Goal: Task Accomplishment & Management: Manage account settings

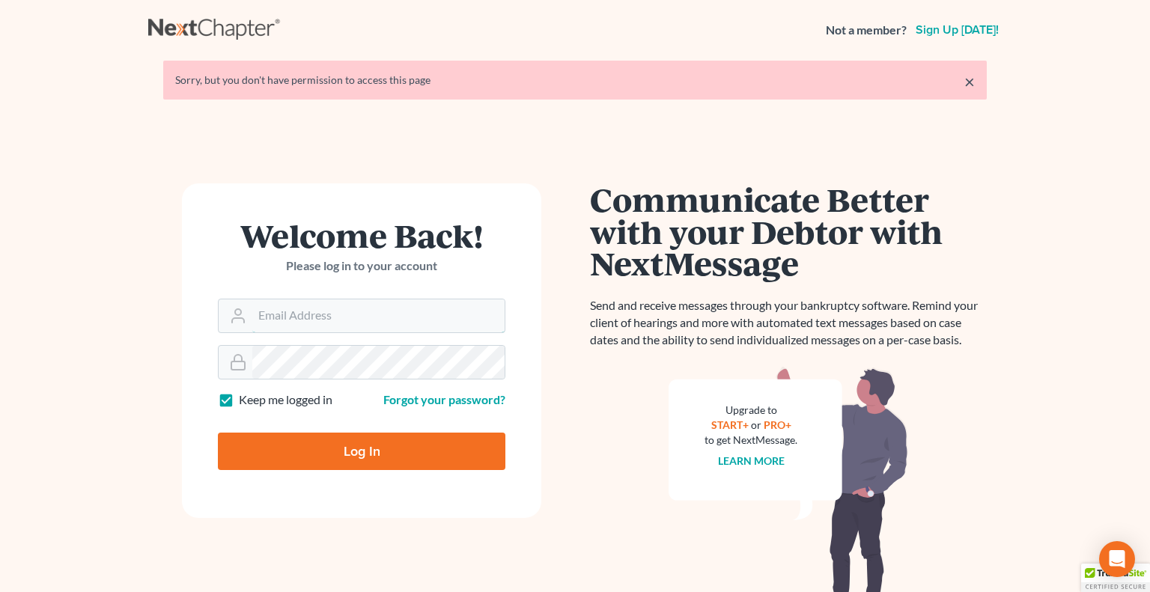
type input "[EMAIL_ADDRESS][DOMAIN_NAME]"
click at [375, 441] on input "Log In" at bounding box center [361, 451] width 287 height 37
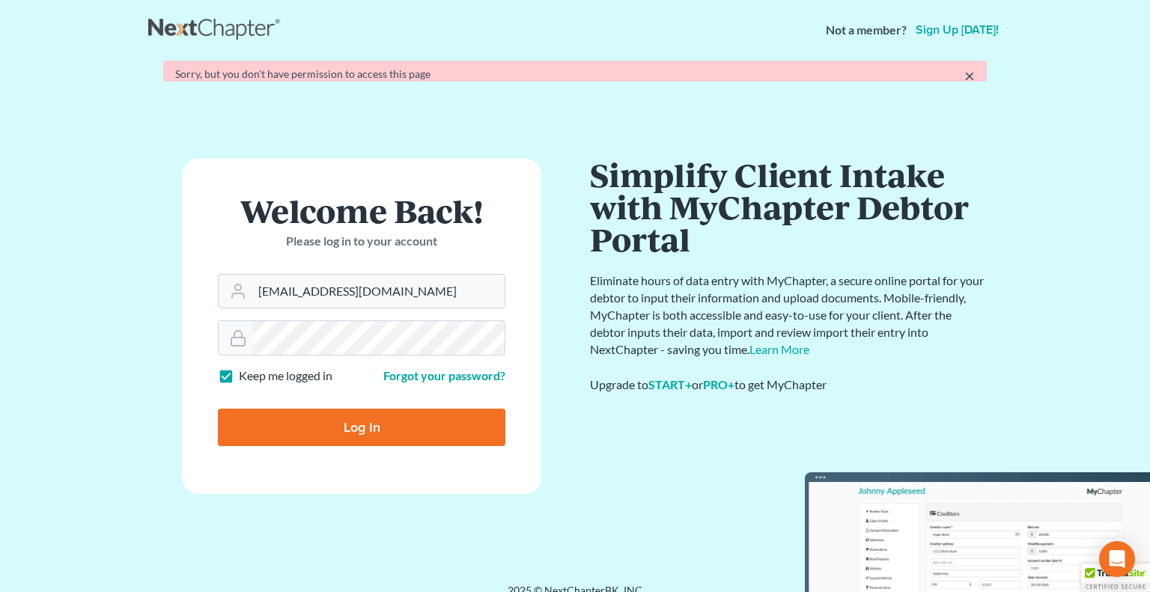
type input "Thinking..."
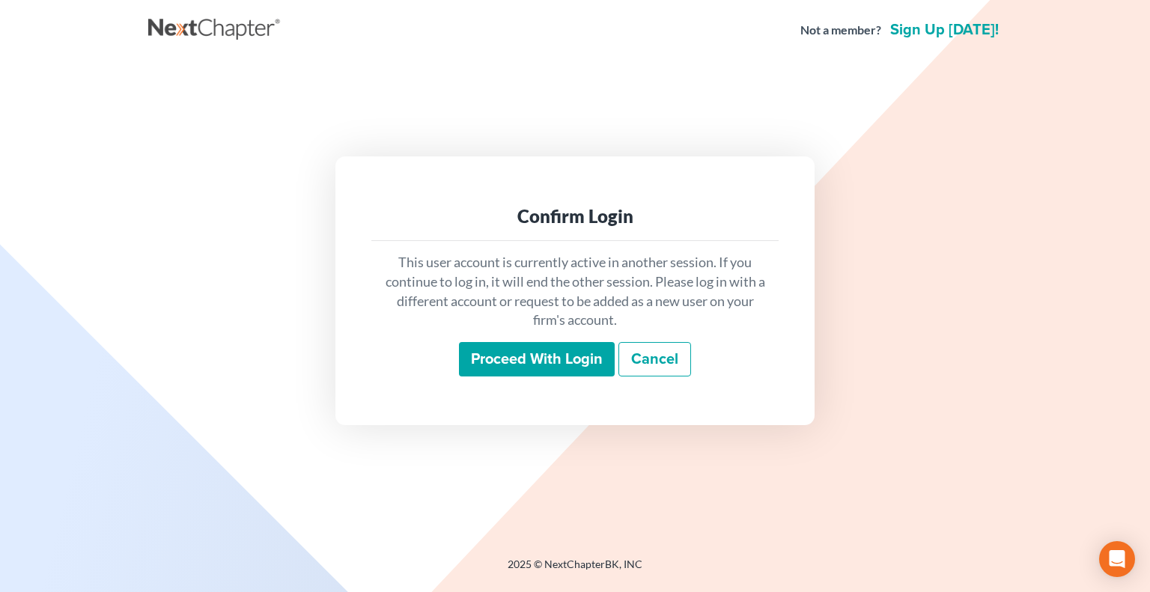
click at [540, 367] on input "Proceed with login" at bounding box center [537, 359] width 156 height 34
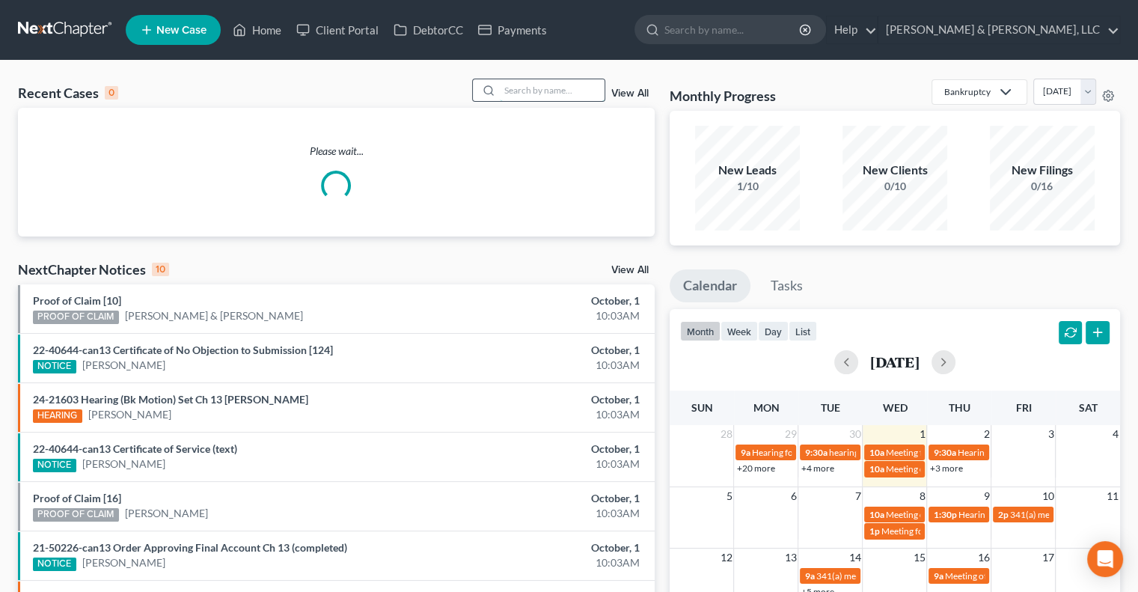
click at [506, 86] on input "search" at bounding box center [552, 90] width 105 height 22
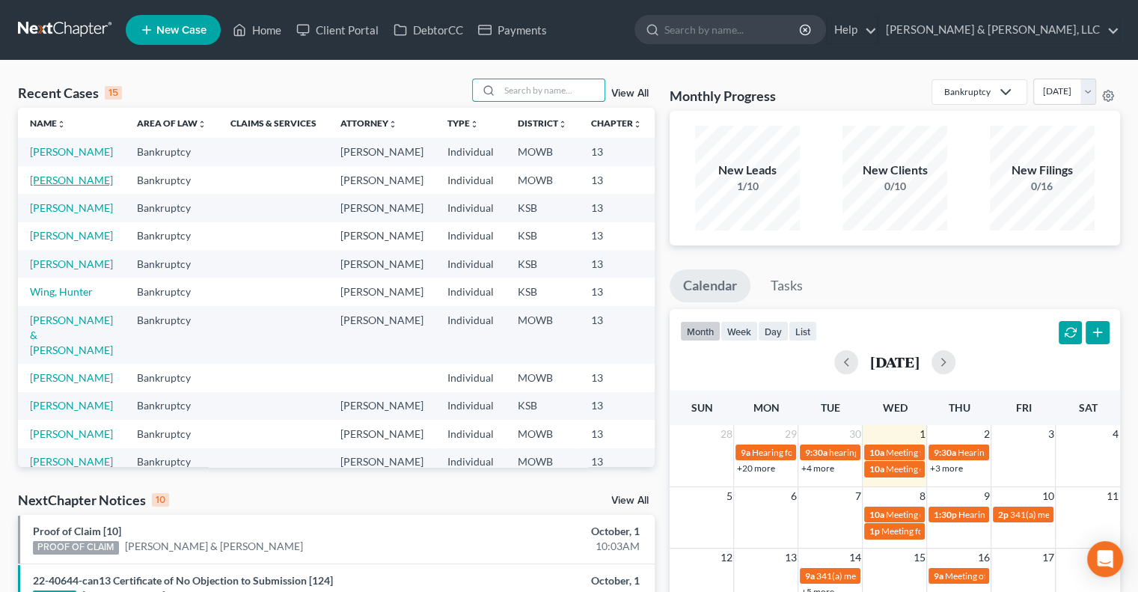
click at [42, 186] on link "[PERSON_NAME]" at bounding box center [71, 180] width 83 height 13
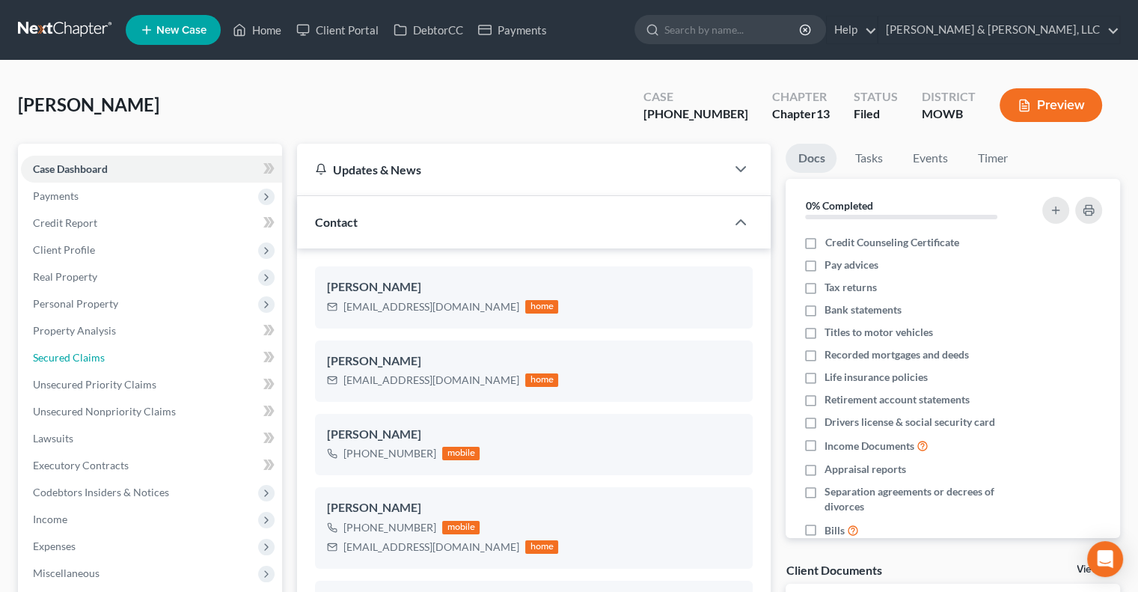
drag, startPoint x: 64, startPoint y: 354, endPoint x: 400, endPoint y: 230, distance: 358.3
click at [64, 354] on span "Secured Claims" at bounding box center [69, 357] width 72 height 13
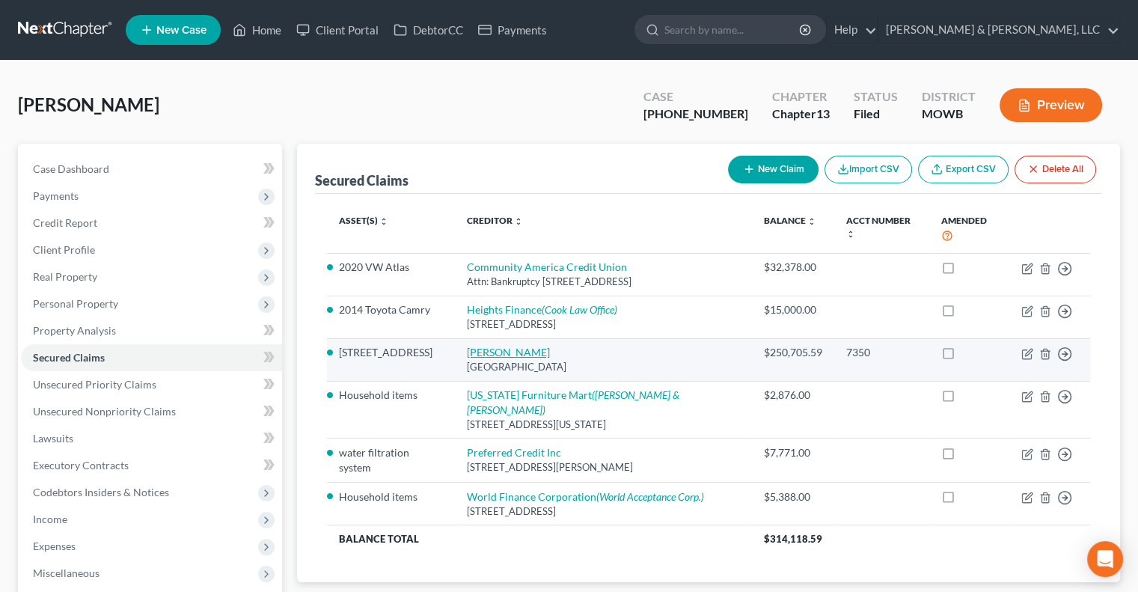
click at [512, 346] on link "[PERSON_NAME]" at bounding box center [508, 352] width 83 height 13
select select "45"
select select "11"
select select "2"
select select "0"
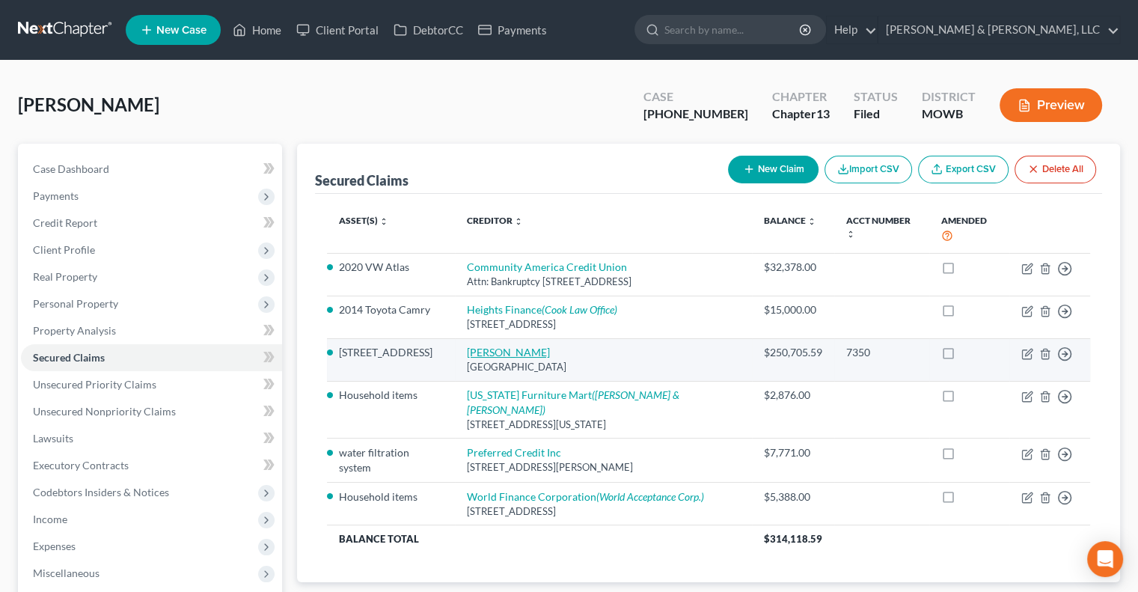
select select "0"
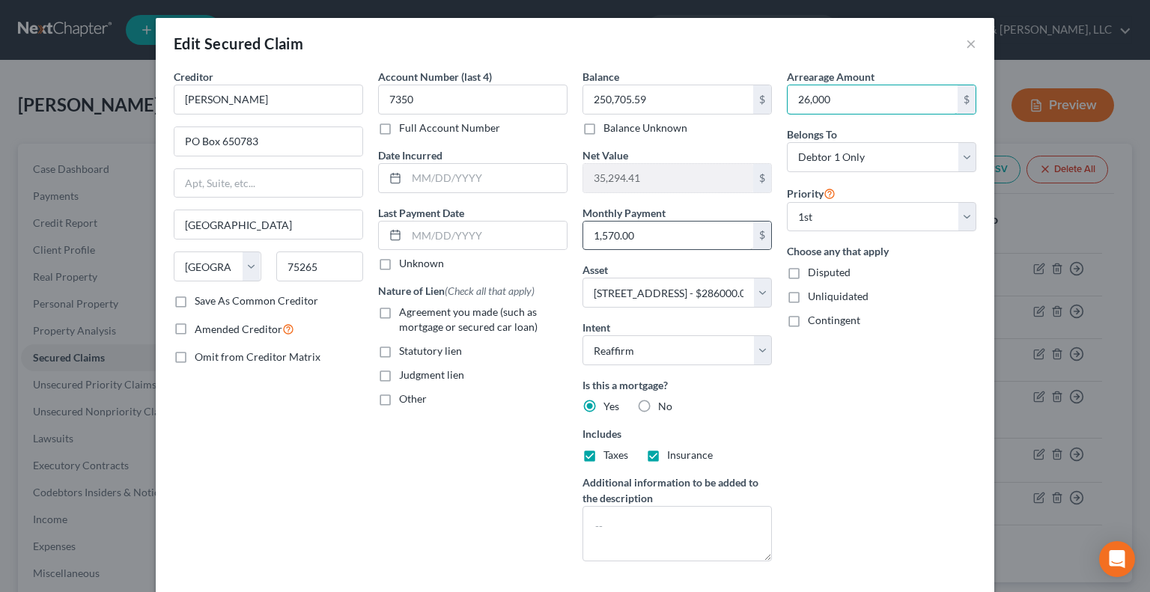
type input "26,000"
click at [650, 233] on input "1,570.00" at bounding box center [668, 236] width 170 height 28
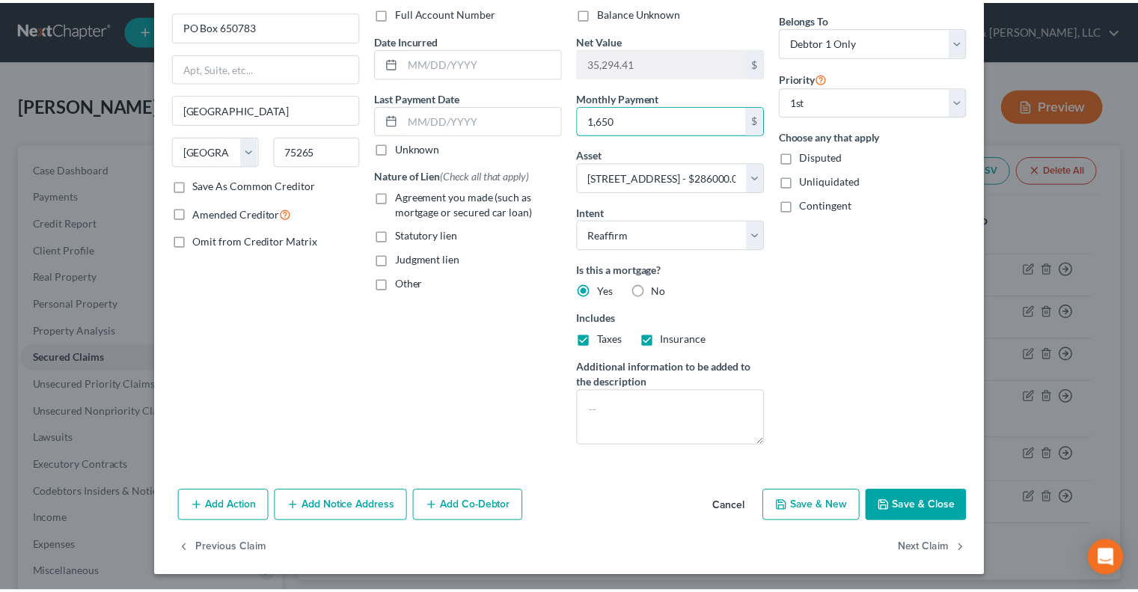
scroll to position [117, 0]
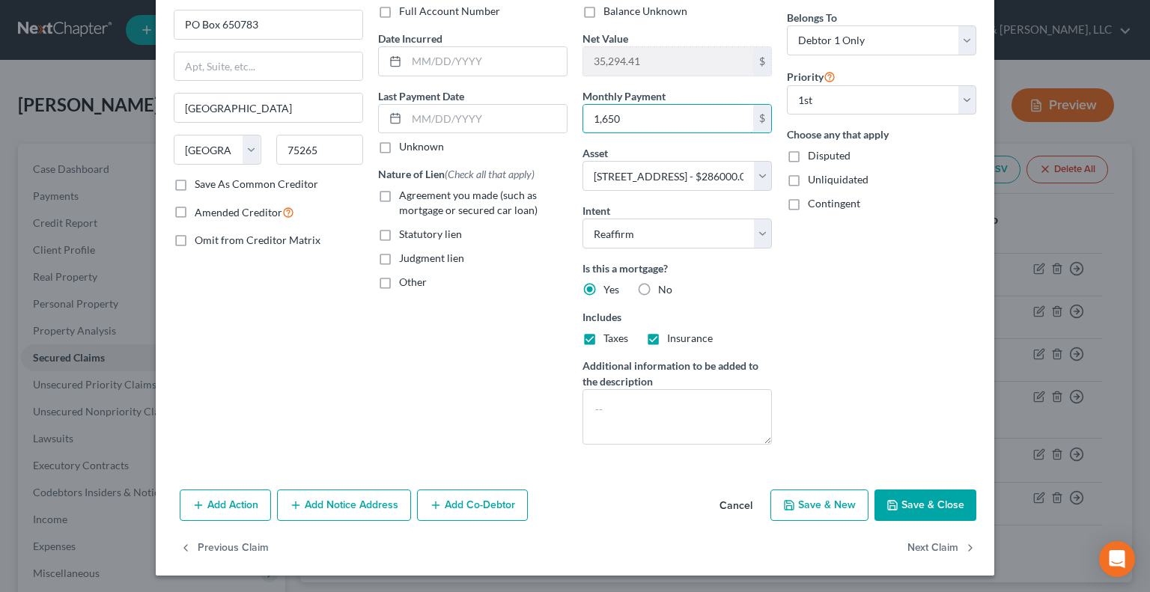
type input "1,650"
click at [913, 503] on button "Save & Close" at bounding box center [925, 504] width 102 height 31
select select
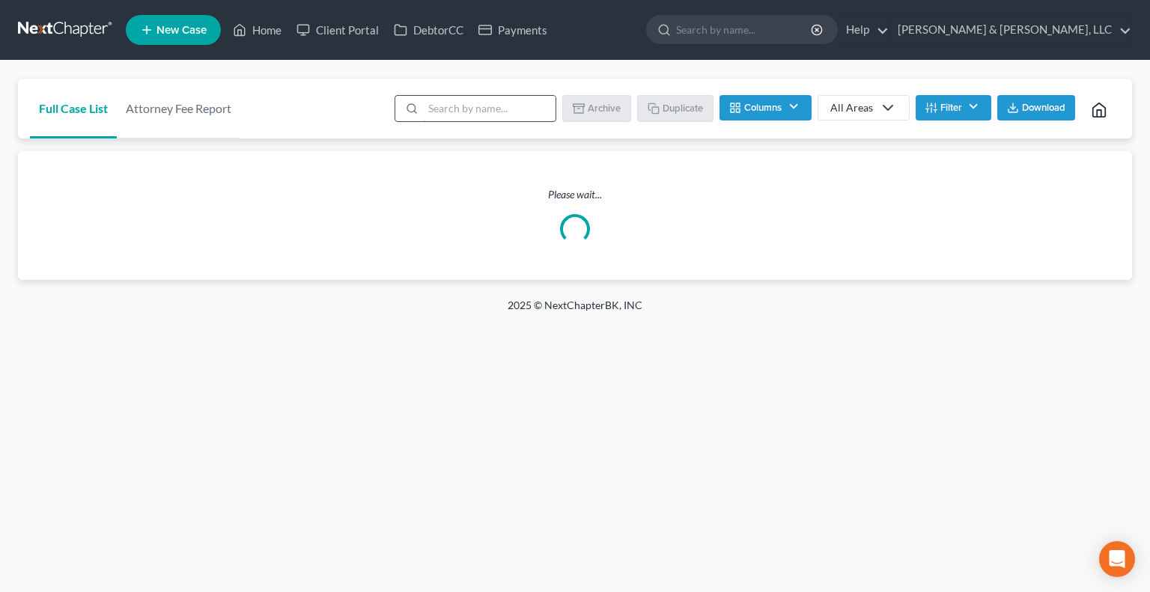
click at [531, 101] on input "search" at bounding box center [489, 108] width 132 height 25
type input "stonebraker"
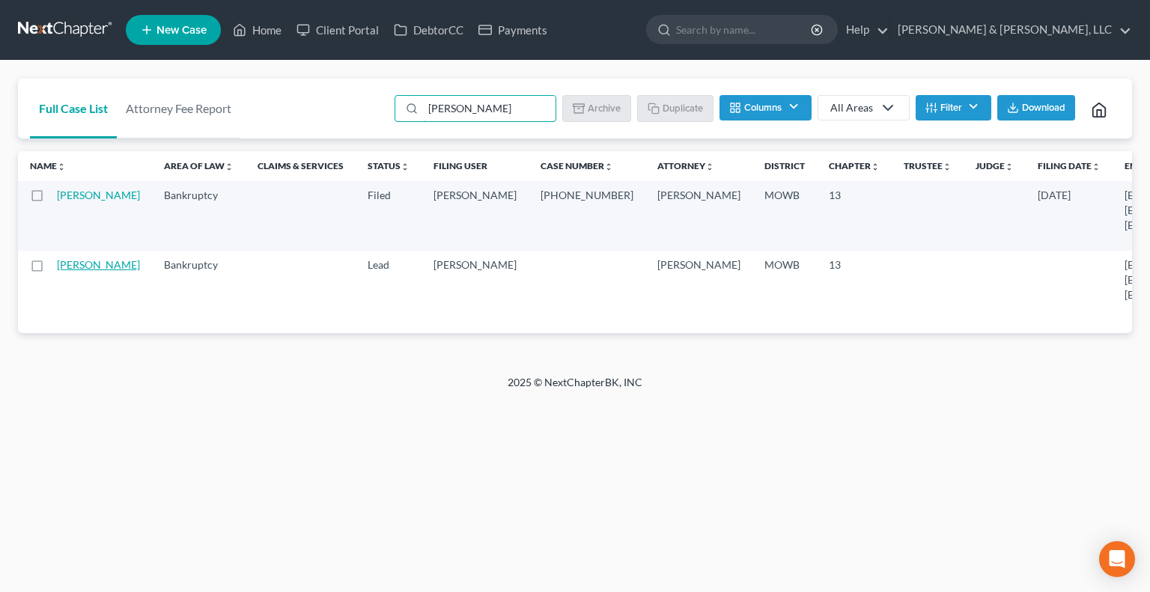
click at [89, 271] on link "[PERSON_NAME]" at bounding box center [98, 264] width 83 height 13
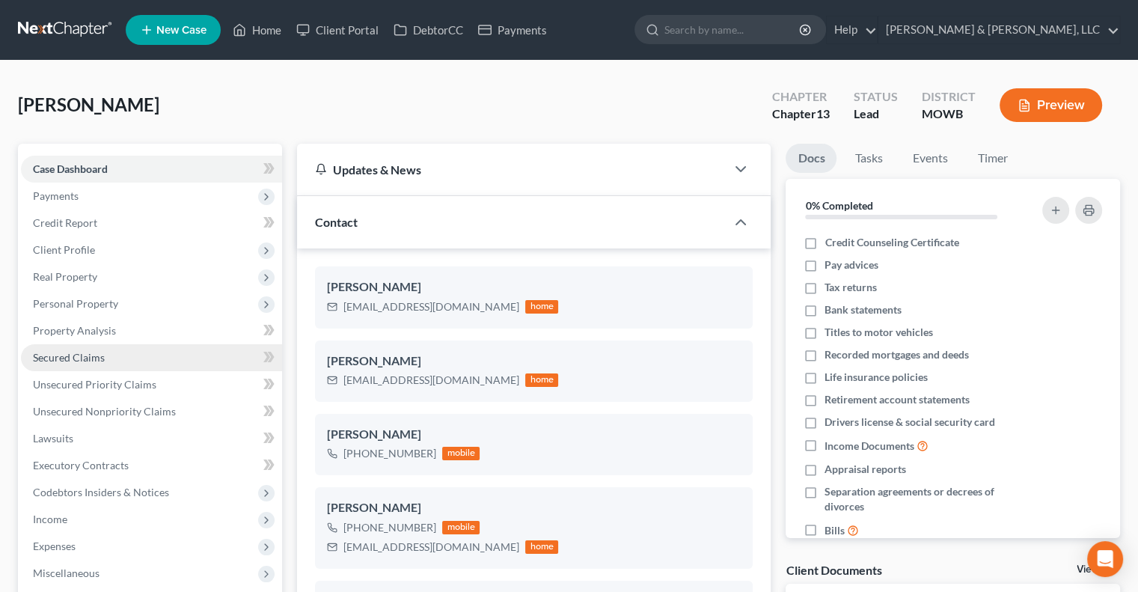
click at [79, 351] on span "Secured Claims" at bounding box center [69, 357] width 72 height 13
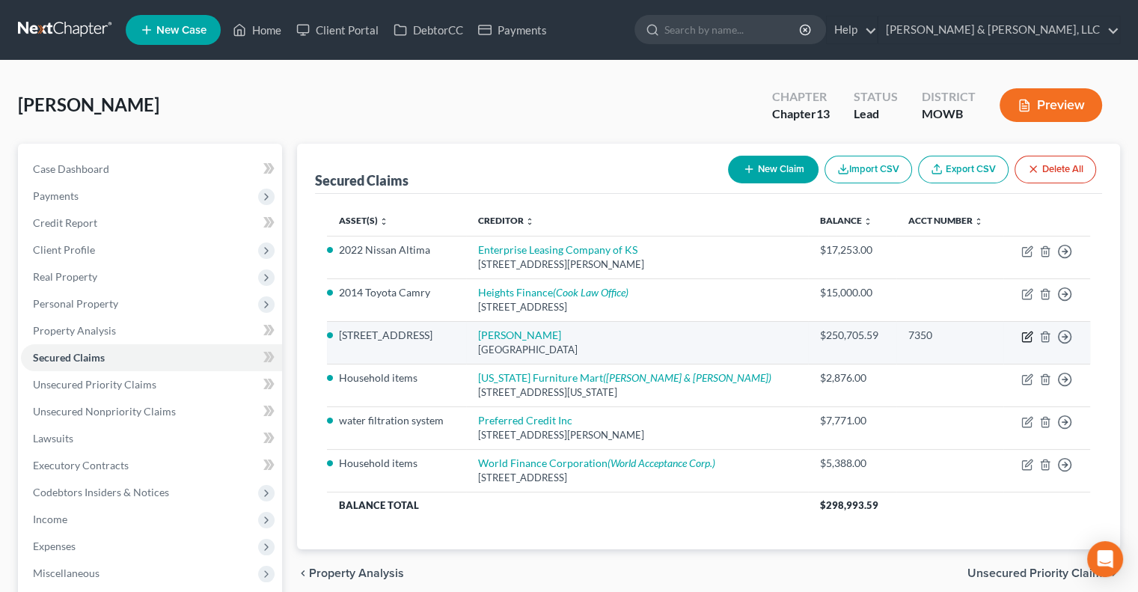
click at [1024, 338] on icon "button" at bounding box center [1028, 337] width 12 height 12
select select "45"
select select "10"
select select "2"
select select "0"
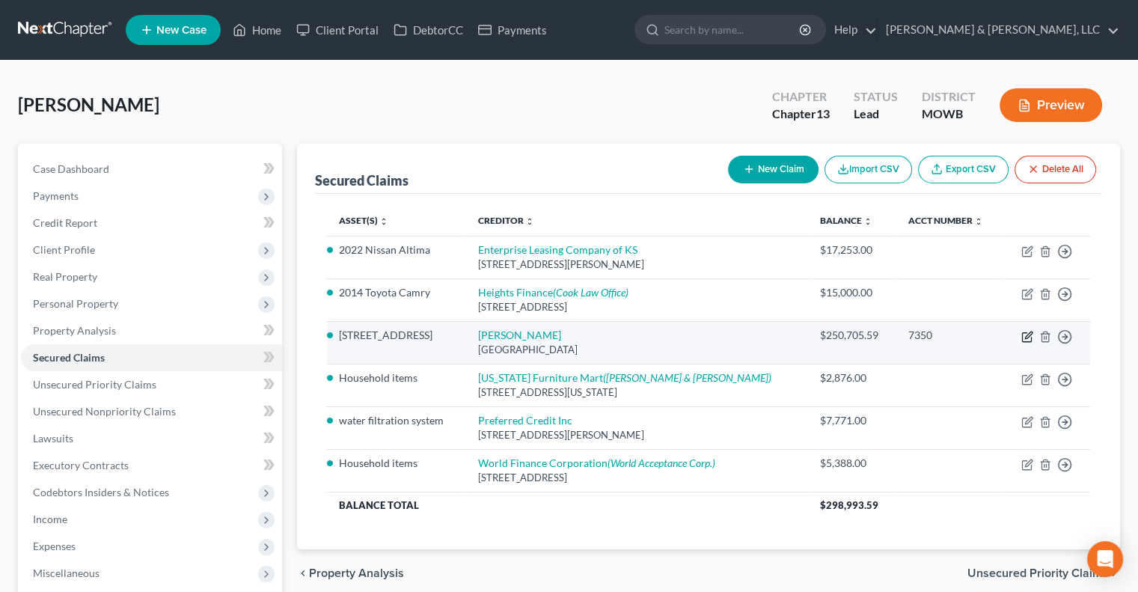
select select "0"
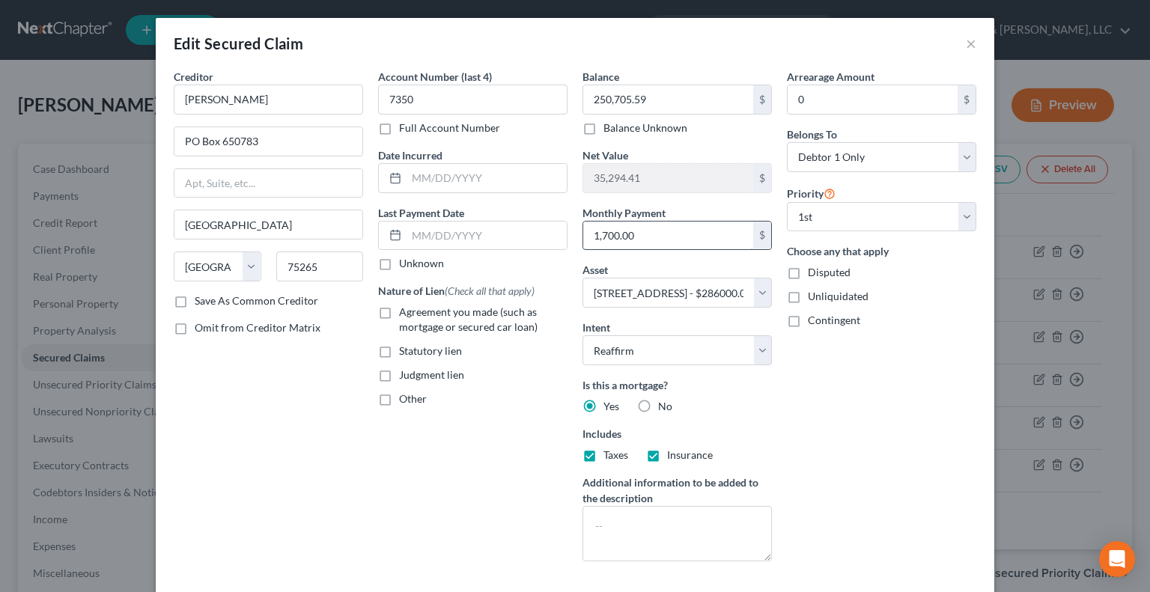
click at [683, 225] on input "1,700.00" at bounding box center [668, 236] width 170 height 28
type input "1,750"
click at [793, 96] on input "0" at bounding box center [872, 99] width 170 height 28
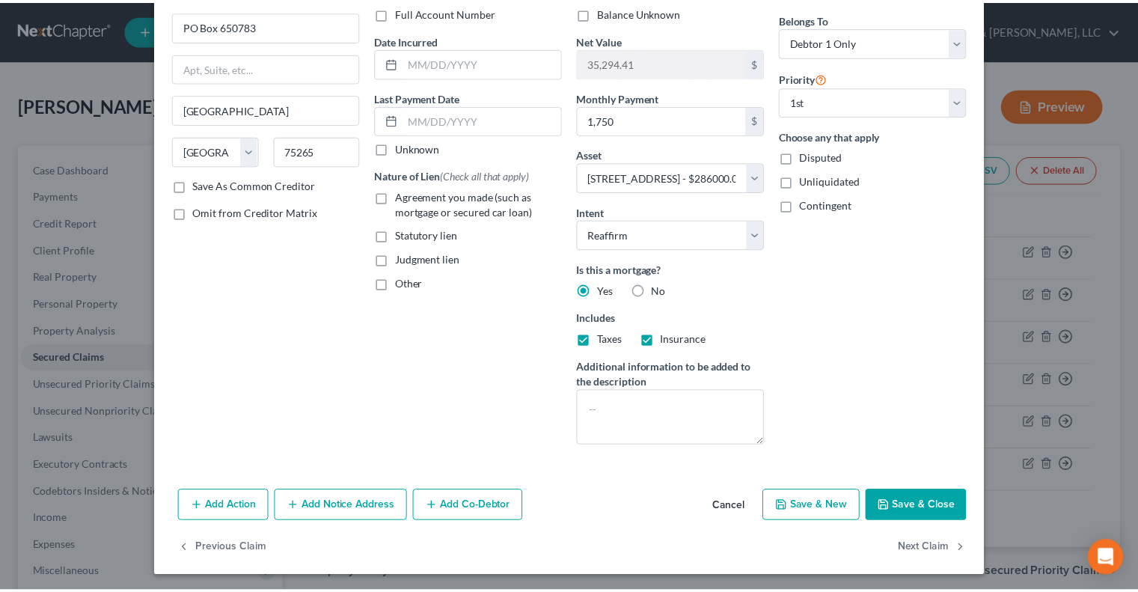
scroll to position [117, 0]
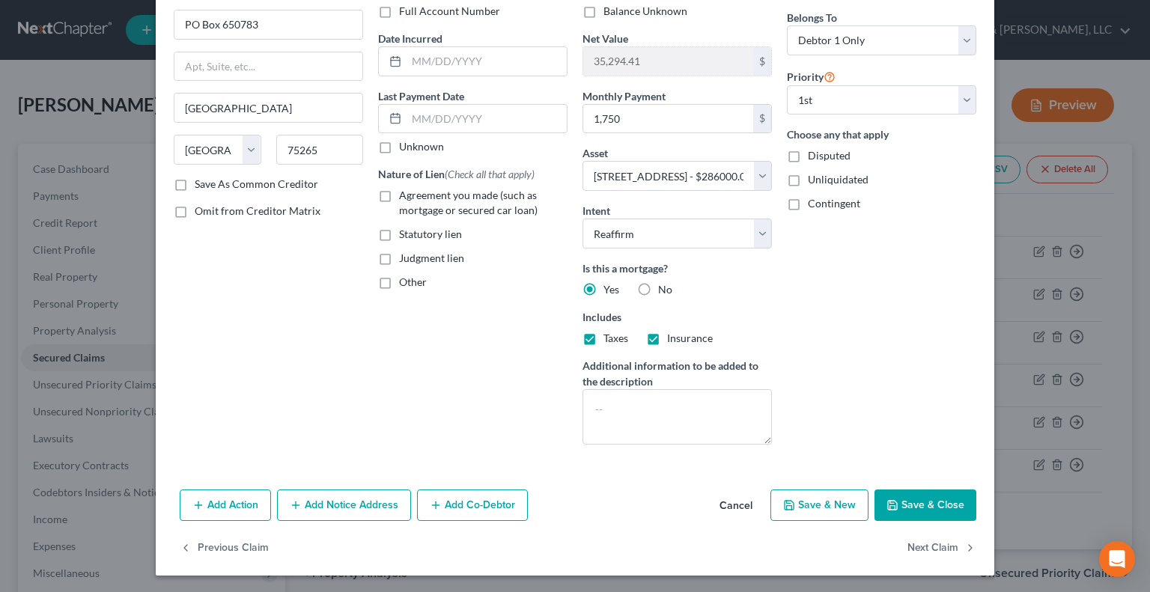
type input "26,000"
click at [927, 506] on button "Save & Close" at bounding box center [925, 504] width 102 height 31
select select
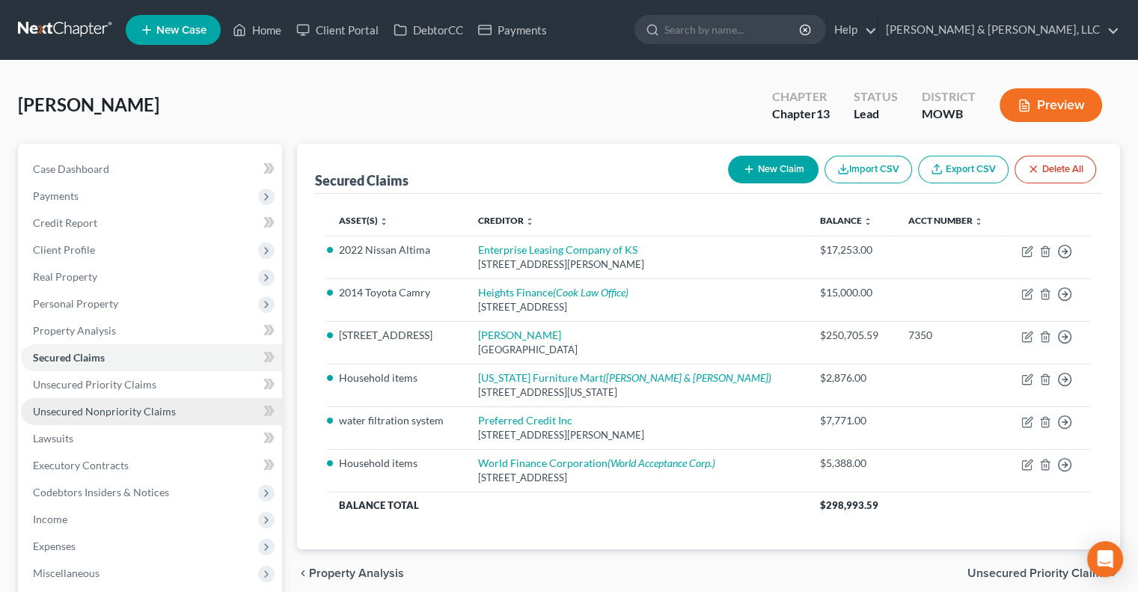
click at [138, 409] on span "Unsecured Nonpriority Claims" at bounding box center [104, 411] width 143 height 13
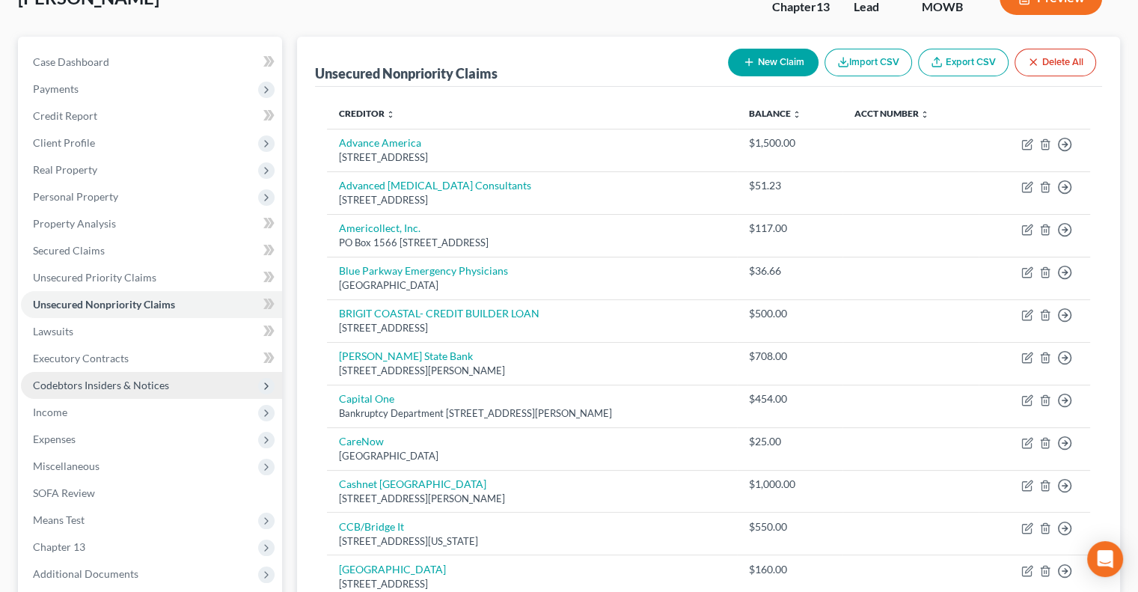
scroll to position [93, 0]
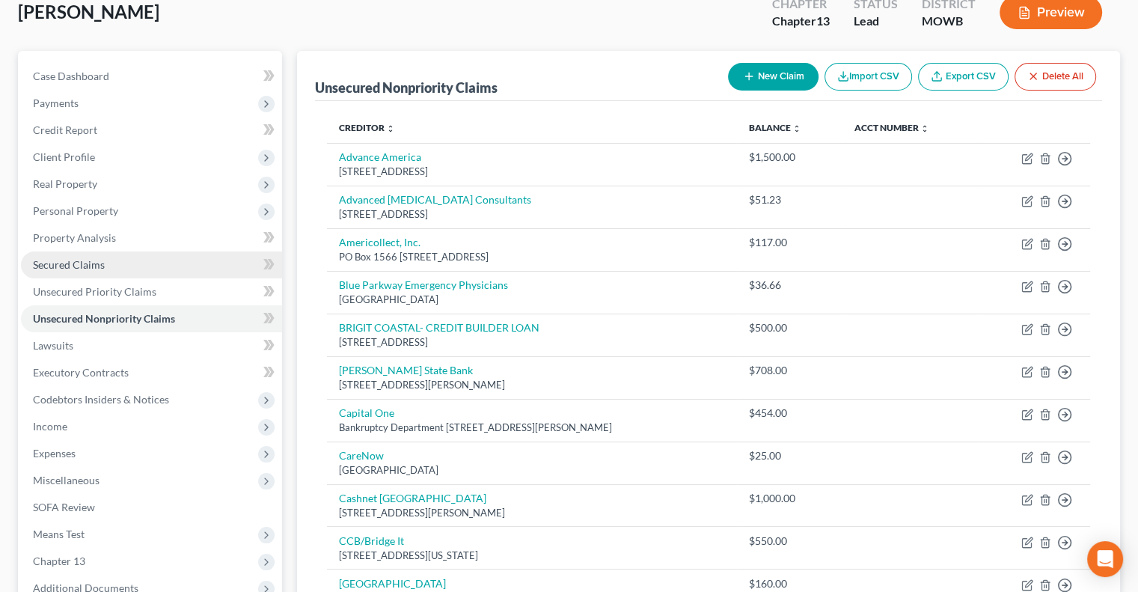
click at [105, 257] on link "Secured Claims" at bounding box center [151, 264] width 261 height 27
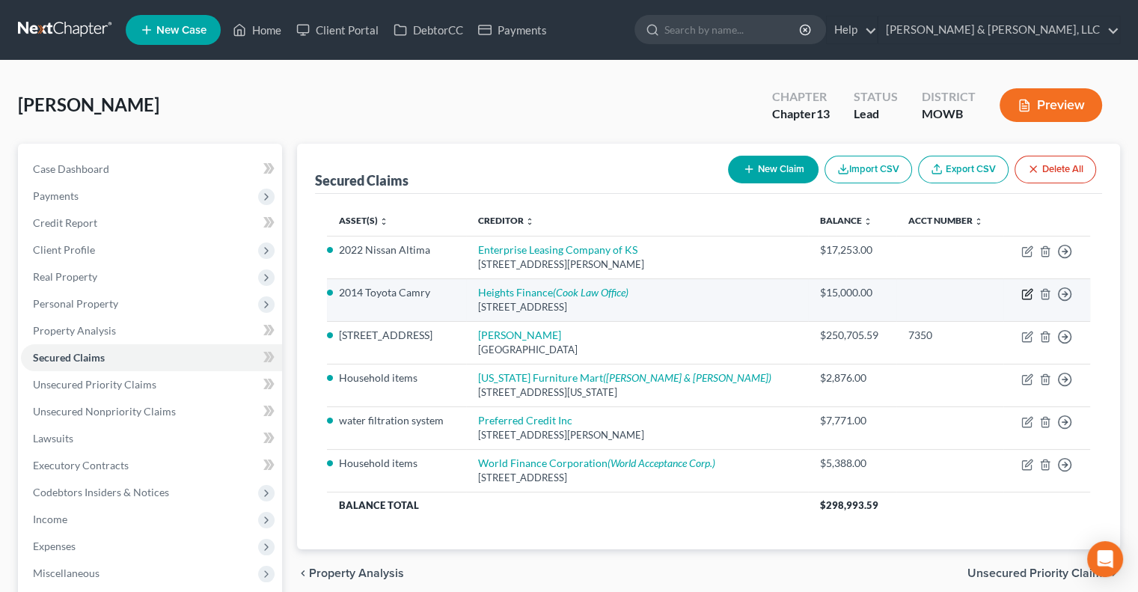
click at [1029, 299] on icon "button" at bounding box center [1026, 294] width 9 height 9
select select "26"
select select "2"
select select "0"
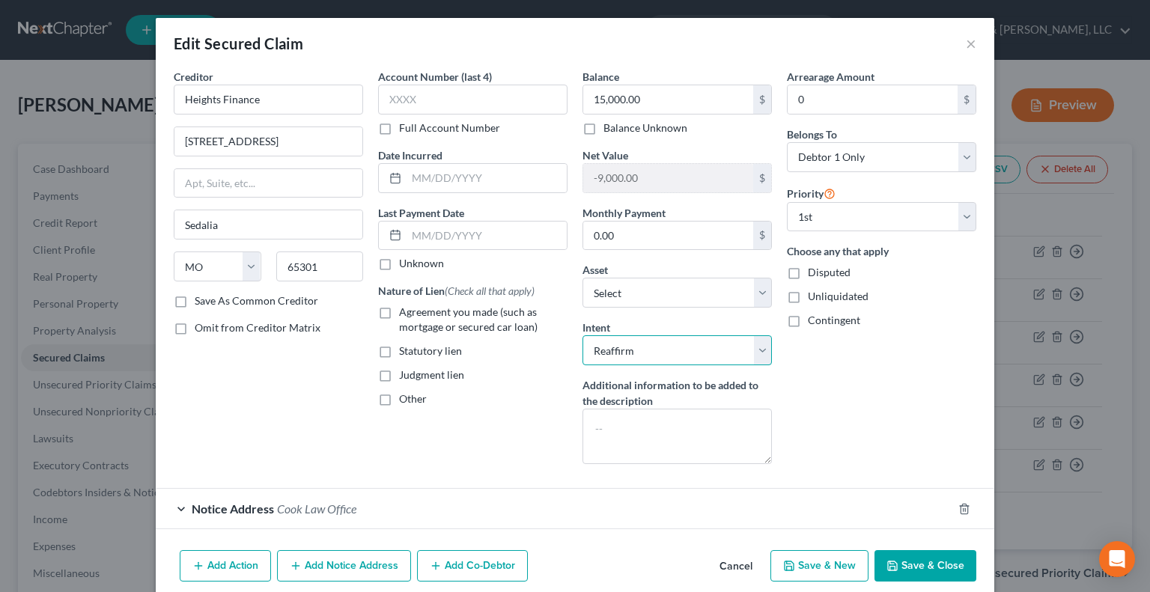
click at [663, 338] on select "Select Surrender Redeem Reaffirm Avoid Other" at bounding box center [676, 350] width 189 height 30
select select "0"
click at [582, 335] on select "Select Surrender Redeem Reaffirm Avoid Other" at bounding box center [676, 350] width 189 height 30
click at [918, 557] on button "Save & Close" at bounding box center [925, 565] width 102 height 31
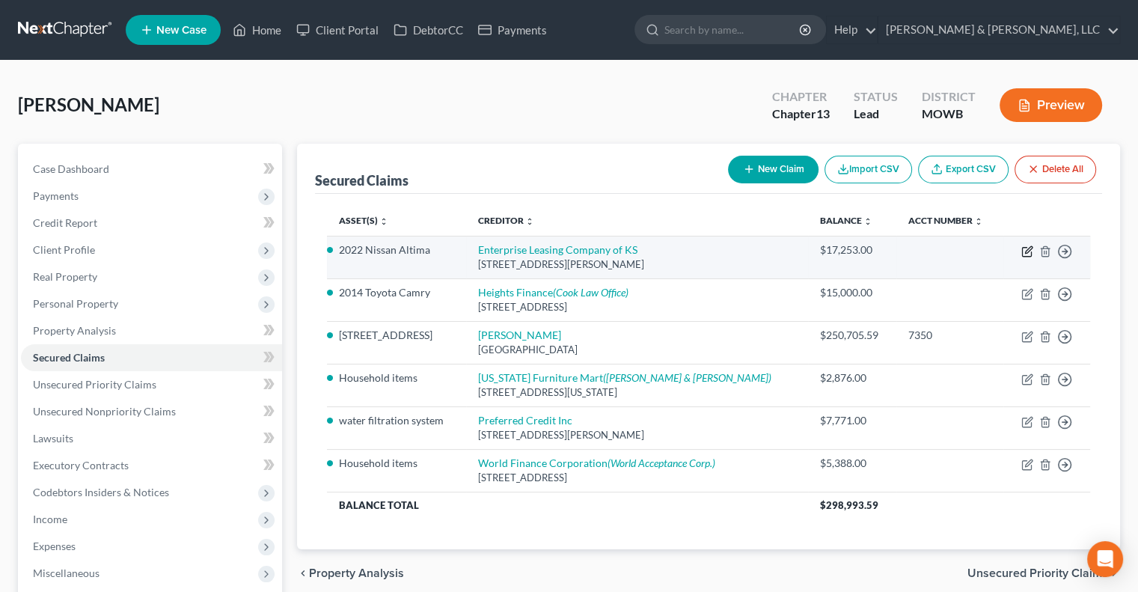
click at [1028, 251] on icon "button" at bounding box center [1028, 249] width 7 height 7
select select "26"
select select "0"
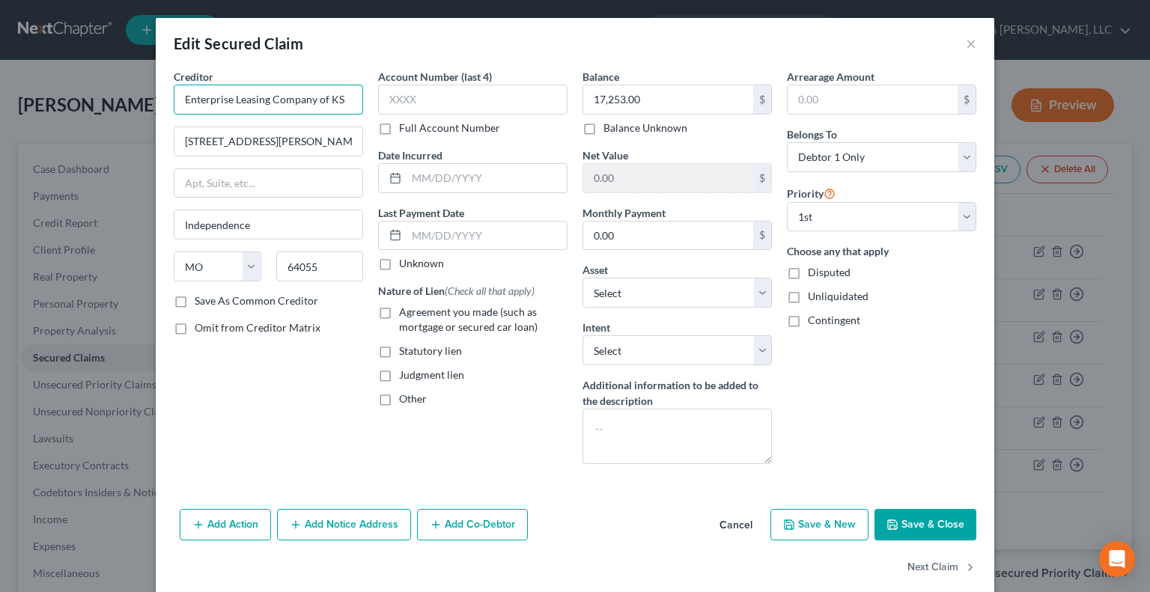
drag, startPoint x: 353, startPoint y: 95, endPoint x: 177, endPoint y: 55, distance: 180.3
click at [177, 55] on div "Edit Secured Claim × Creditor * Enterprise Leasing Company of KS 3239 S Noland …" at bounding box center [575, 306] width 838 height 577
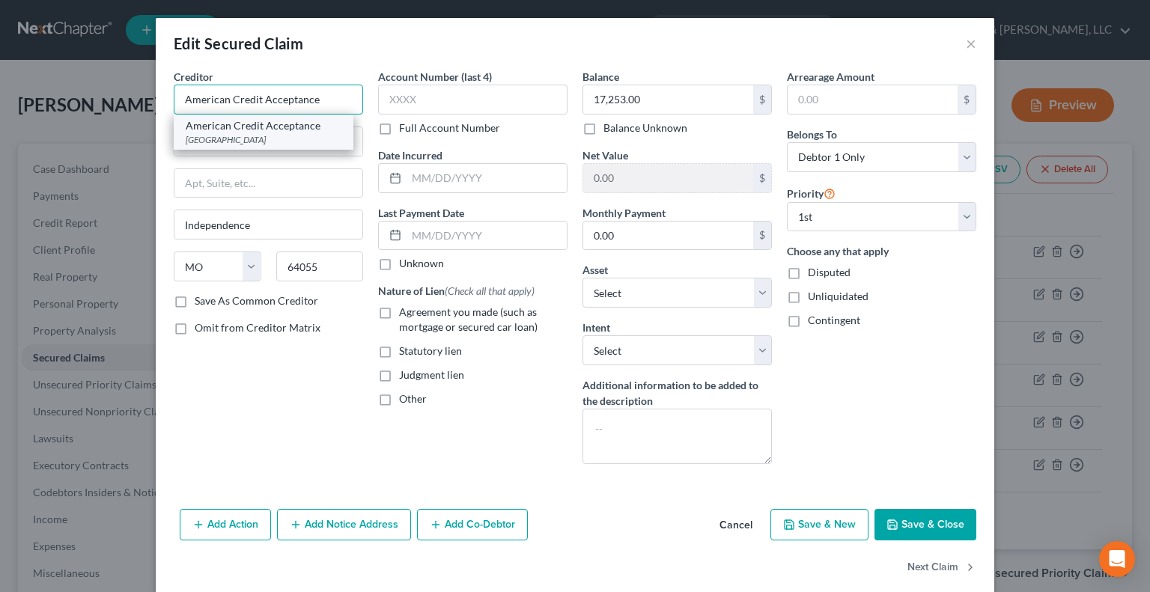
type input "American Credit Acceptance"
click at [275, 132] on div "American Credit Acceptance" at bounding box center [264, 125] width 156 height 15
type input "PO Box 204531"
type input "Dallas"
select select "45"
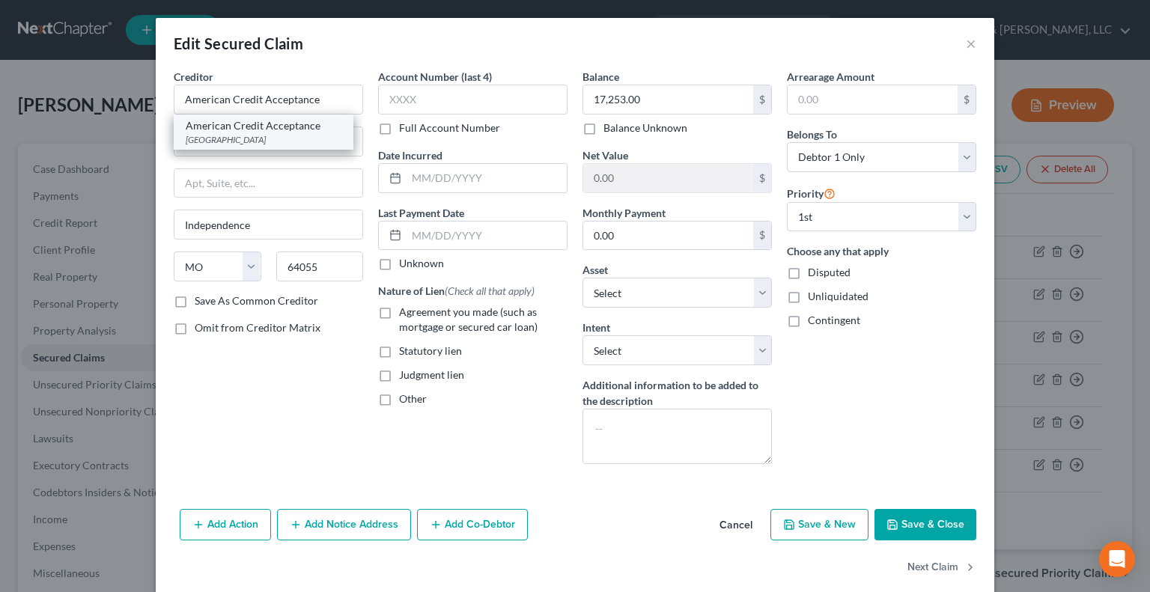
type input "75320"
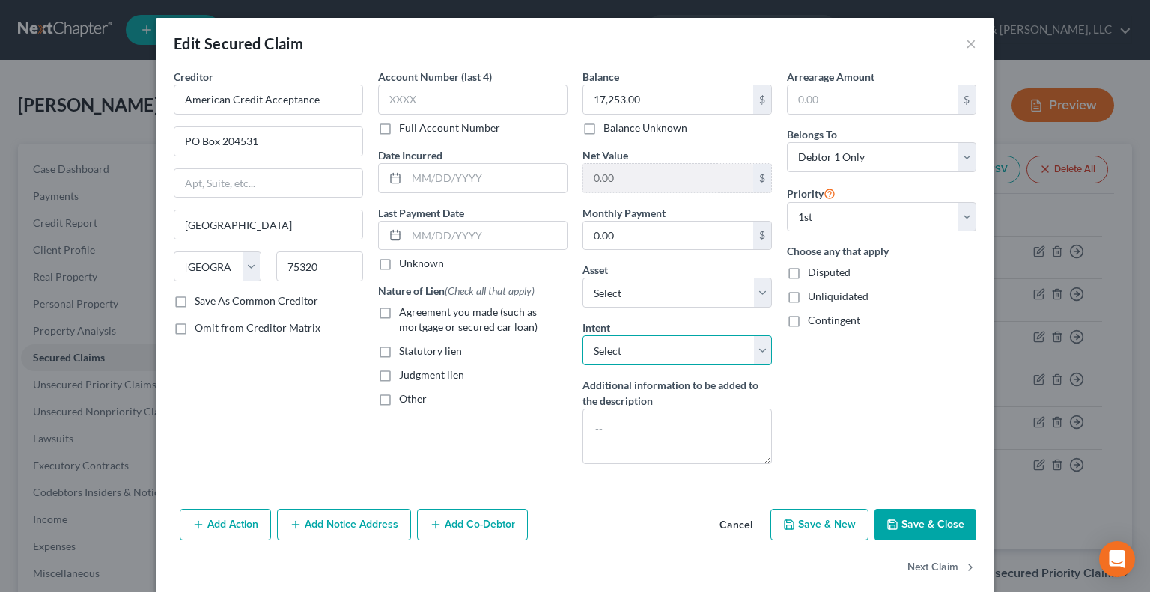
click at [613, 344] on select "Select Surrender Redeem Reaffirm Avoid Other" at bounding box center [676, 350] width 189 height 30
select select "2"
click at [582, 335] on select "Select Surrender Redeem Reaffirm Avoid Other" at bounding box center [676, 350] width 189 height 30
click at [913, 534] on button "Save & Close" at bounding box center [925, 524] width 102 height 31
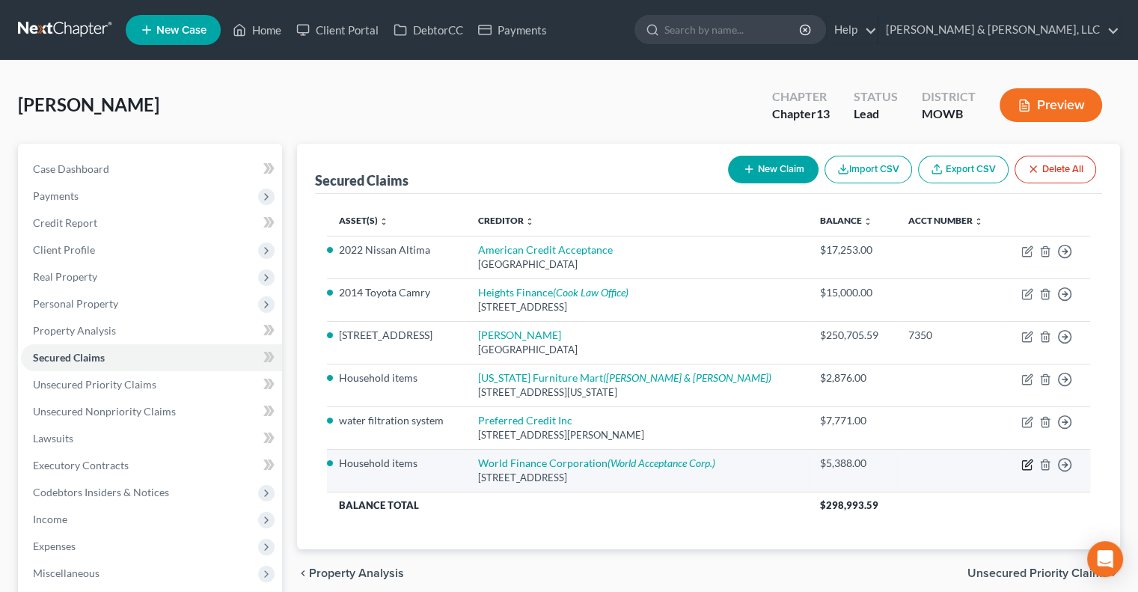
click at [1030, 464] on icon "button" at bounding box center [1028, 465] width 12 height 12
select select "42"
select select "0"
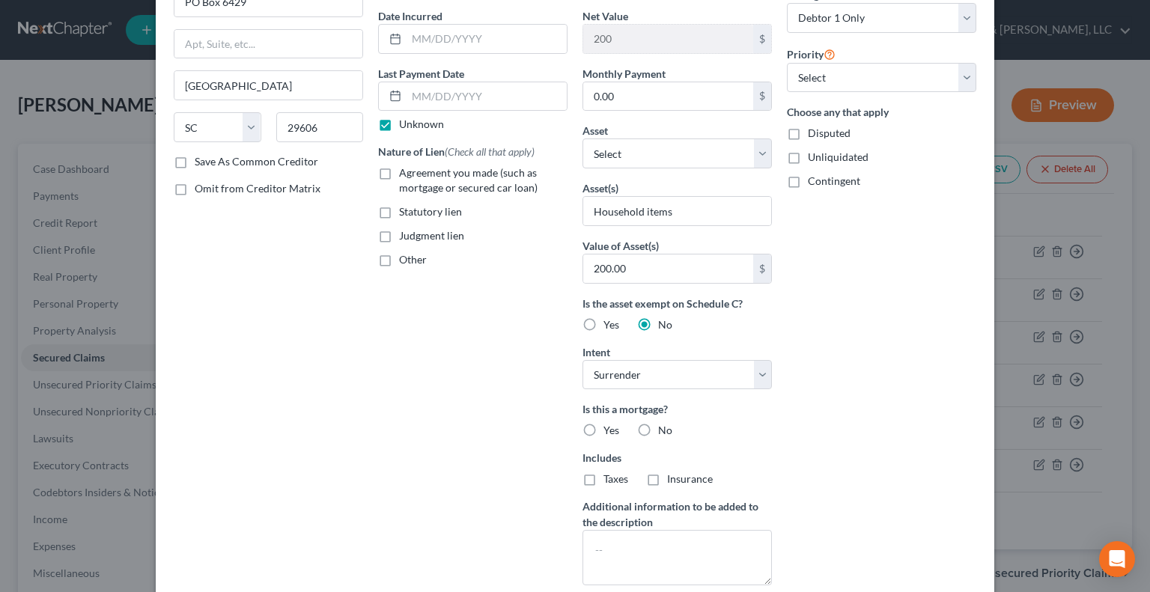
scroll to position [150, 0]
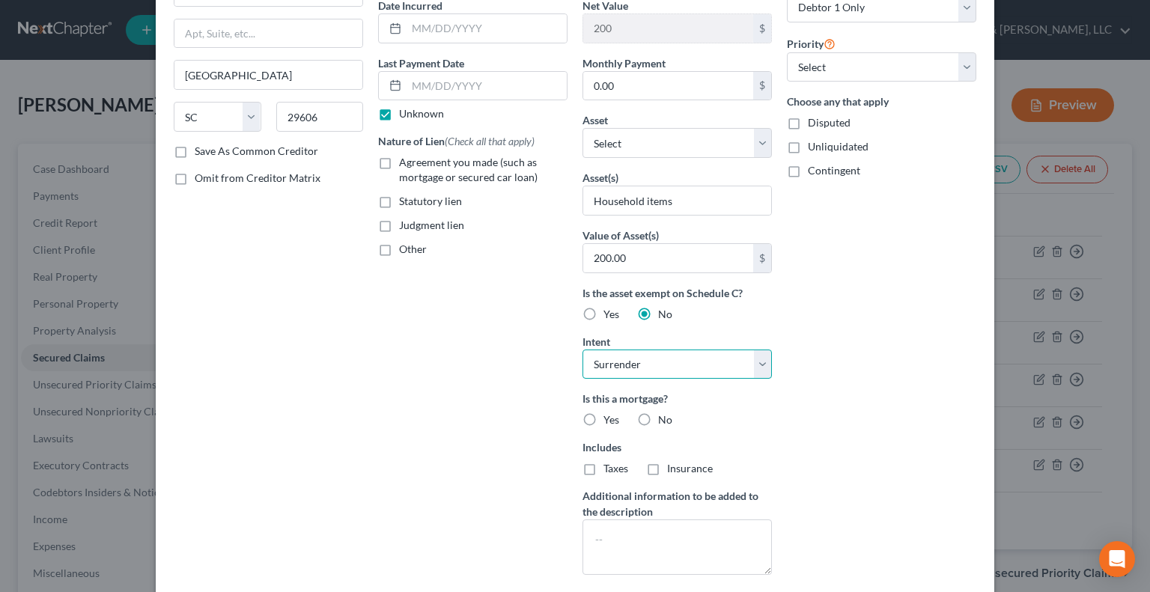
click at [757, 364] on select "Select Surrender Redeem Reaffirm Avoid Other" at bounding box center [676, 365] width 189 height 30
select select "2"
click at [582, 350] on select "Select Surrender Redeem Reaffirm Avoid Other" at bounding box center [676, 365] width 189 height 30
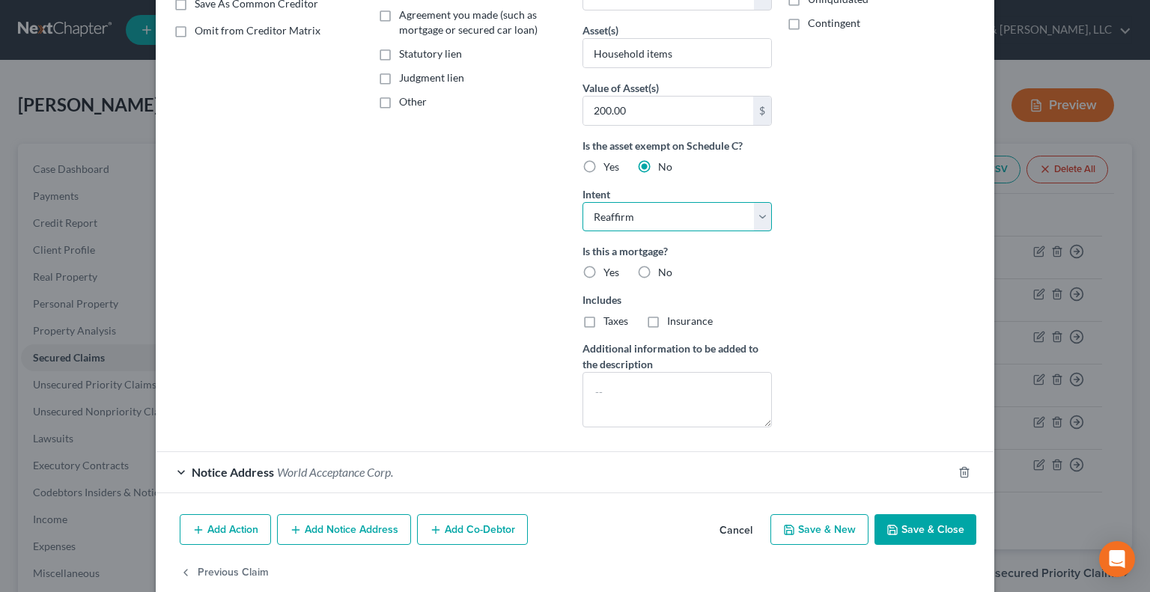
scroll to position [320, 0]
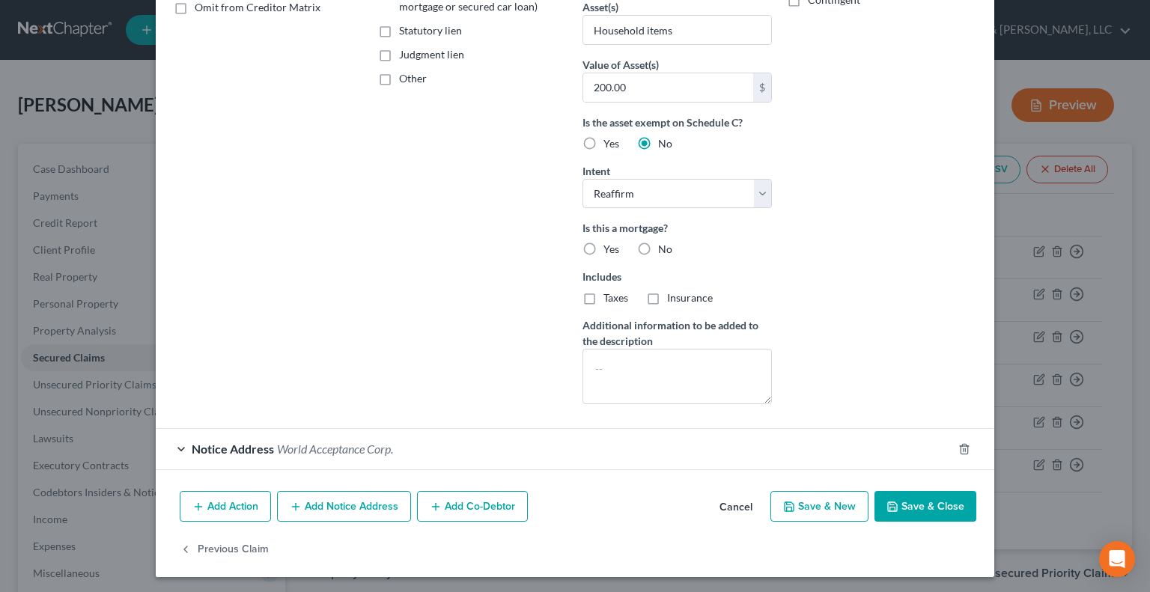
click at [658, 248] on label "No" at bounding box center [665, 249] width 14 height 15
click at [664, 248] on input "No" at bounding box center [669, 247] width 10 height 10
radio input "true"
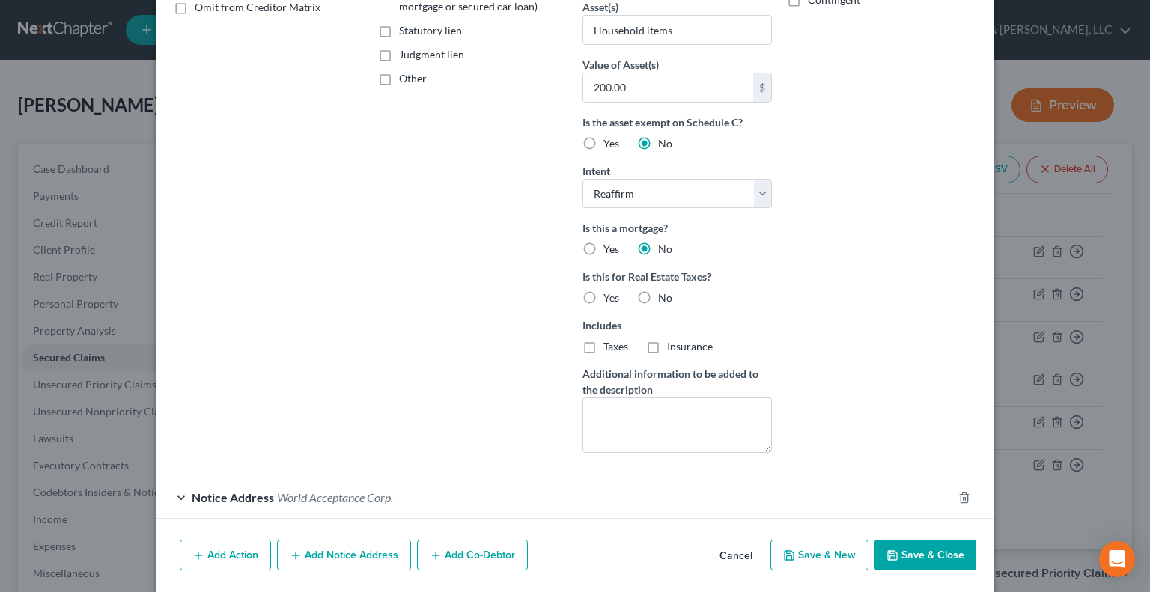
click at [920, 550] on button "Save & Close" at bounding box center [925, 555] width 102 height 31
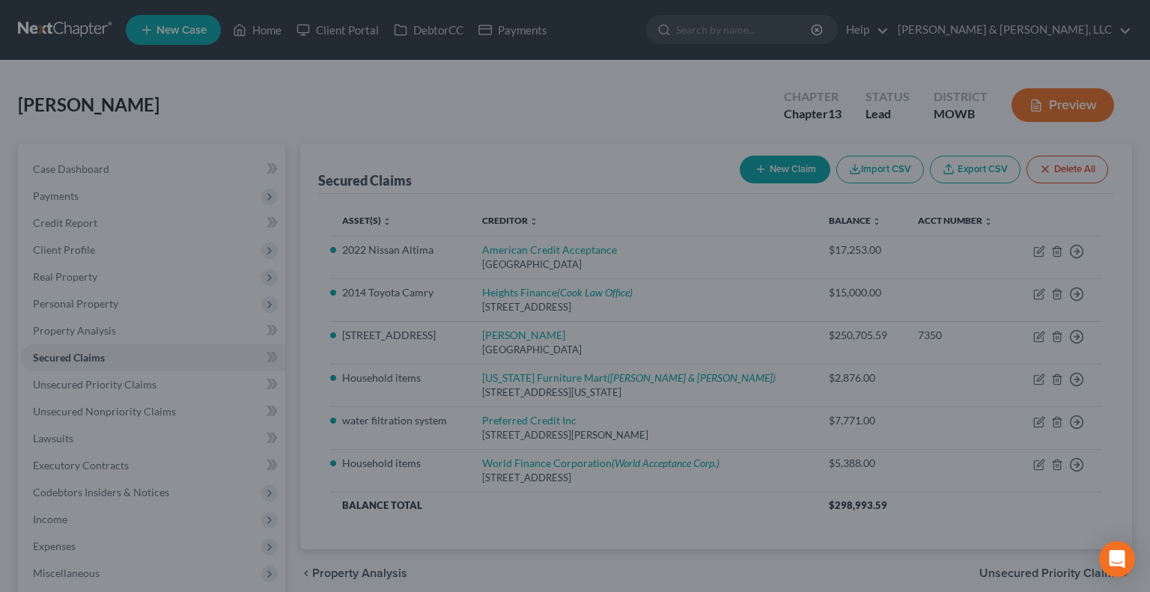
scroll to position [206, 0]
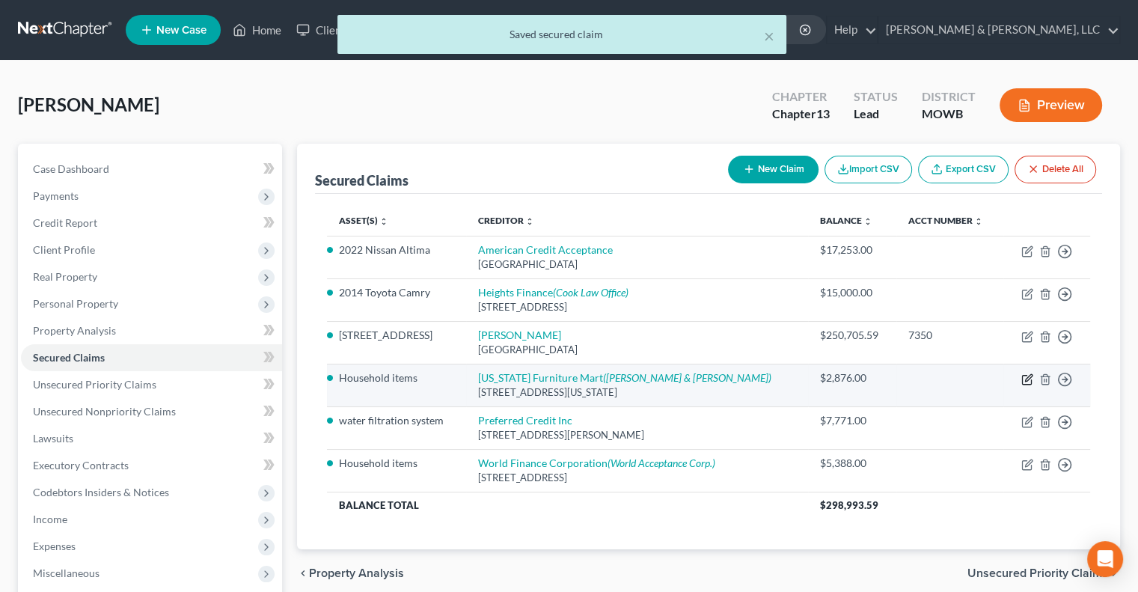
click at [1025, 379] on icon "button" at bounding box center [1028, 379] width 12 height 12
select select "17"
select select "0"
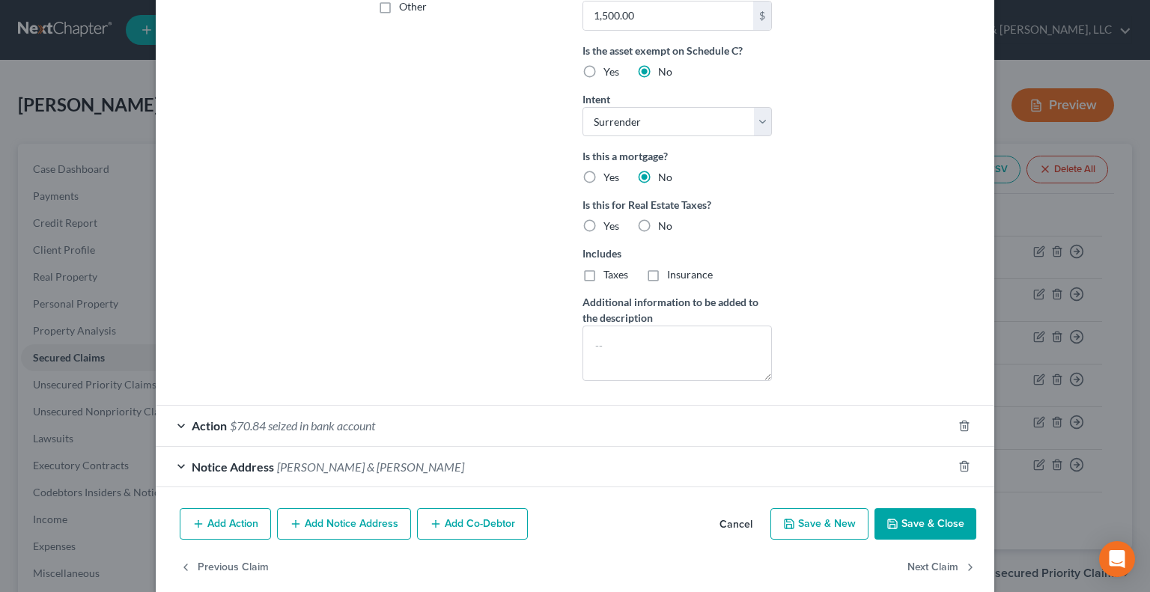
scroll to position [409, 0]
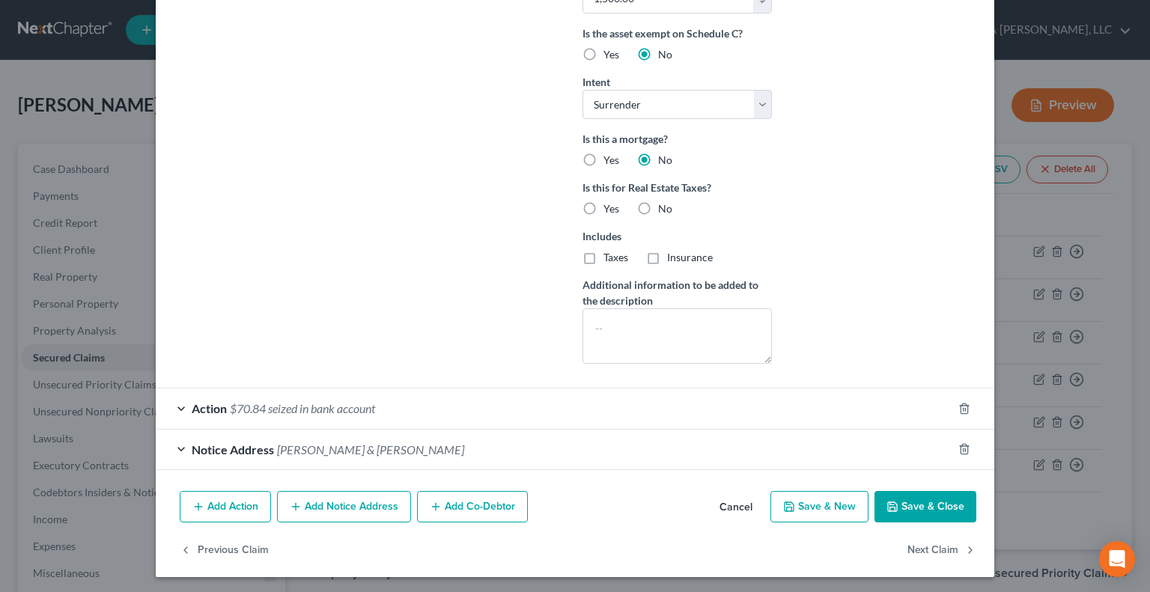
click at [929, 502] on button "Save & Close" at bounding box center [925, 506] width 102 height 31
select select
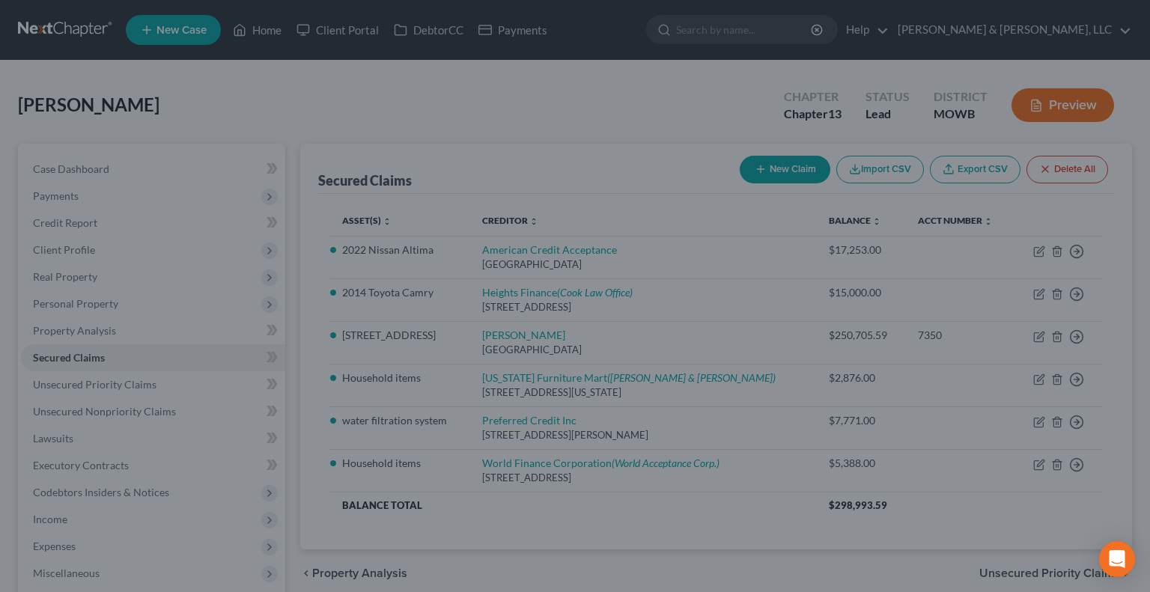
scroll to position [246, 0]
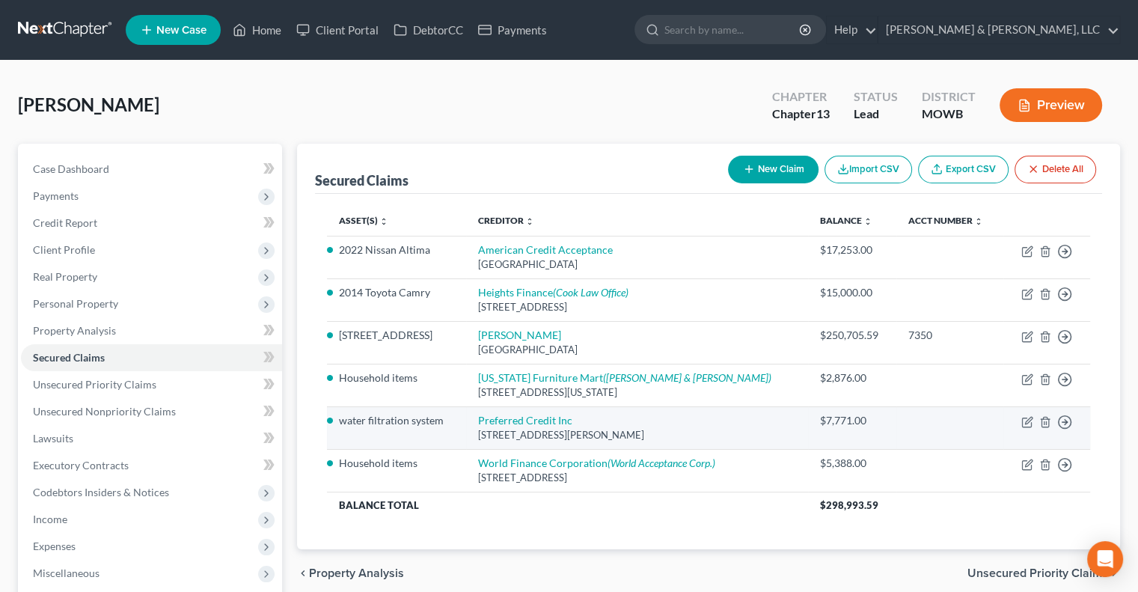
click at [1020, 423] on td "Move to E Move to F Move to G Move to Notice Only" at bounding box center [1047, 427] width 87 height 43
click at [1025, 421] on icon "button" at bounding box center [1028, 422] width 12 height 12
select select "24"
select select "0"
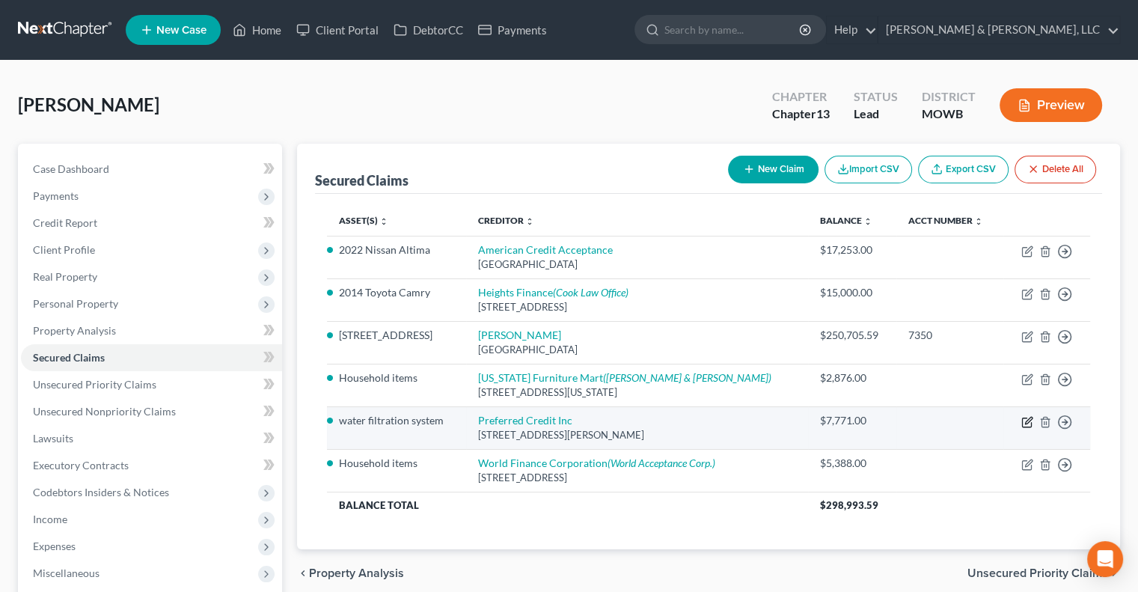
select select "0"
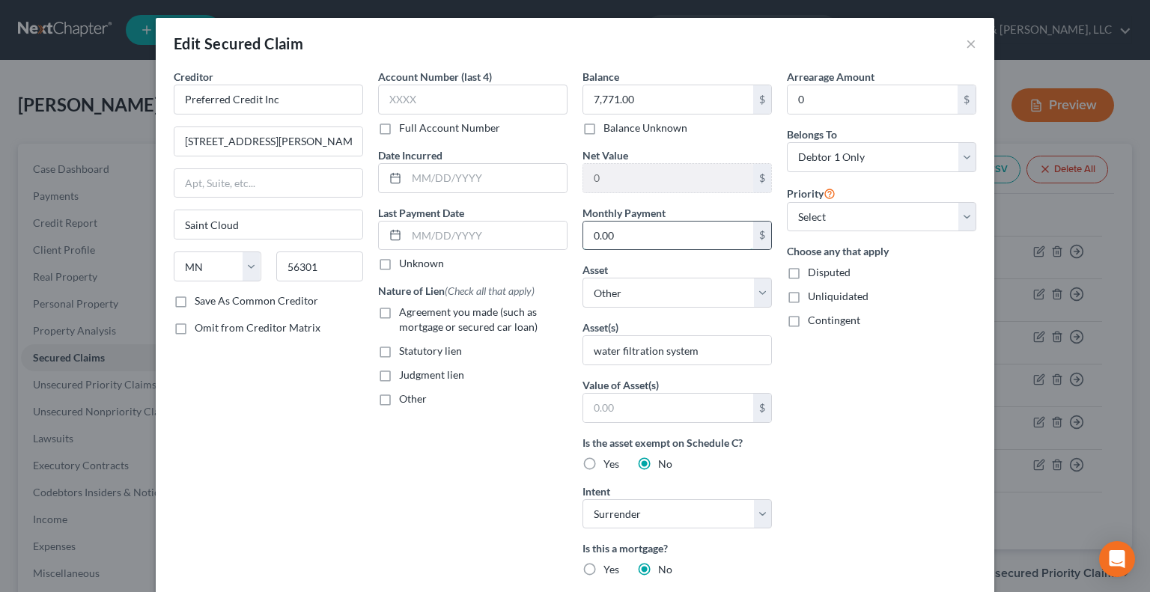
click at [629, 236] on input "0.00" at bounding box center [668, 236] width 170 height 28
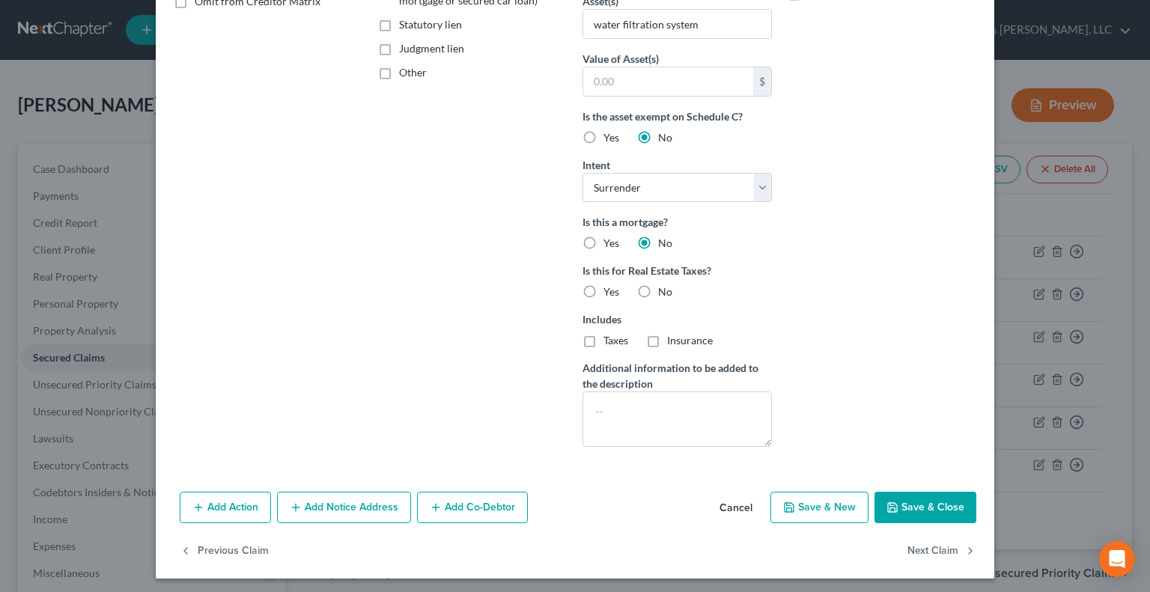
scroll to position [328, 0]
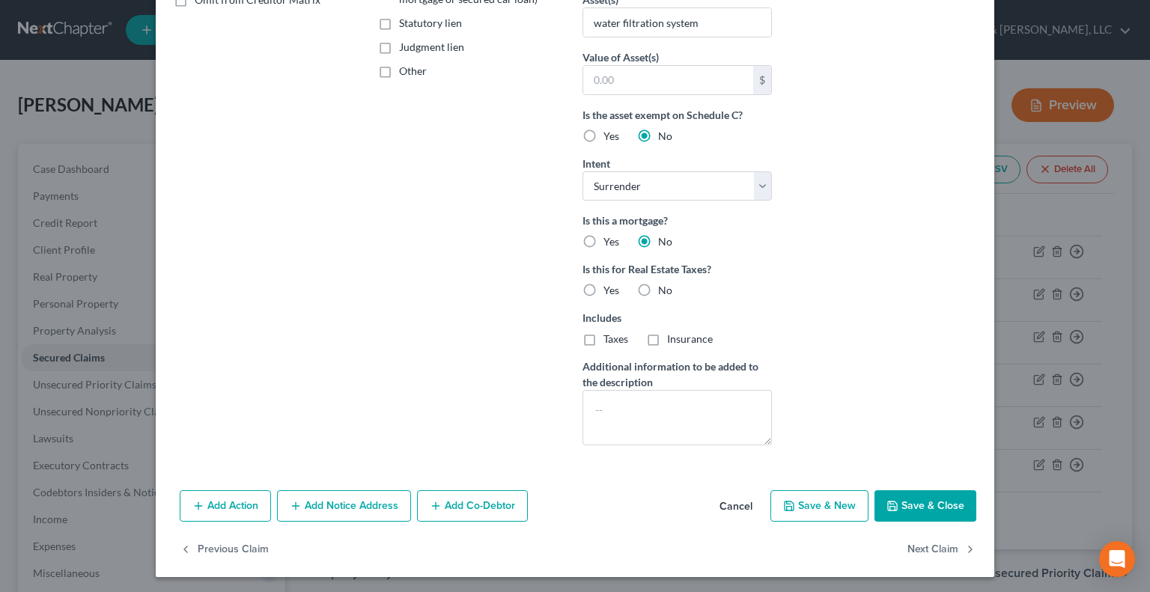
type input "1,000"
click at [906, 502] on button "Save & Close" at bounding box center [925, 505] width 102 height 31
select select
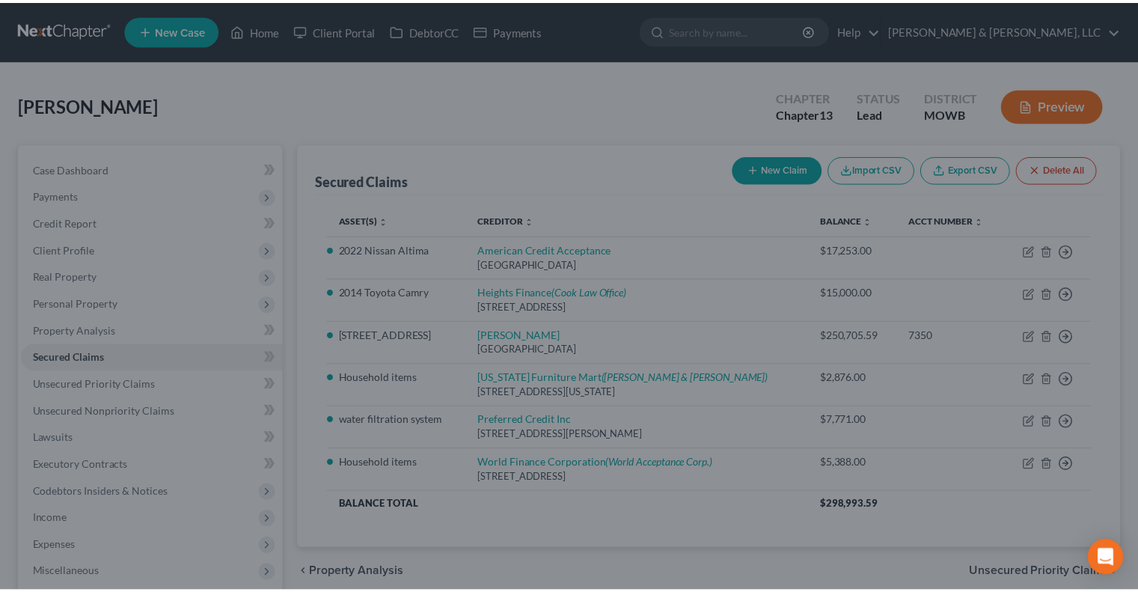
scroll to position [165, 0]
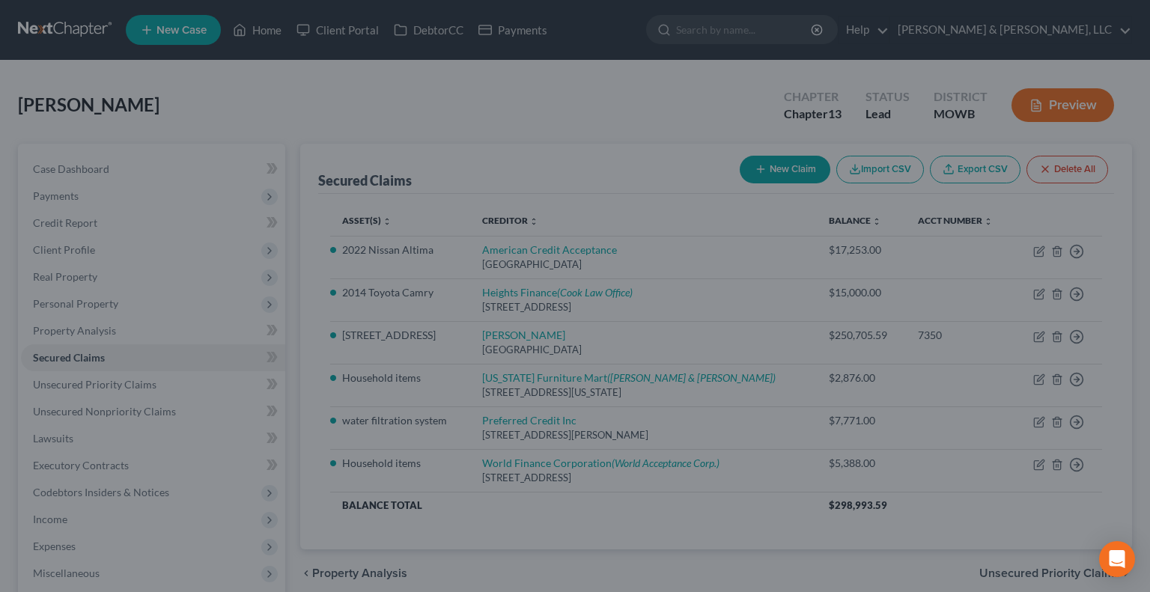
type input "1,000.00"
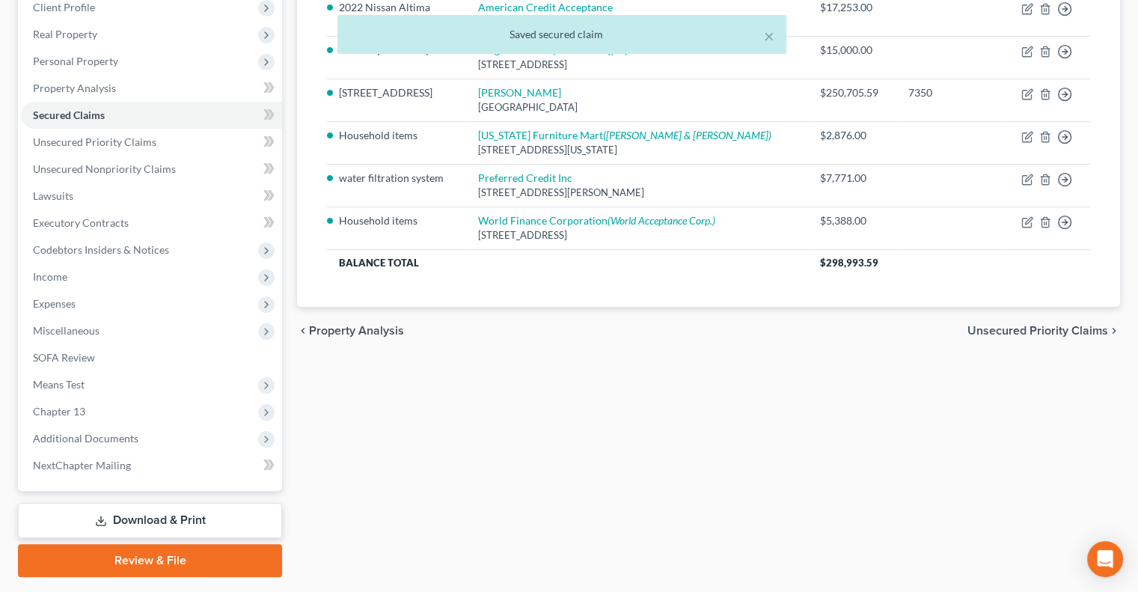
scroll to position [283, 0]
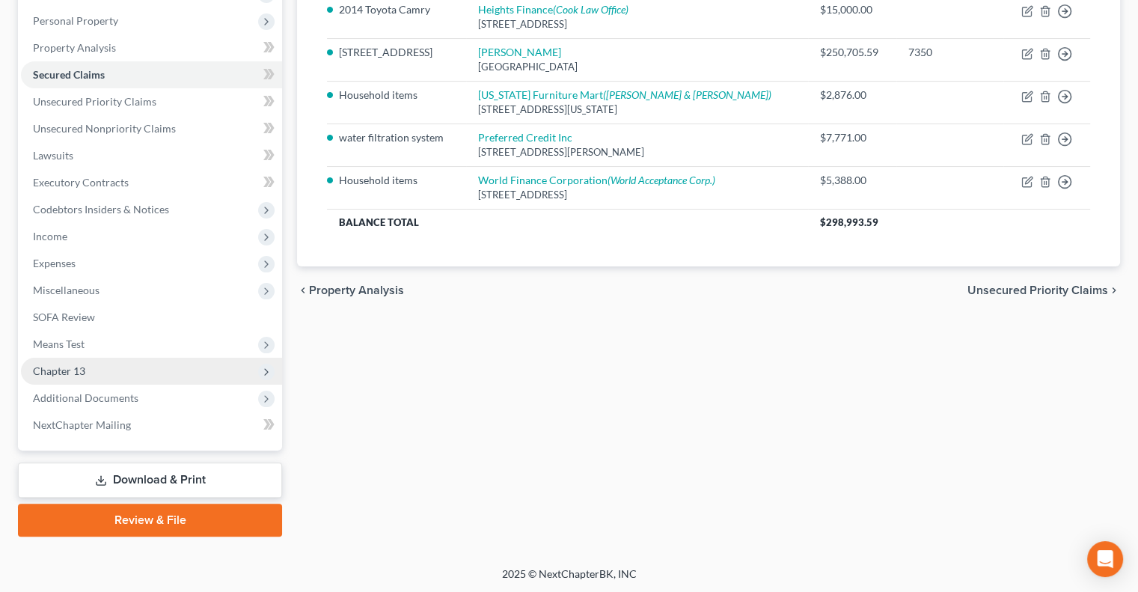
click at [70, 367] on span "Chapter 13" at bounding box center [59, 370] width 52 height 13
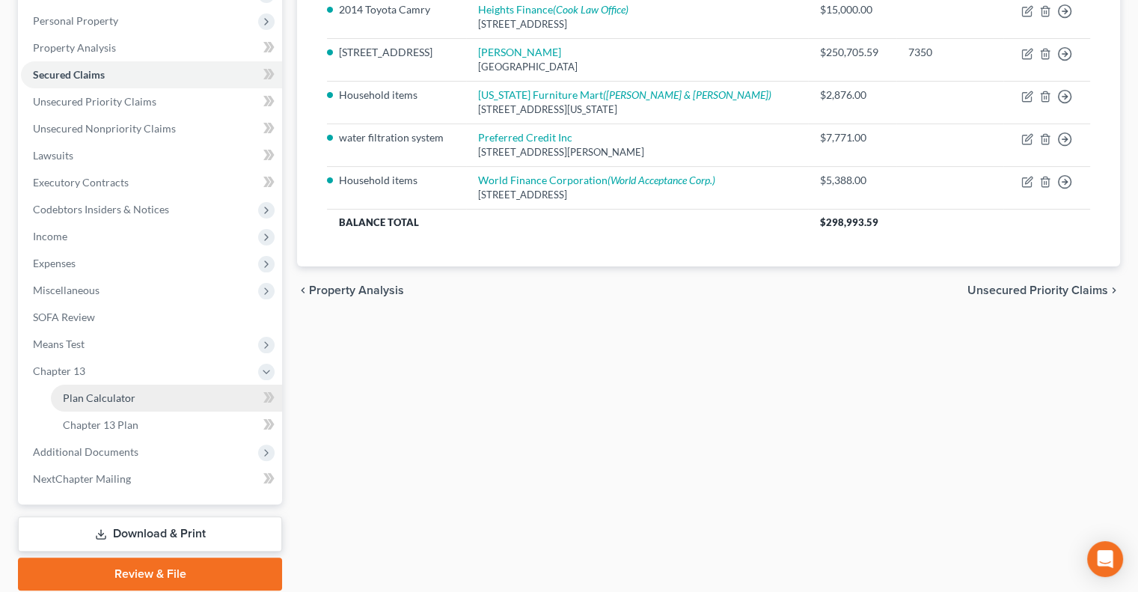
click at [97, 394] on span "Plan Calculator" at bounding box center [99, 397] width 73 height 13
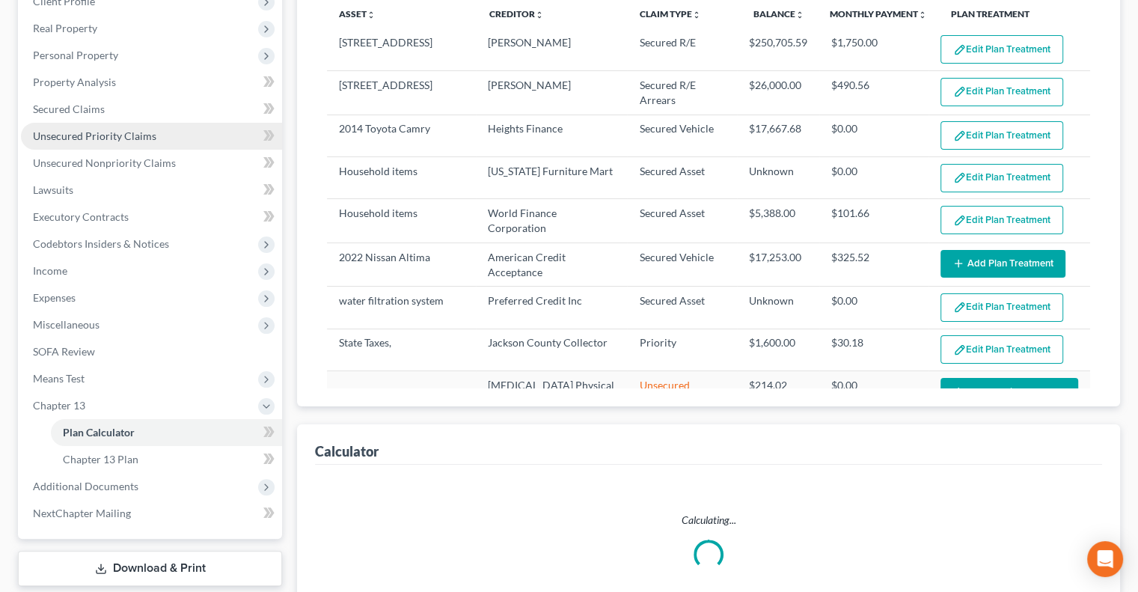
scroll to position [337, 0]
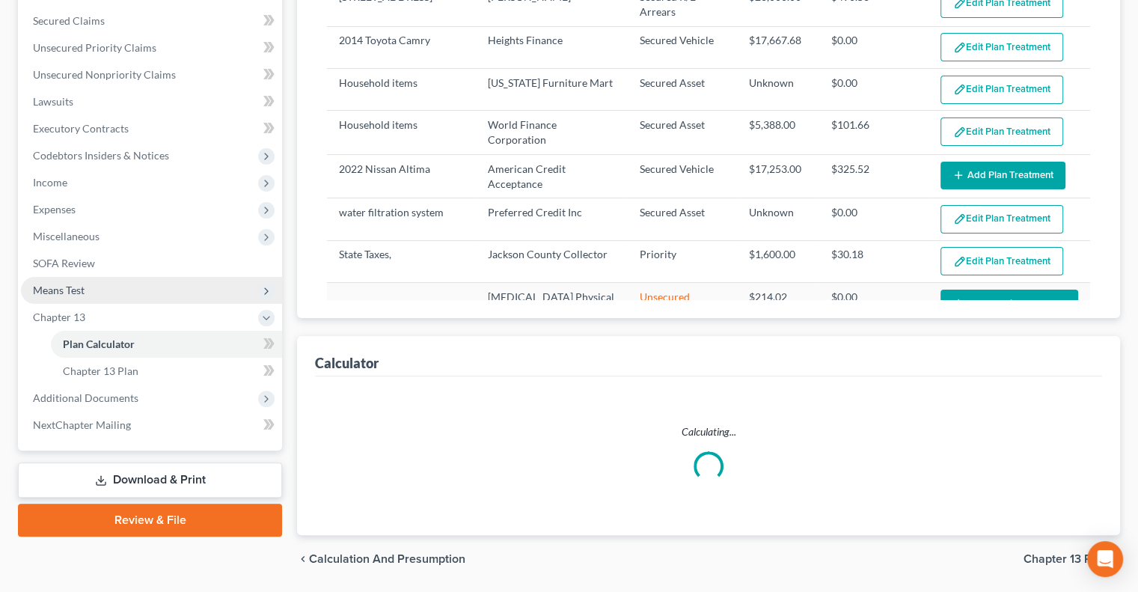
select select "52"
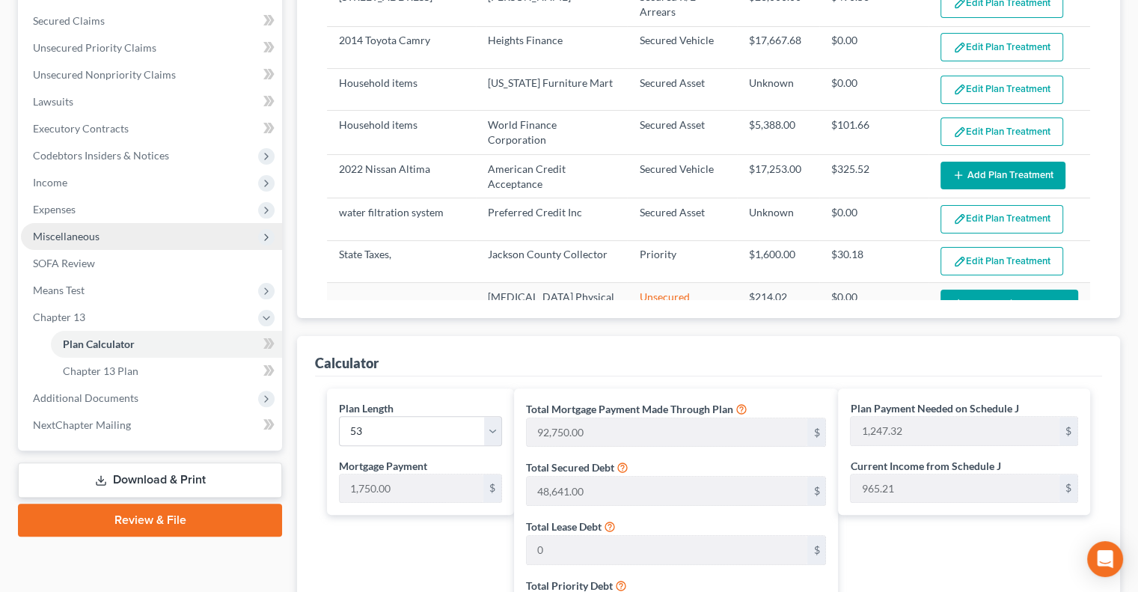
click at [49, 240] on span "Miscellaneous" at bounding box center [66, 236] width 67 height 13
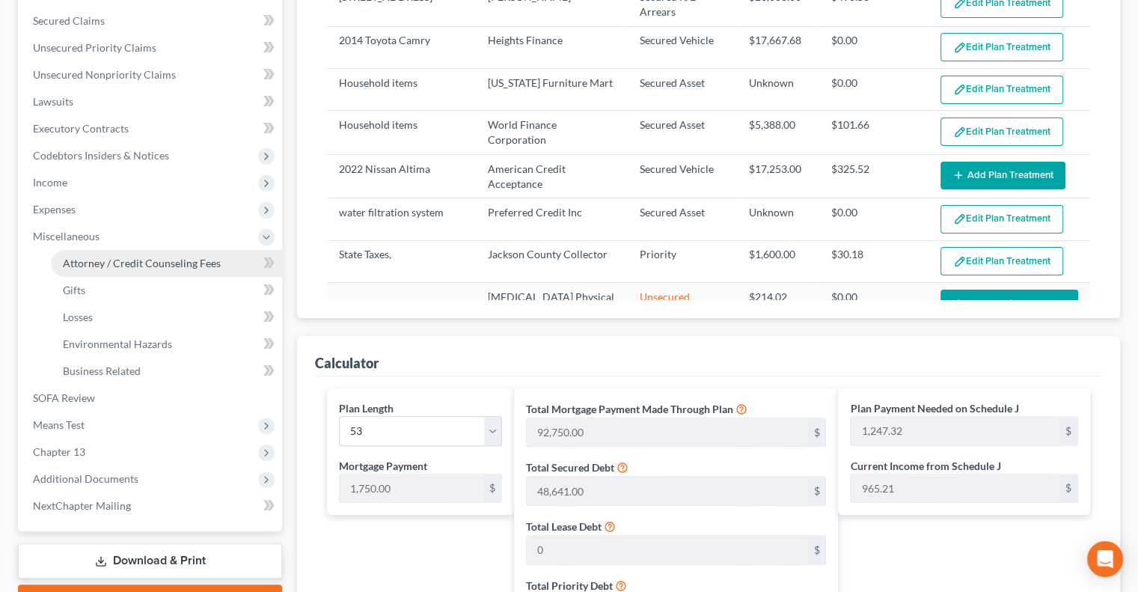
click at [156, 266] on span "Attorney / Credit Counseling Fees" at bounding box center [142, 263] width 158 height 13
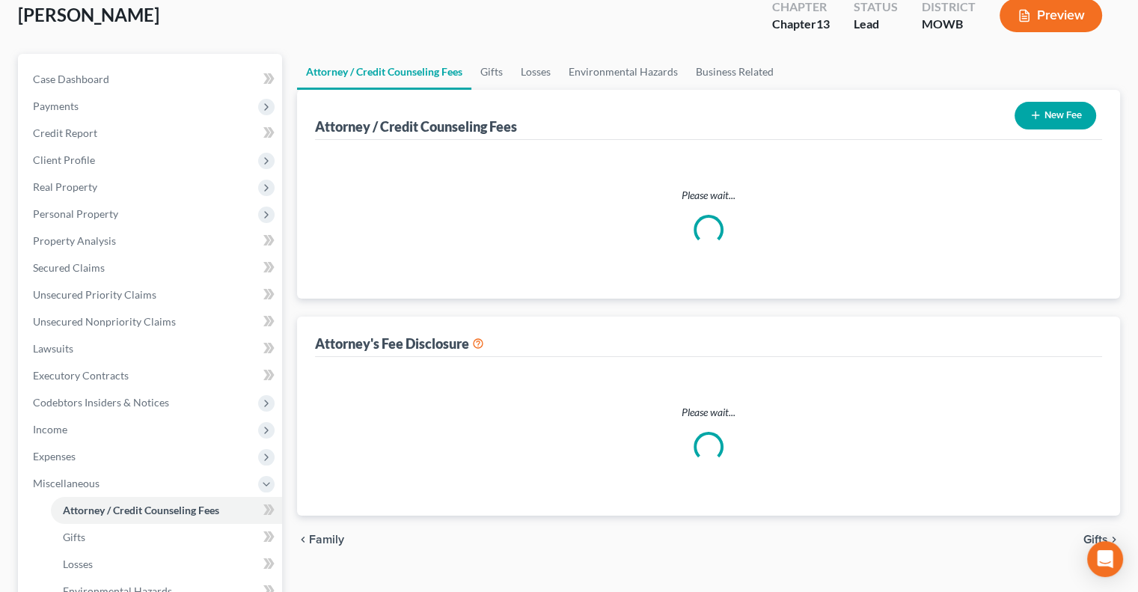
select select "0"
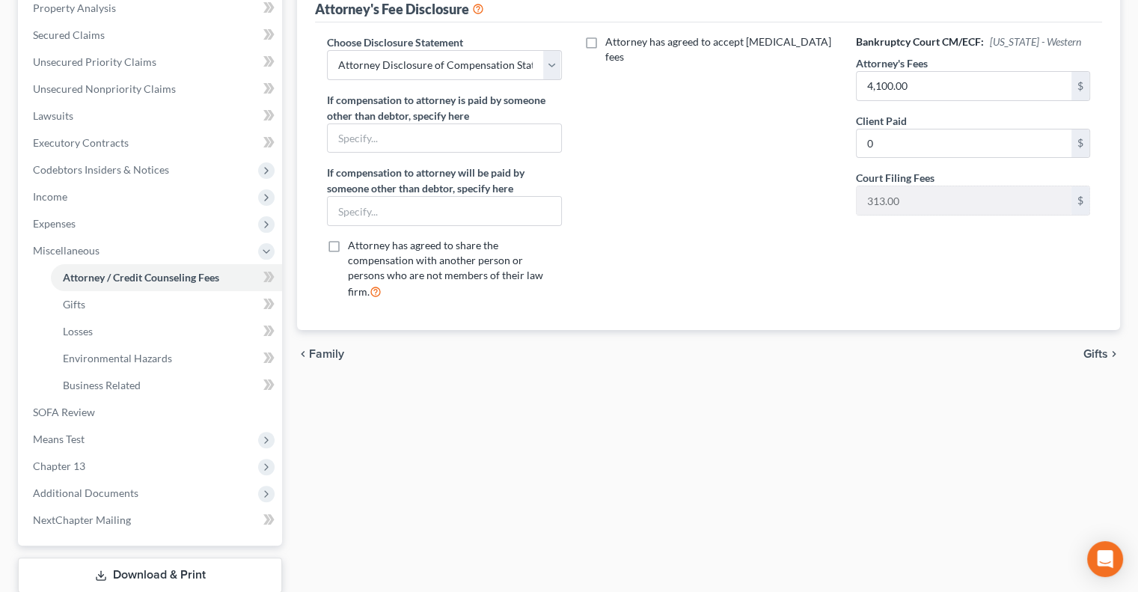
scroll to position [412, 0]
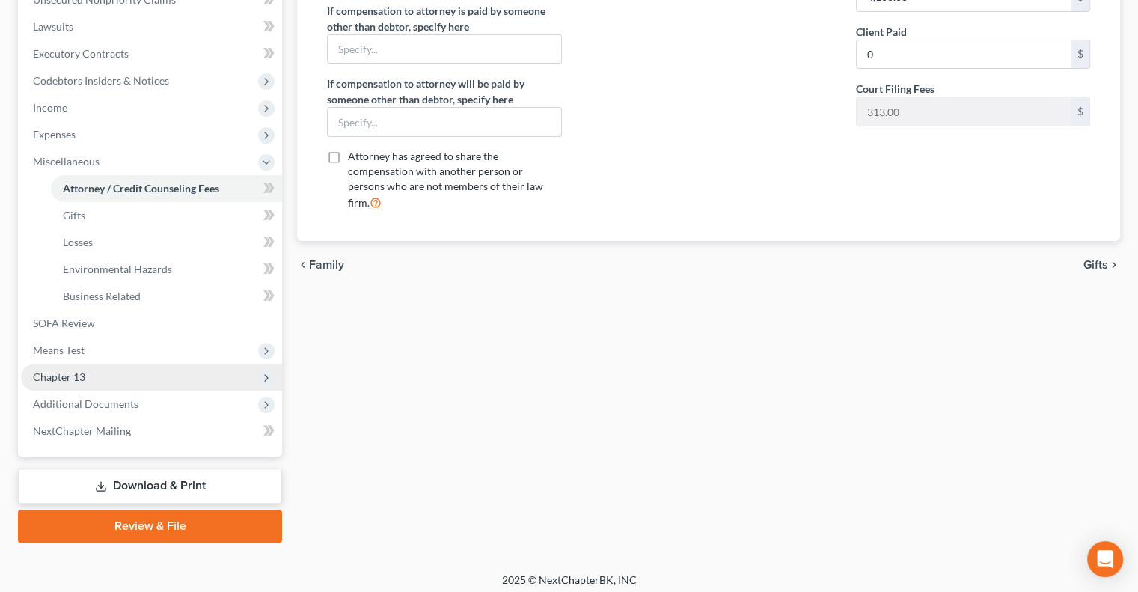
click at [73, 373] on span "Chapter 13" at bounding box center [59, 376] width 52 height 13
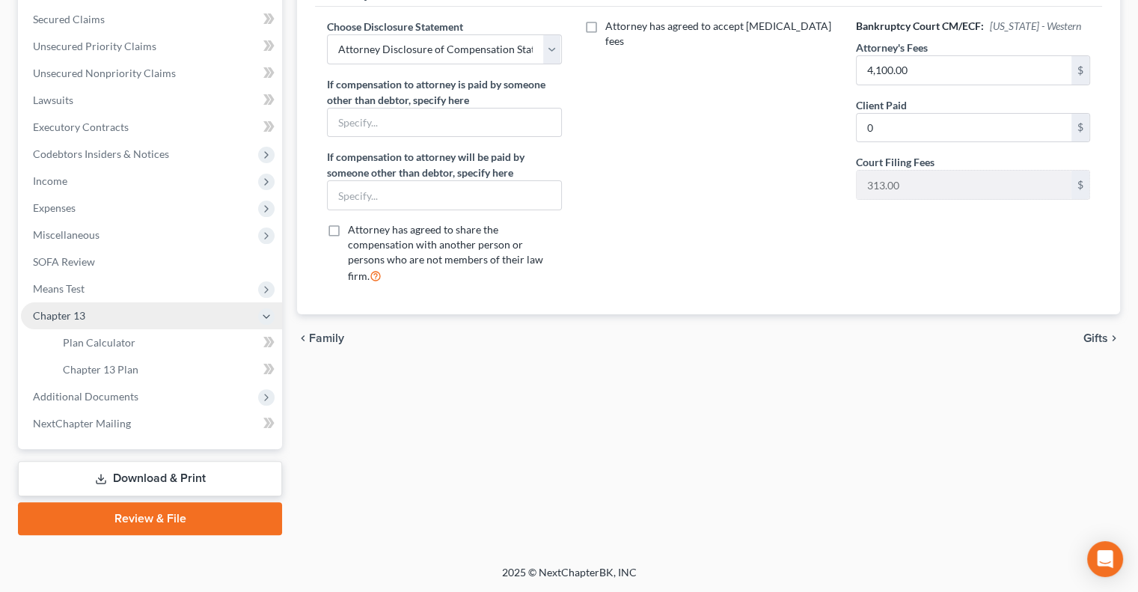
scroll to position [337, 0]
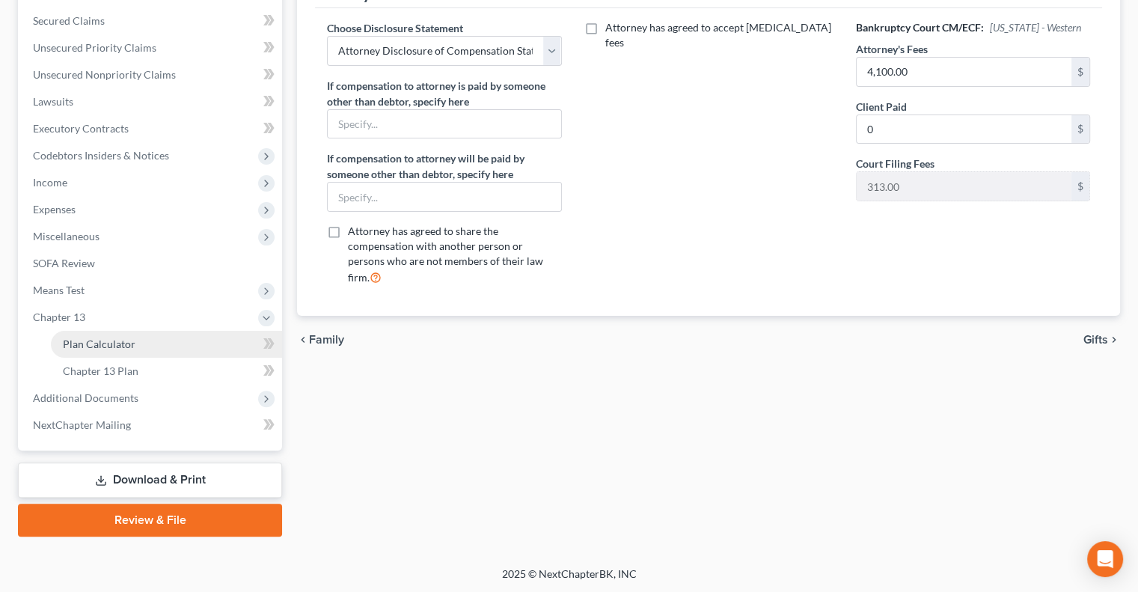
drag, startPoint x: 88, startPoint y: 353, endPoint x: 153, endPoint y: 353, distance: 65.1
click at [88, 353] on link "Plan Calculator" at bounding box center [166, 344] width 231 height 27
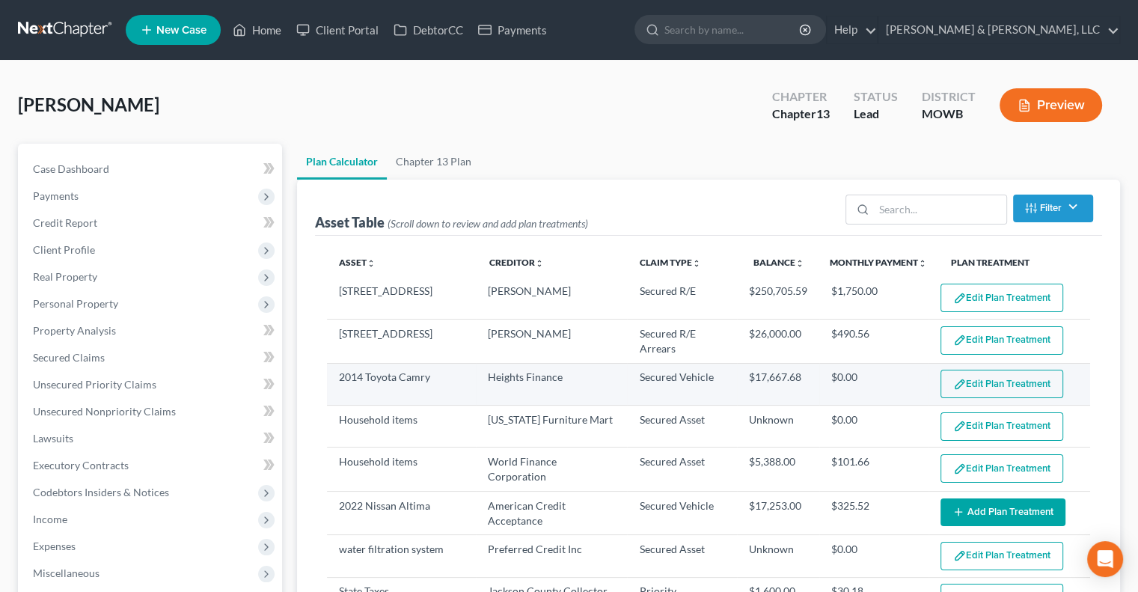
select select "52"
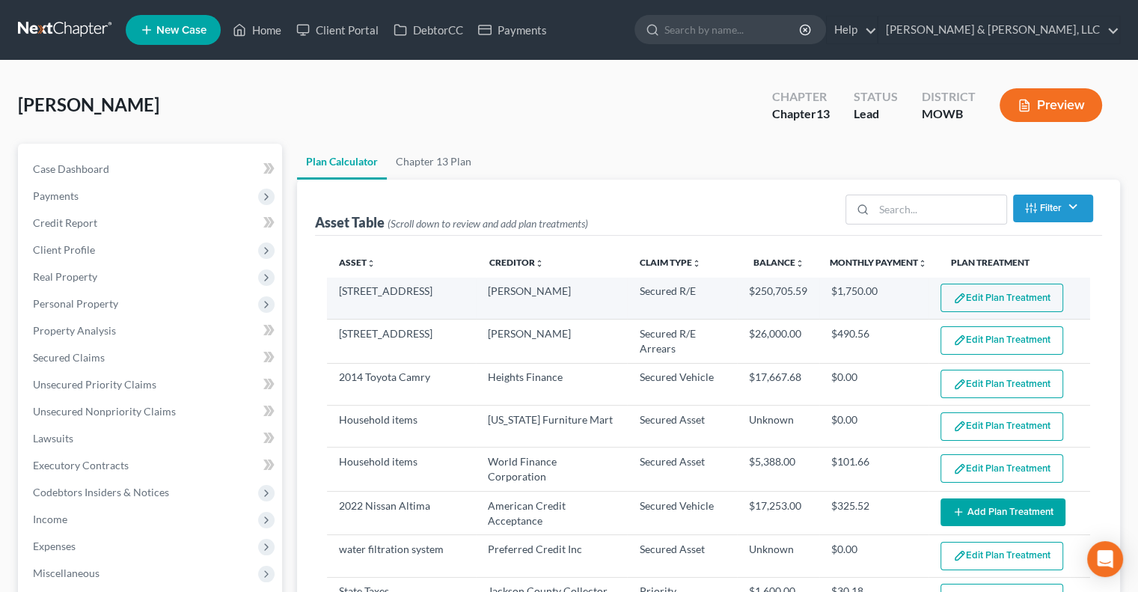
click at [980, 299] on button "Edit Plan Treatment" at bounding box center [1002, 298] width 123 height 28
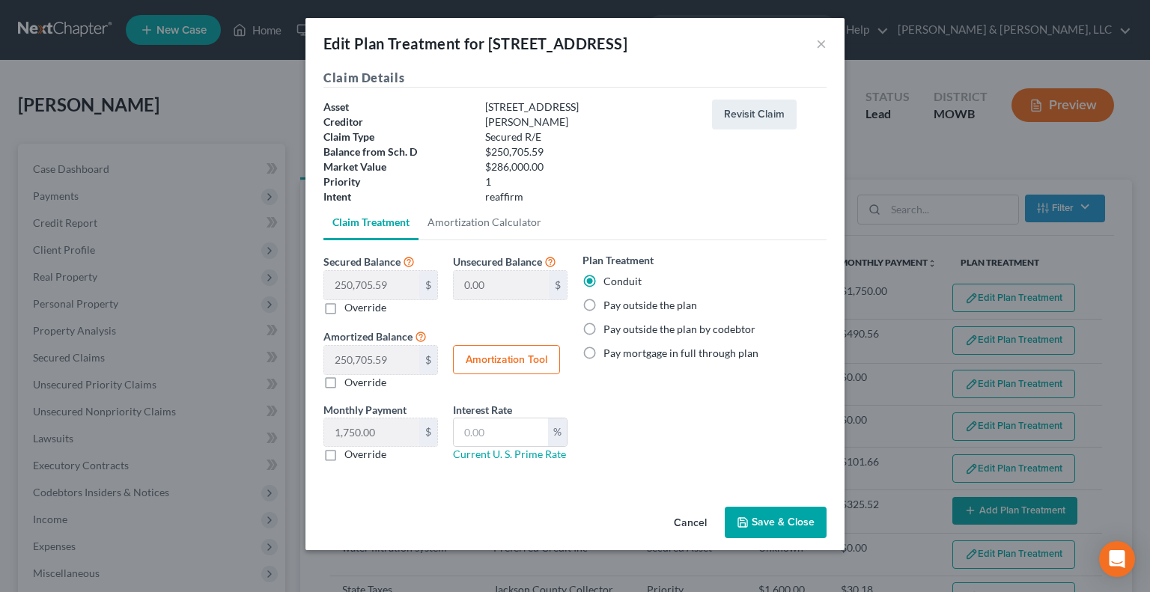
click at [754, 520] on button "Save & Close" at bounding box center [775, 522] width 102 height 31
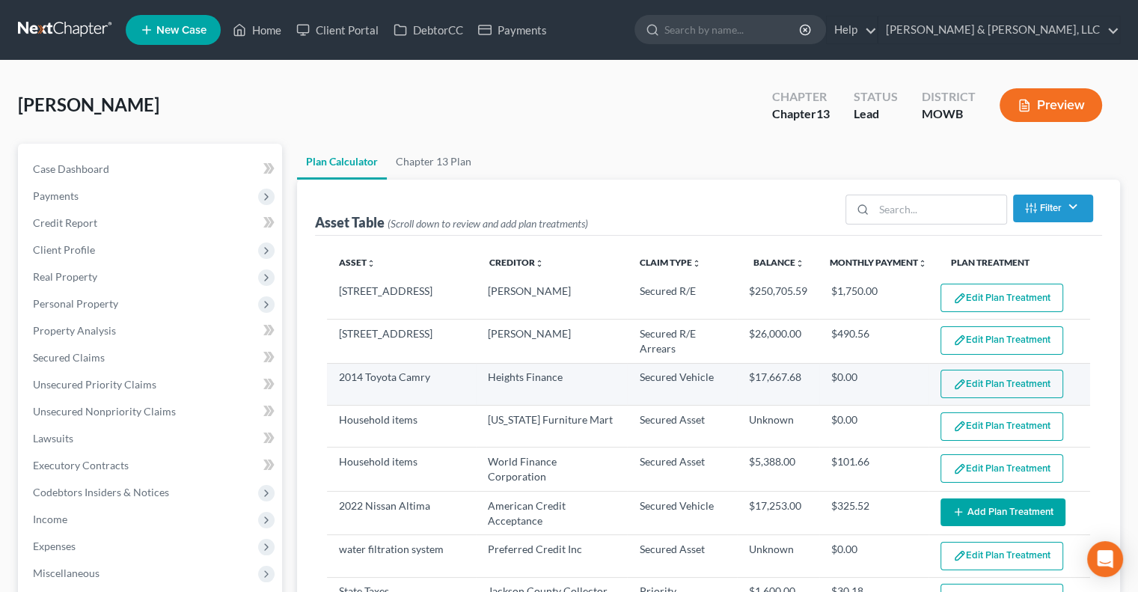
select select "52"
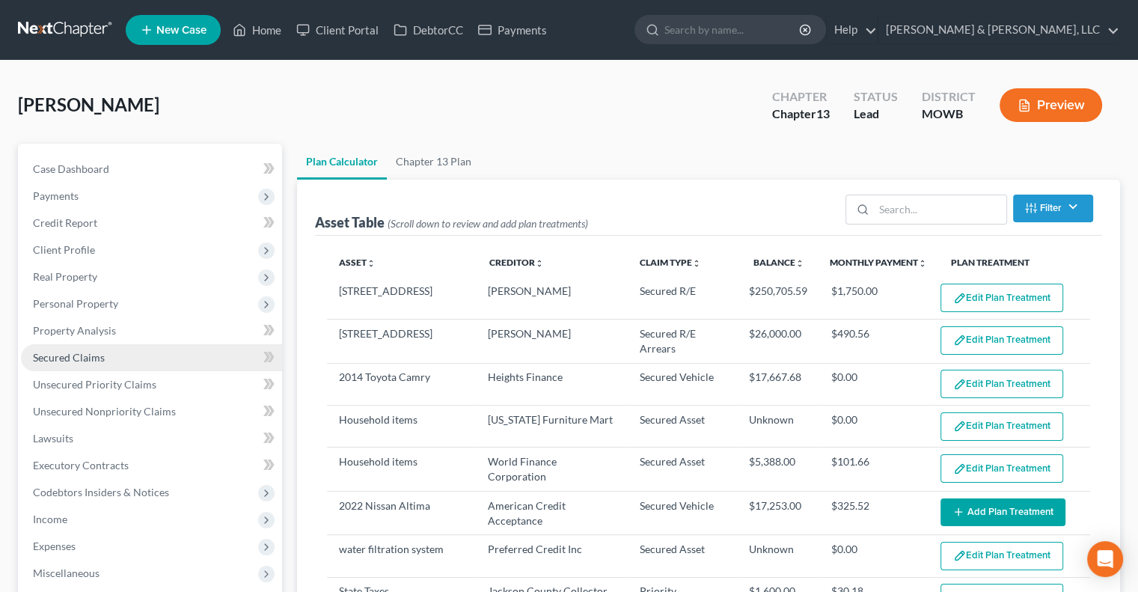
click at [62, 354] on span "Secured Claims" at bounding box center [69, 357] width 72 height 13
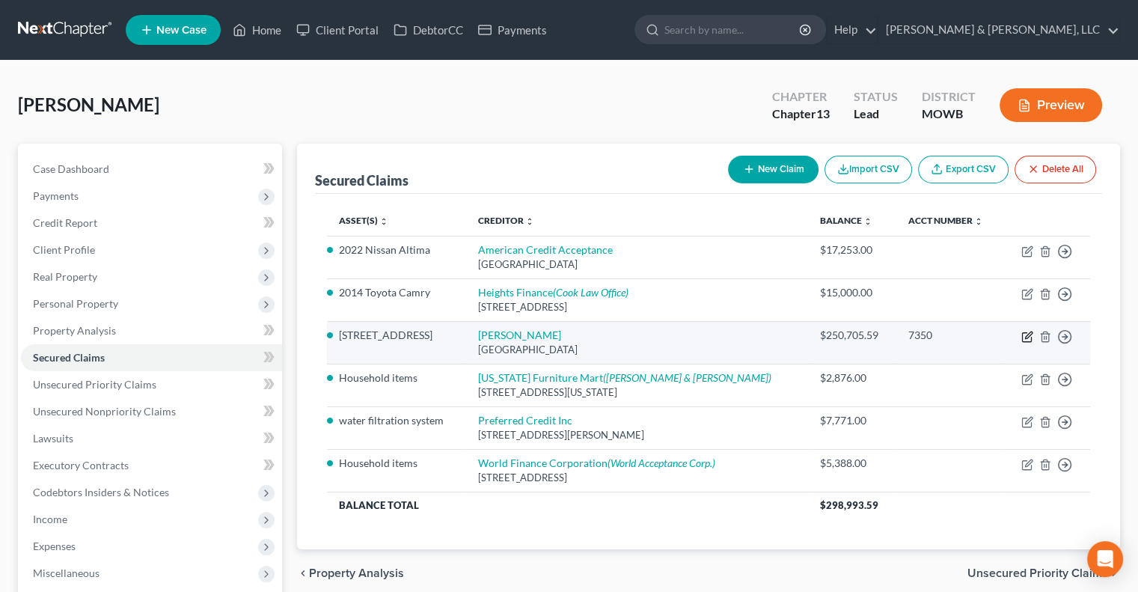
click at [1028, 339] on icon "button" at bounding box center [1028, 337] width 12 height 12
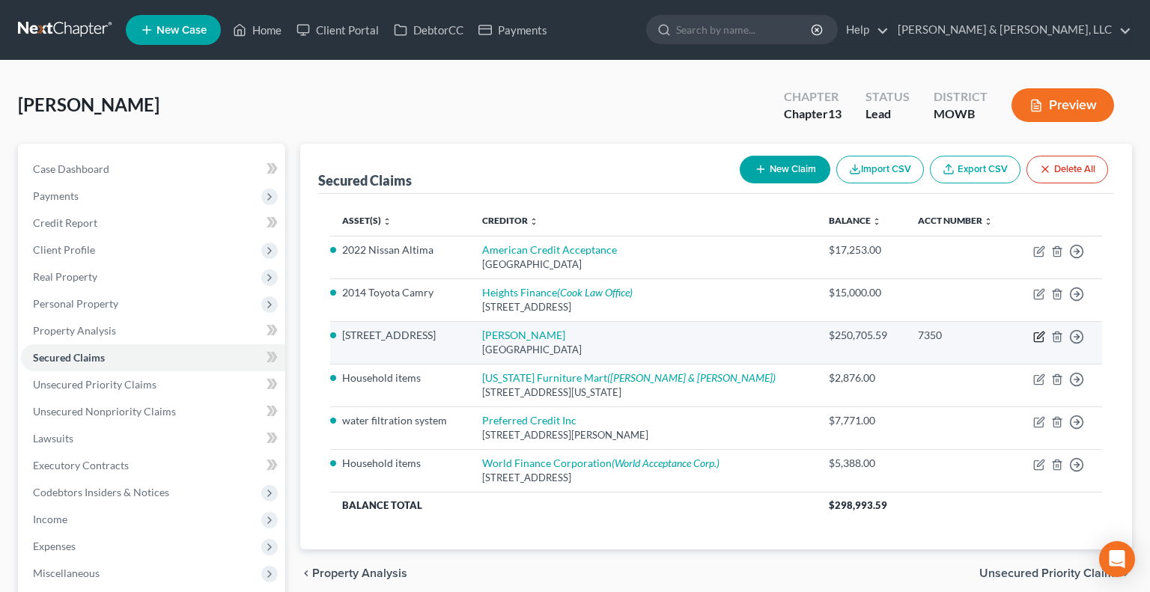
select select "45"
select select "2"
select select "0"
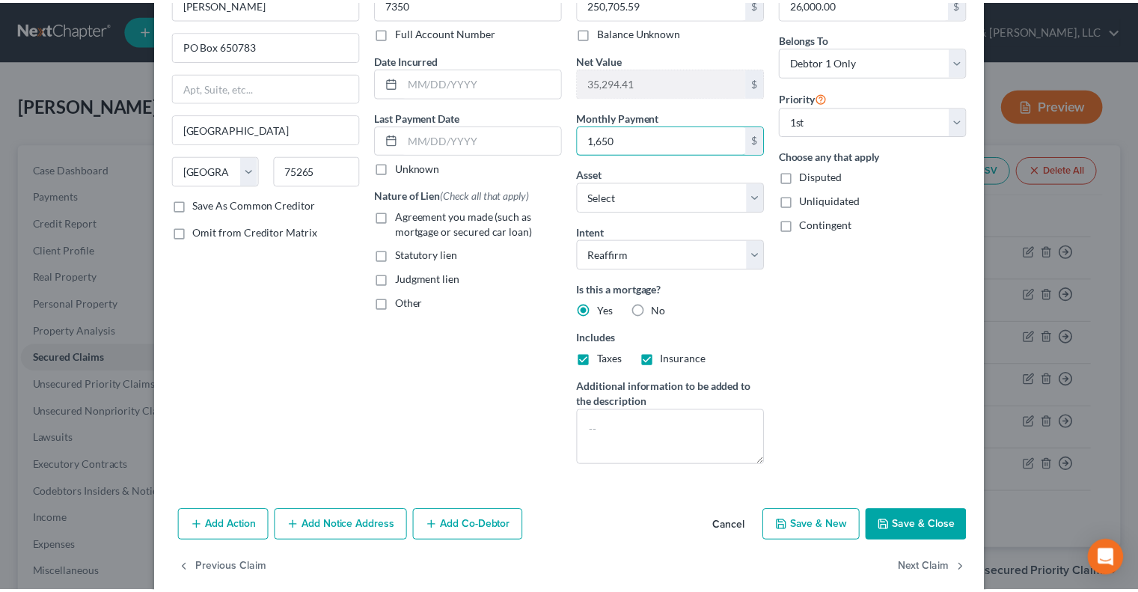
scroll to position [117, 0]
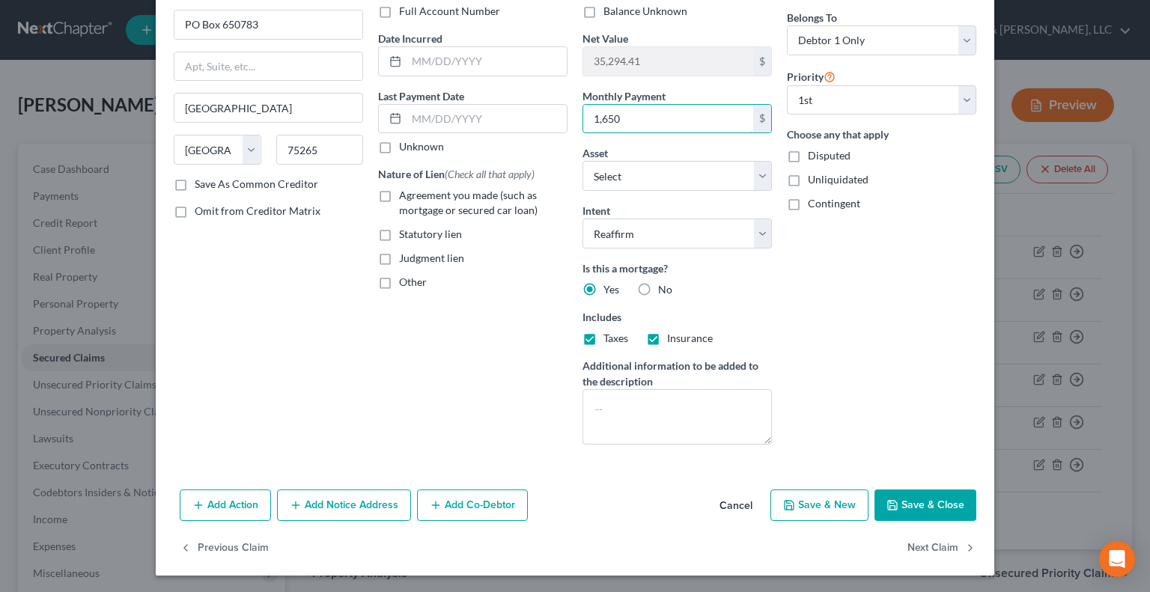
type input "1,650"
click at [958, 506] on button "Save & Close" at bounding box center [925, 504] width 102 height 31
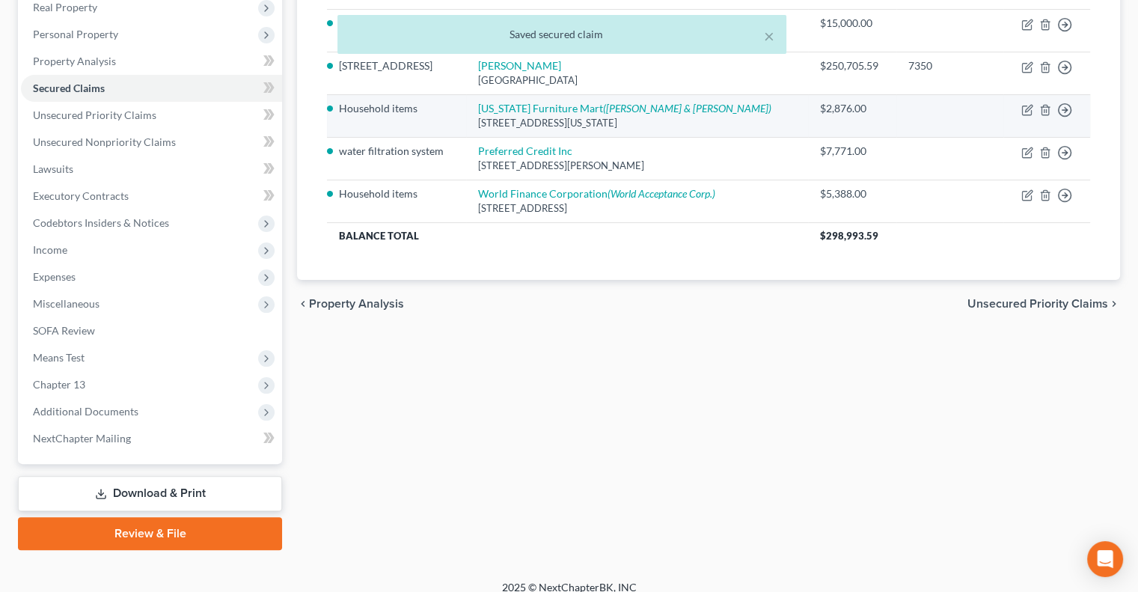
scroll to position [283, 0]
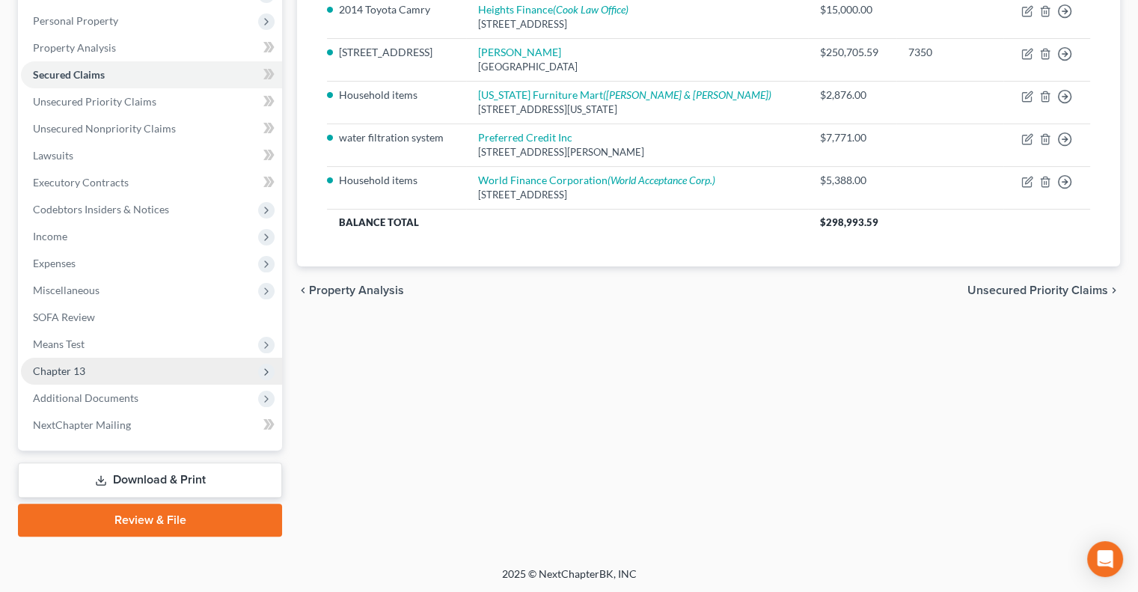
click at [76, 369] on span "Chapter 13" at bounding box center [59, 370] width 52 height 13
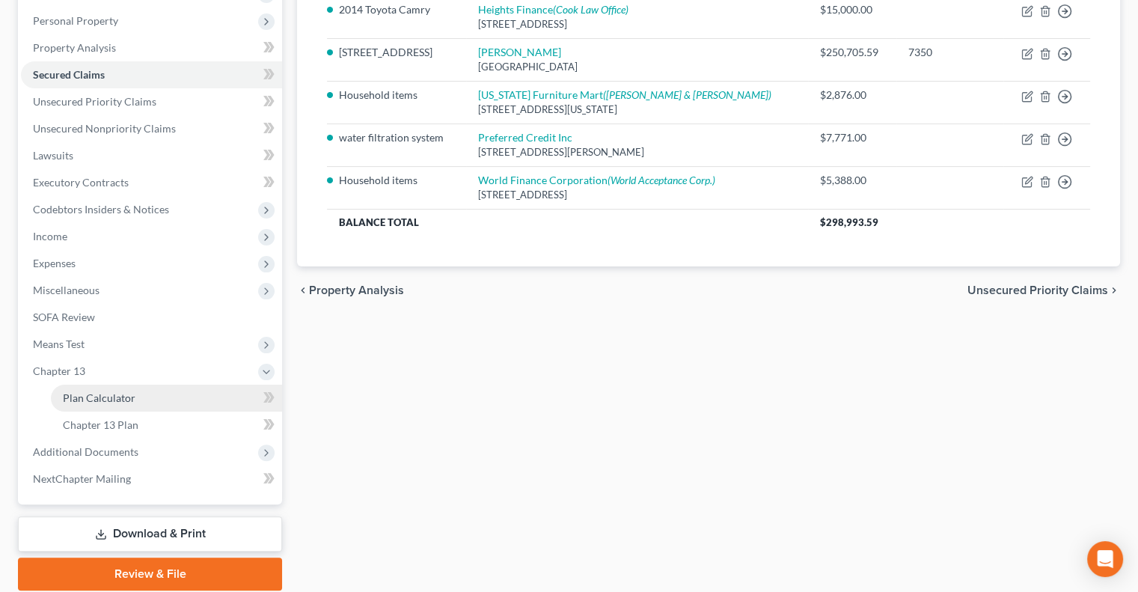
click at [103, 402] on span "Plan Calculator" at bounding box center [99, 397] width 73 height 13
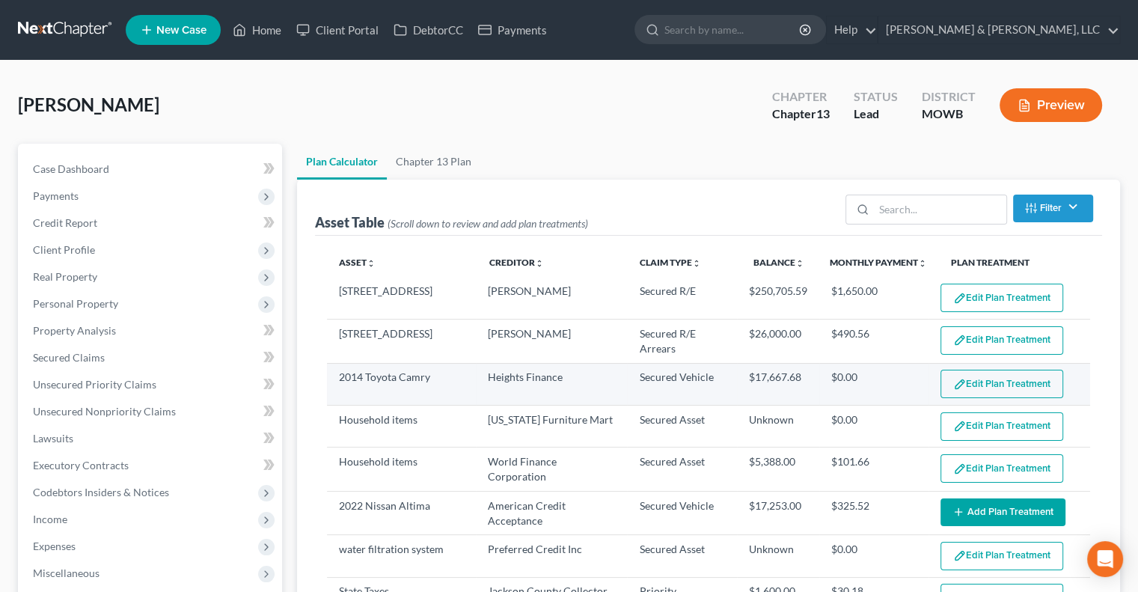
select select "52"
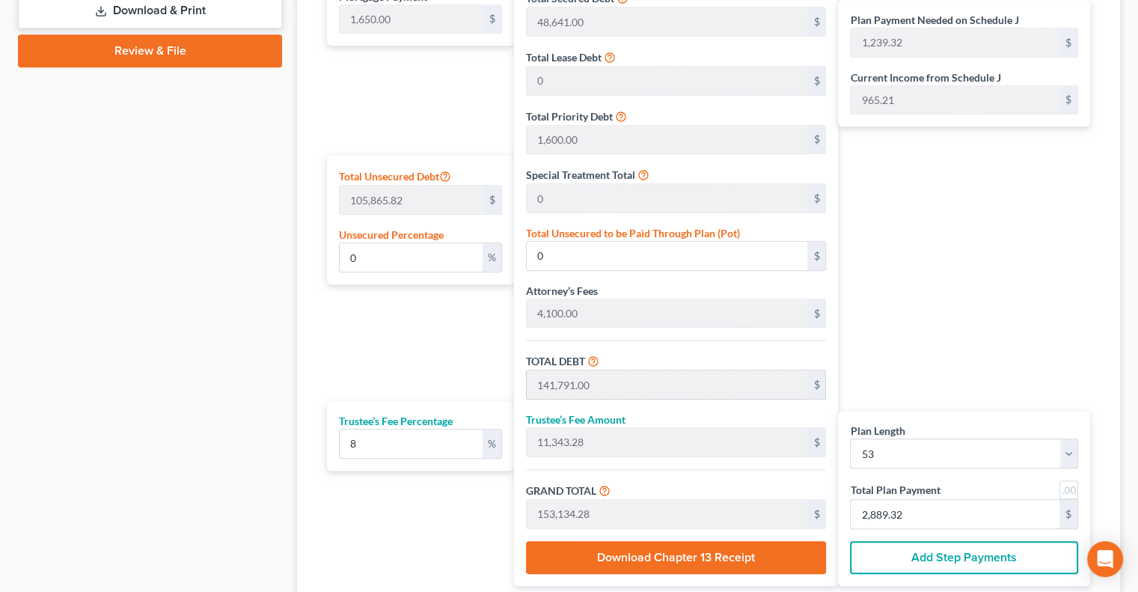
scroll to position [711, 0]
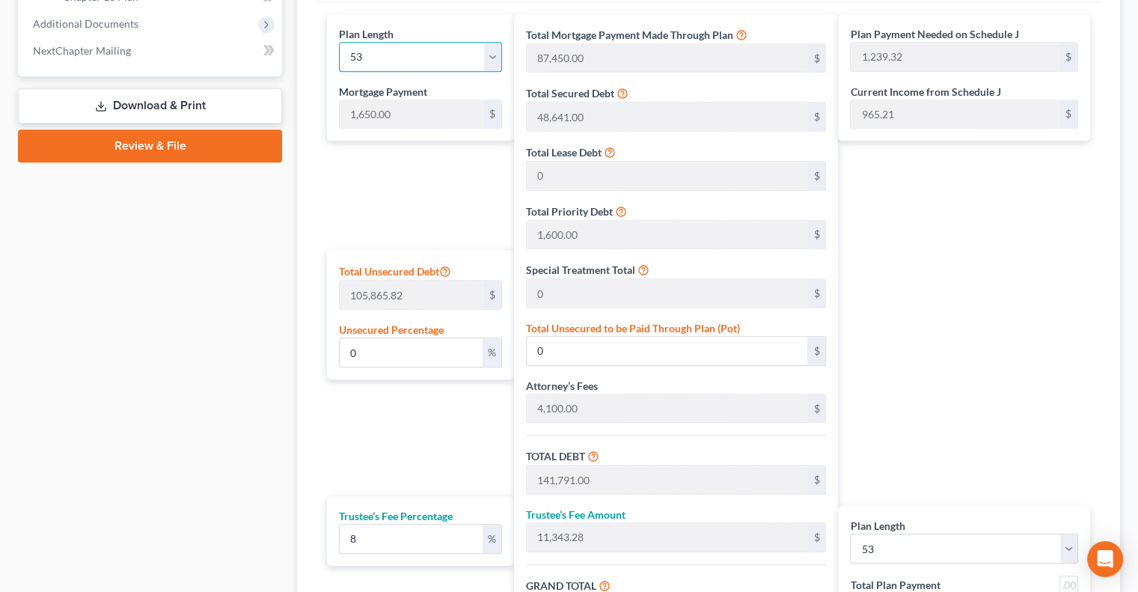
click at [494, 50] on select "1 2 3 4 5 6 7 8 9 10 11 12 13 14 15 16 17 18 19 20 21 22 23 24 25 26 27 28 29 3…" at bounding box center [420, 57] width 163 height 30
select select "56"
click at [339, 42] on select "1 2 3 4 5 6 7 8 9 10 11 12 13 14 15 16 17 18 19 20 21 22 23 24 25 26 27 28 29 3…" at bounding box center [420, 57] width 163 height 30
type input "94,050.00"
type input "148,391.00"
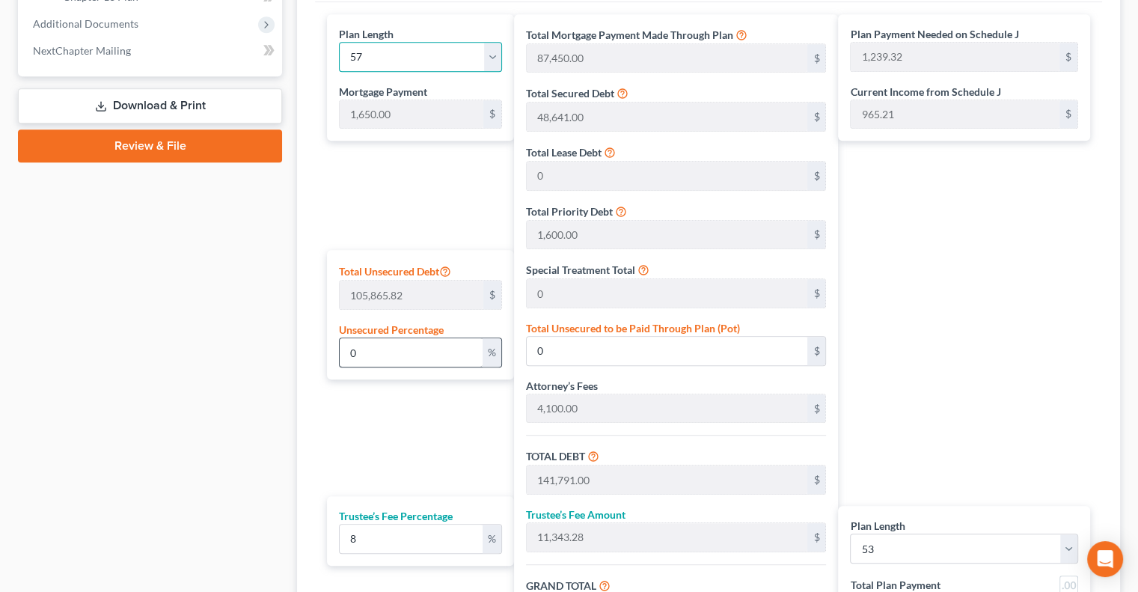
type input "11,871.28"
type input "160,262.28"
type input "1,161.61"
select select "56"
type input "2,811.61"
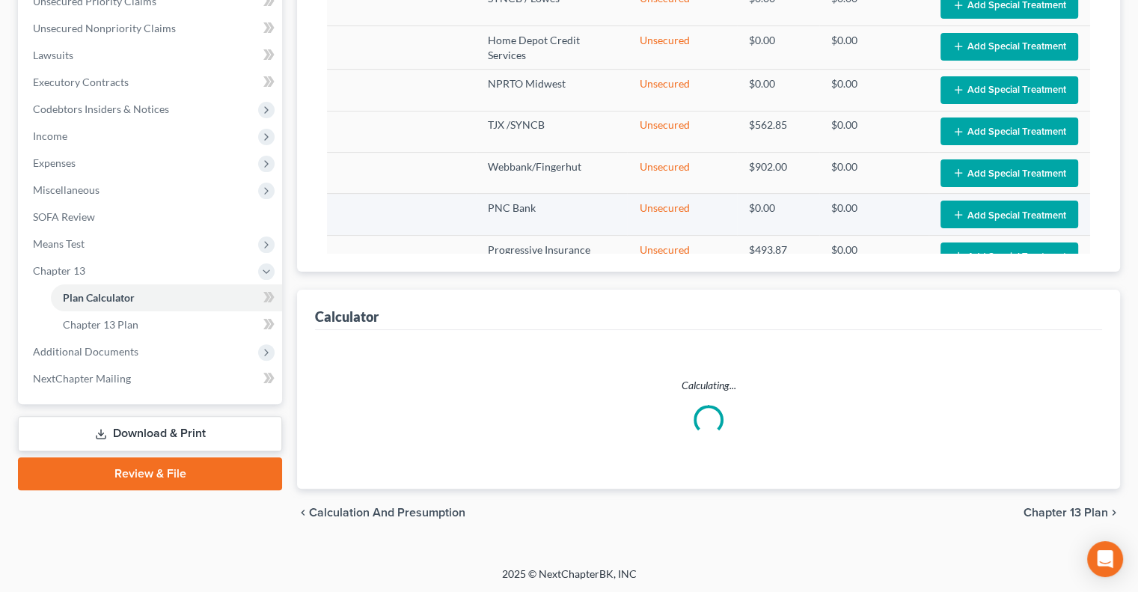
select select "56"
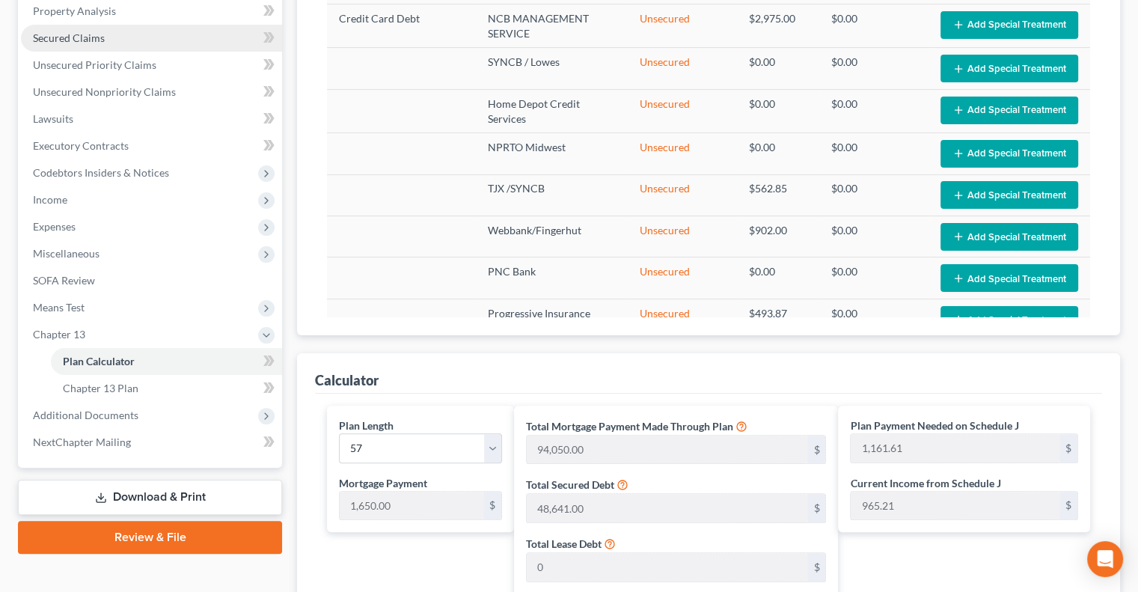
scroll to position [299, 0]
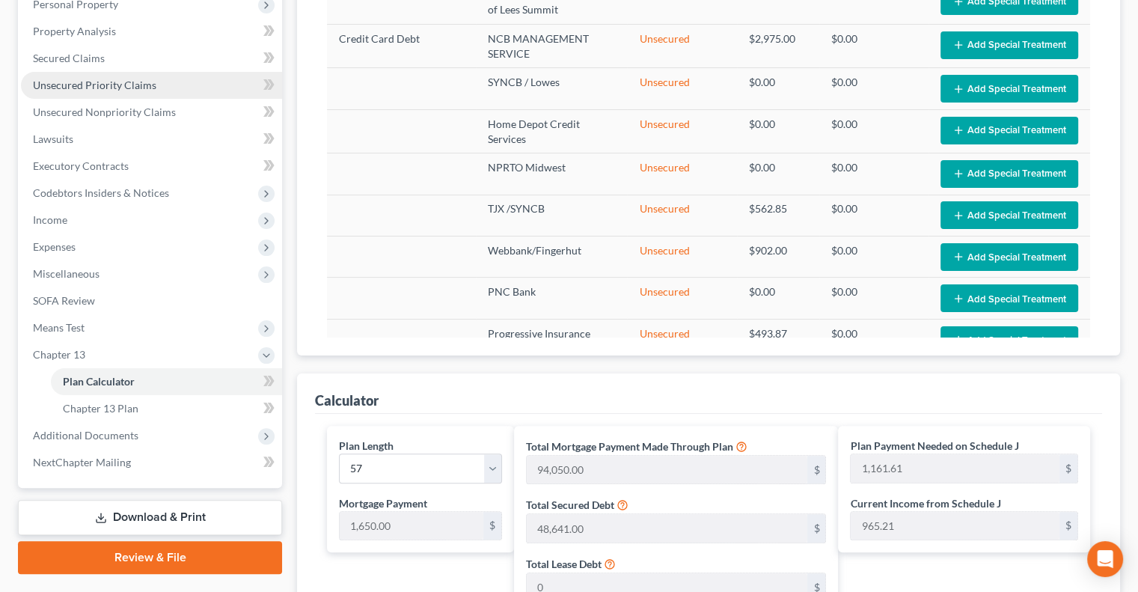
click at [98, 84] on span "Unsecured Priority Claims" at bounding box center [94, 85] width 123 height 13
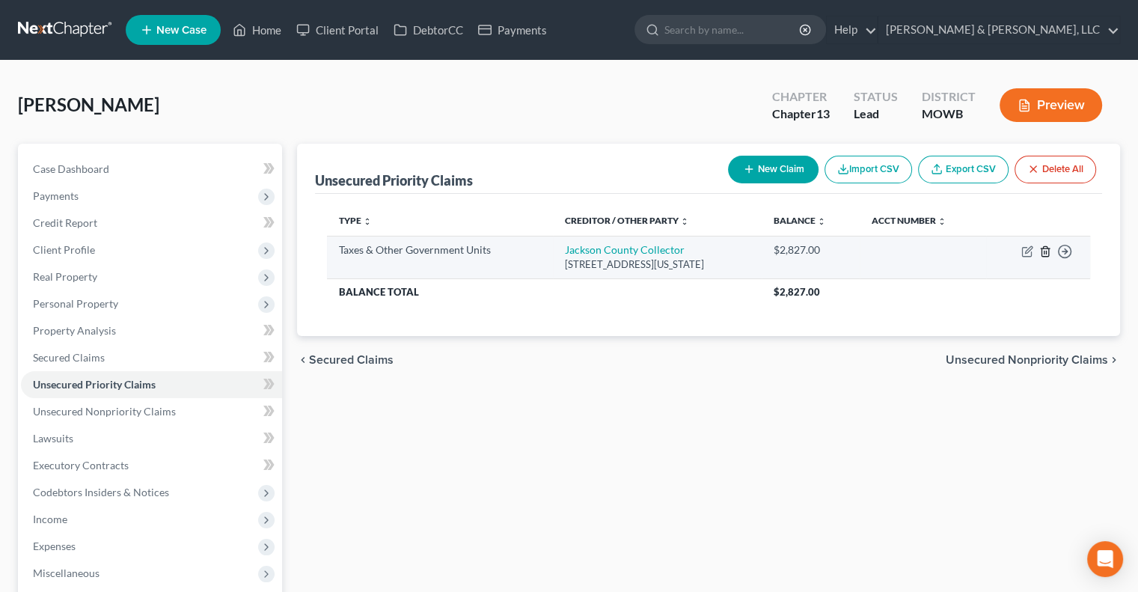
click at [1046, 252] on line "button" at bounding box center [1046, 252] width 0 height 3
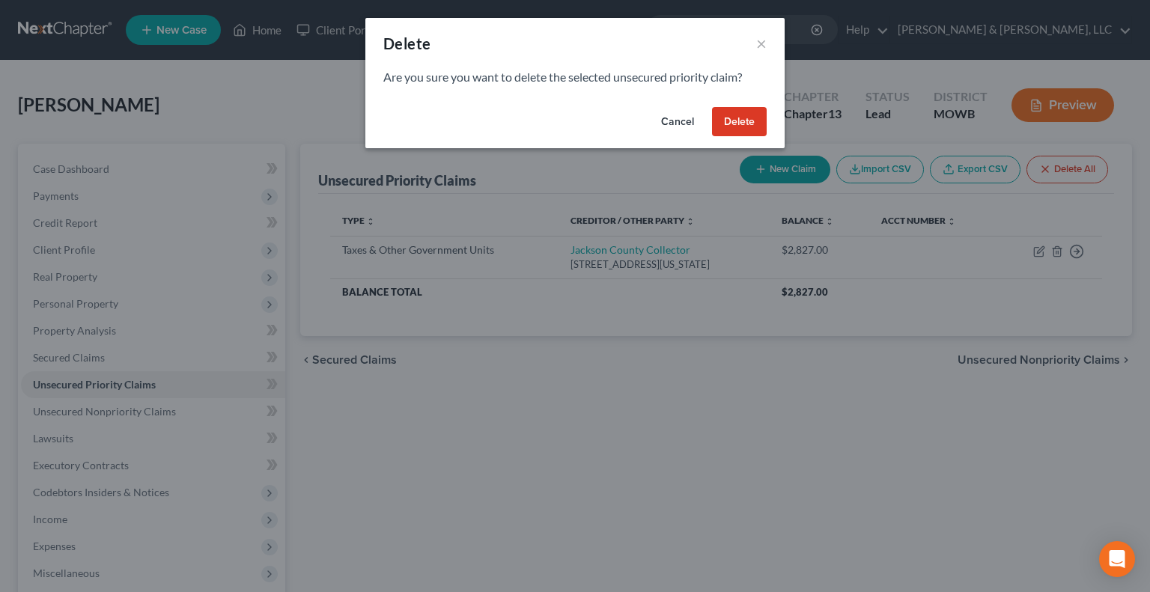
click at [733, 115] on button "Delete" at bounding box center [739, 122] width 55 height 30
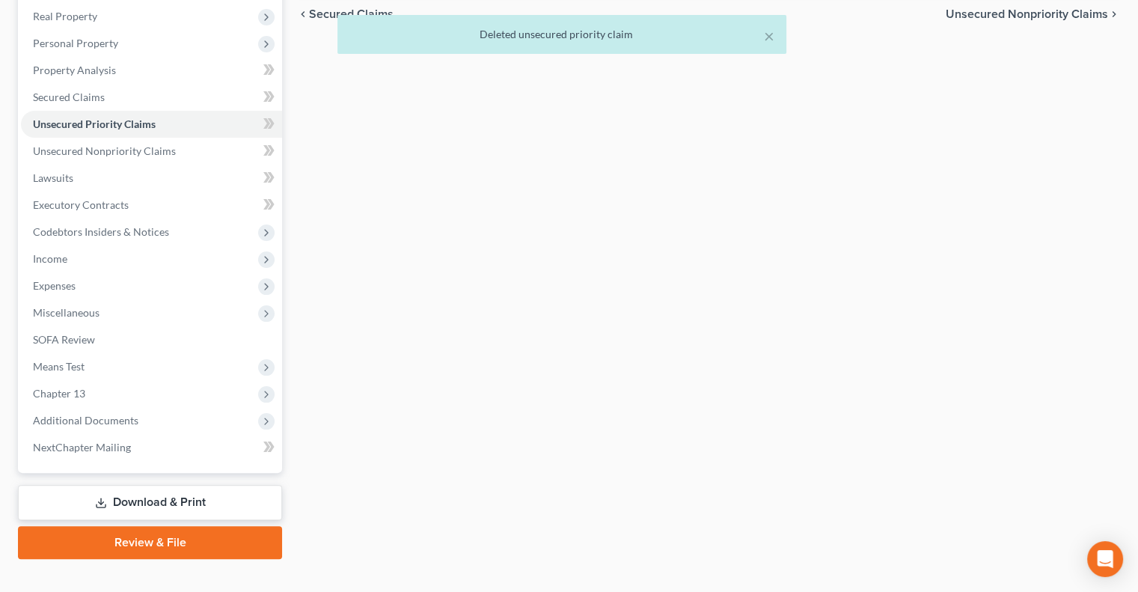
scroll to position [283, 0]
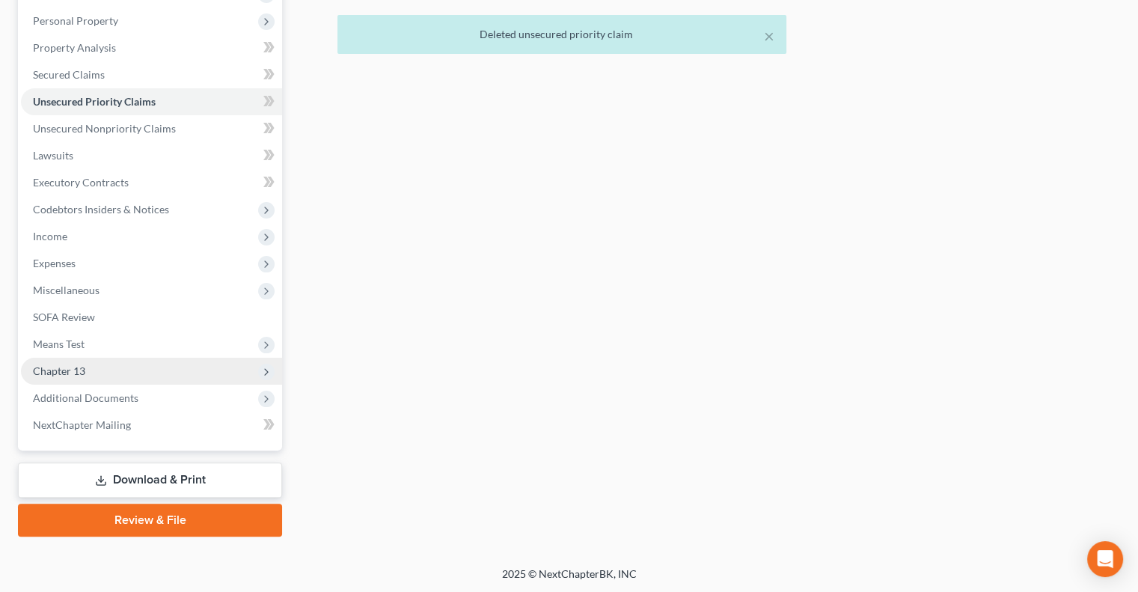
click at [102, 366] on span "Chapter 13" at bounding box center [151, 371] width 261 height 27
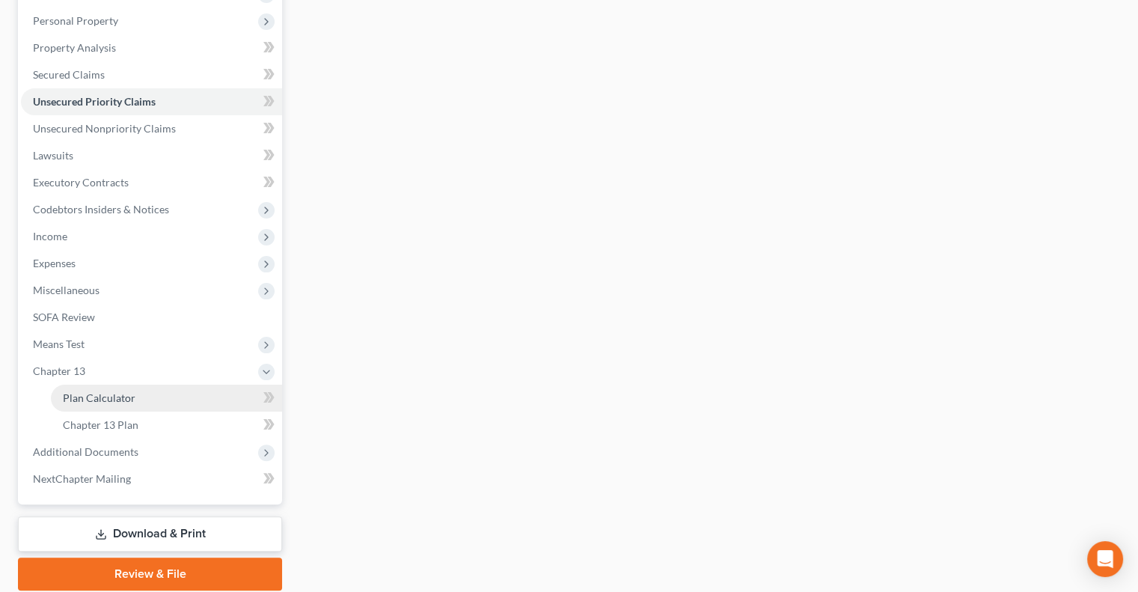
click at [140, 394] on link "Plan Calculator" at bounding box center [166, 398] width 231 height 27
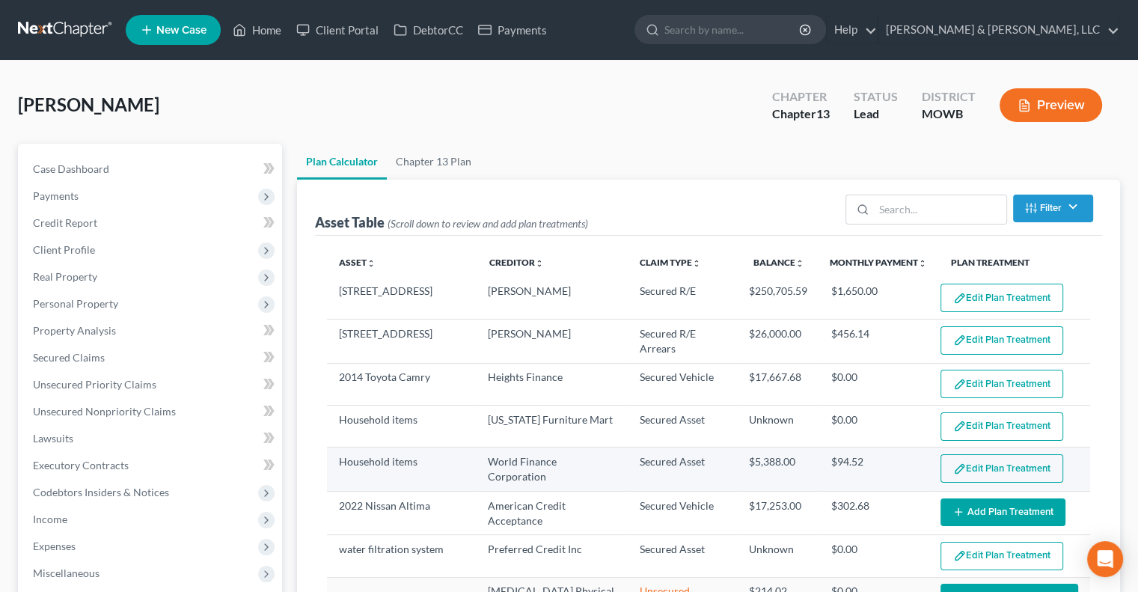
select select "56"
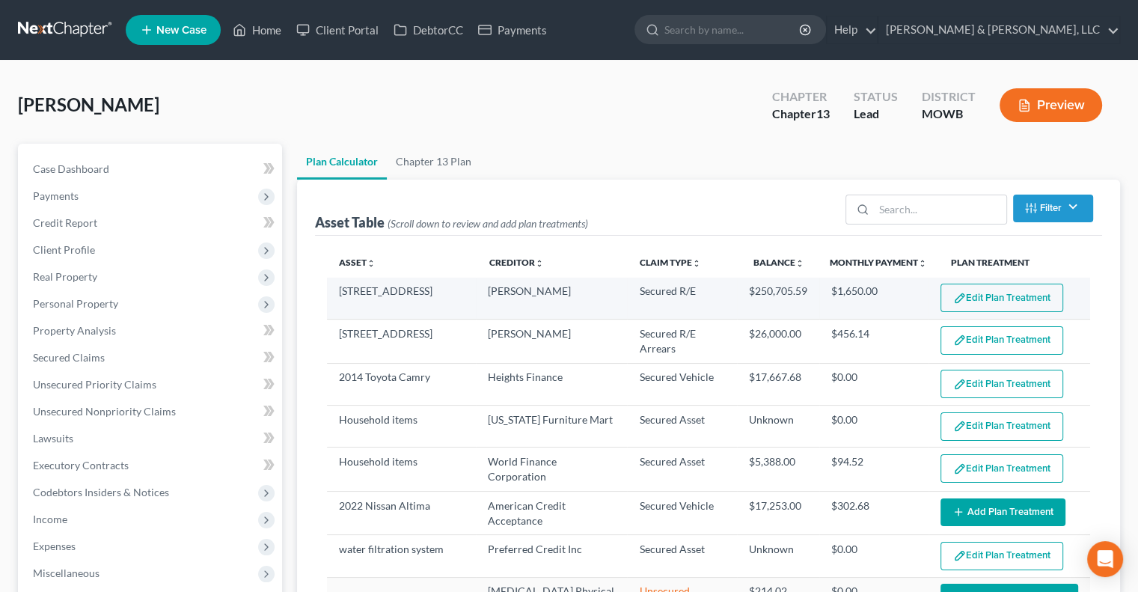
click at [964, 296] on button "Edit Plan Treatment" at bounding box center [1002, 298] width 123 height 28
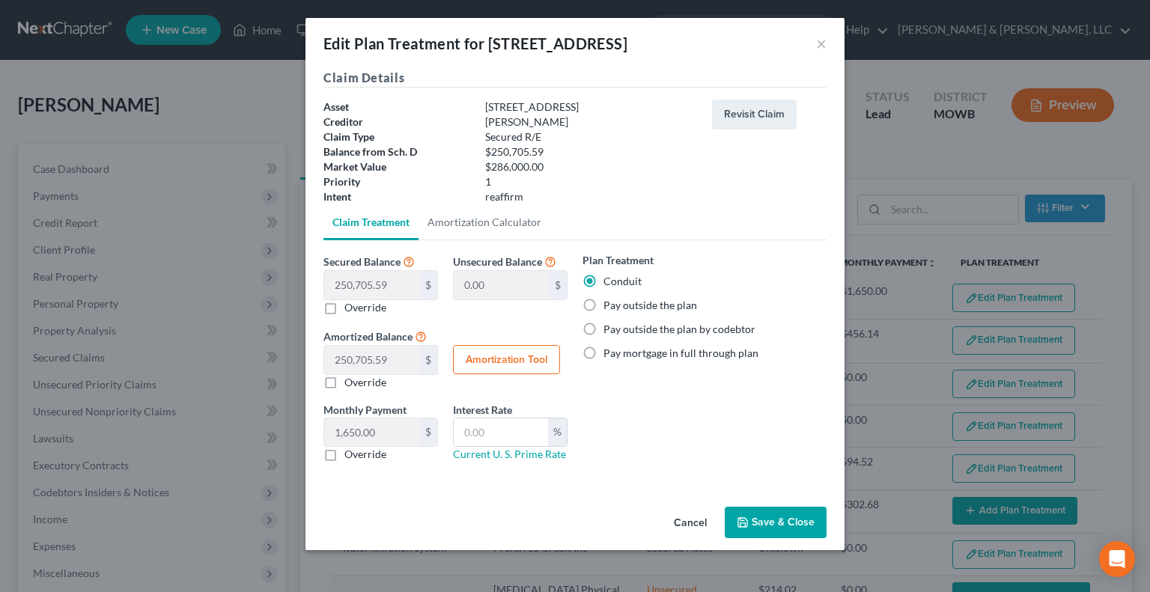
click at [802, 513] on button "Save & Close" at bounding box center [775, 522] width 102 height 31
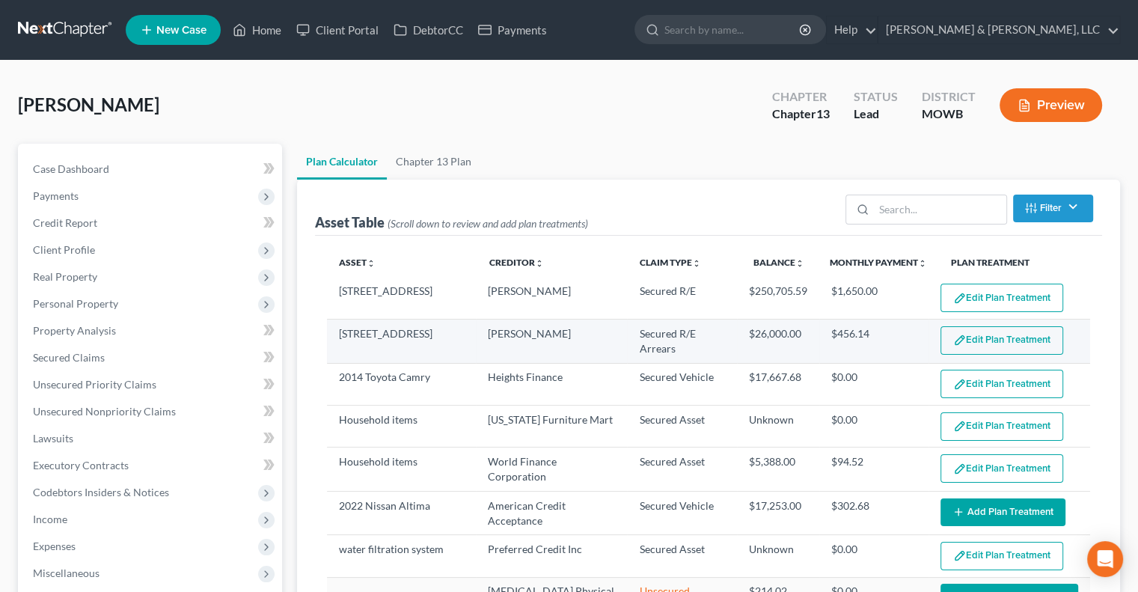
click at [968, 347] on button "Edit Plan Treatment" at bounding box center [1002, 340] width 123 height 28
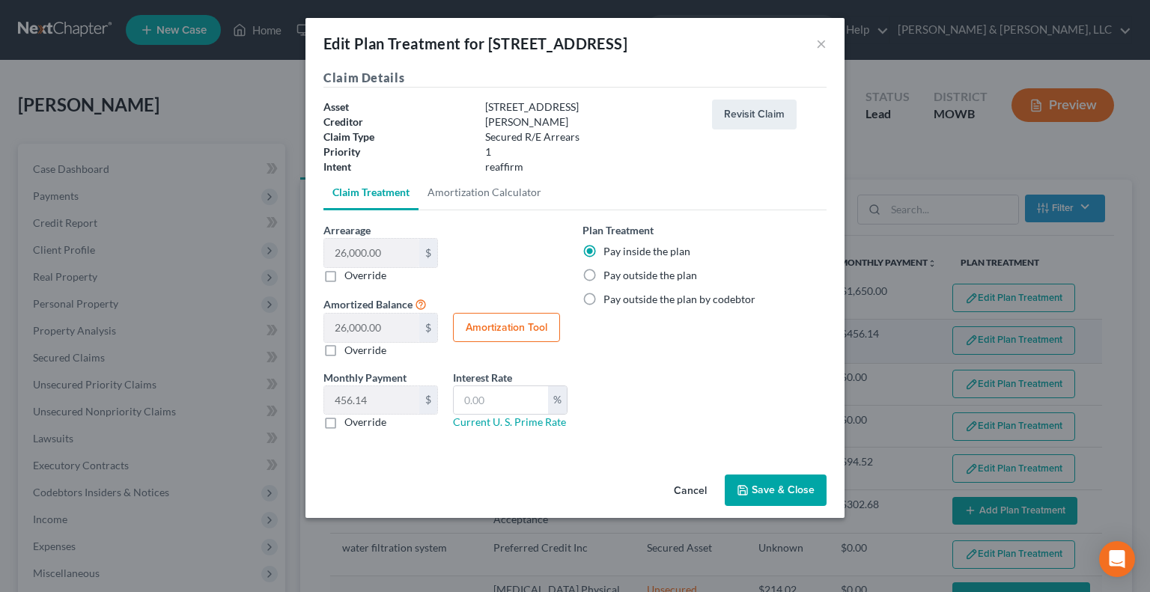
select select "56"
click at [789, 486] on button "Save & Close" at bounding box center [775, 490] width 102 height 31
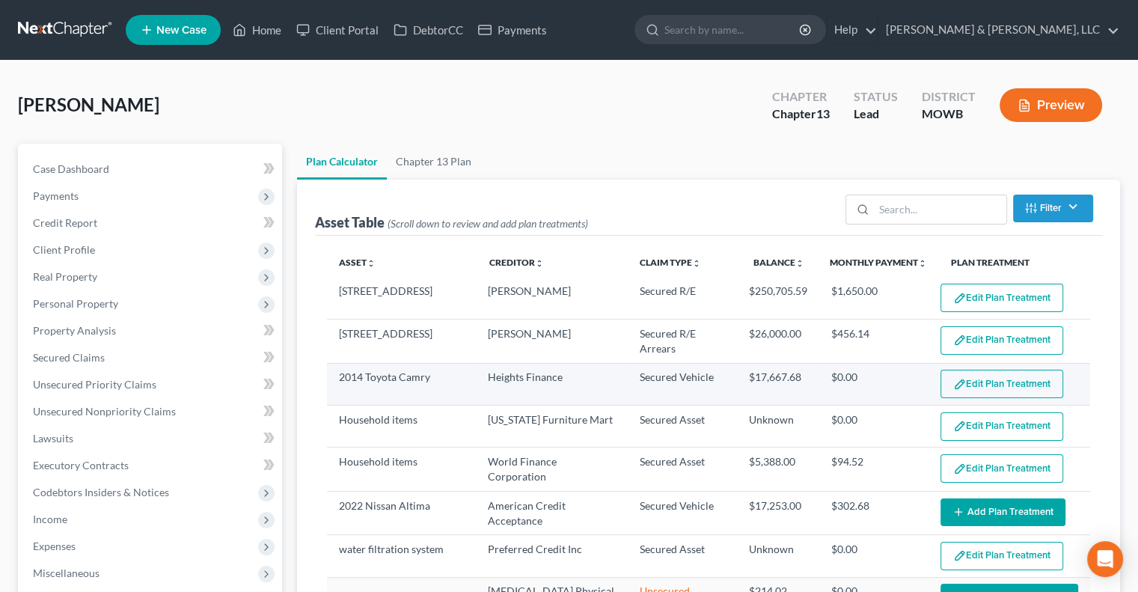
select select "56"
click at [972, 388] on button "Edit Plan Treatment" at bounding box center [1002, 384] width 123 height 28
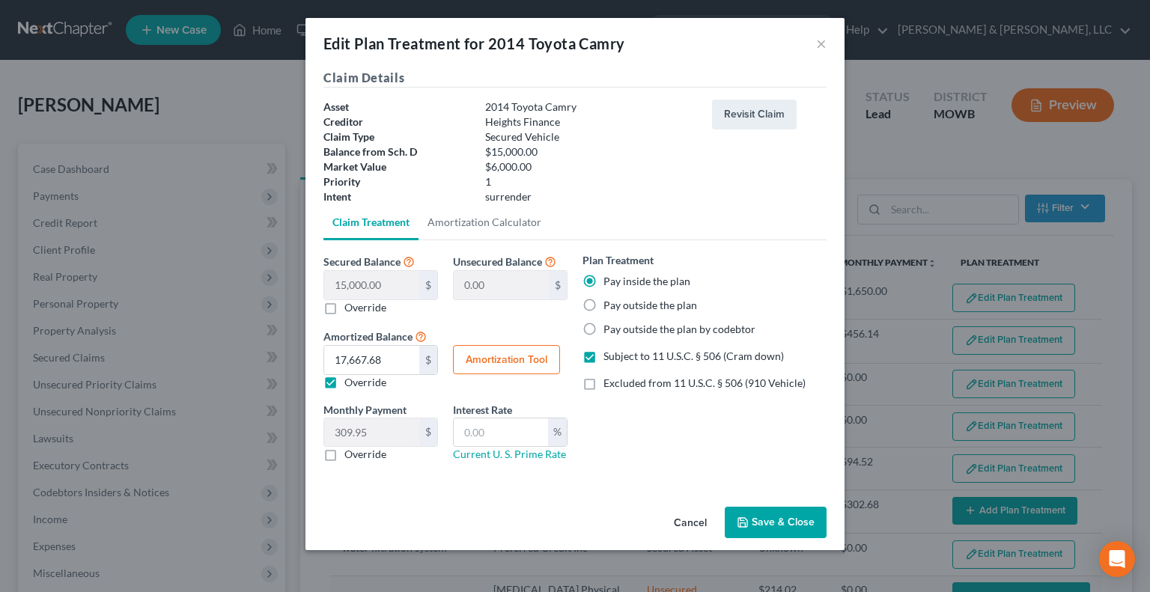
click at [603, 360] on label "Subject to 11 U.S.C. § 506 (Cram down)" at bounding box center [693, 356] width 180 height 15
click at [609, 359] on input "Subject to 11 U.S.C. § 506 (Cram down)" at bounding box center [614, 354] width 10 height 10
checkbox input "false"
click at [769, 517] on button "Save & Close" at bounding box center [775, 522] width 102 height 31
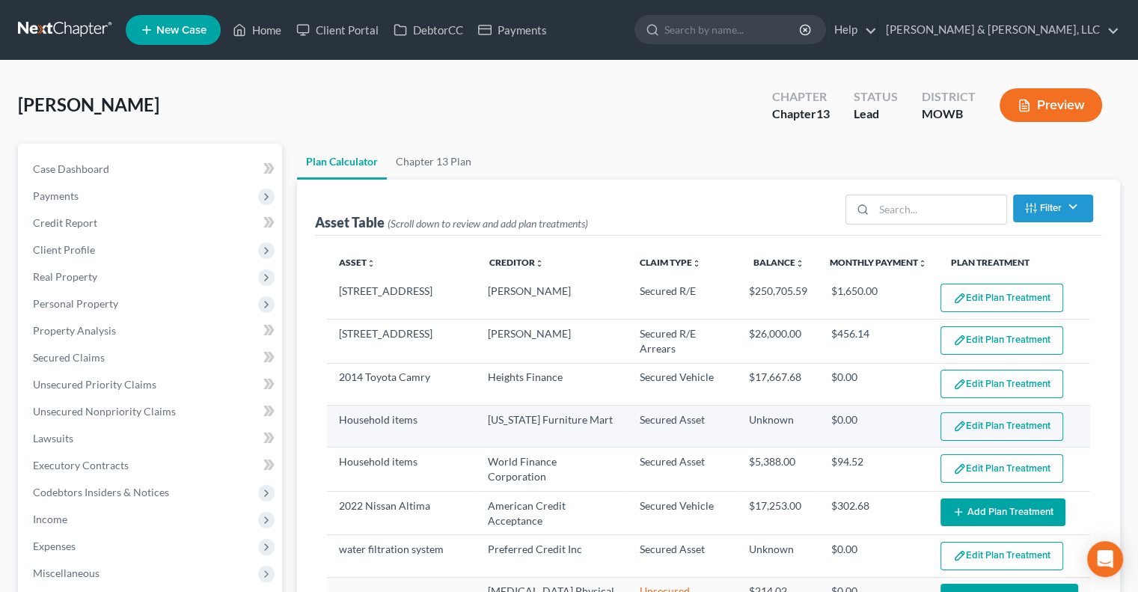
select select "56"
click at [976, 433] on button "Edit Plan Treatment" at bounding box center [1002, 426] width 123 height 28
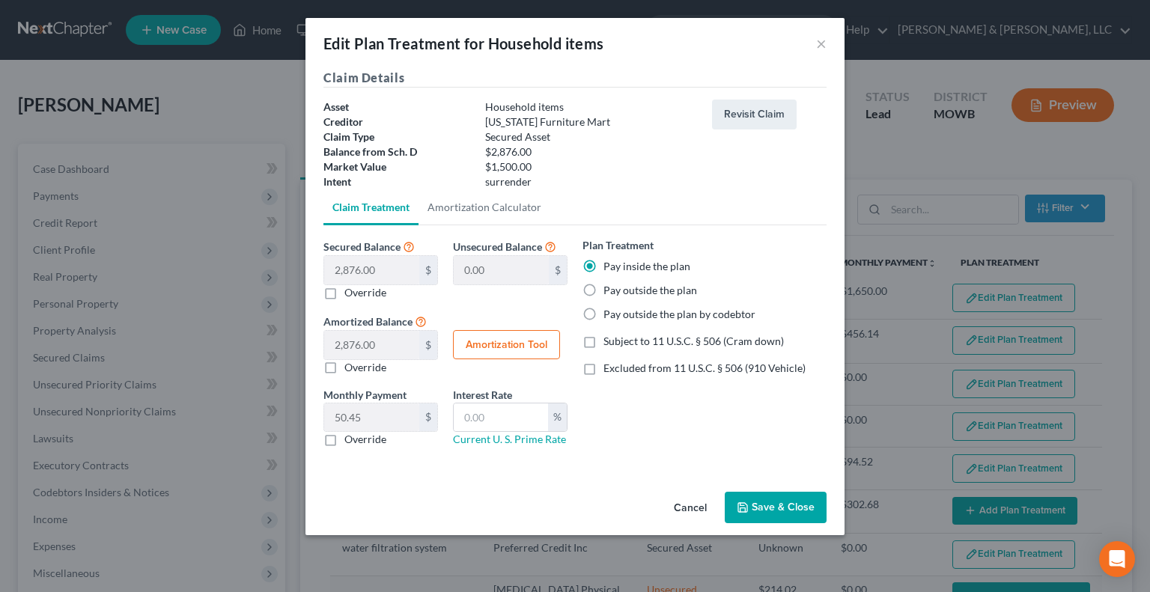
click at [791, 505] on button "Save & Close" at bounding box center [775, 507] width 102 height 31
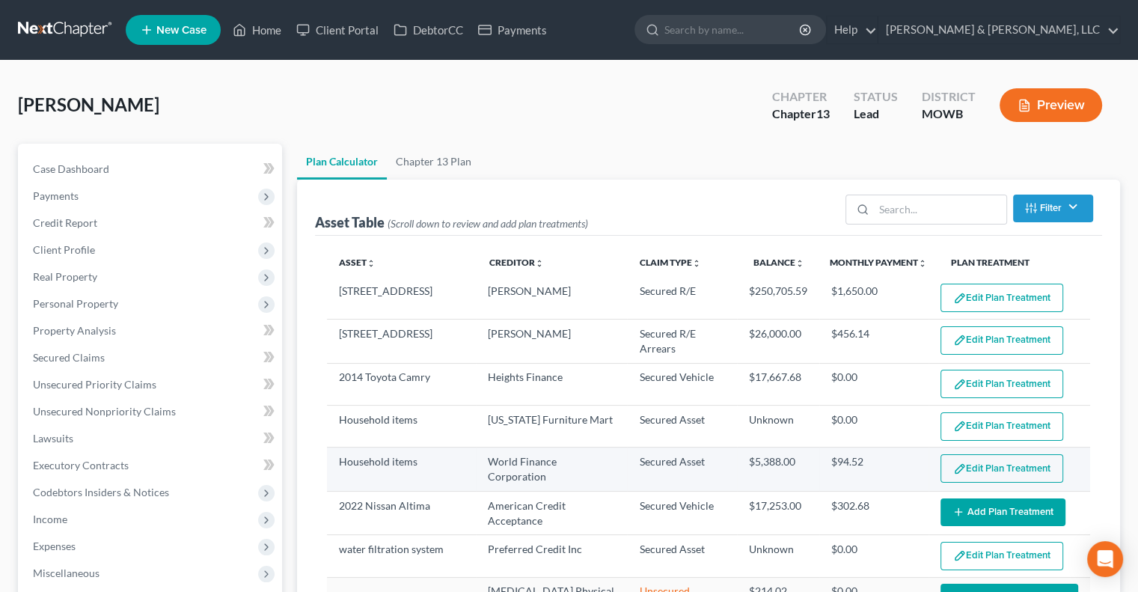
click at [976, 478] on button "Edit Plan Treatment" at bounding box center [1002, 468] width 123 height 28
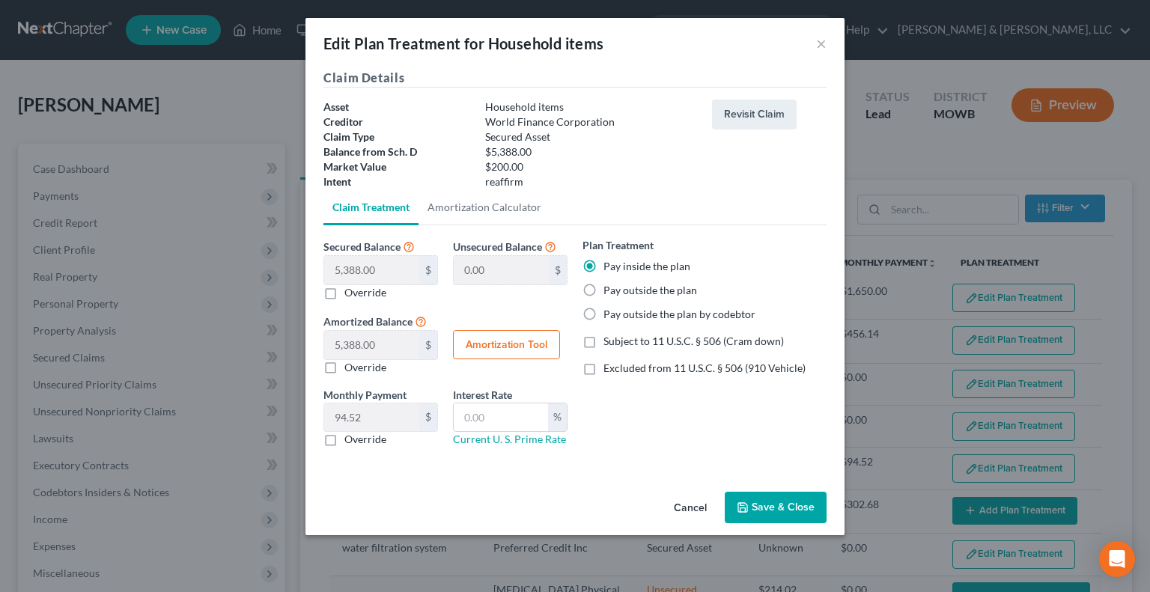
select select "56"
click at [784, 499] on button "Save & Close" at bounding box center [775, 507] width 102 height 31
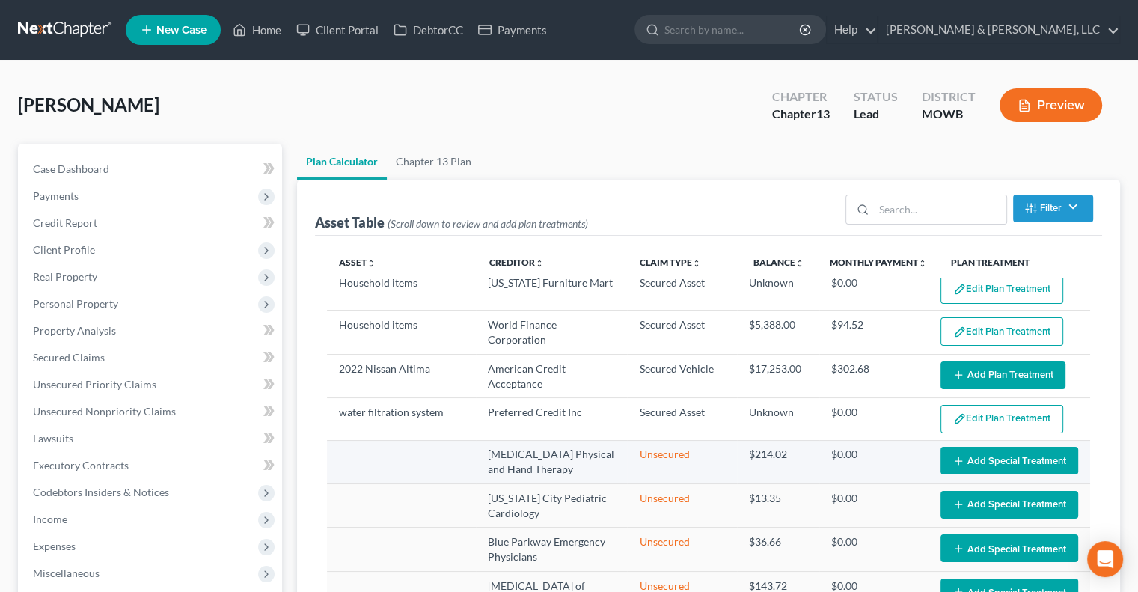
scroll to position [150, 0]
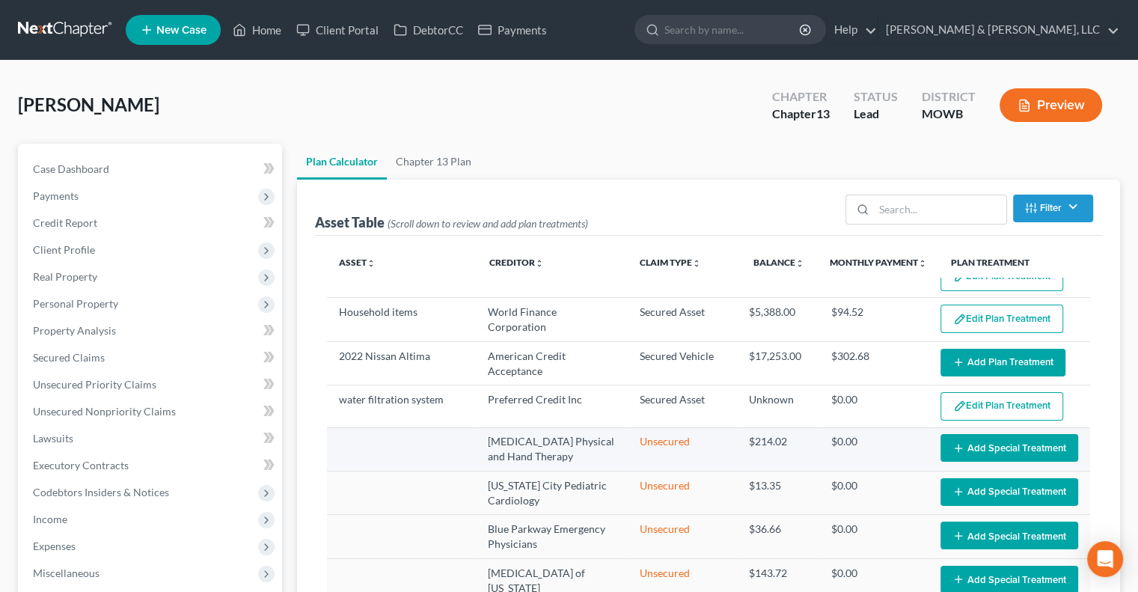
select select "56"
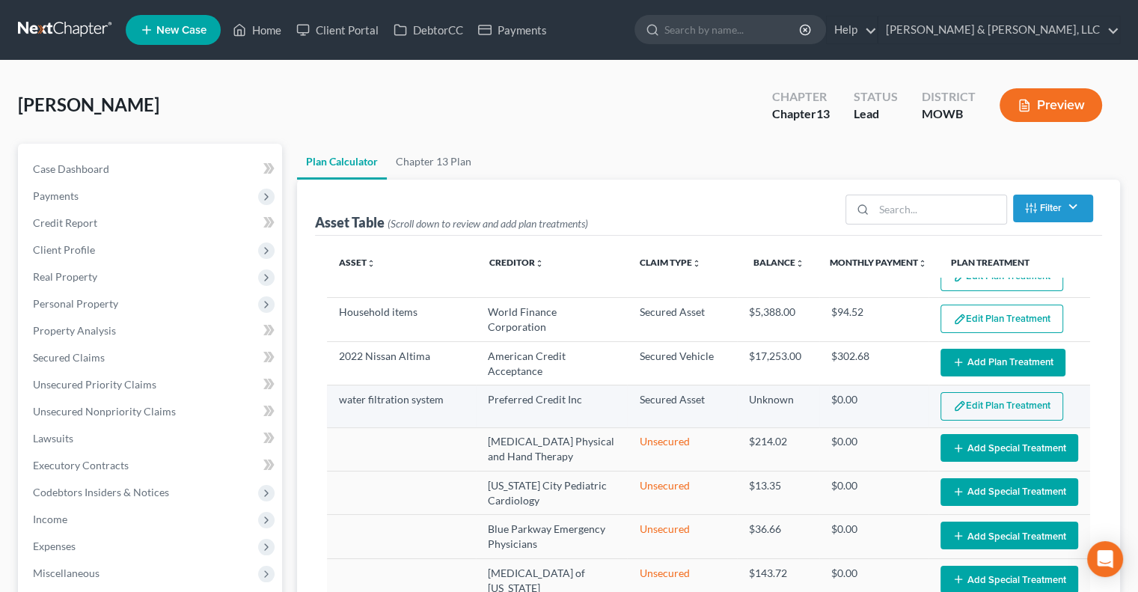
click at [962, 409] on button "Edit Plan Treatment" at bounding box center [1002, 406] width 123 height 28
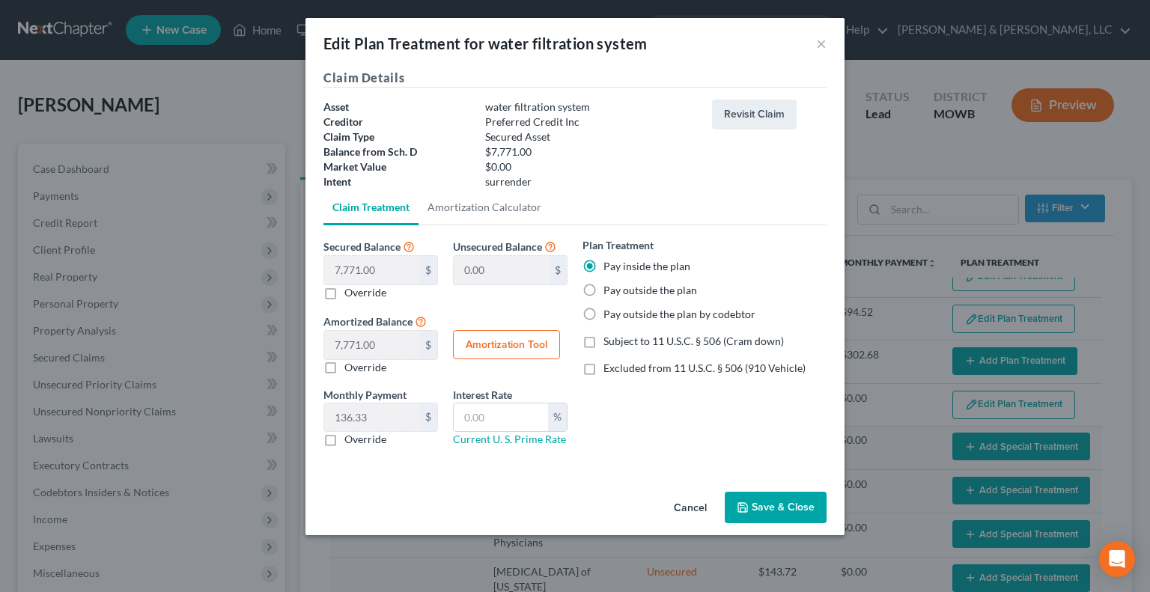
click at [771, 500] on button "Save & Close" at bounding box center [775, 507] width 102 height 31
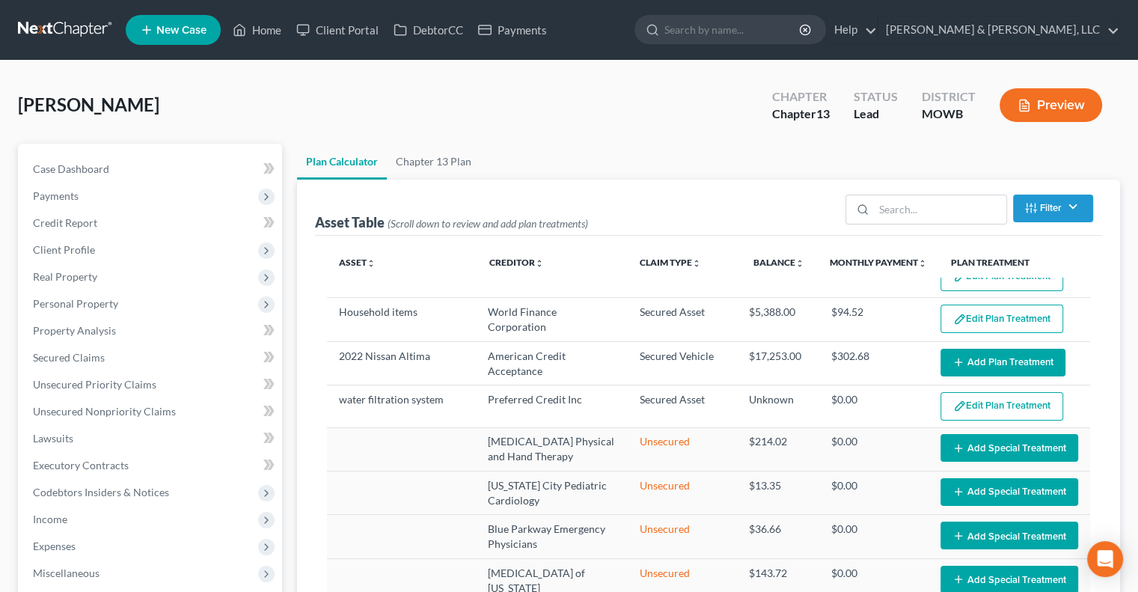
select select "56"
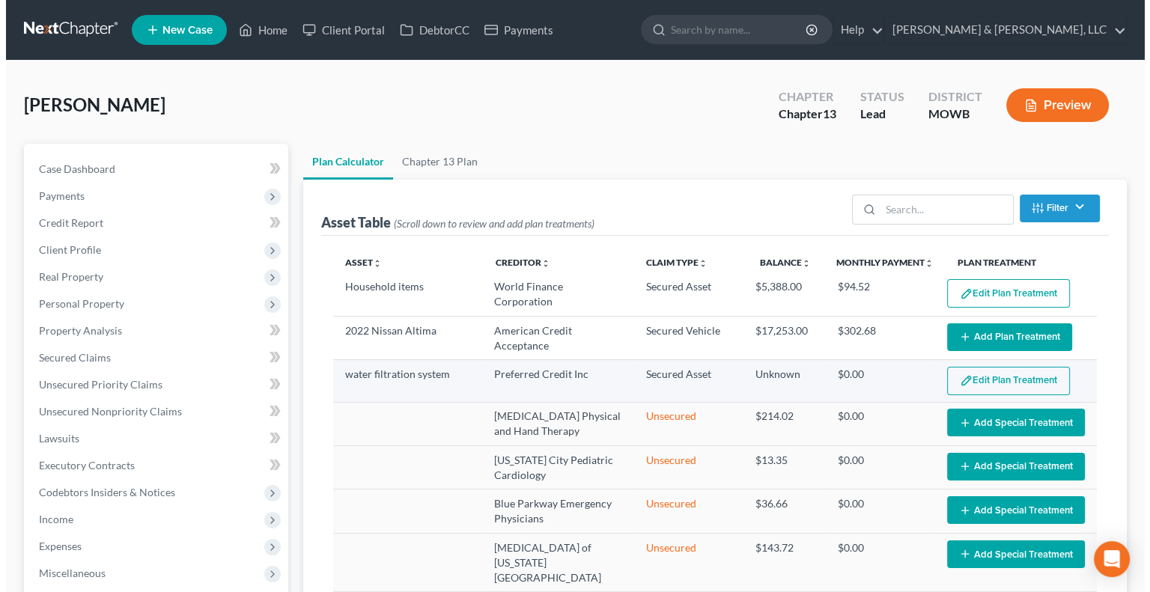
scroll to position [187, 0]
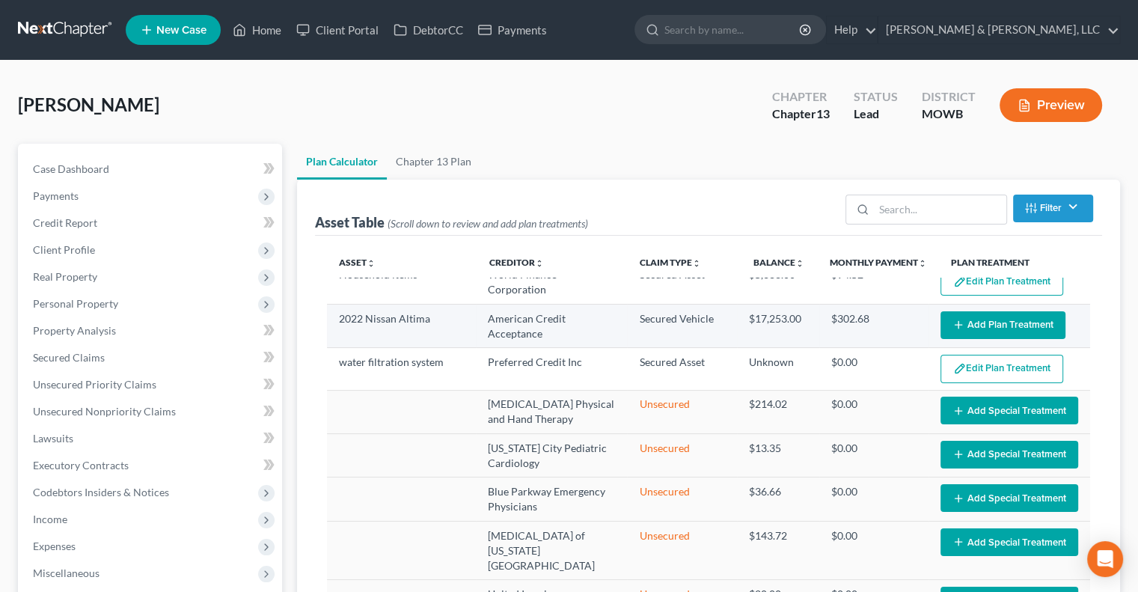
click at [958, 320] on button "Add Plan Treatment" at bounding box center [1003, 325] width 125 height 28
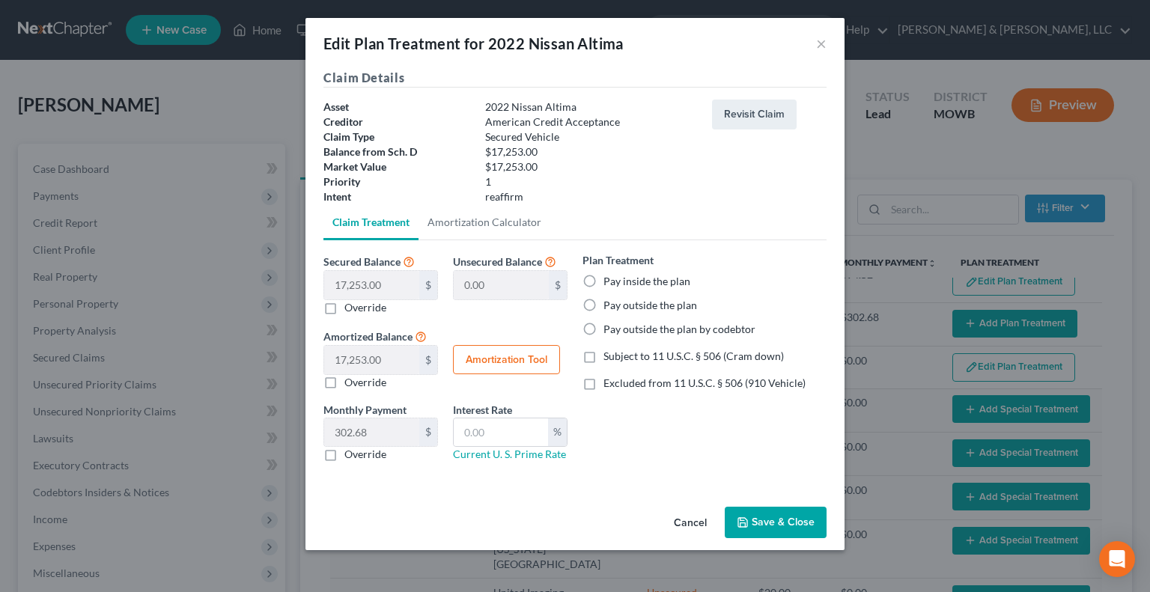
click at [603, 278] on label "Pay inside the plan" at bounding box center [646, 281] width 87 height 15
click at [609, 278] on input "Pay inside the plan" at bounding box center [614, 279] width 10 height 10
radio input "true"
click at [603, 382] on span "Excluded from 11 U.S.C. § 506 (910 Vehicle)" at bounding box center [704, 382] width 202 height 13
click at [609, 382] on input "Excluded from 11 U.S.C. § 506 (910 Vehicle)" at bounding box center [614, 381] width 10 height 10
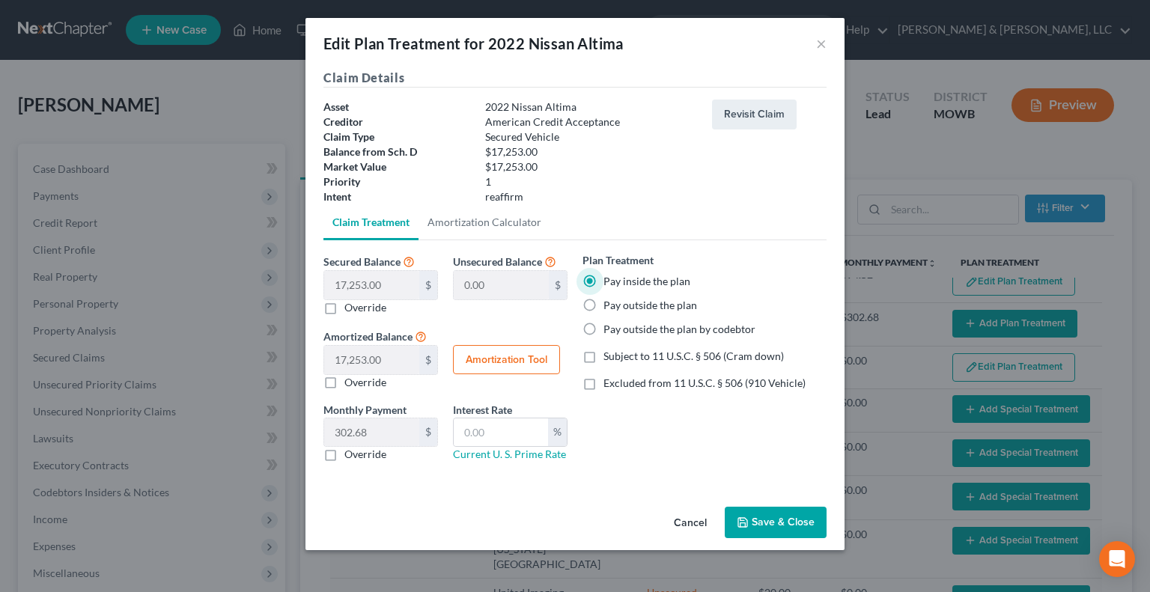
checkbox input "true"
click at [481, 222] on link "Amortization Calculator" at bounding box center [484, 222] width 132 height 36
type input "17,253.00"
type input "57"
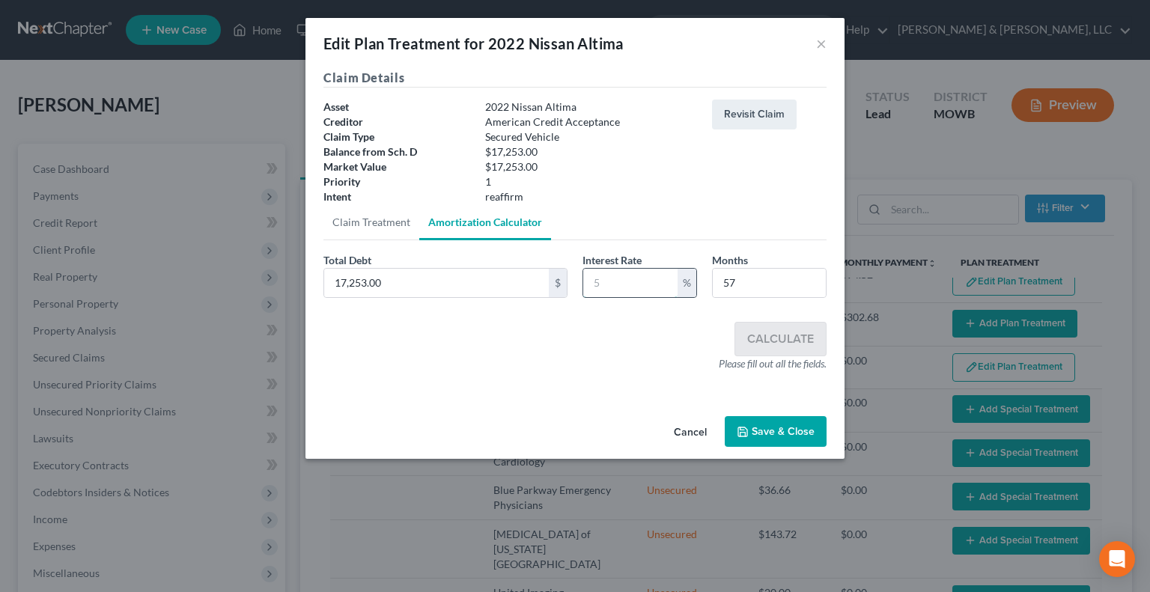
click at [614, 287] on input "text" at bounding box center [630, 283] width 94 height 28
type input "7"
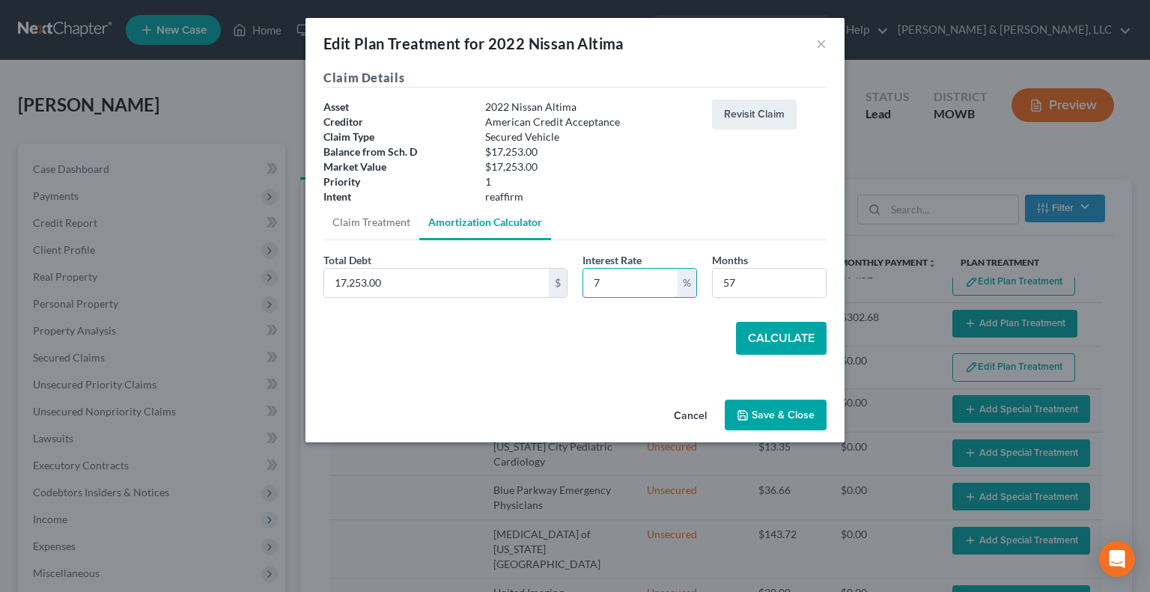
type input "7"
click at [773, 331] on button "Calculate" at bounding box center [781, 338] width 91 height 33
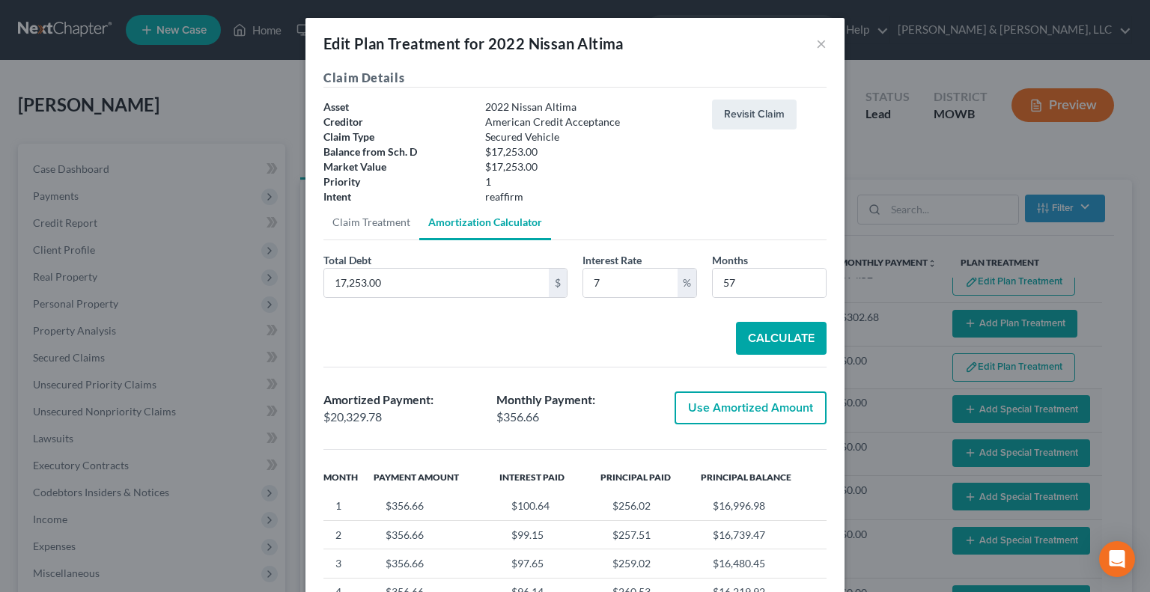
drag, startPoint x: 736, startPoint y: 391, endPoint x: 732, endPoint y: 398, distance: 7.7
click at [734, 394] on button "Use Amortized Amount" at bounding box center [750, 407] width 152 height 33
type input "20,329.78"
checkbox input "true"
type input "356.66"
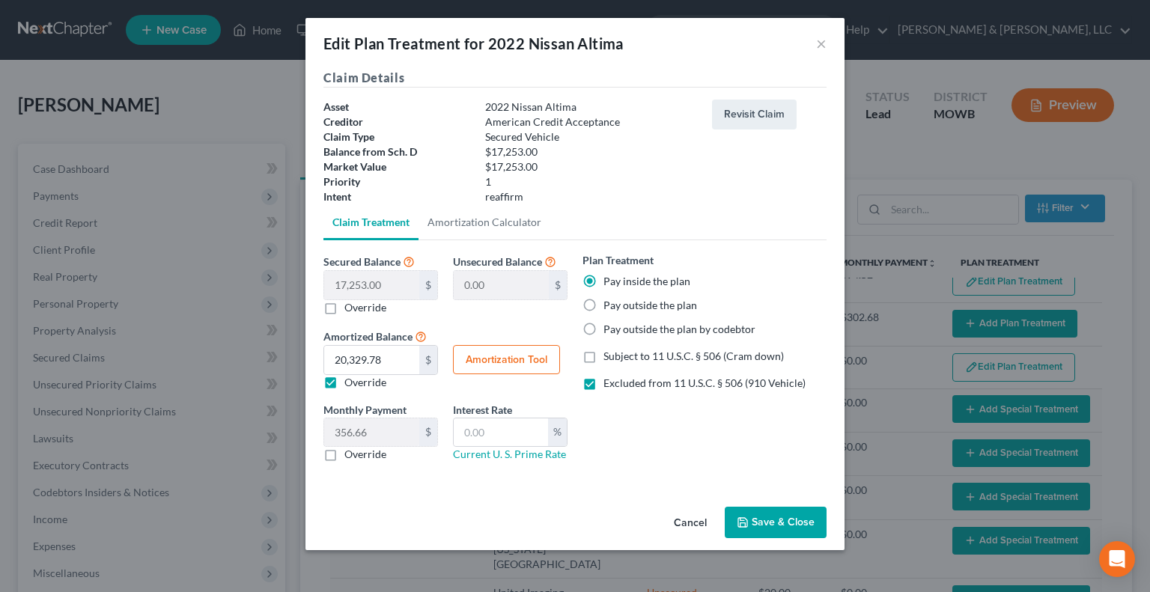
click at [775, 516] on button "Save & Close" at bounding box center [775, 522] width 102 height 31
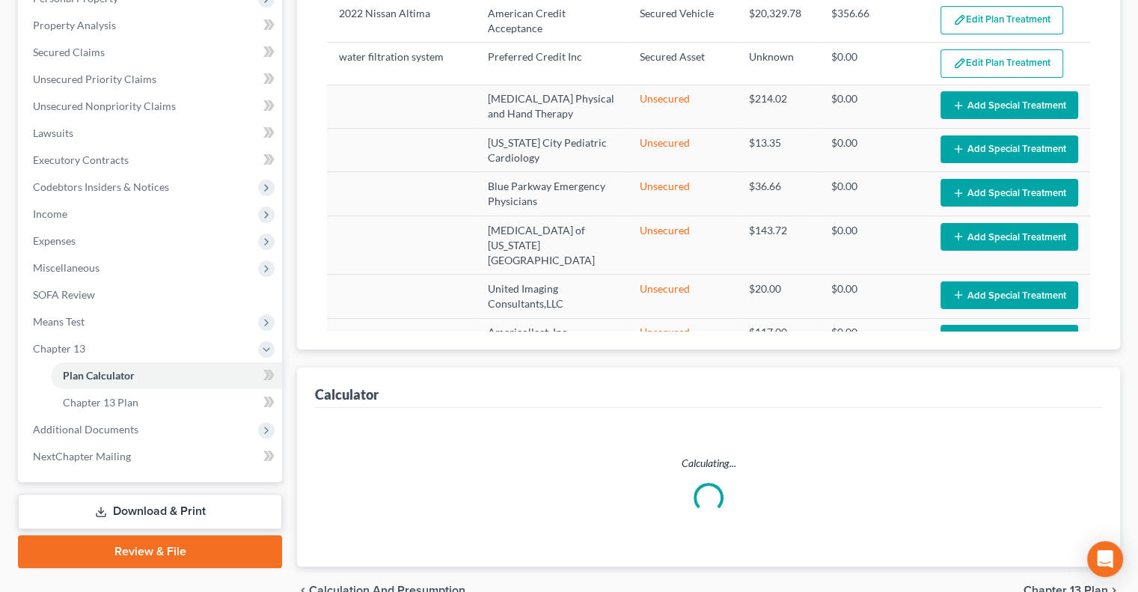
scroll to position [383, 0]
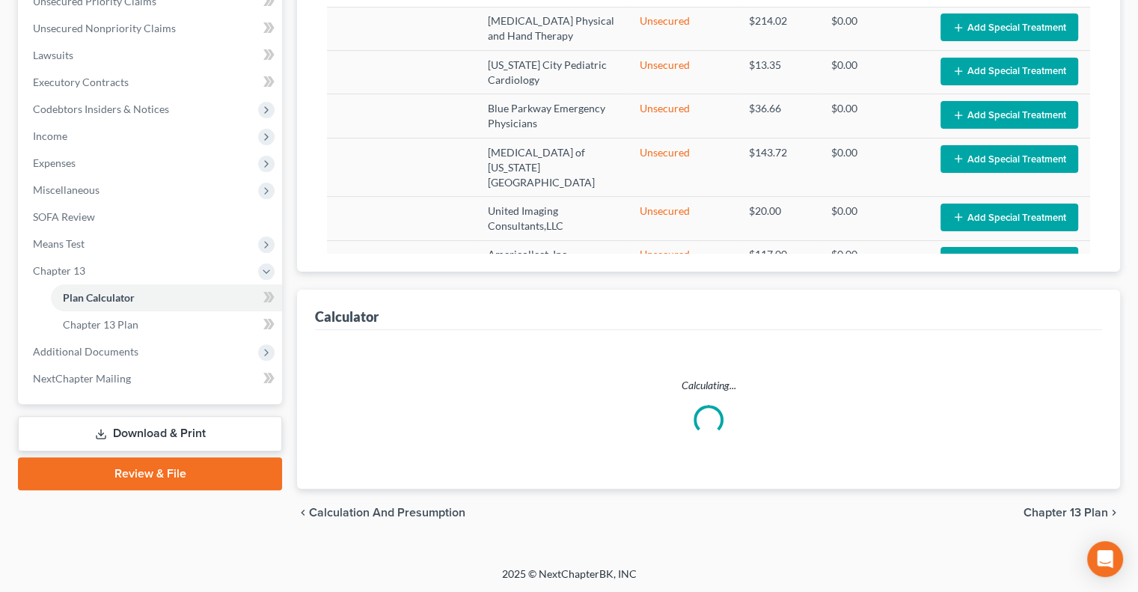
select select "56"
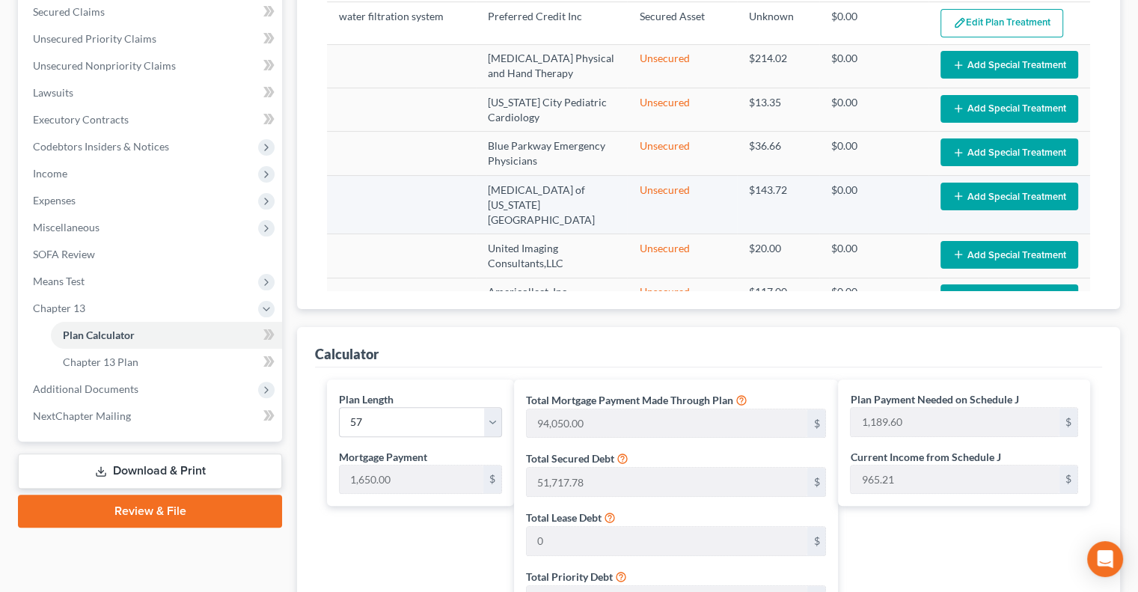
scroll to position [308, 0]
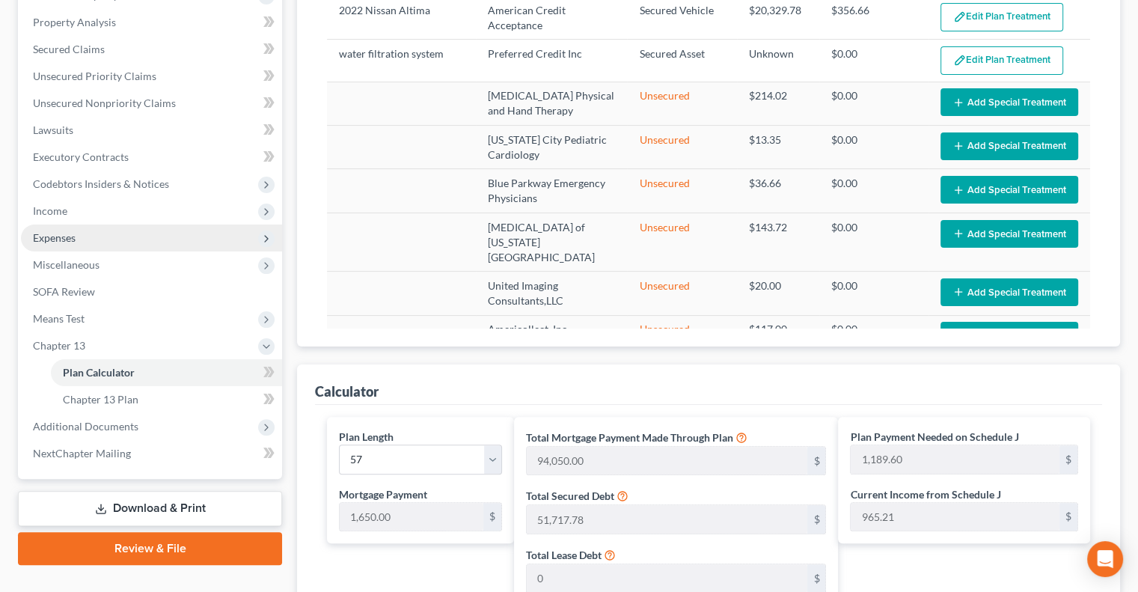
click at [40, 243] on span "Expenses" at bounding box center [151, 238] width 261 height 27
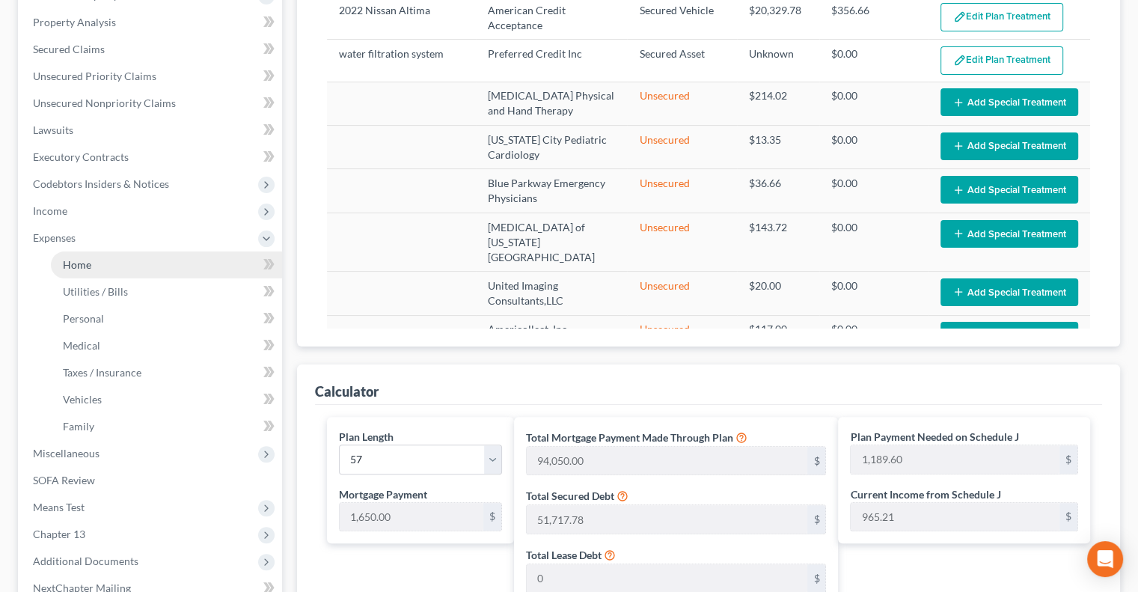
click at [73, 267] on span "Home" at bounding box center [77, 264] width 28 height 13
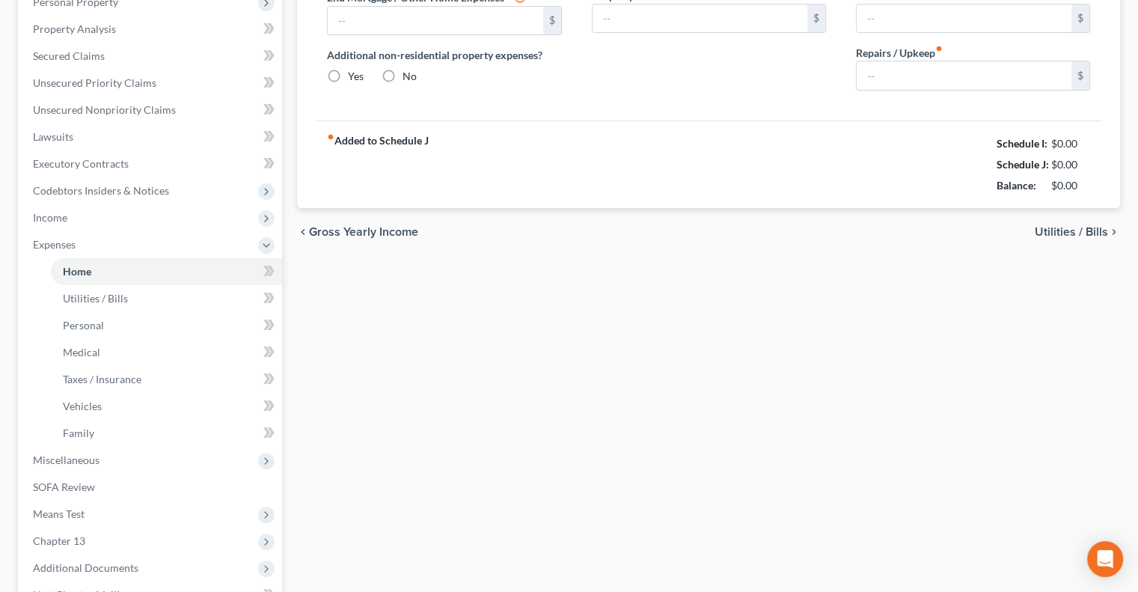
type input "1,700.00"
type input "0.00"
radio input "true"
type input "0.00"
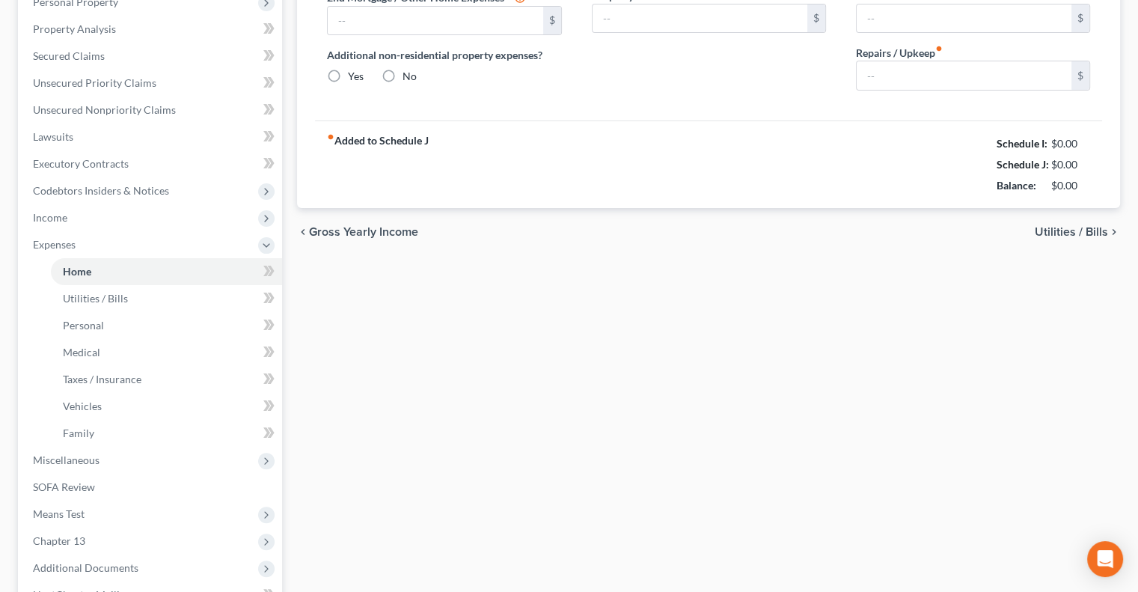
type input "0.00"
type input "125.00"
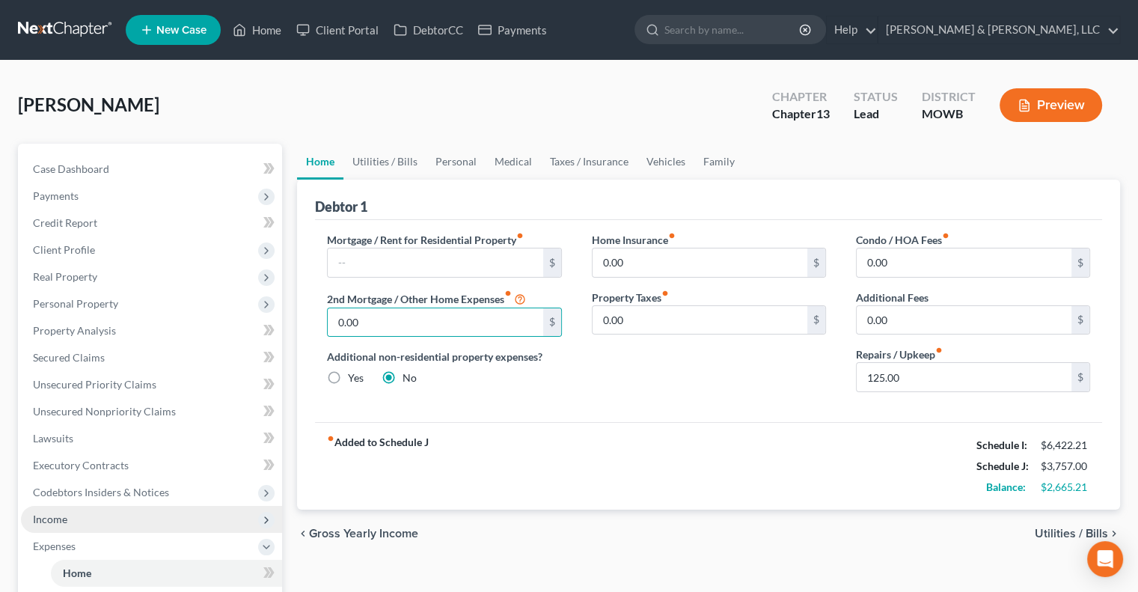
click at [93, 520] on span "Income" at bounding box center [151, 519] width 261 height 27
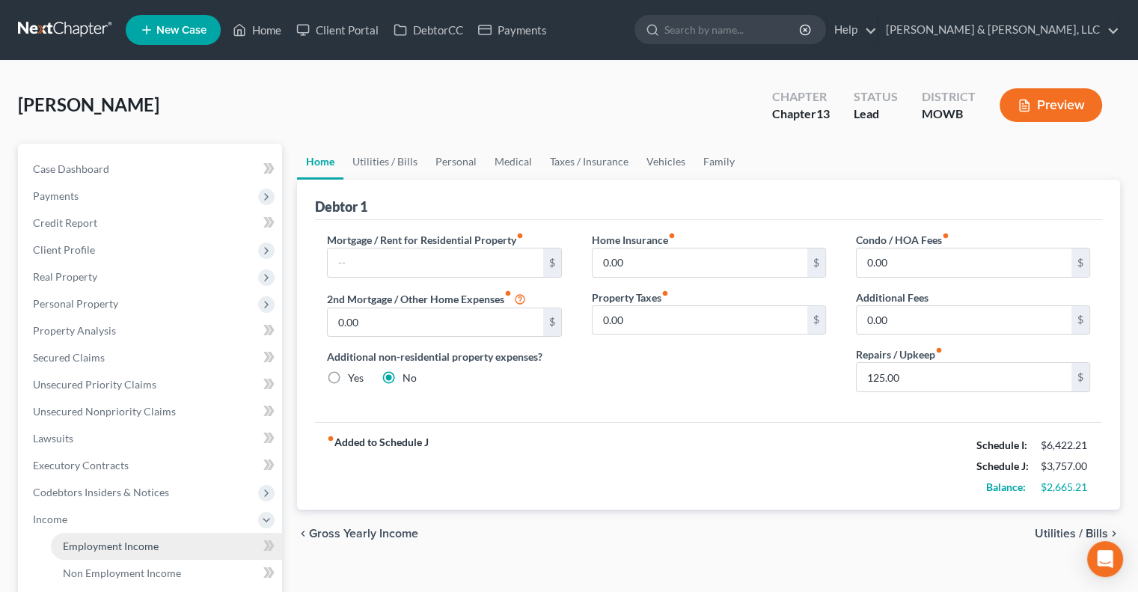
click at [119, 548] on span "Employment Income" at bounding box center [111, 546] width 96 height 13
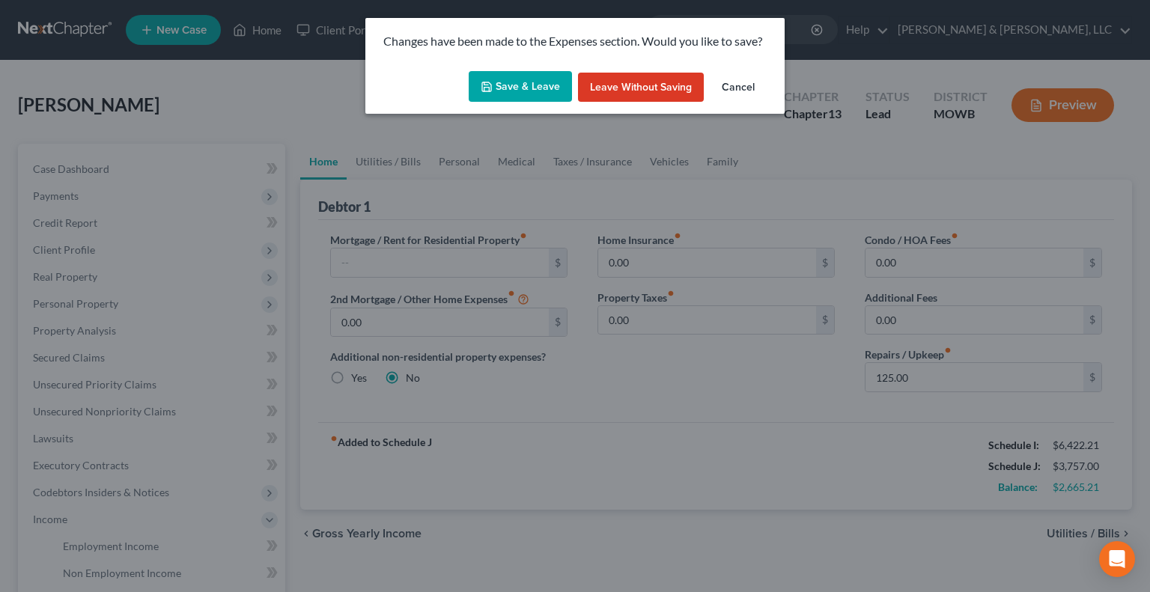
click at [491, 86] on icon "button" at bounding box center [487, 87] width 12 height 12
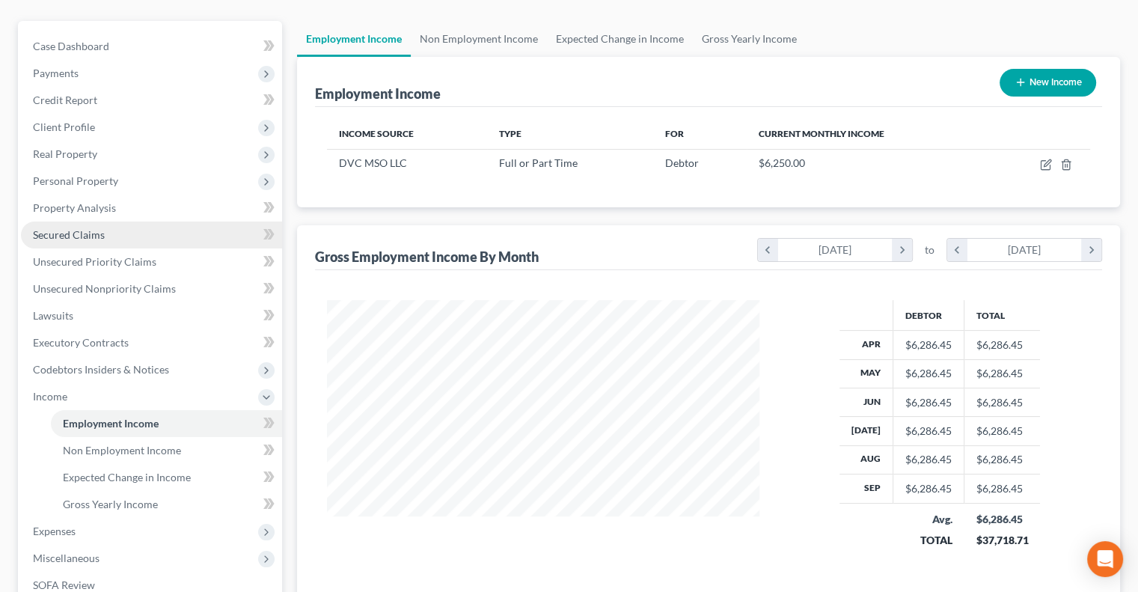
scroll to position [131, 0]
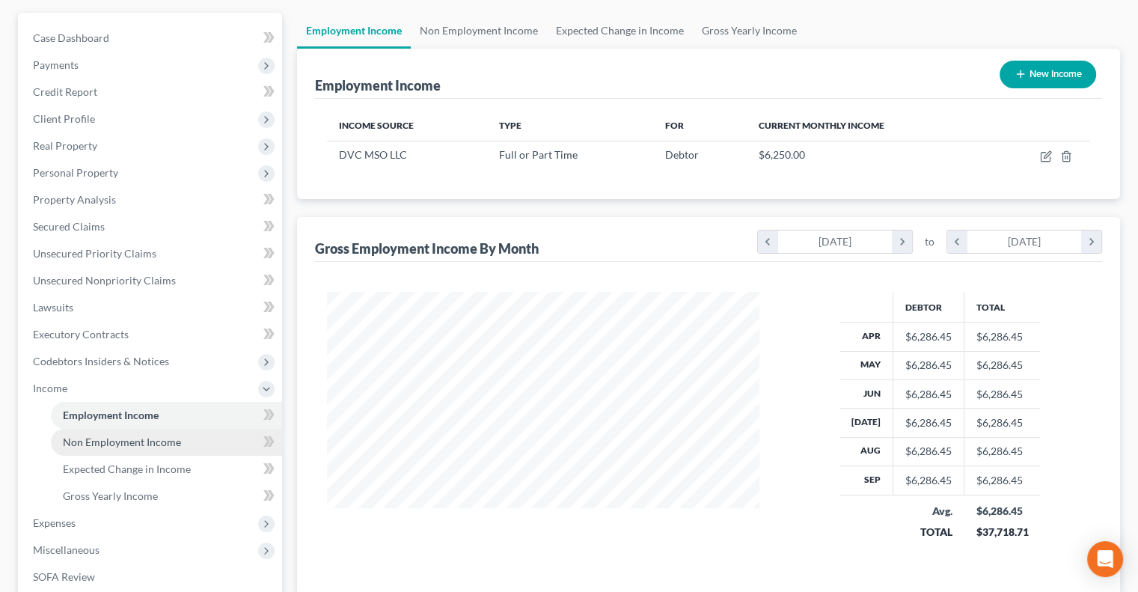
click at [143, 439] on span "Non Employment Income" at bounding box center [122, 442] width 118 height 13
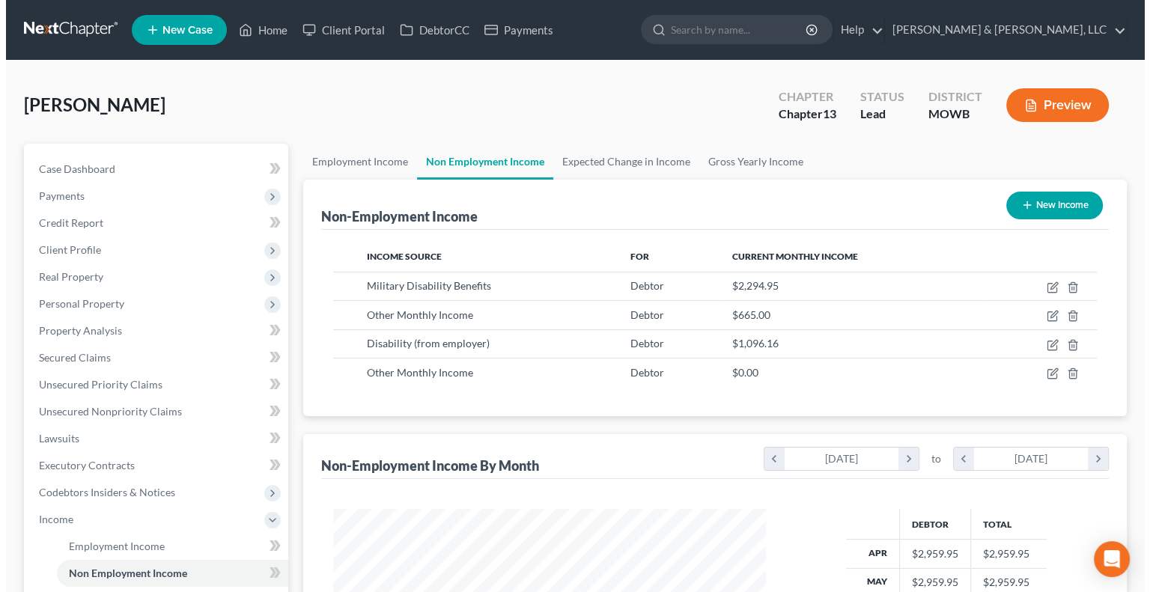
scroll to position [266, 462]
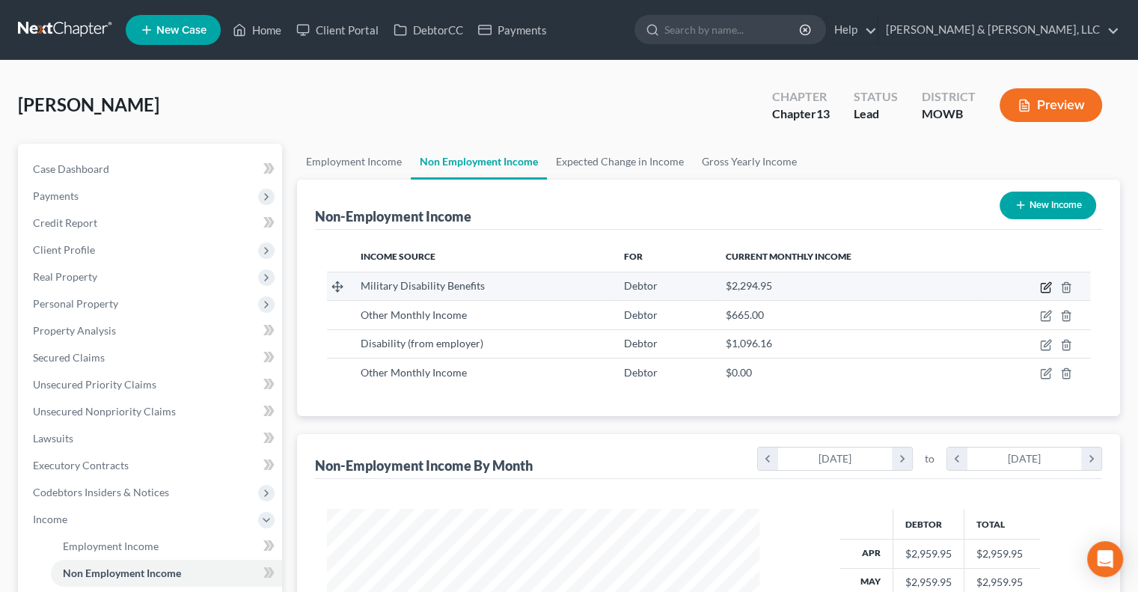
click at [1048, 288] on icon "button" at bounding box center [1046, 287] width 12 height 12
select select "12"
select select "0"
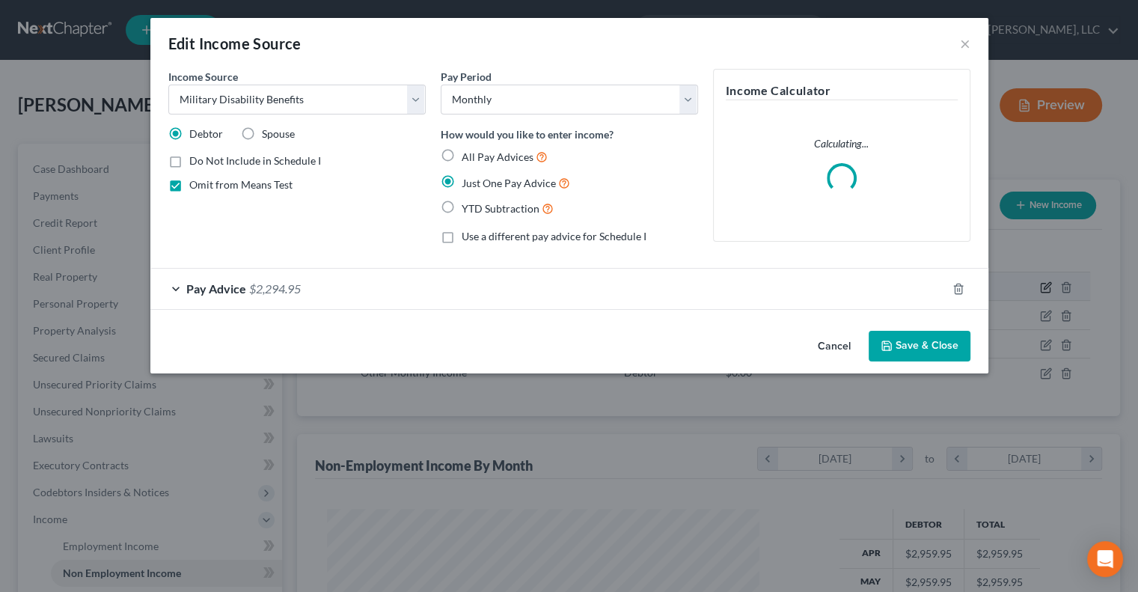
scroll to position [266, 467]
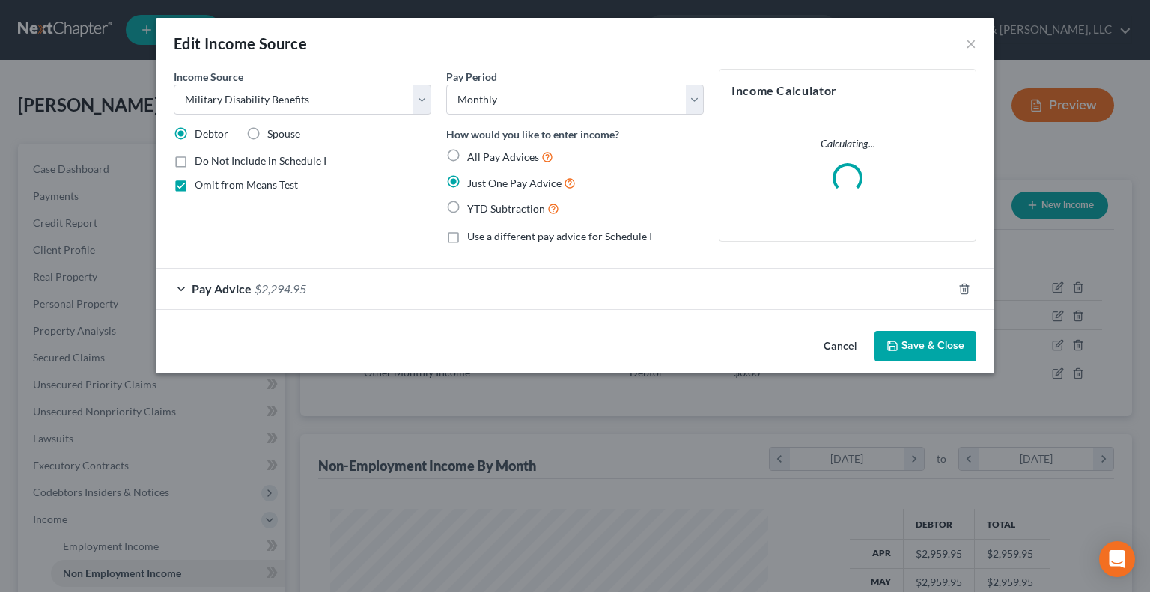
click at [283, 297] on div "Pay Advice $2,294.95" at bounding box center [554, 289] width 796 height 40
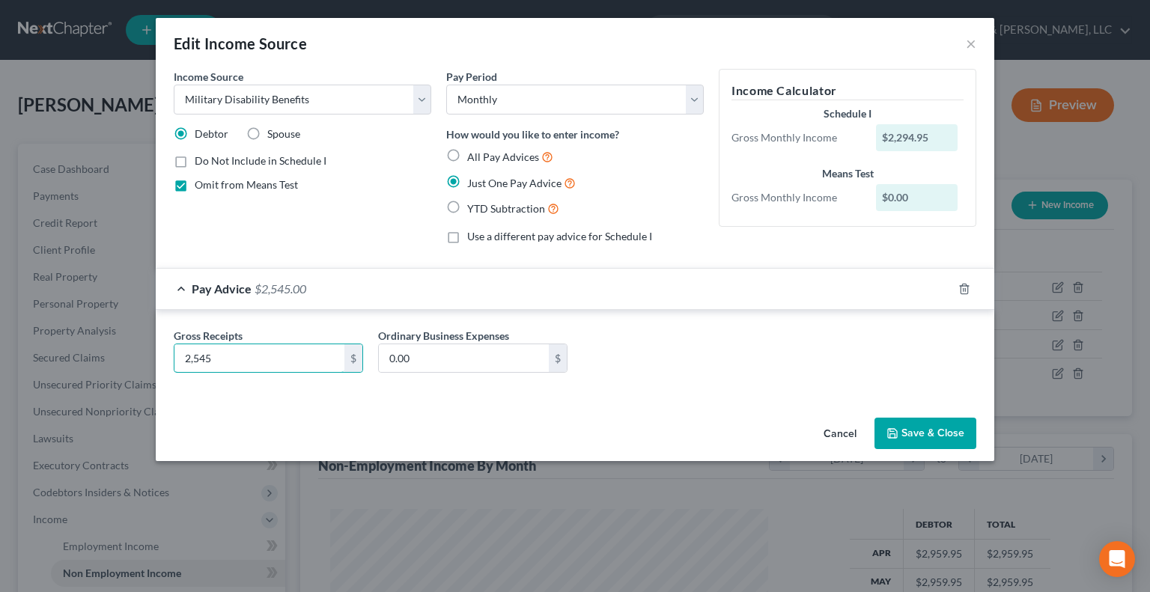
type input "2,545"
click at [910, 427] on button "Save & Close" at bounding box center [925, 433] width 102 height 31
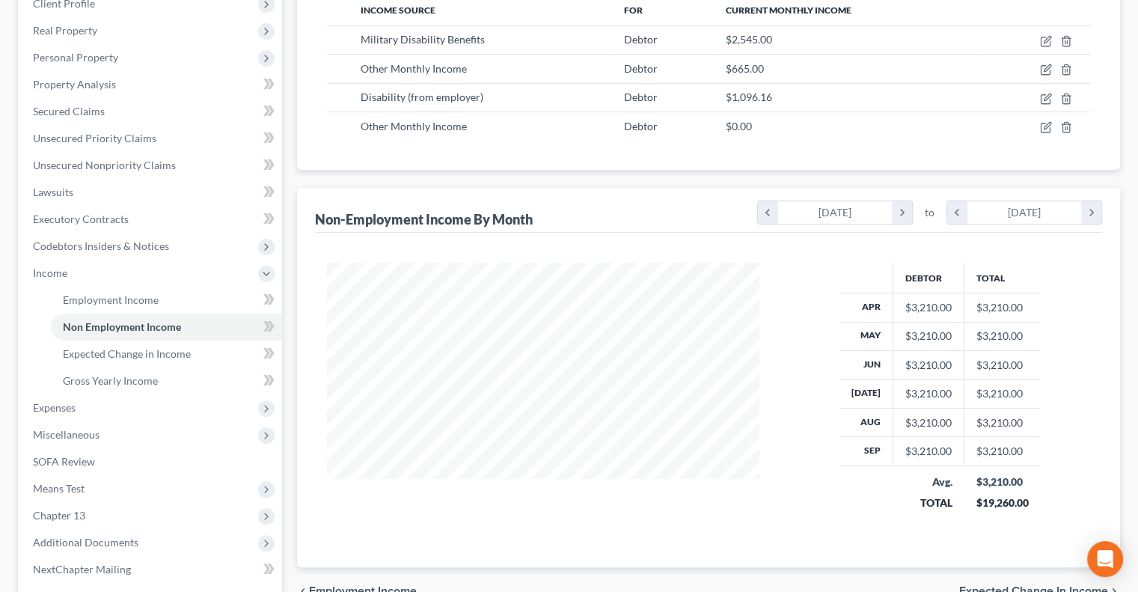
scroll to position [337, 0]
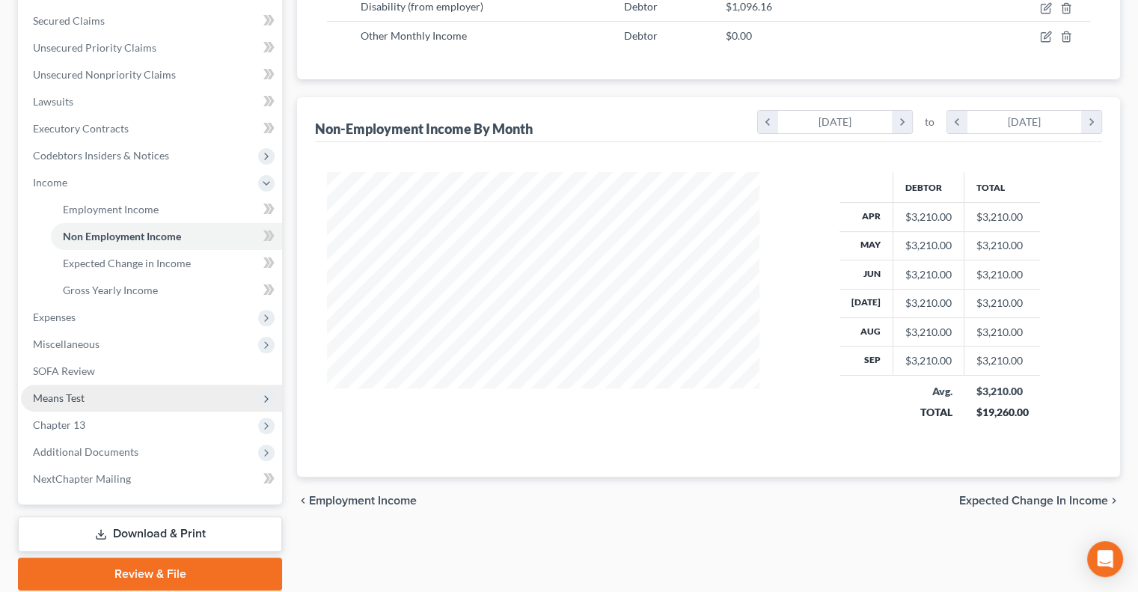
click at [110, 400] on span "Means Test" at bounding box center [151, 398] width 261 height 27
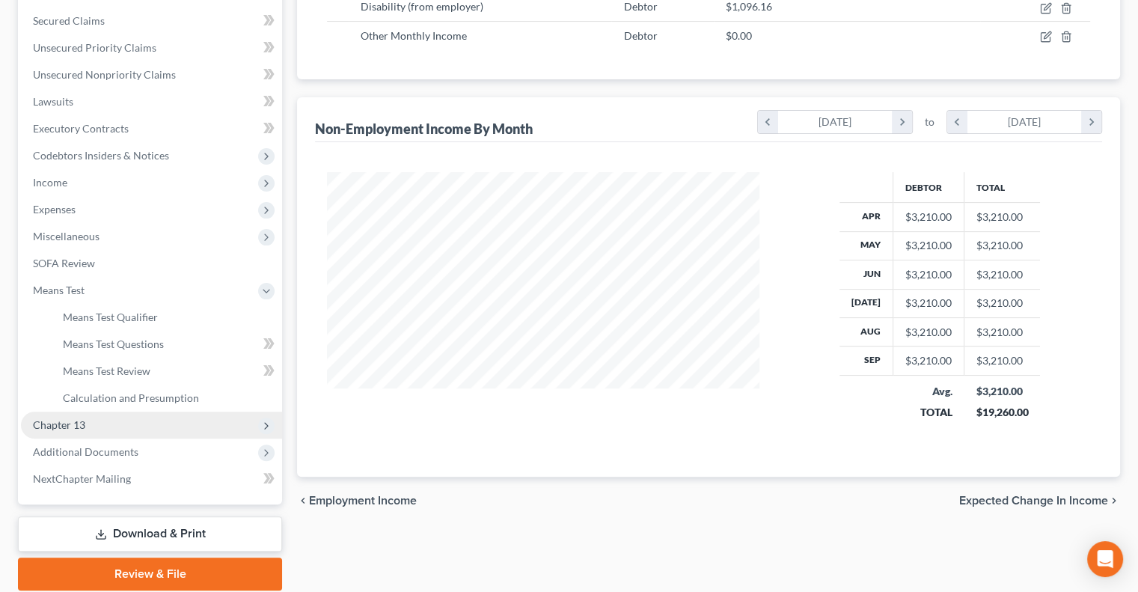
click at [100, 425] on span "Chapter 13" at bounding box center [151, 425] width 261 height 27
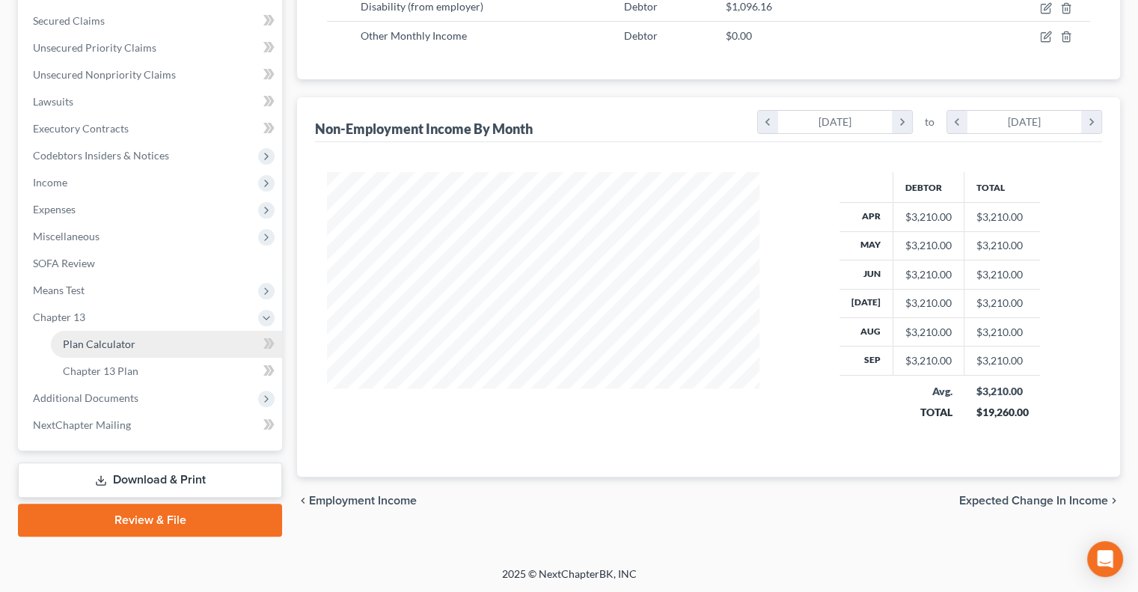
click at [109, 350] on link "Plan Calculator" at bounding box center [166, 344] width 231 height 27
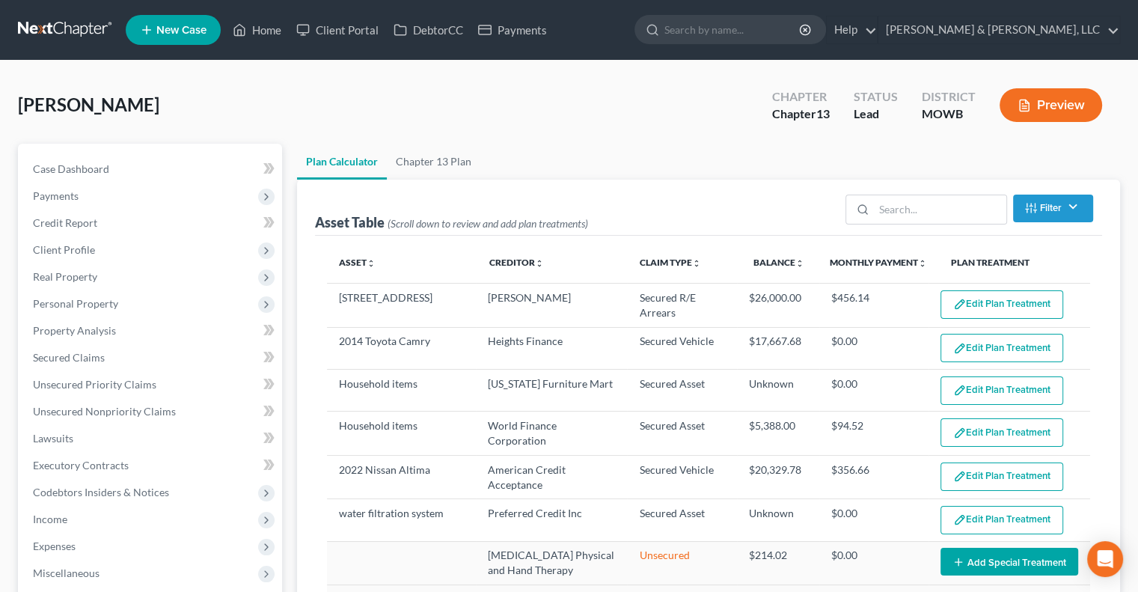
select select "56"
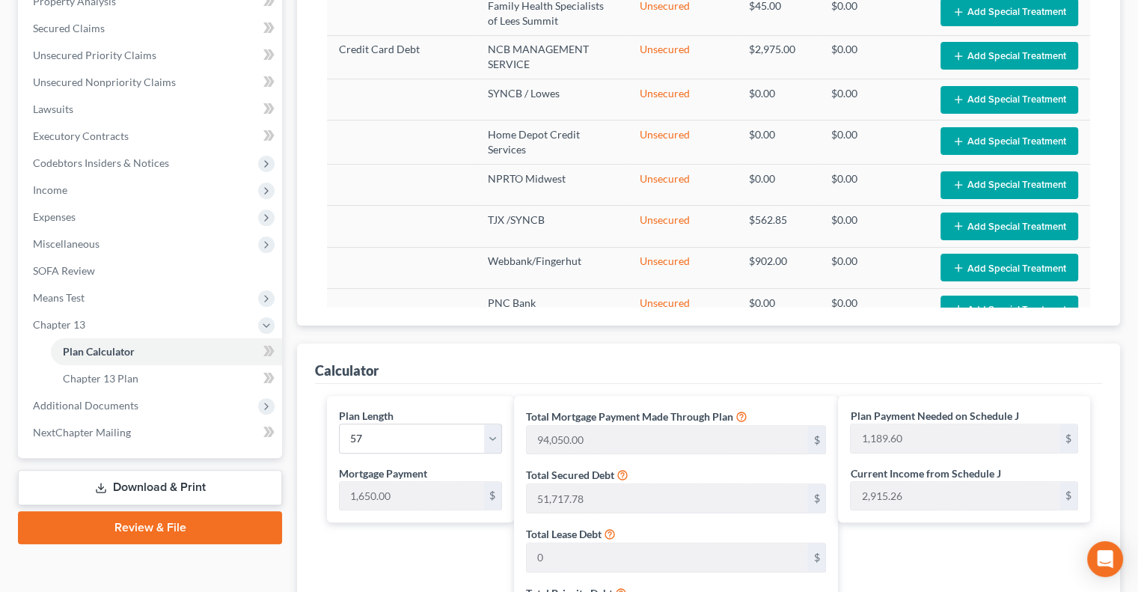
scroll to position [317, 0]
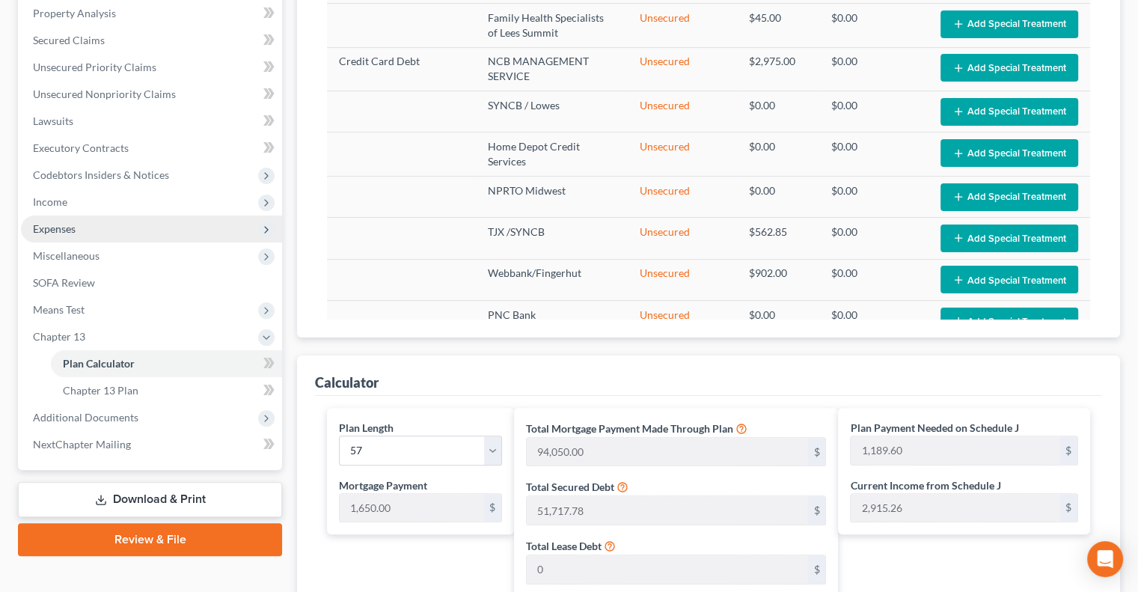
click at [76, 219] on span "Expenses" at bounding box center [151, 229] width 261 height 27
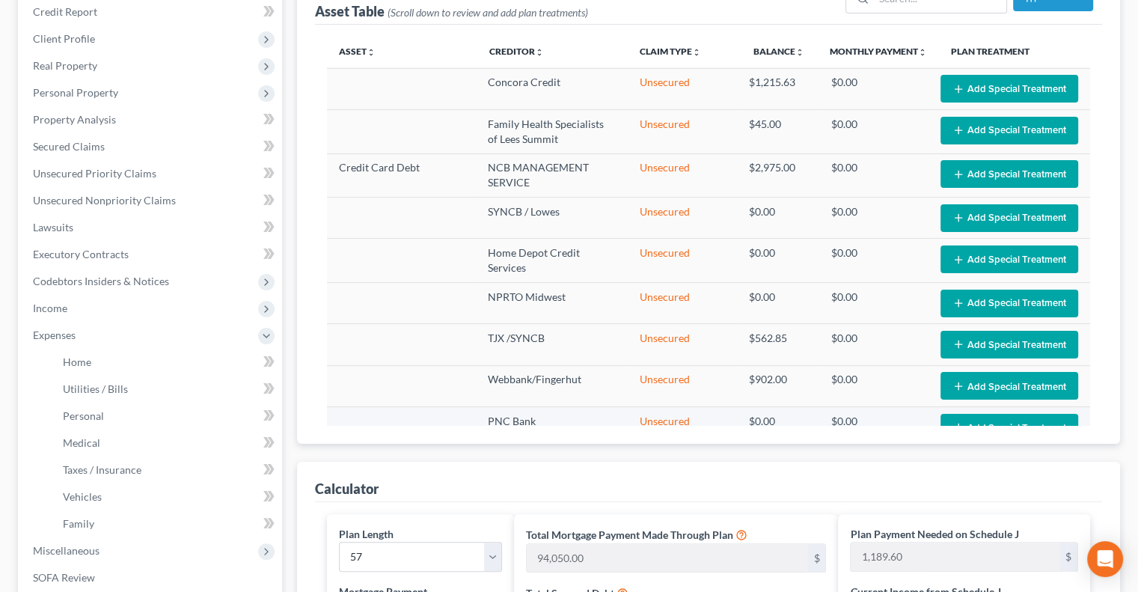
scroll to position [206, 0]
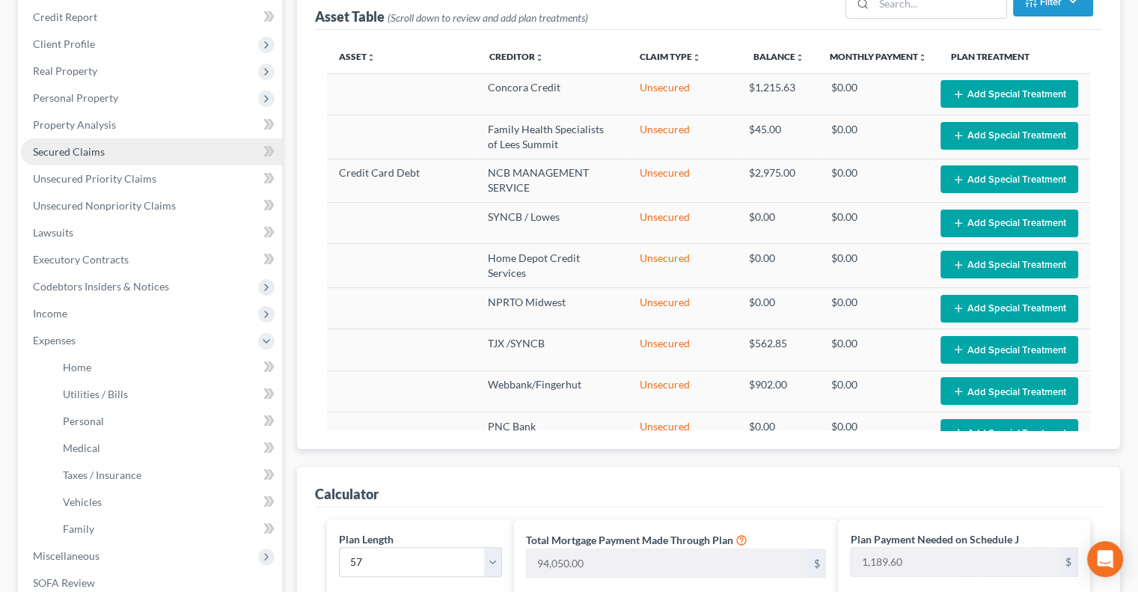
click at [91, 146] on span "Secured Claims" at bounding box center [69, 151] width 72 height 13
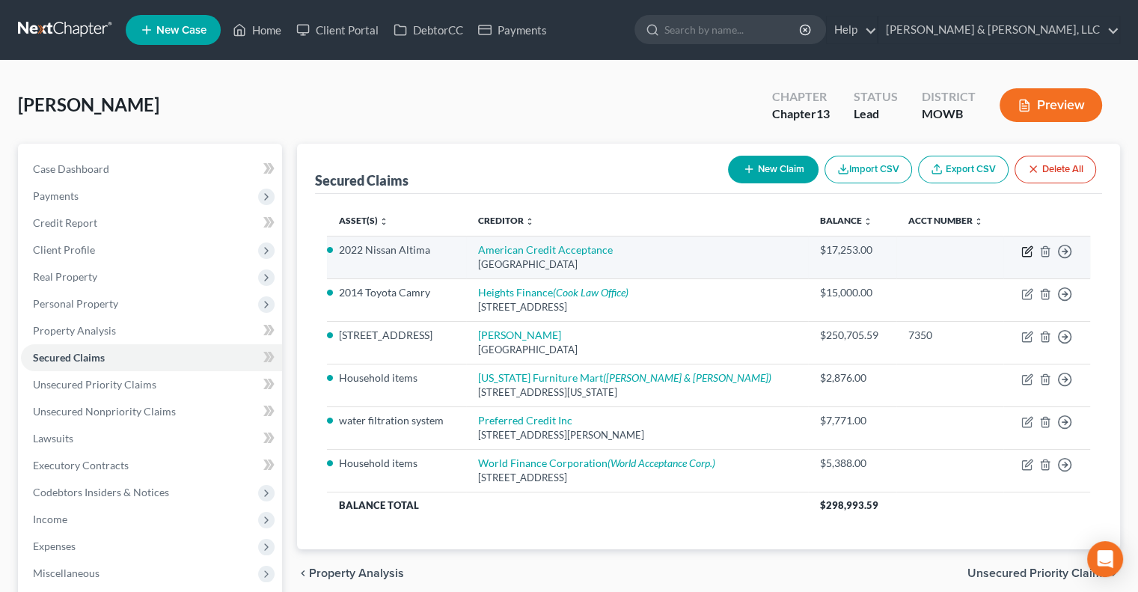
click at [1028, 251] on icon "button" at bounding box center [1028, 249] width 7 height 7
select select "45"
select select "22"
select select "2"
select select "0"
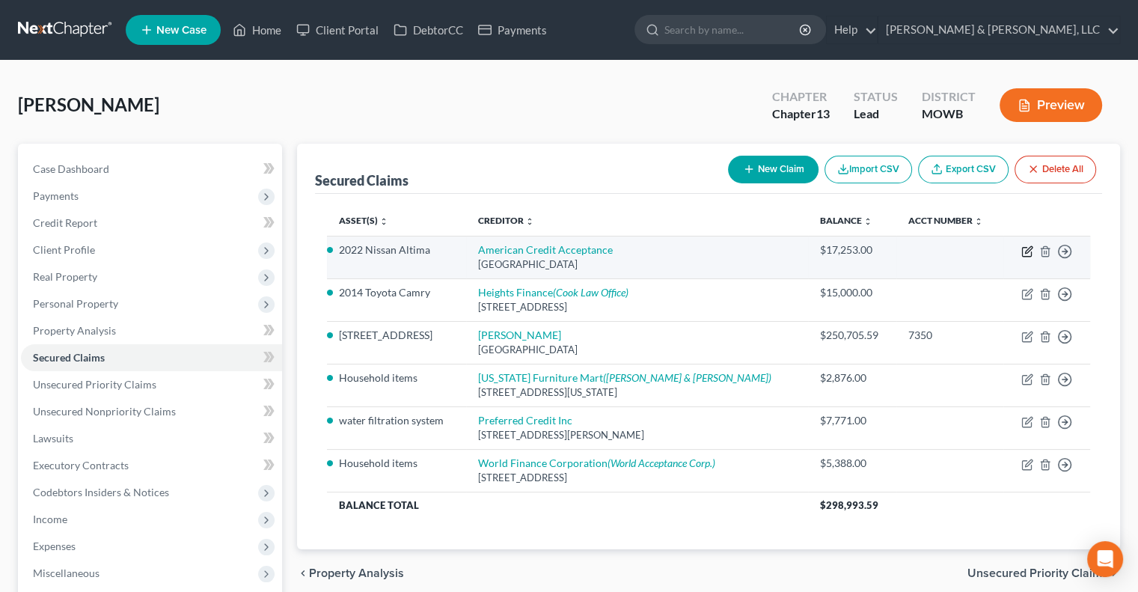
select select "0"
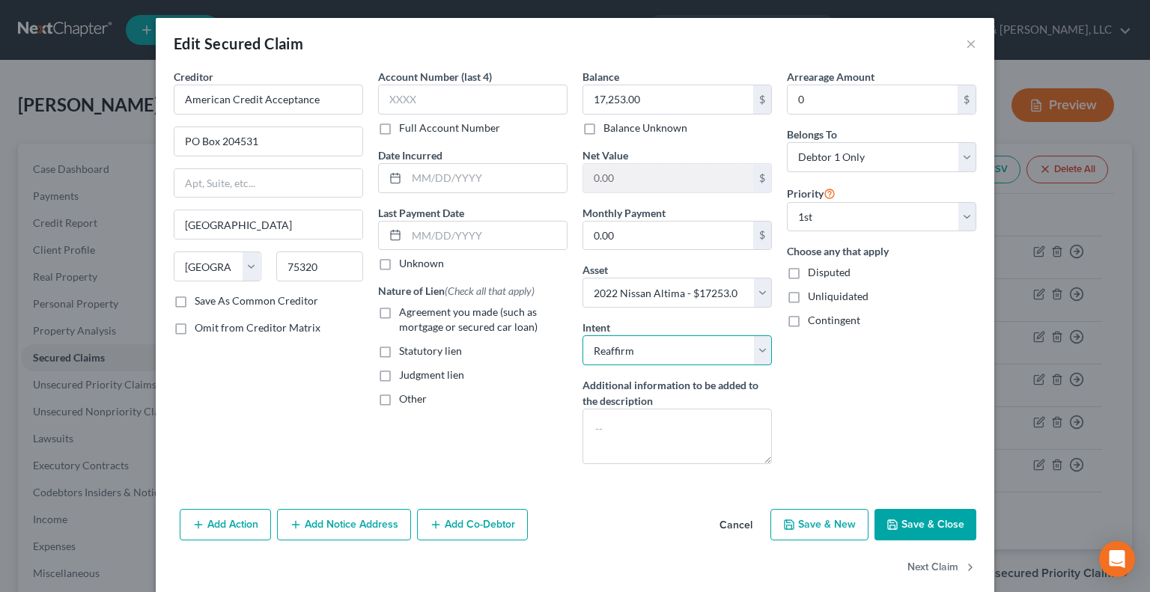
click at [759, 341] on select "Select Surrender Redeem Reaffirm Avoid Other" at bounding box center [676, 350] width 189 height 30
select select "0"
click at [582, 335] on select "Select Surrender Redeem Reaffirm Avoid Other" at bounding box center [676, 350] width 189 height 30
click at [899, 526] on button "Save & Close" at bounding box center [925, 524] width 102 height 31
select select
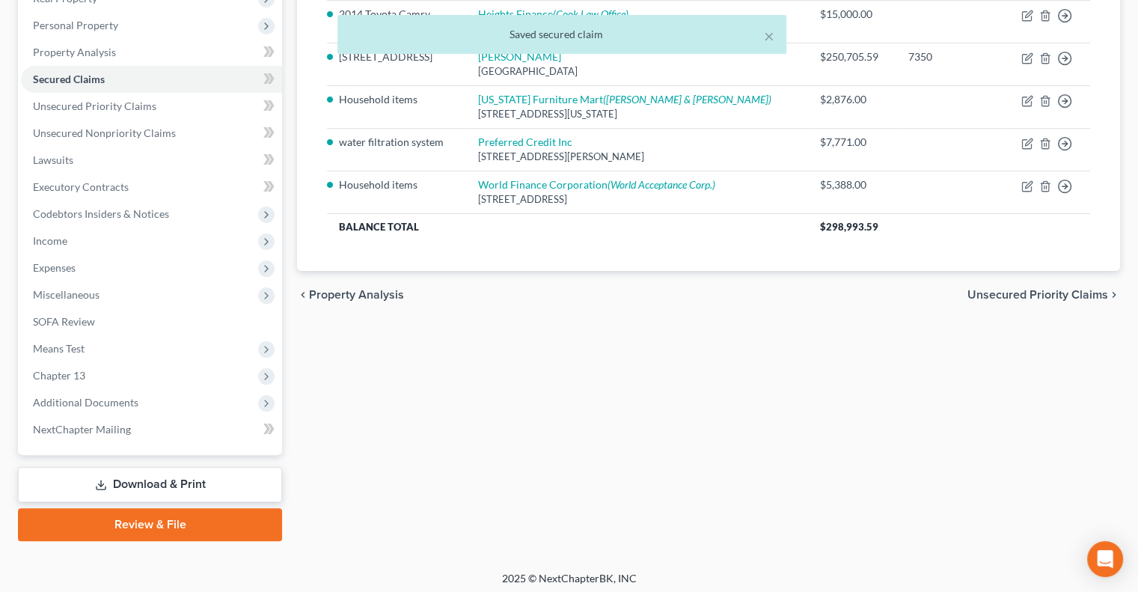
scroll to position [283, 0]
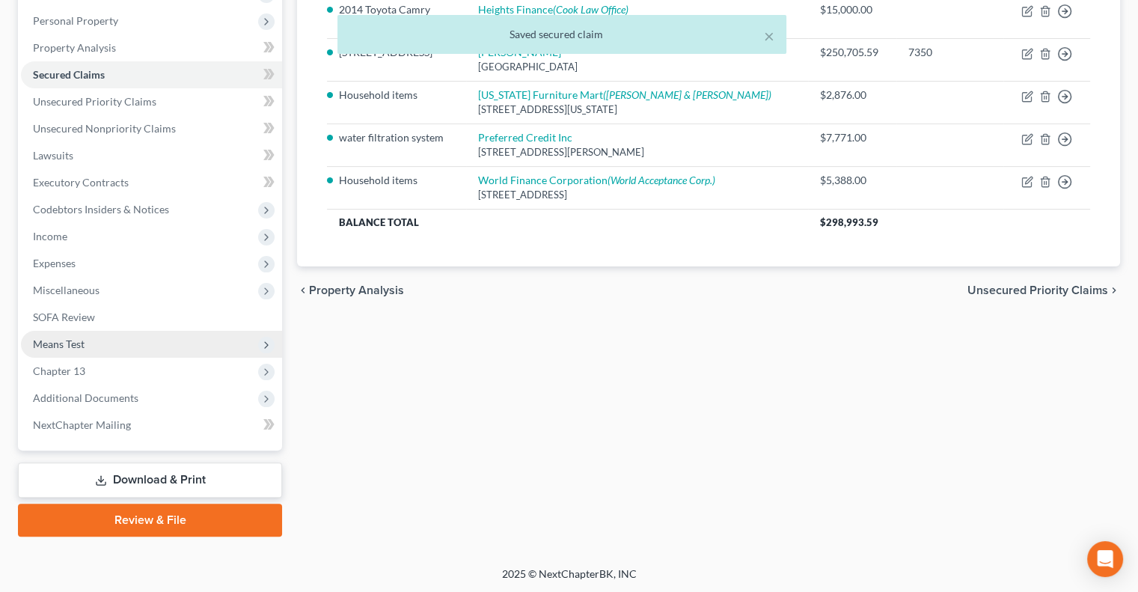
click at [88, 341] on span "Means Test" at bounding box center [151, 344] width 261 height 27
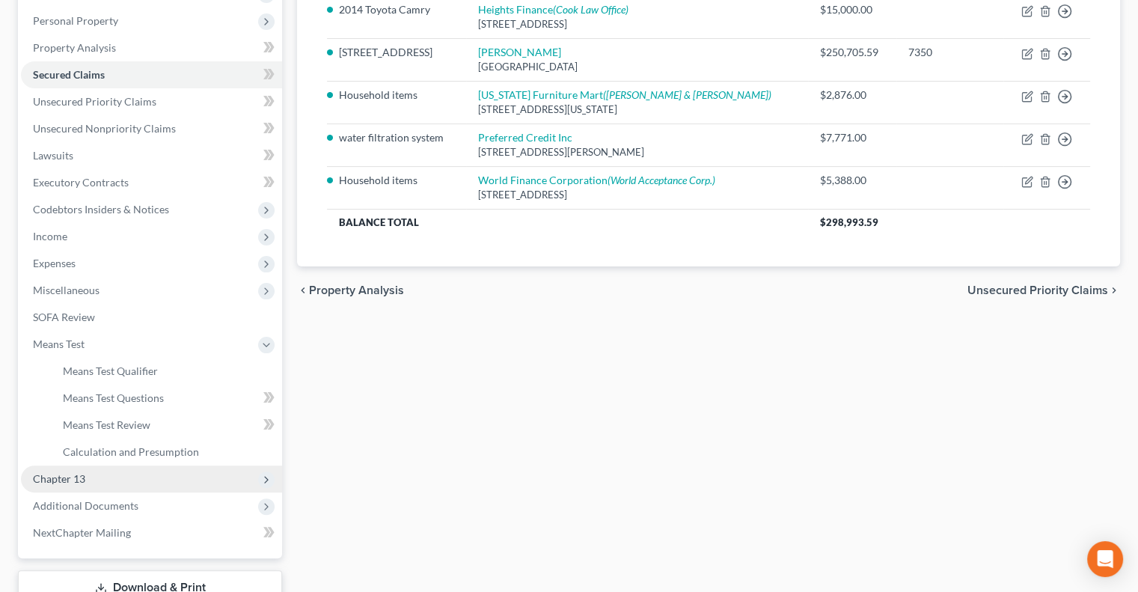
click at [80, 478] on span "Chapter 13" at bounding box center [59, 478] width 52 height 13
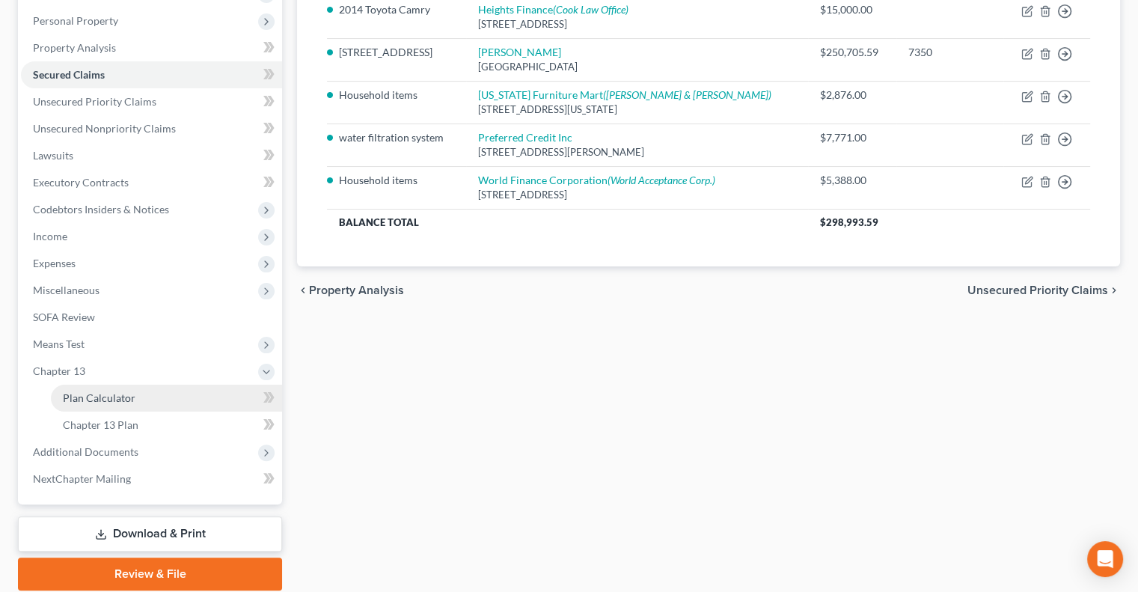
click at [115, 393] on span "Plan Calculator" at bounding box center [99, 397] width 73 height 13
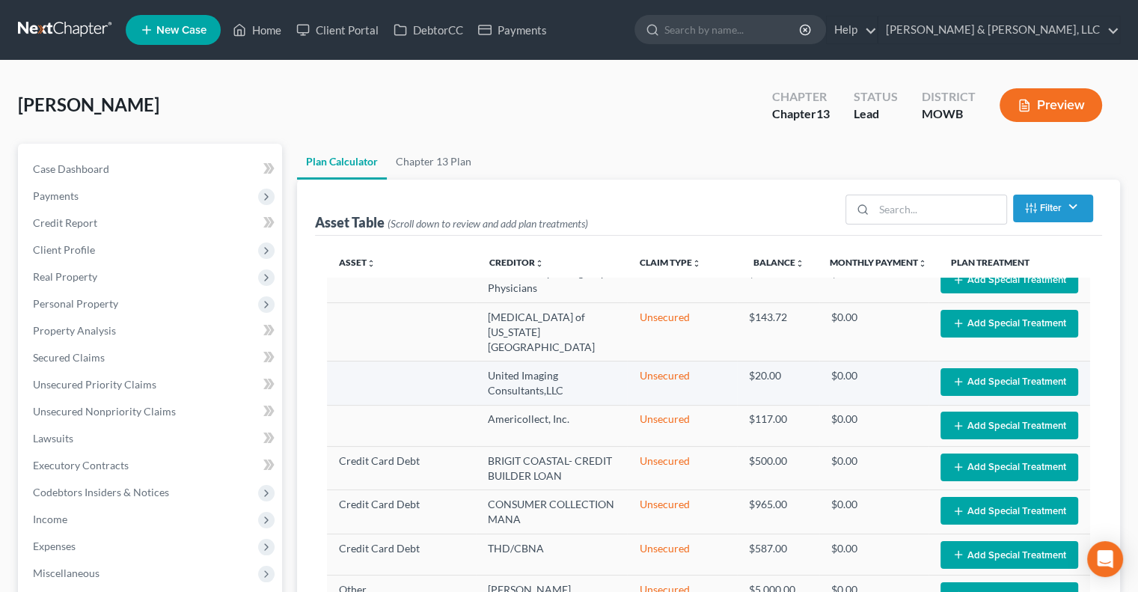
select select "56"
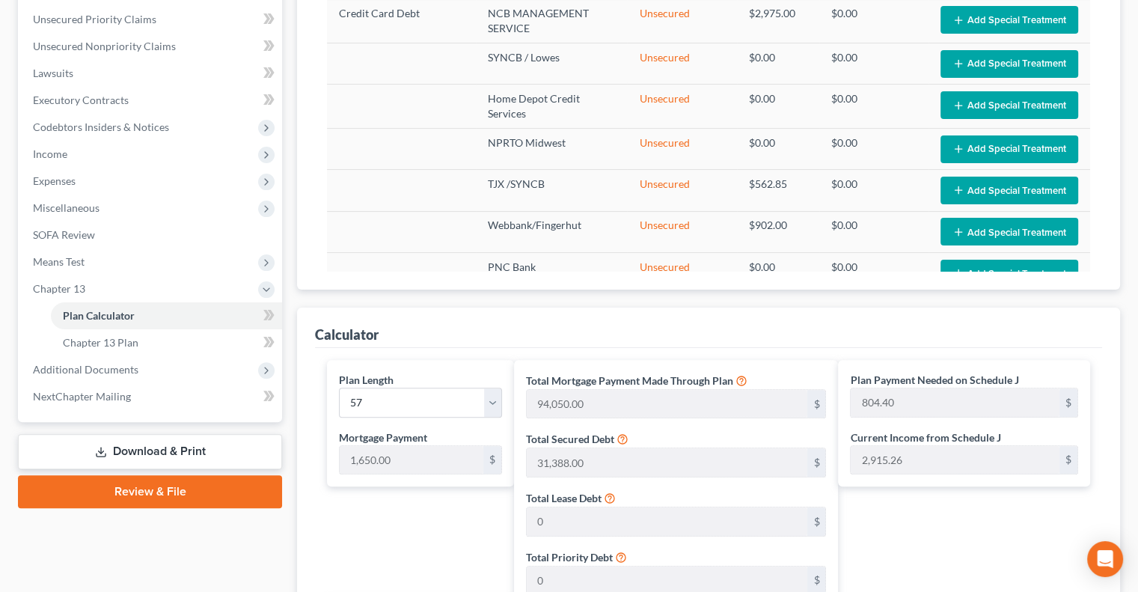
scroll to position [360, 0]
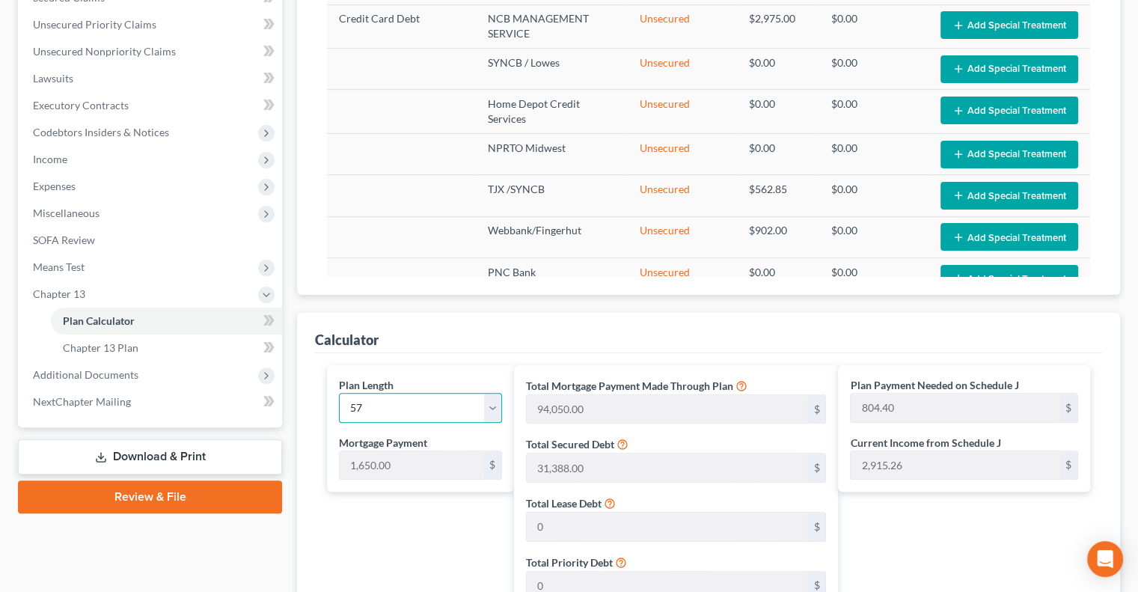
click at [492, 405] on select "1 2 3 4 5 6 7 8 9 10 11 12 13 14 15 16 17 18 19 20 21 22 23 24 25 26 27 28 29 3…" at bounding box center [420, 408] width 163 height 30
select select "54"
click at [339, 393] on select "1 2 3 4 5 6 7 8 9 10 11 12 13 14 15 16 17 18 19 20 21 22 23 24 25 26 27 28 29 3…" at bounding box center [420, 408] width 163 height 30
type input "90,750.00"
type input "126,238.00"
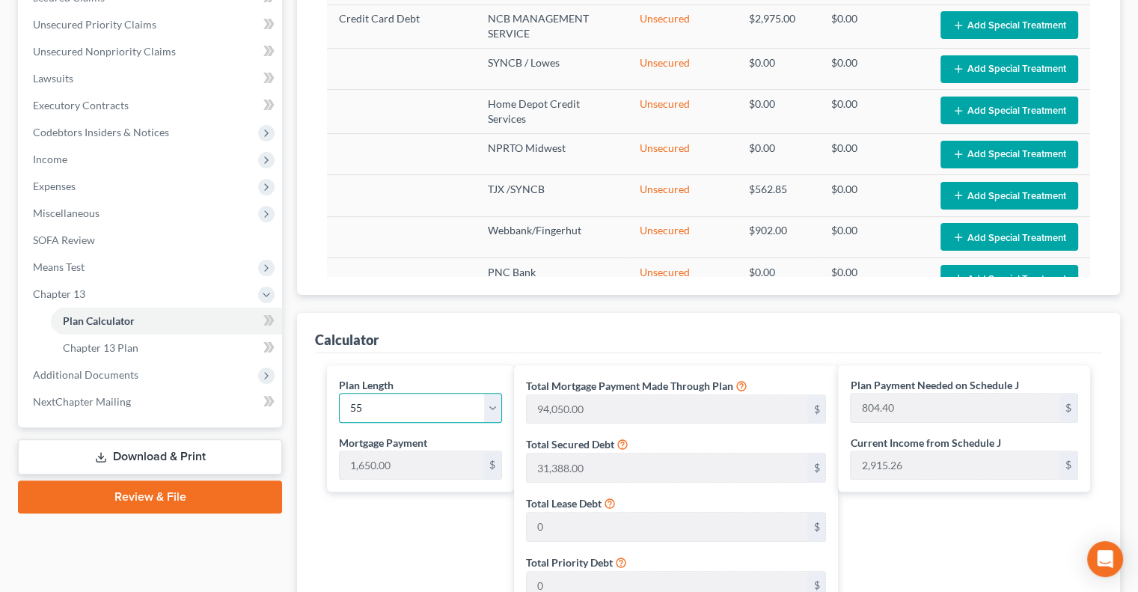
type input "10,099.04"
type input "136,337.04"
type input "828.85"
select select "54"
type input "2,478.85"
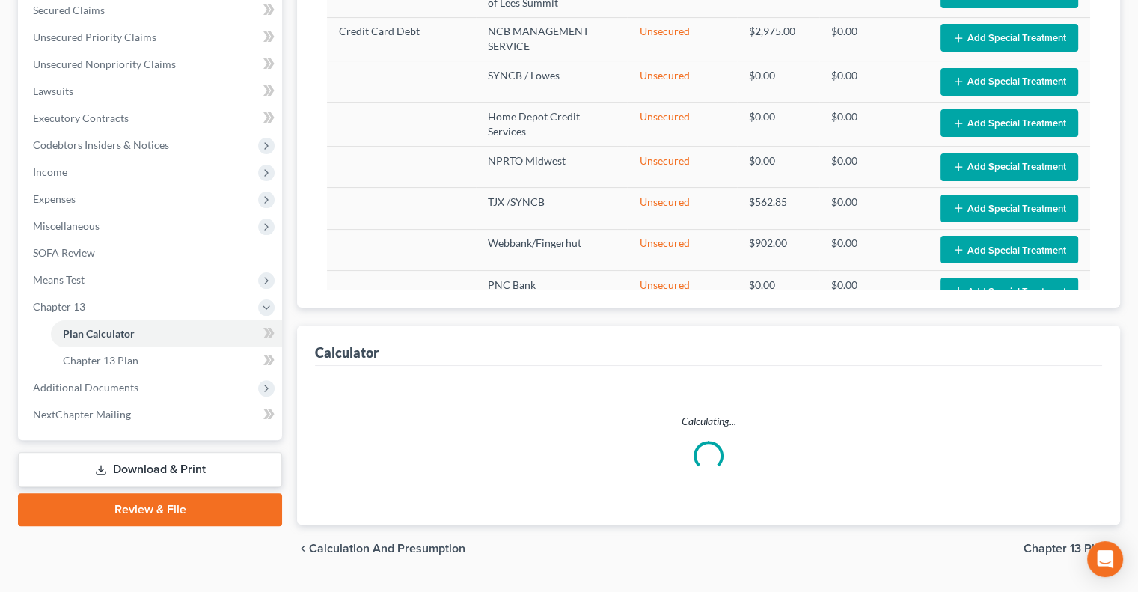
scroll to position [341, 0]
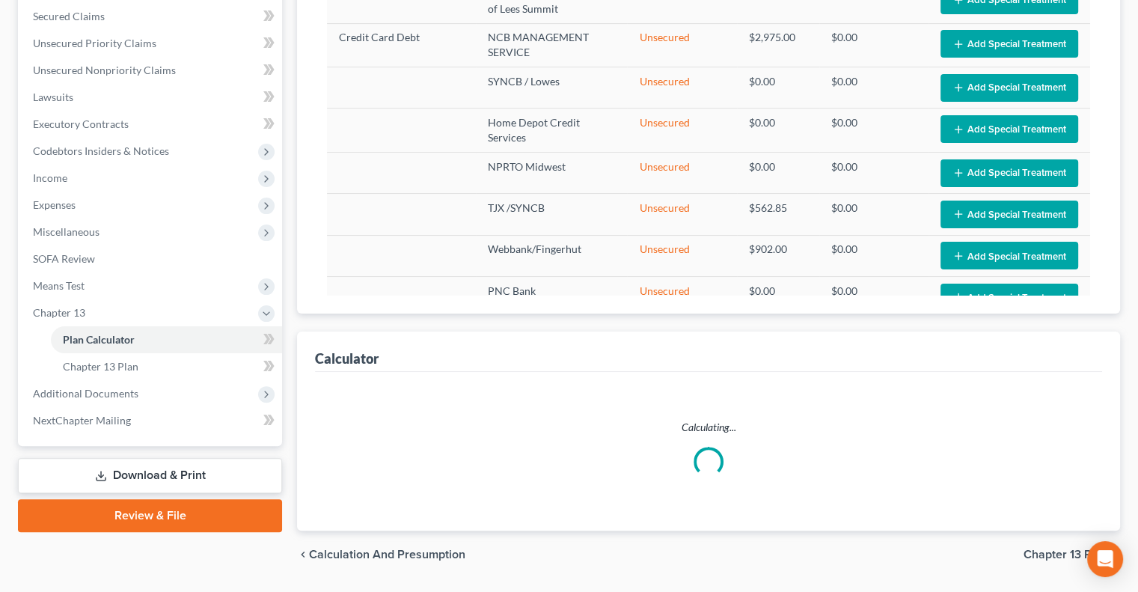
select select "54"
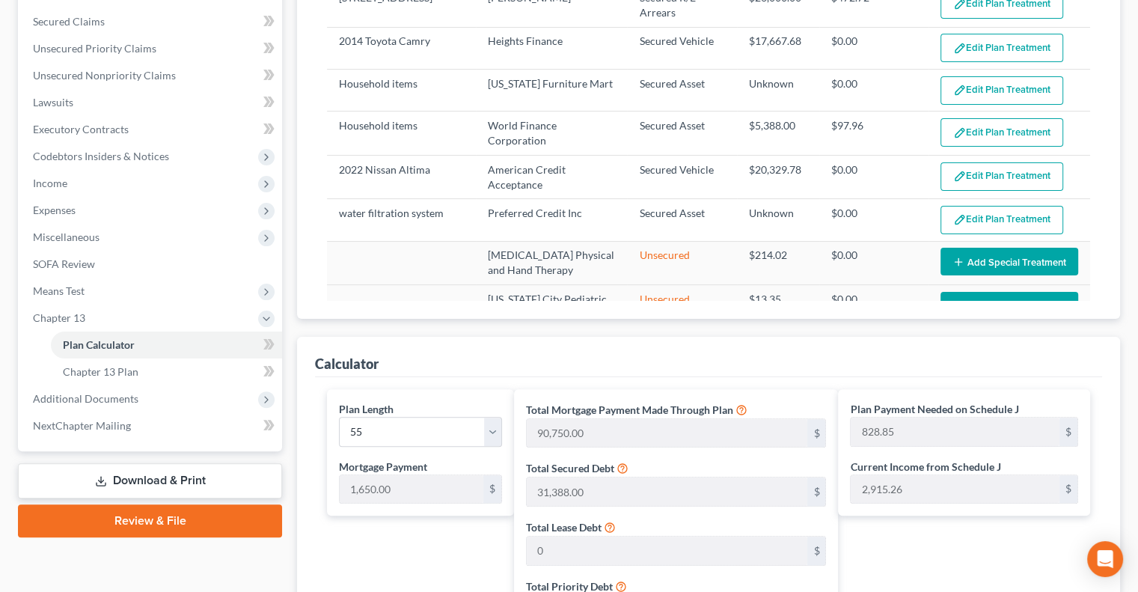
scroll to position [337, 0]
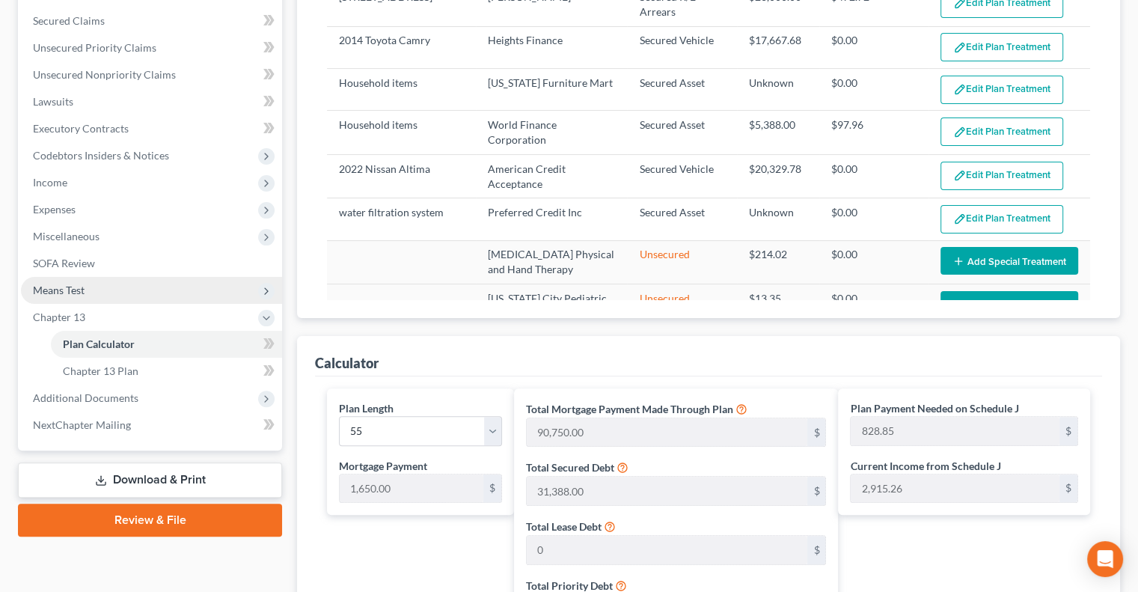
click at [60, 290] on span "Means Test" at bounding box center [59, 290] width 52 height 13
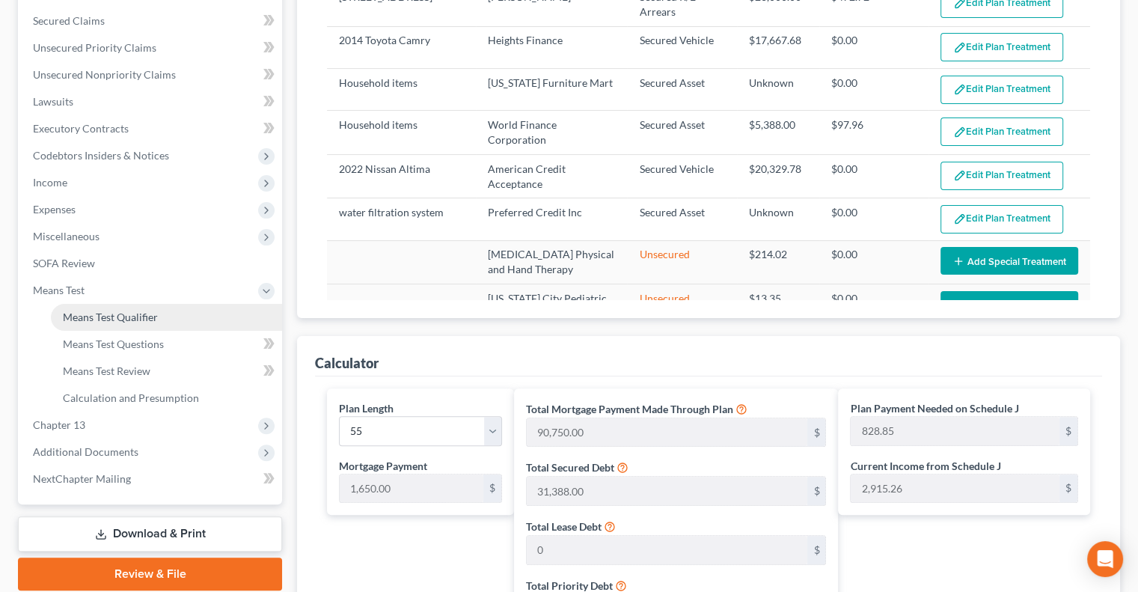
click at [109, 318] on span "Means Test Qualifier" at bounding box center [110, 317] width 95 height 13
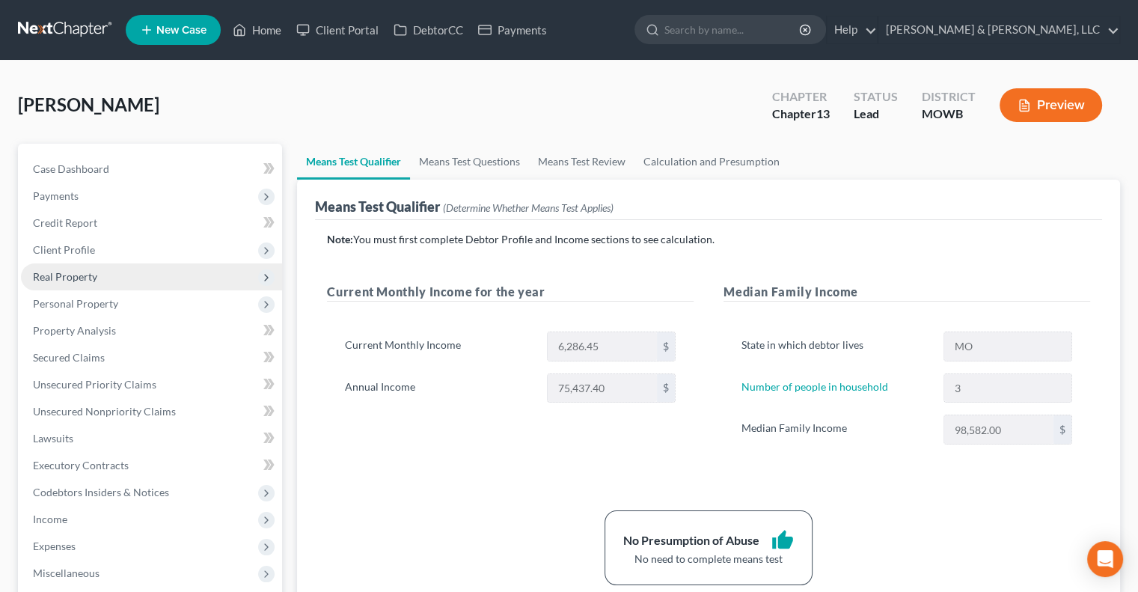
click at [69, 280] on span "Real Property" at bounding box center [65, 276] width 64 height 13
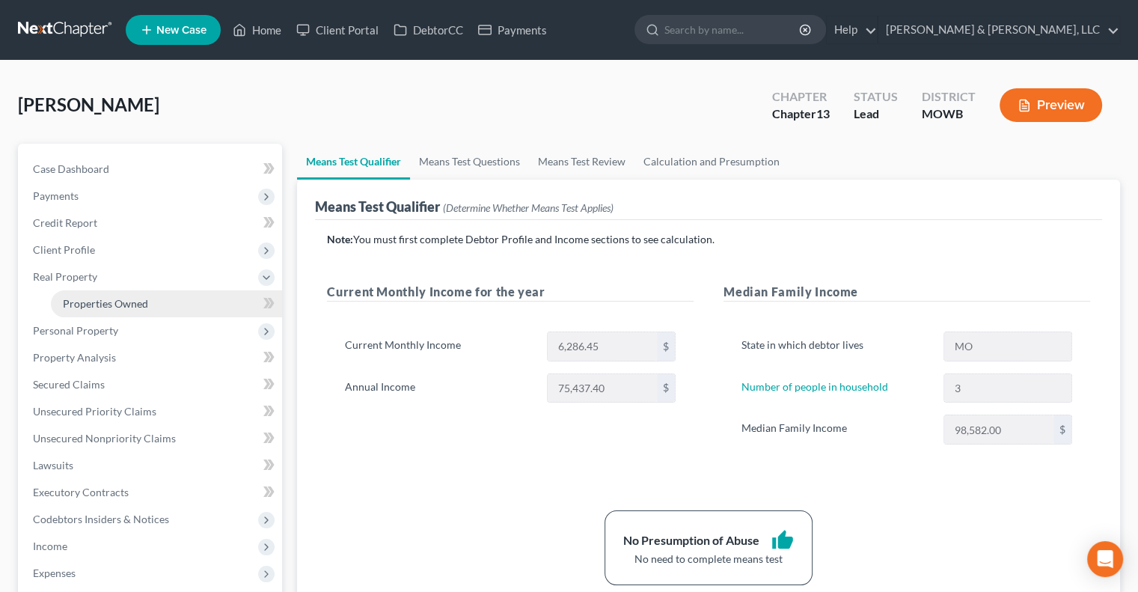
click at [128, 305] on span "Properties Owned" at bounding box center [105, 303] width 85 height 13
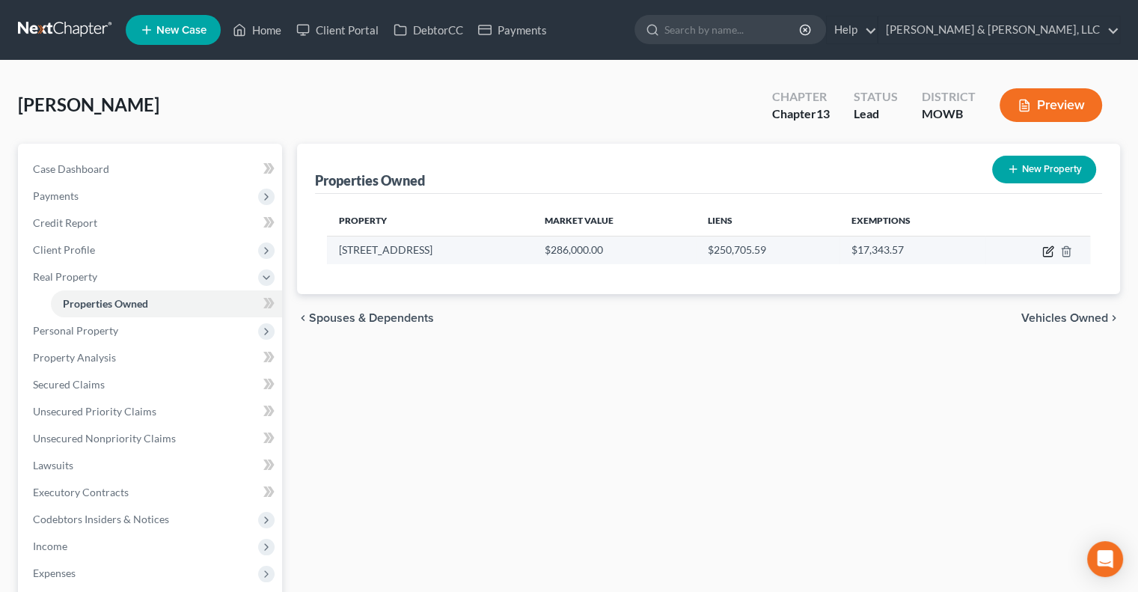
click at [1048, 250] on icon "button" at bounding box center [1049, 249] width 7 height 7
select select "26"
select select "0"
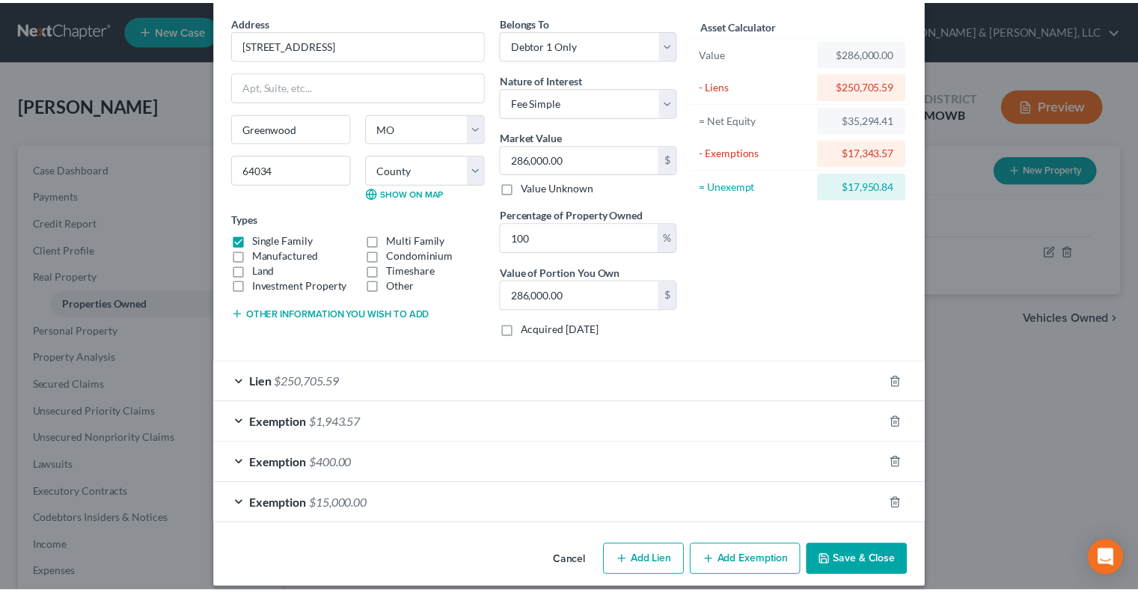
scroll to position [67, 0]
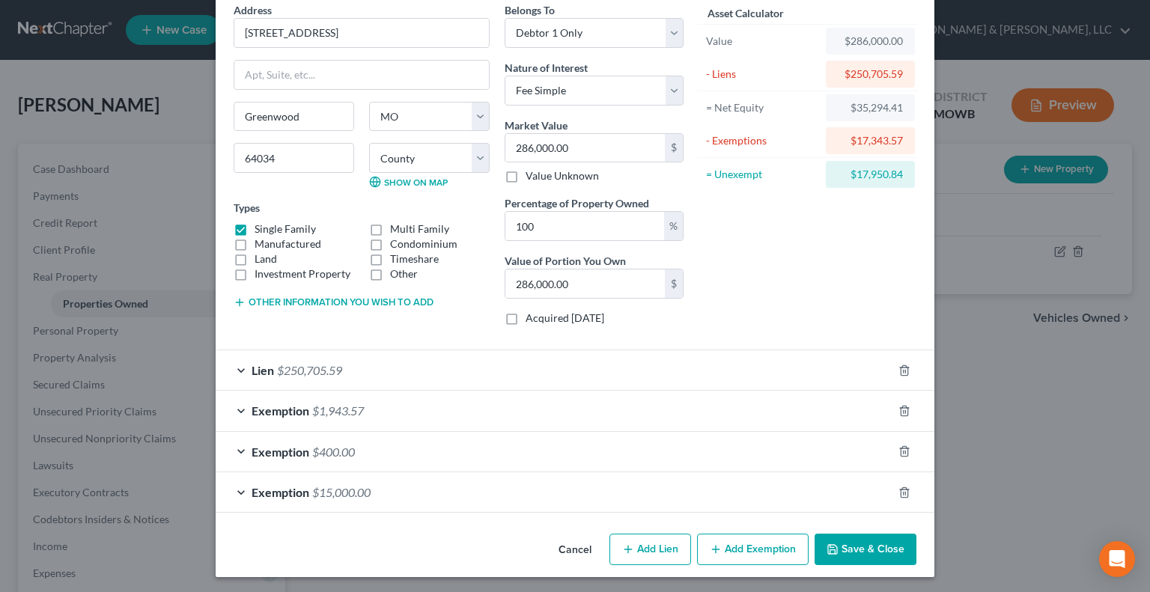
click at [840, 555] on button "Save & Close" at bounding box center [865, 549] width 102 height 31
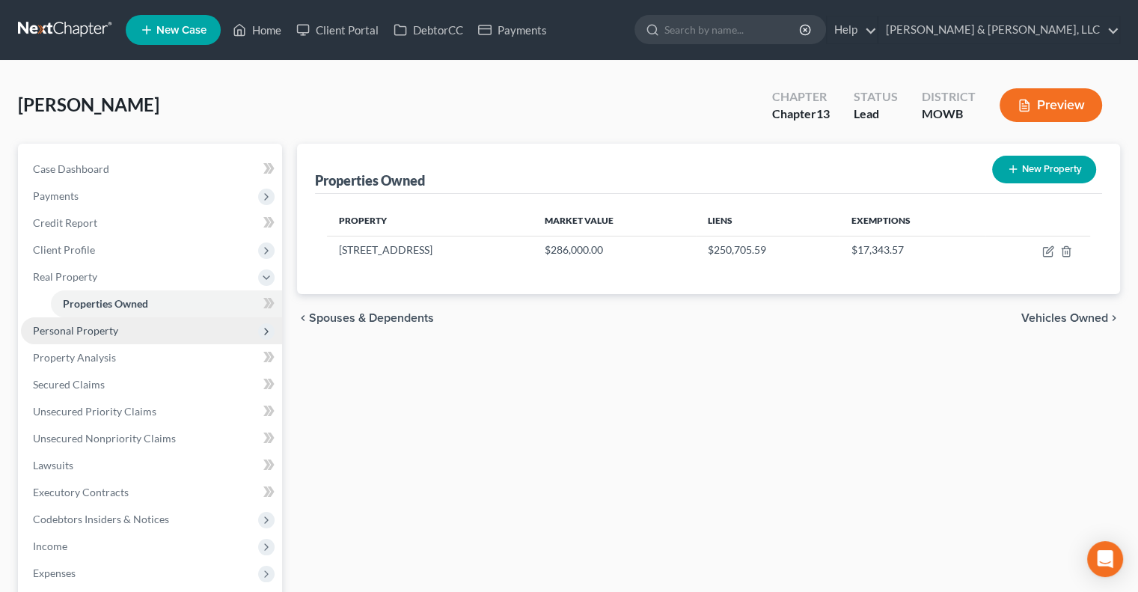
click at [88, 332] on span "Personal Property" at bounding box center [75, 330] width 85 height 13
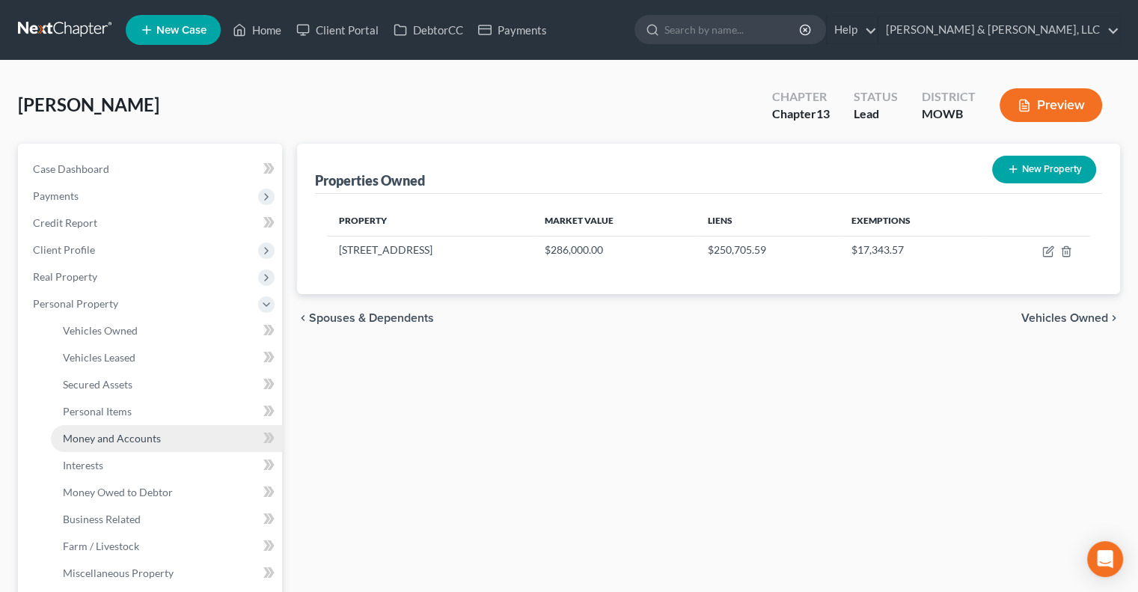
click at [123, 440] on span "Money and Accounts" at bounding box center [112, 438] width 98 height 13
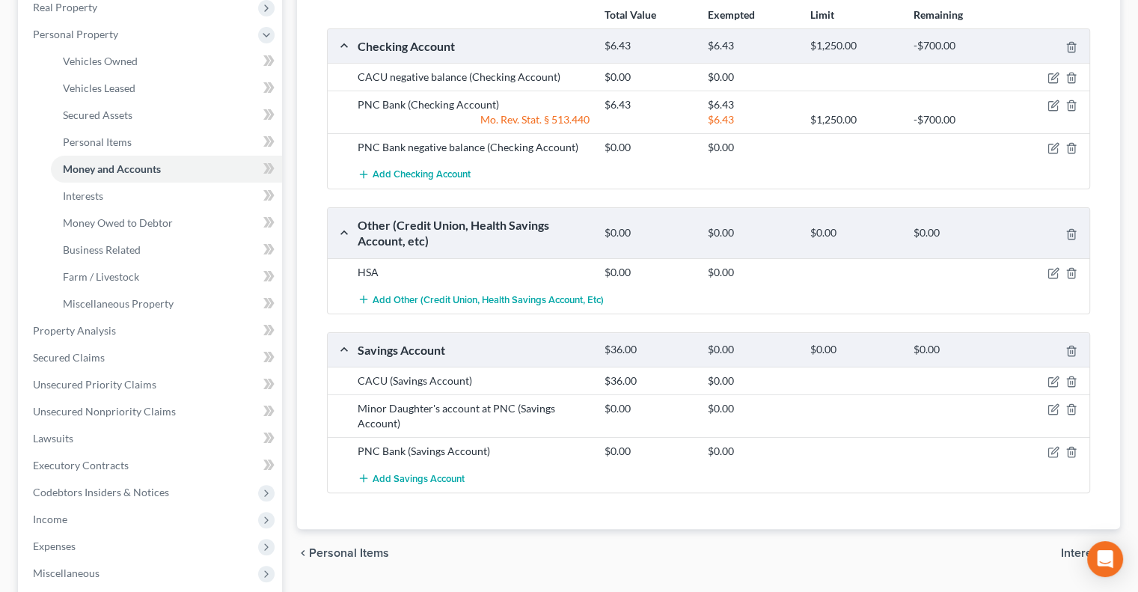
scroll to position [281, 0]
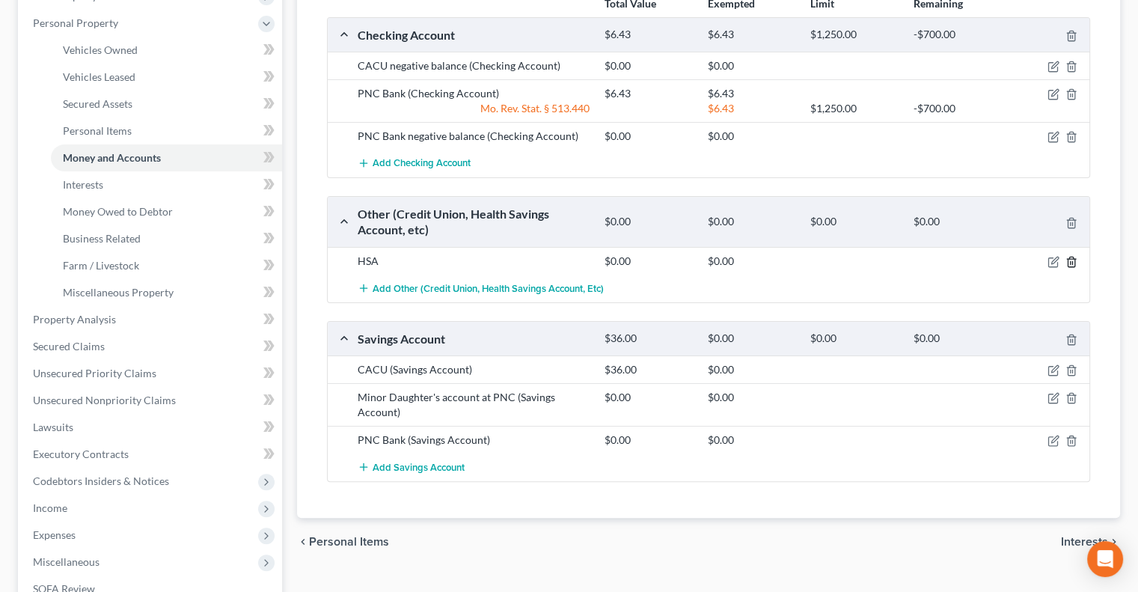
click at [1070, 262] on icon "button" at bounding box center [1072, 262] width 12 height 12
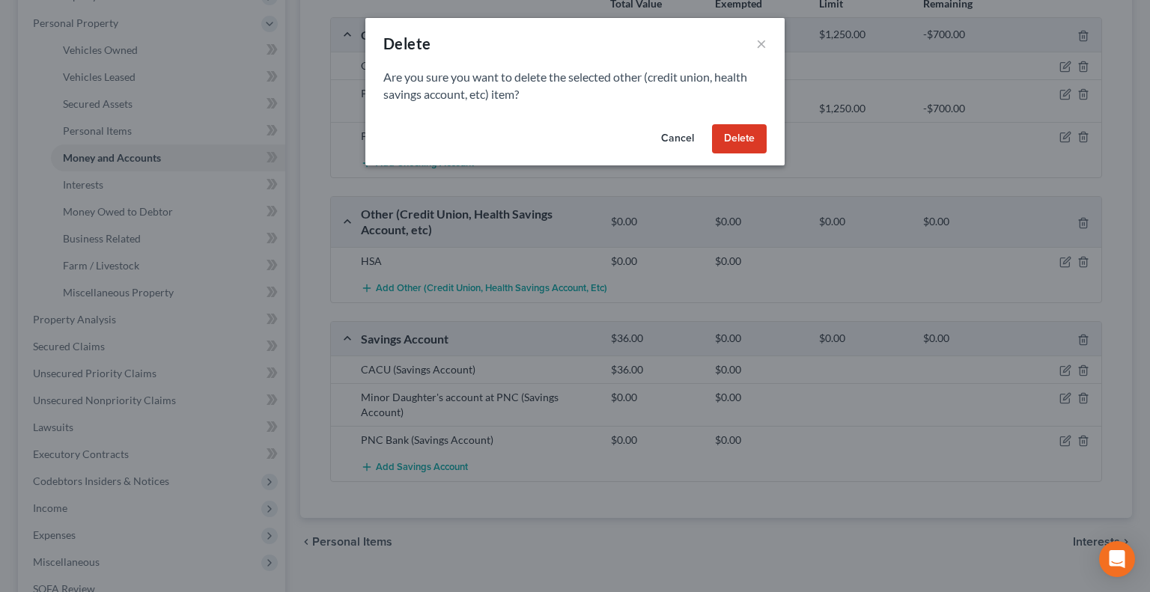
click at [745, 132] on button "Delete" at bounding box center [739, 139] width 55 height 30
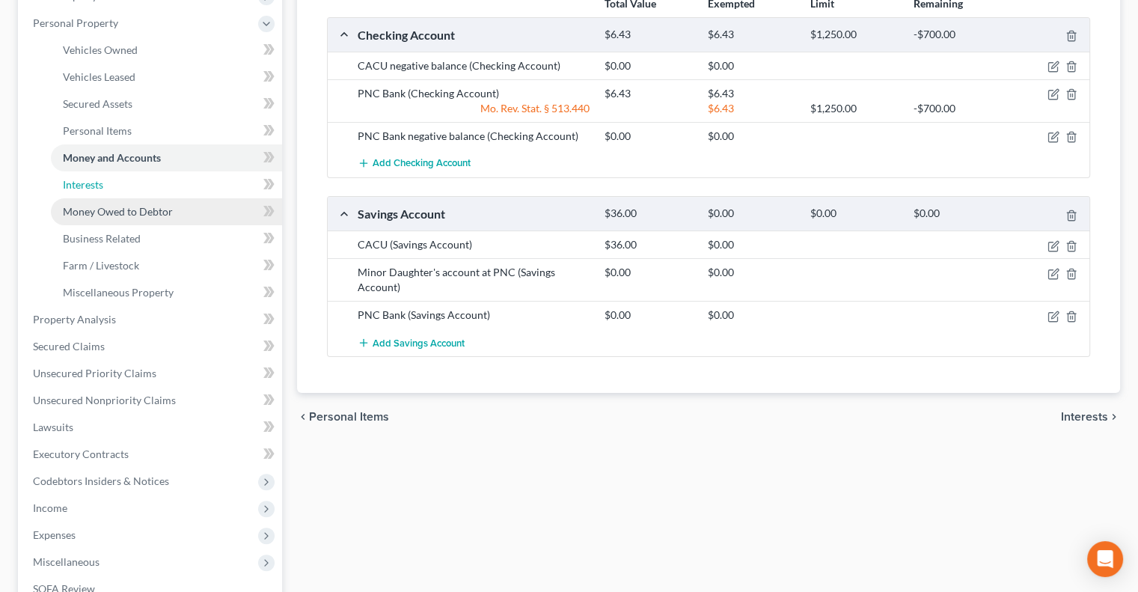
drag, startPoint x: 82, startPoint y: 191, endPoint x: 132, endPoint y: 198, distance: 50.7
click at [82, 191] on link "Interests" at bounding box center [166, 184] width 231 height 27
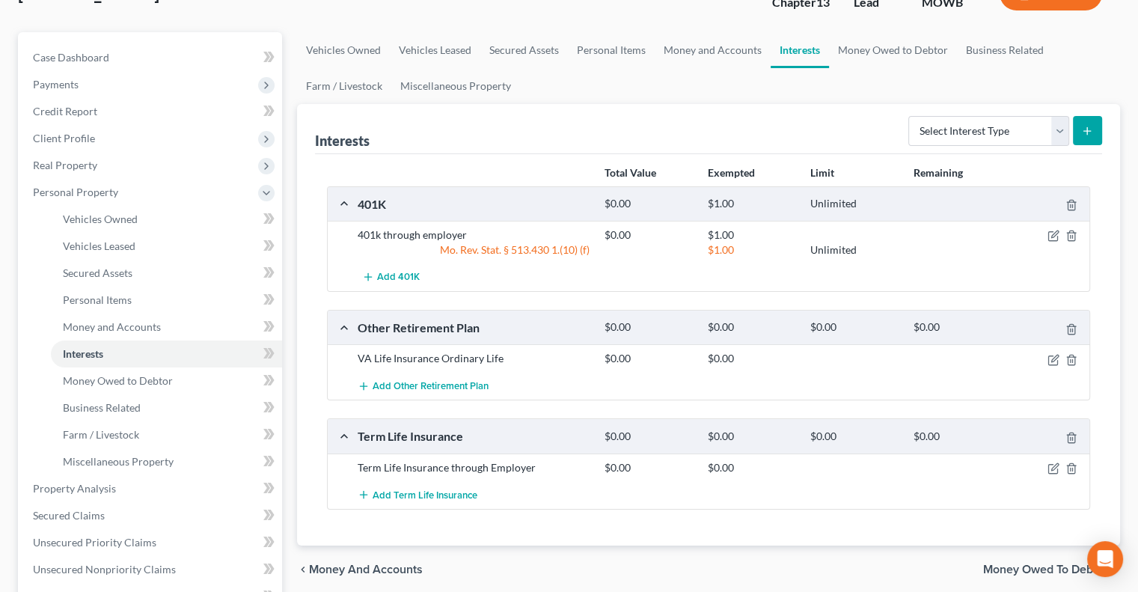
scroll to position [168, 0]
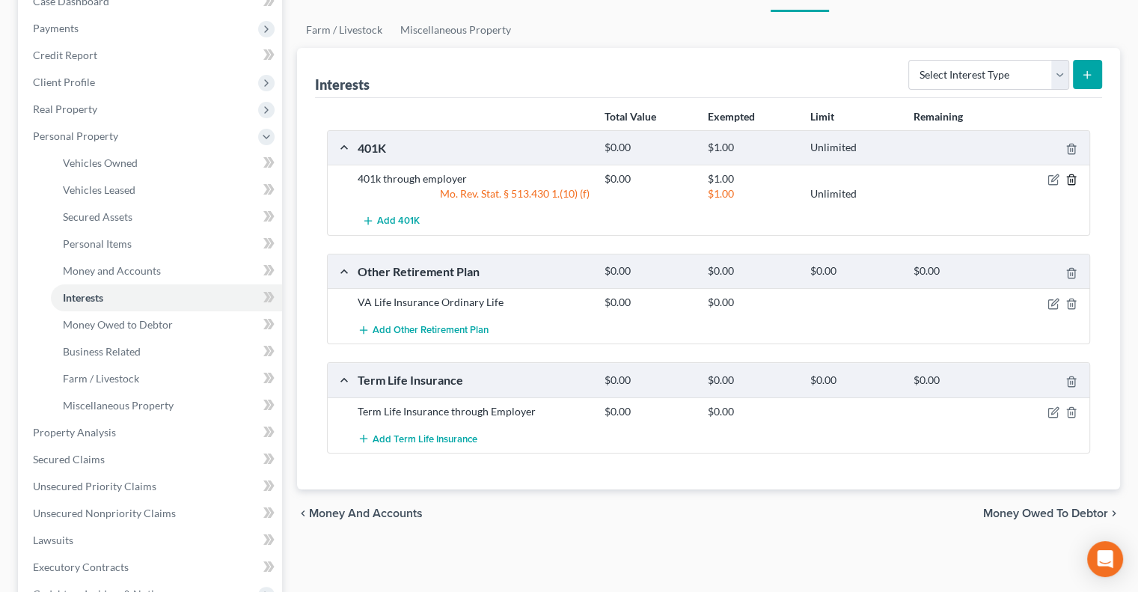
click at [1071, 180] on line "button" at bounding box center [1071, 181] width 0 height 3
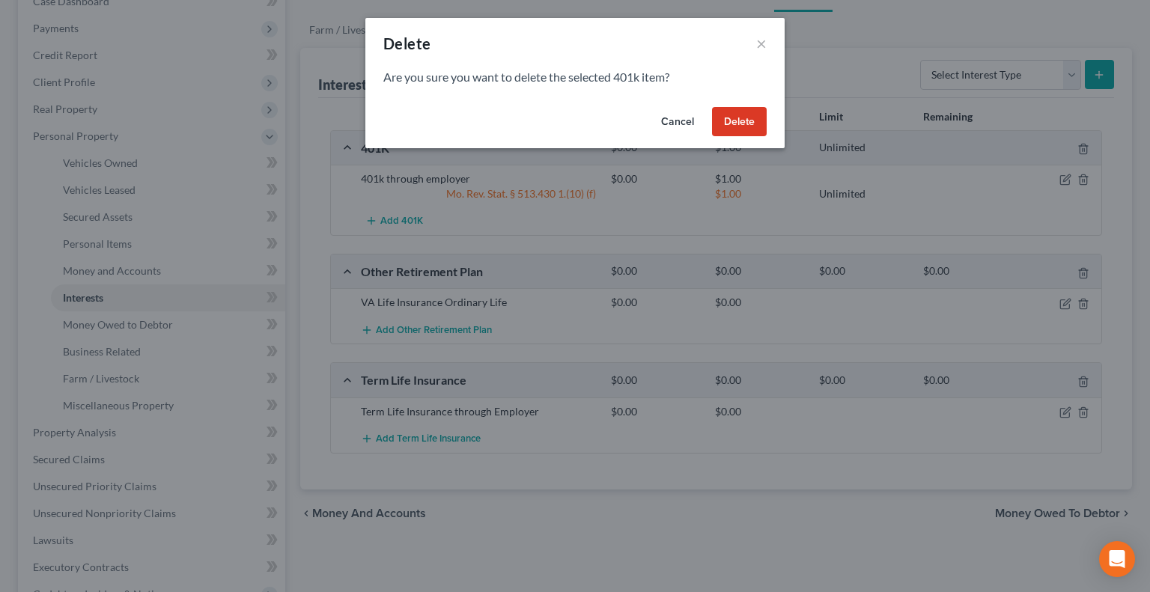
click at [727, 113] on button "Delete" at bounding box center [739, 122] width 55 height 30
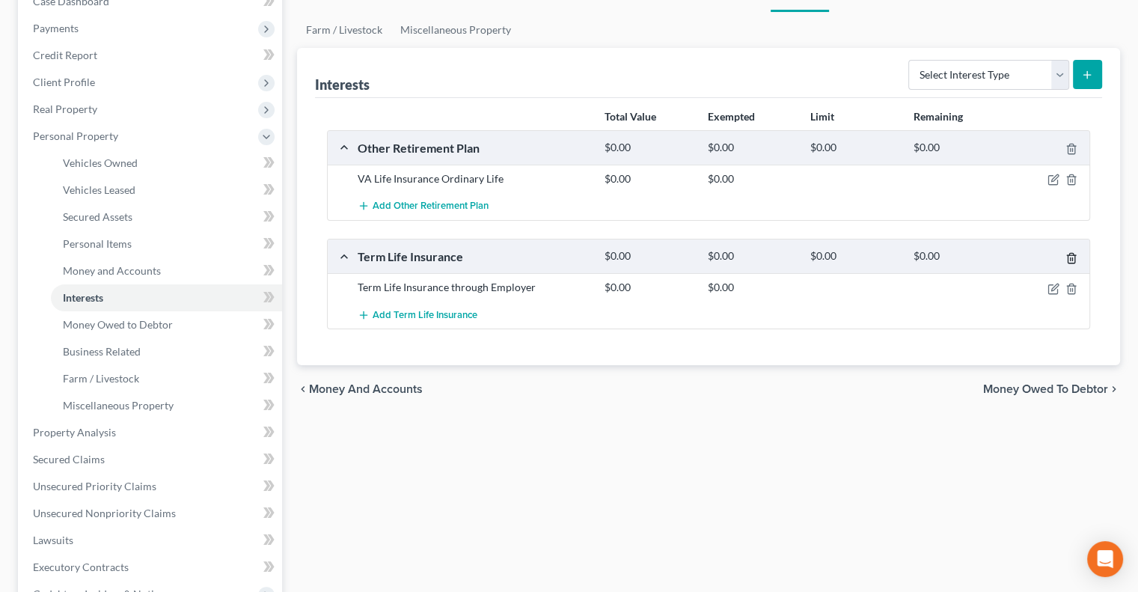
click at [1073, 257] on line "button" at bounding box center [1073, 258] width 0 height 3
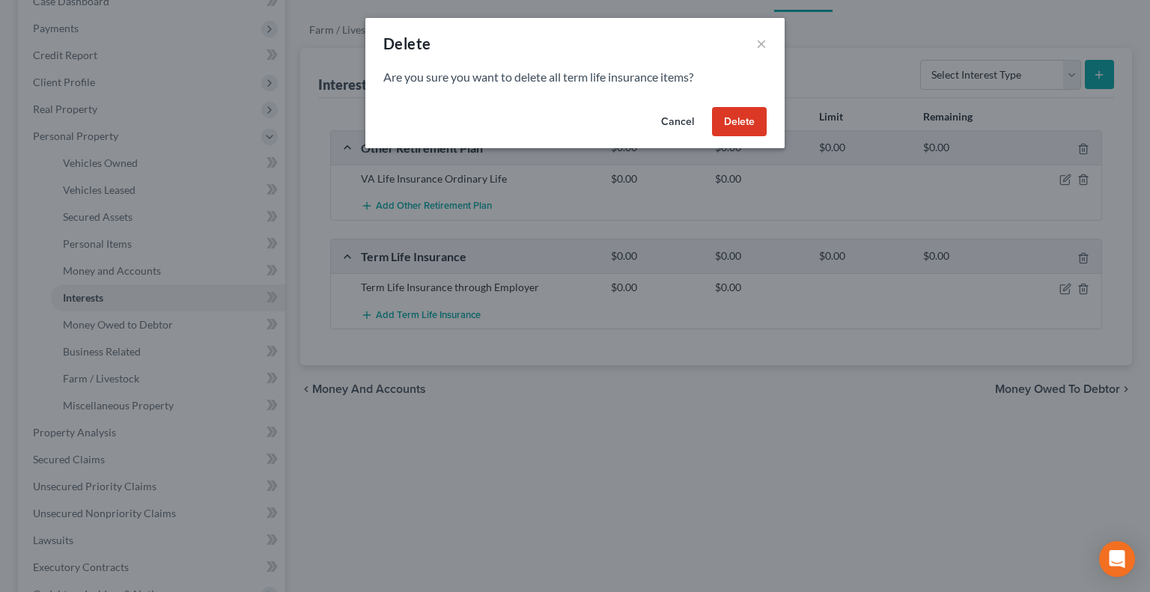
click at [706, 118] on div "Cancel Delete" at bounding box center [574, 125] width 419 height 48
click at [733, 122] on button "Delete" at bounding box center [739, 122] width 55 height 30
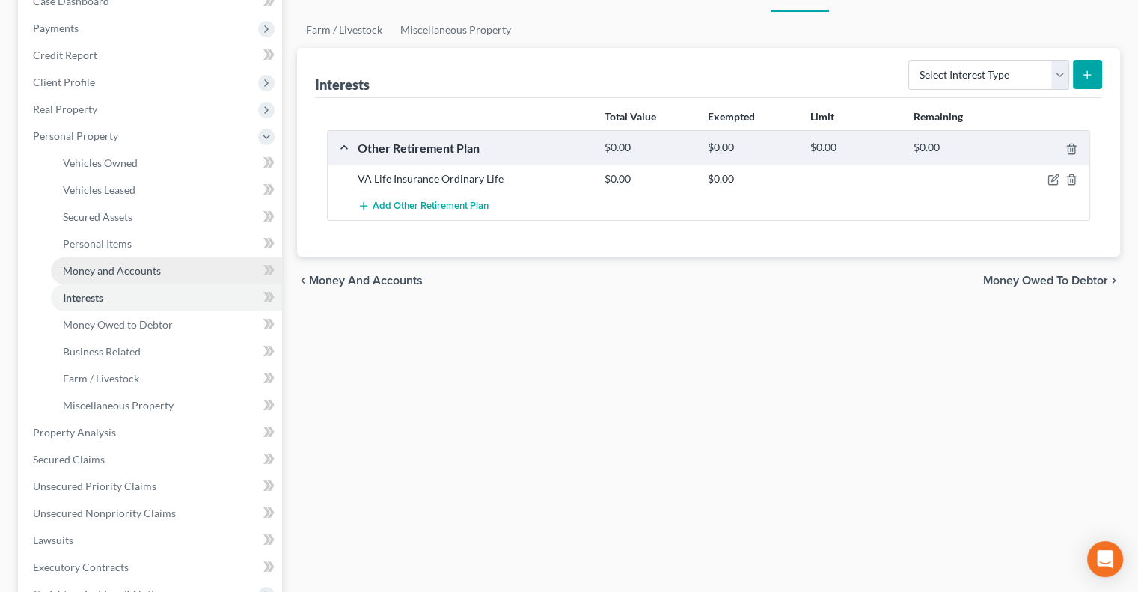
click at [159, 265] on link "Money and Accounts" at bounding box center [166, 270] width 231 height 27
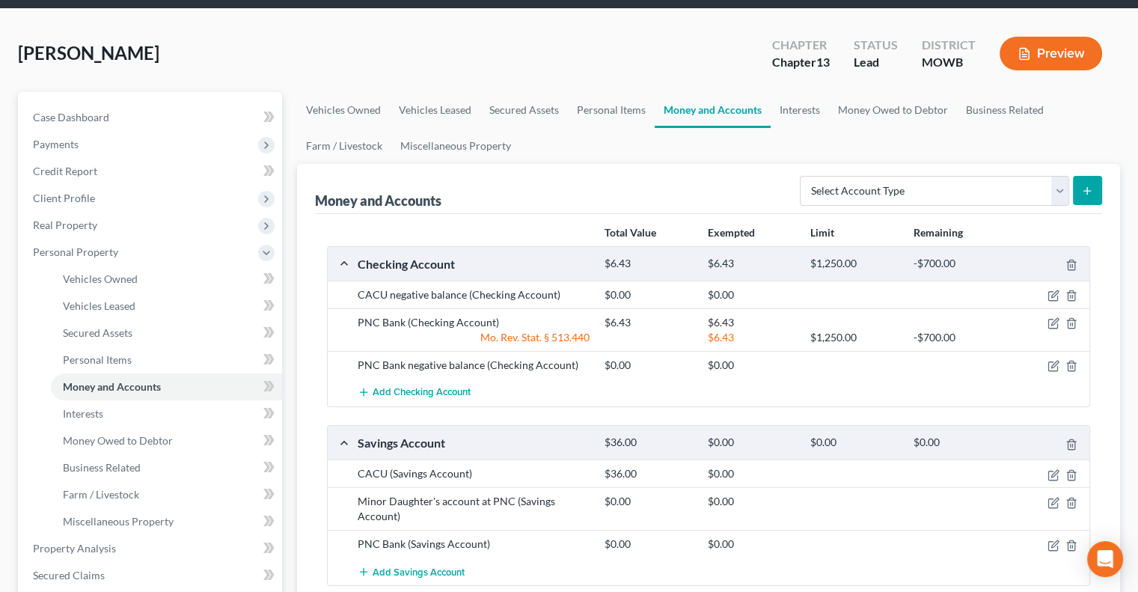
scroll to position [75, 0]
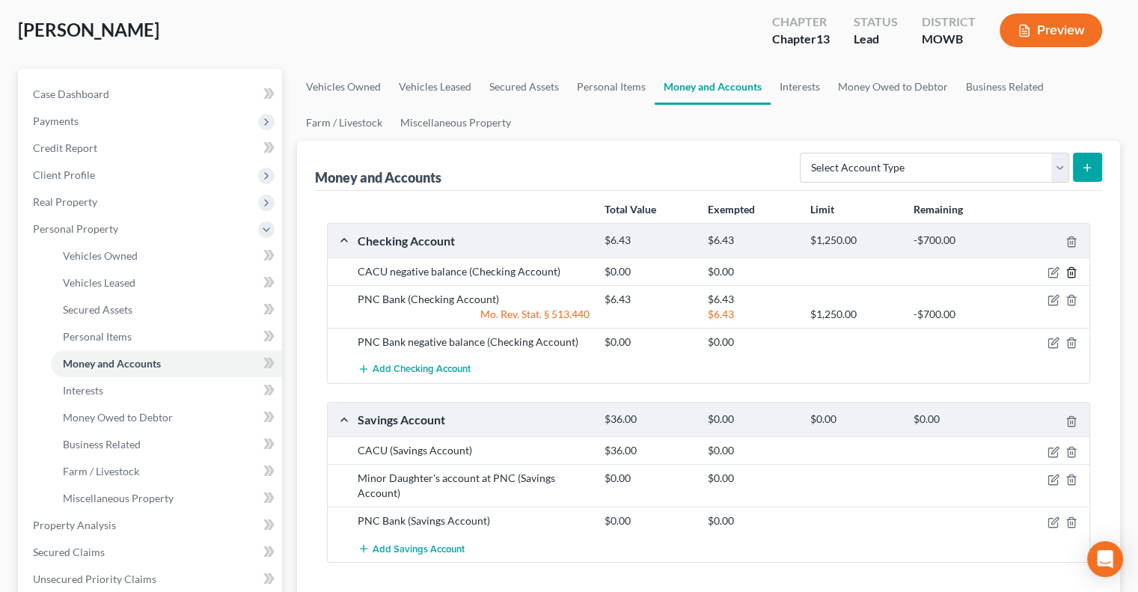
click at [1070, 269] on icon "button" at bounding box center [1072, 272] width 12 height 12
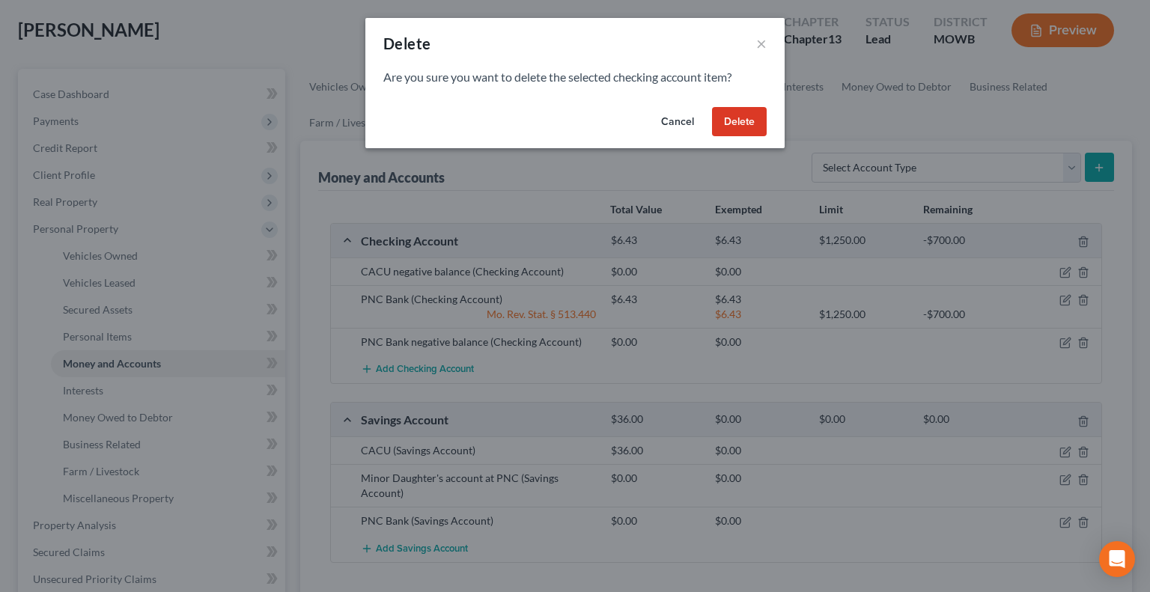
click at [756, 110] on button "Delete" at bounding box center [739, 122] width 55 height 30
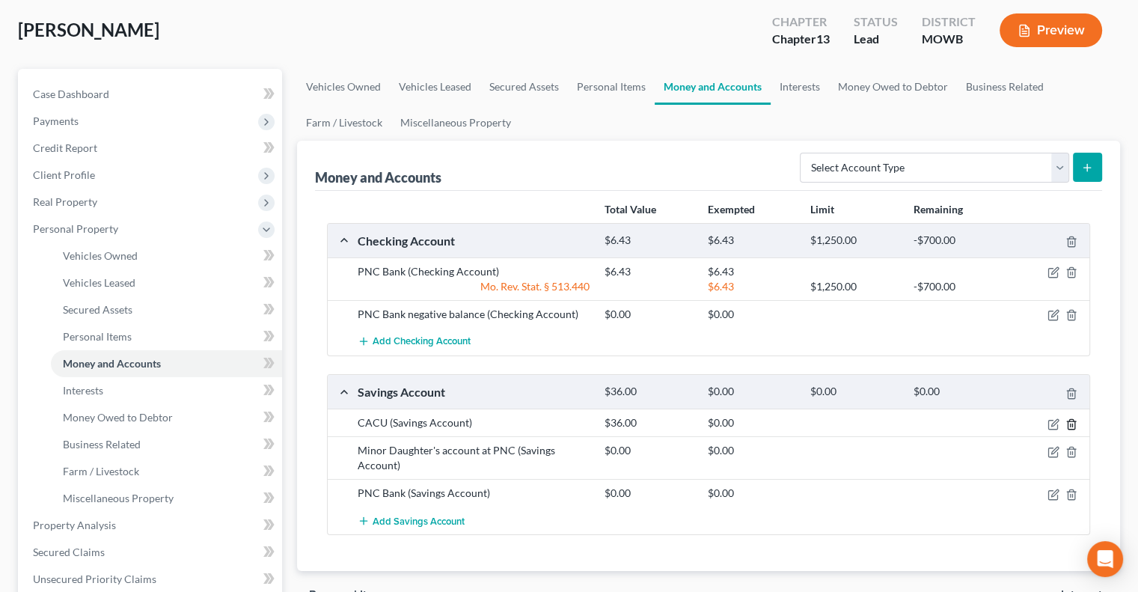
click at [1073, 418] on icon "button" at bounding box center [1072, 424] width 12 height 12
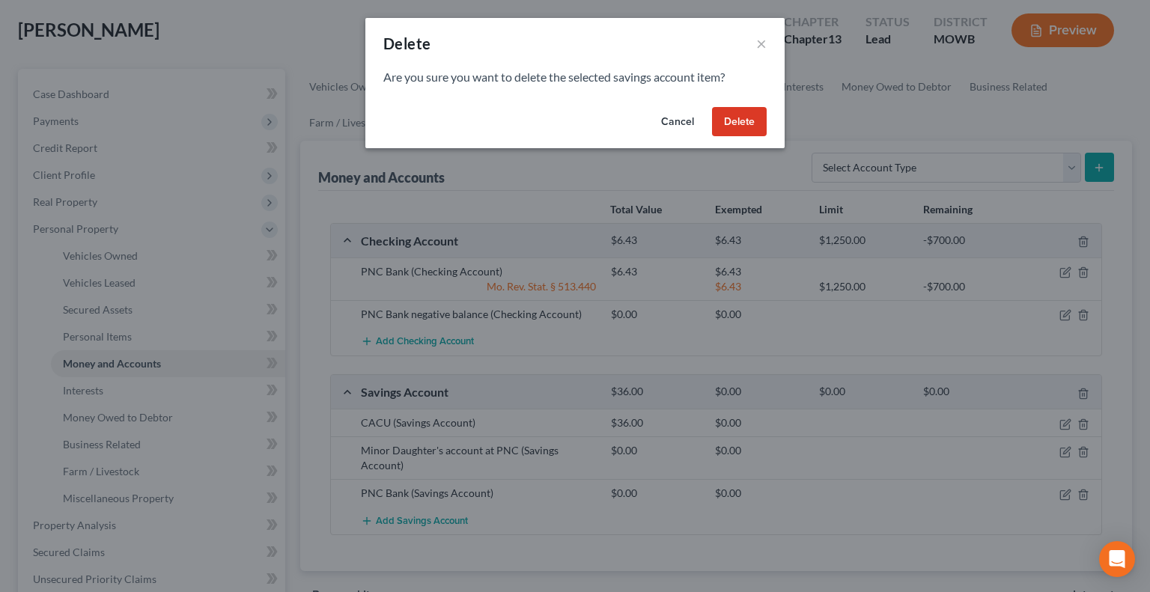
click at [736, 113] on button "Delete" at bounding box center [739, 122] width 55 height 30
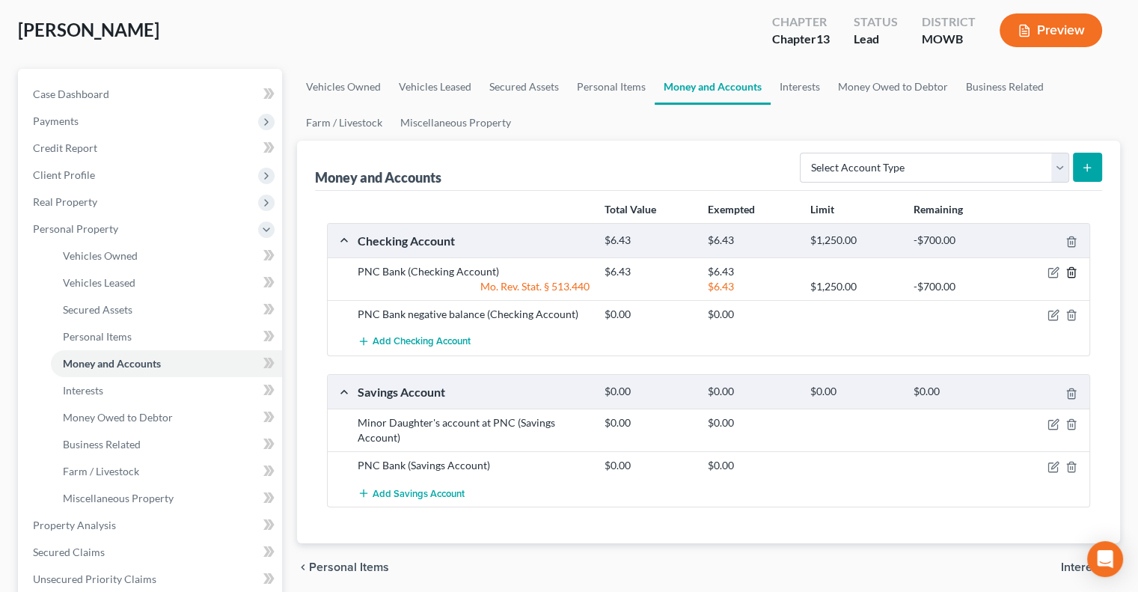
click at [1069, 270] on icon "button" at bounding box center [1071, 273] width 7 height 10
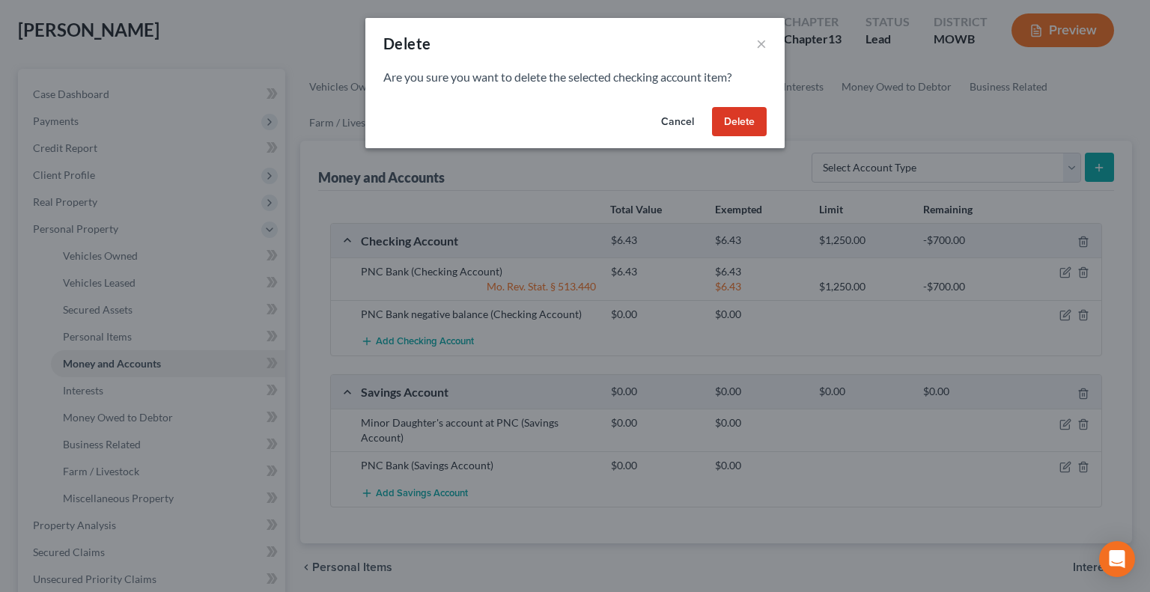
click at [743, 125] on button "Delete" at bounding box center [739, 122] width 55 height 30
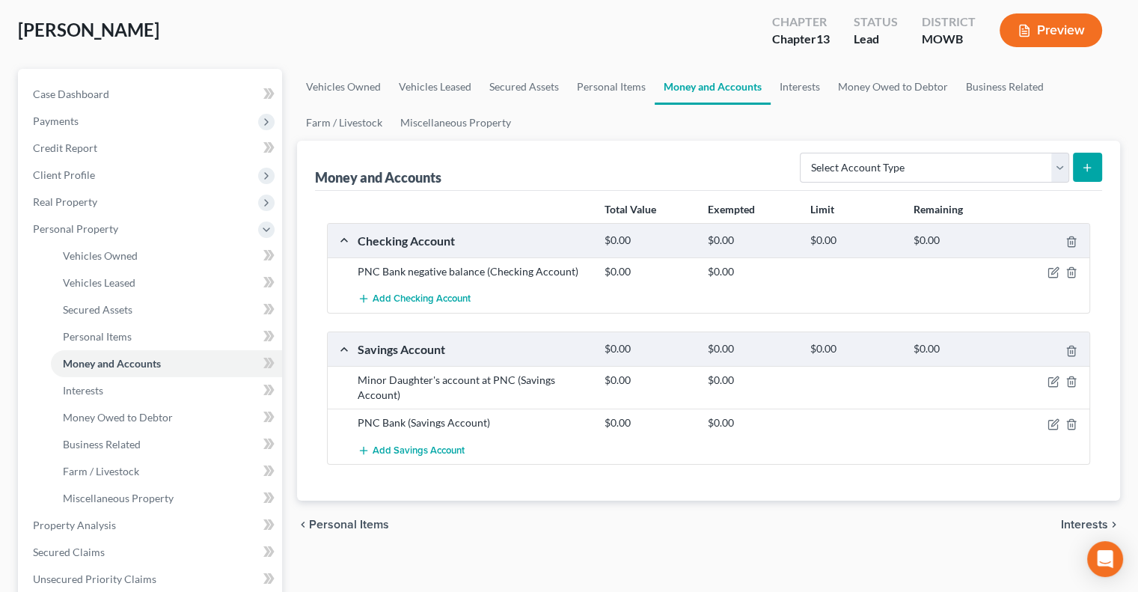
click at [1084, 167] on icon "submit" at bounding box center [1088, 168] width 12 height 12
click at [901, 168] on select "Select Account Type Brokerage Cash on Hand Certificates of Deposit Checking Acc…" at bounding box center [934, 168] width 269 height 30
select select "checking"
click at [803, 153] on select "Select Account Type Brokerage Cash on Hand Certificates of Deposit Checking Acc…" at bounding box center [934, 168] width 269 height 30
click at [1091, 171] on icon "submit" at bounding box center [1088, 168] width 12 height 12
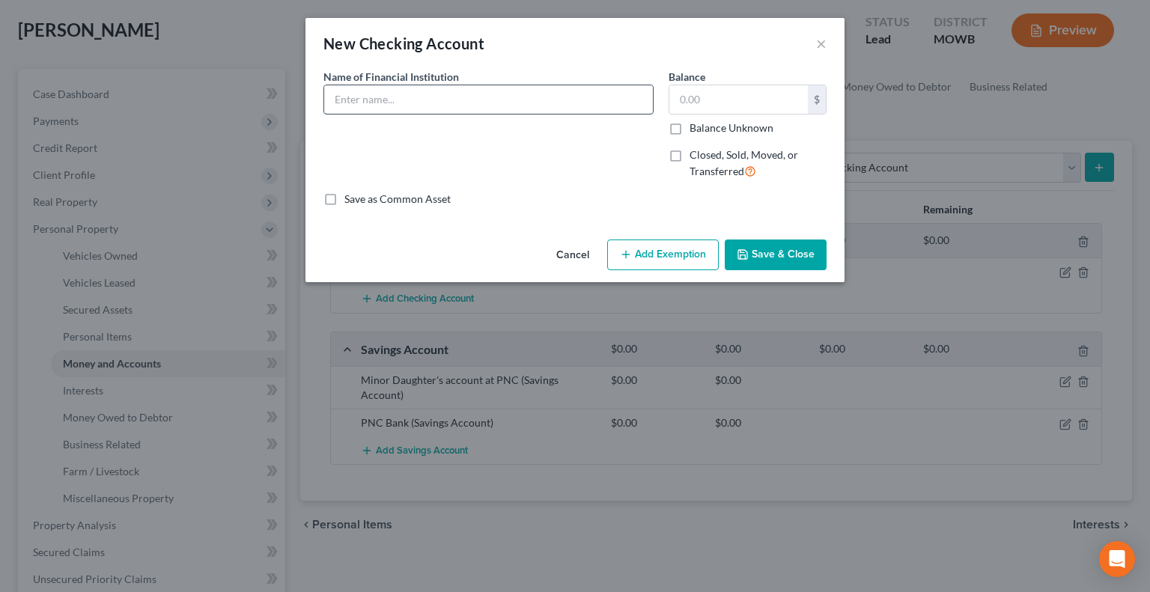
click at [494, 96] on input "text" at bounding box center [488, 99] width 329 height 28
type input "Arvest Bank LLC Account"
click at [745, 266] on button "Save & Close" at bounding box center [775, 255] width 102 height 31
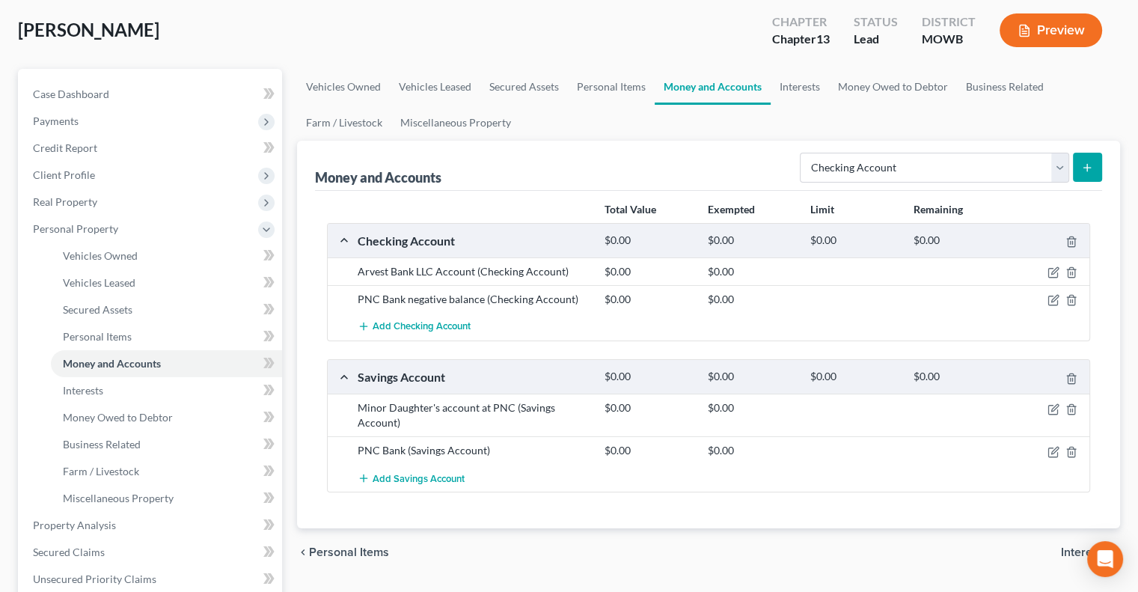
click at [1085, 167] on icon "submit" at bounding box center [1088, 168] width 12 height 12
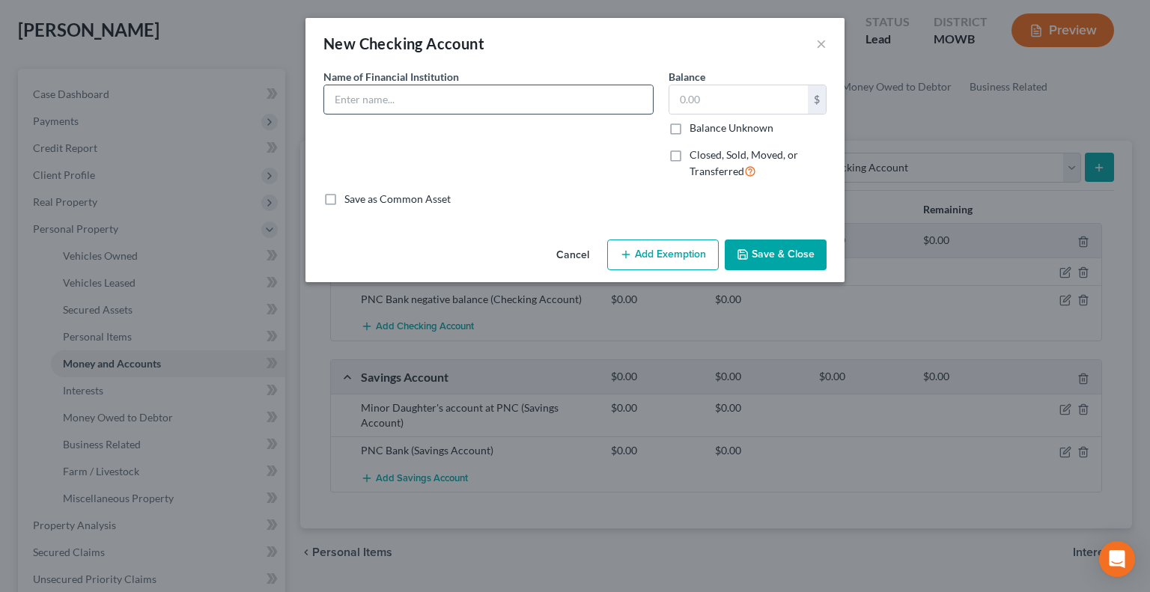
click at [434, 89] on input "text" at bounding box center [488, 99] width 329 height 28
type input "Wells Fargo"
click at [788, 244] on button "Save & Close" at bounding box center [775, 255] width 102 height 31
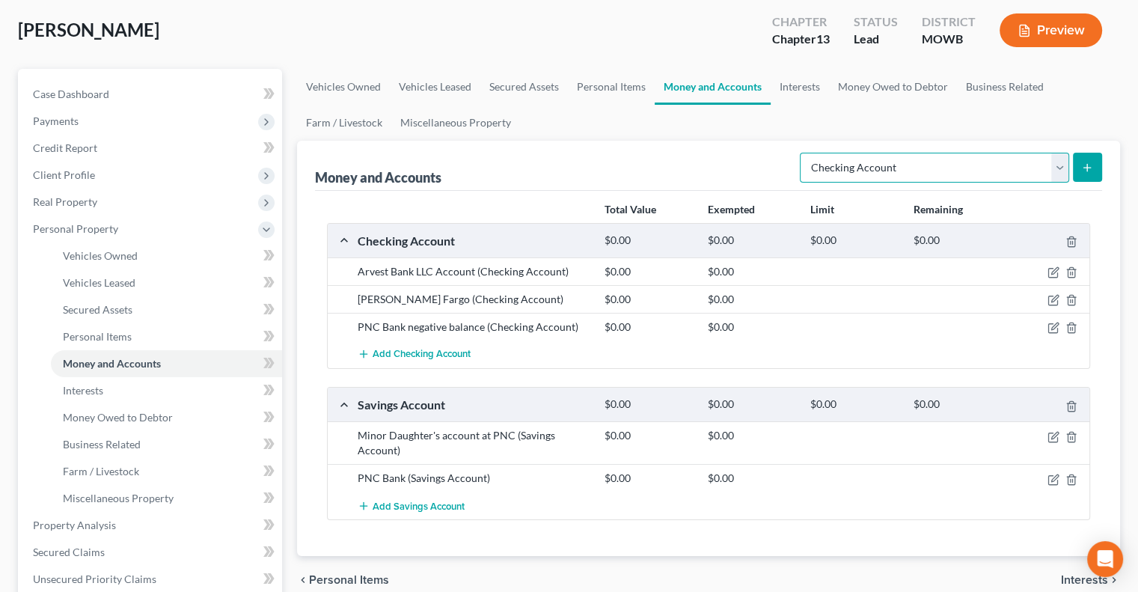
click at [1055, 168] on select "Select Account Type Brokerage Cash on Hand Certificates of Deposit Checking Acc…" at bounding box center [934, 168] width 269 height 30
select select "savings"
click at [803, 153] on select "Select Account Type Brokerage Cash on Hand Certificates of Deposit Checking Acc…" at bounding box center [934, 168] width 269 height 30
click at [1091, 163] on icon "submit" at bounding box center [1088, 168] width 12 height 12
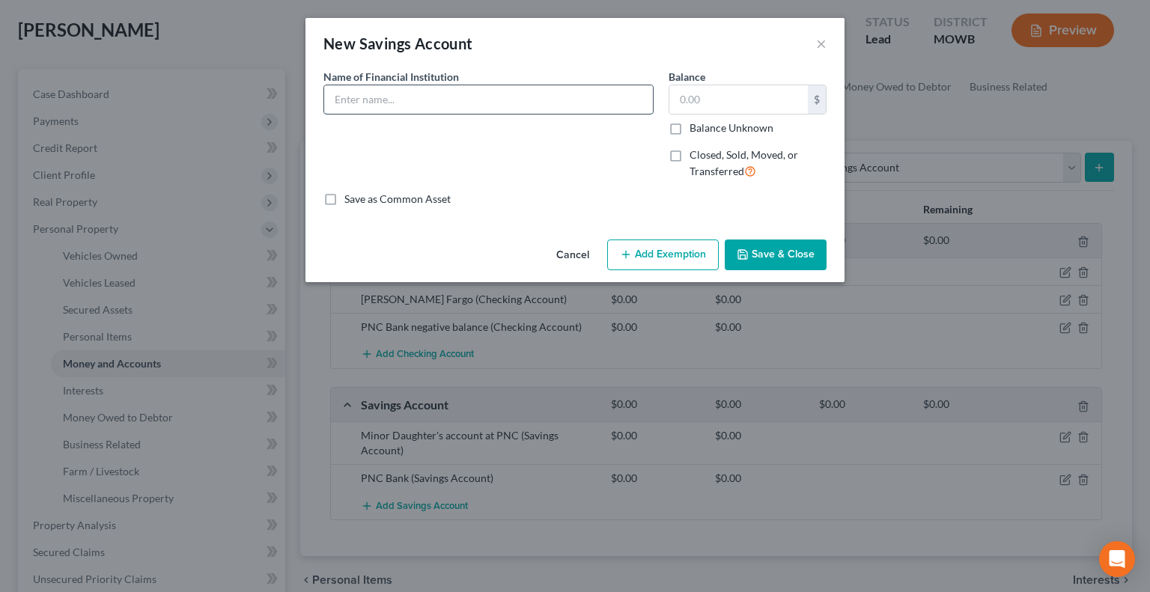
click at [499, 110] on input "text" at bounding box center [488, 99] width 329 height 28
type input "Wells Fargo"
click at [776, 261] on button "Save & Close" at bounding box center [775, 255] width 102 height 31
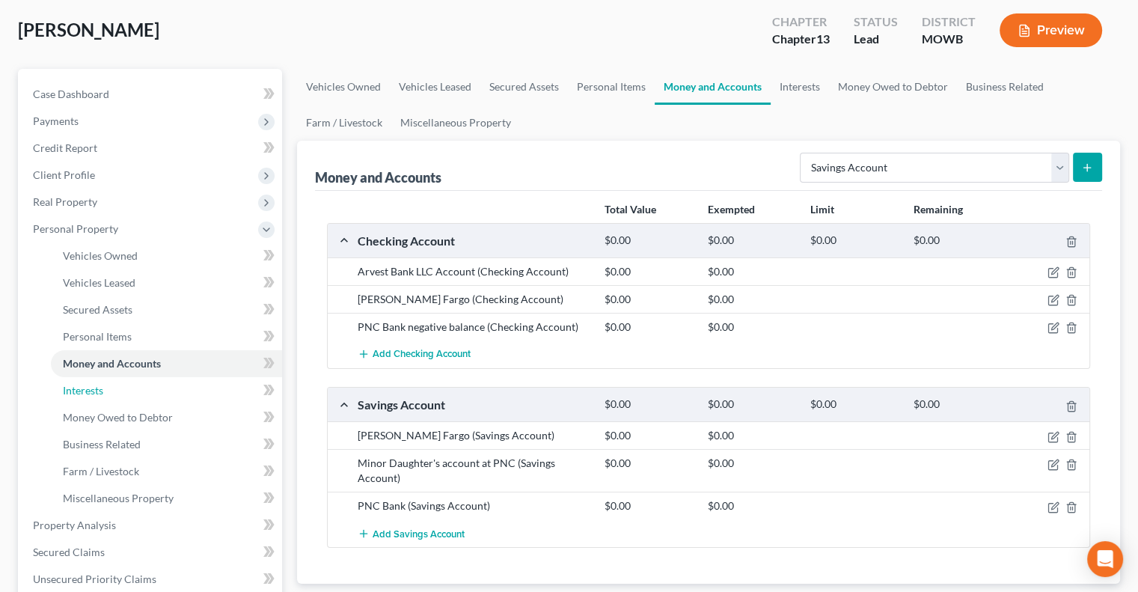
drag, startPoint x: 78, startPoint y: 388, endPoint x: 747, endPoint y: 354, distance: 670.0
click at [78, 388] on span "Interests" at bounding box center [83, 390] width 40 height 13
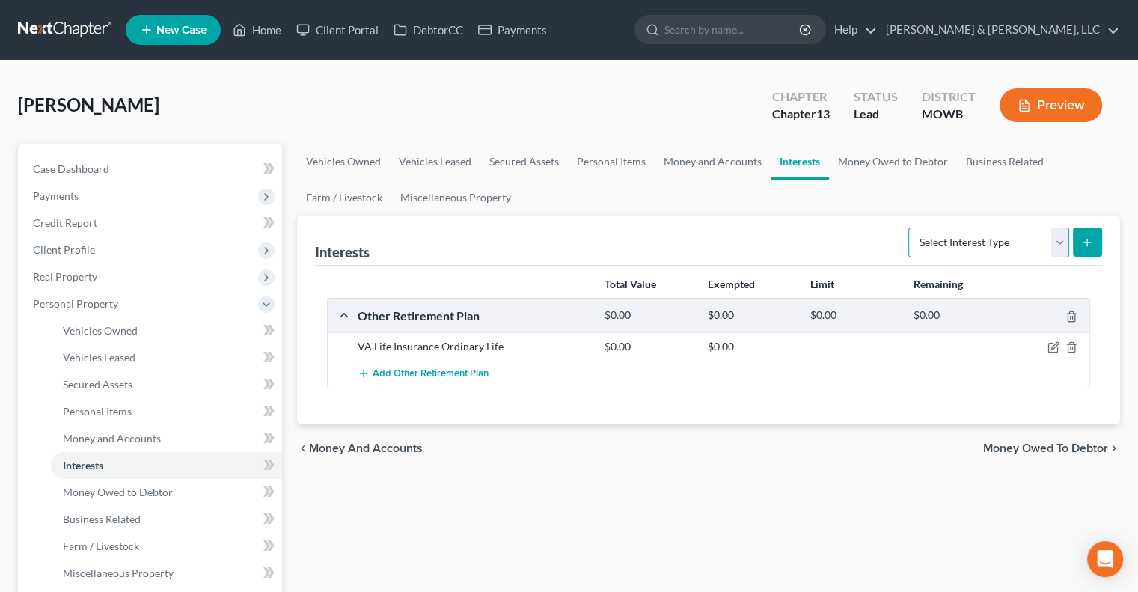
click at [1058, 241] on select "Select Interest Type 401K Annuity Bond Education IRA Government Bond Government…" at bounding box center [989, 243] width 161 height 30
select select "incorporated_business"
click at [910, 228] on select "Select Interest Type 401K Annuity Bond Education IRA Government Bond Government…" at bounding box center [989, 243] width 161 height 30
click at [1096, 238] on button "submit" at bounding box center [1087, 242] width 29 height 29
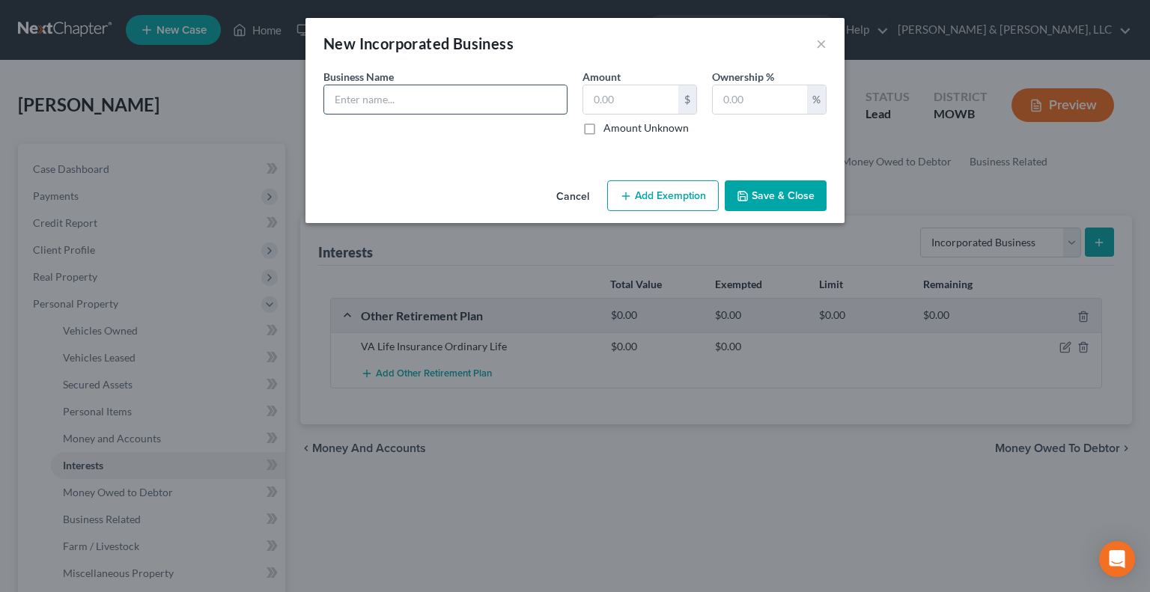
click at [443, 108] on input "text" at bounding box center [445, 99] width 242 height 28
type input "Stonebraker Services LLC Arvest Bank Account"
click at [754, 195] on button "Save & Close" at bounding box center [775, 195] width 102 height 31
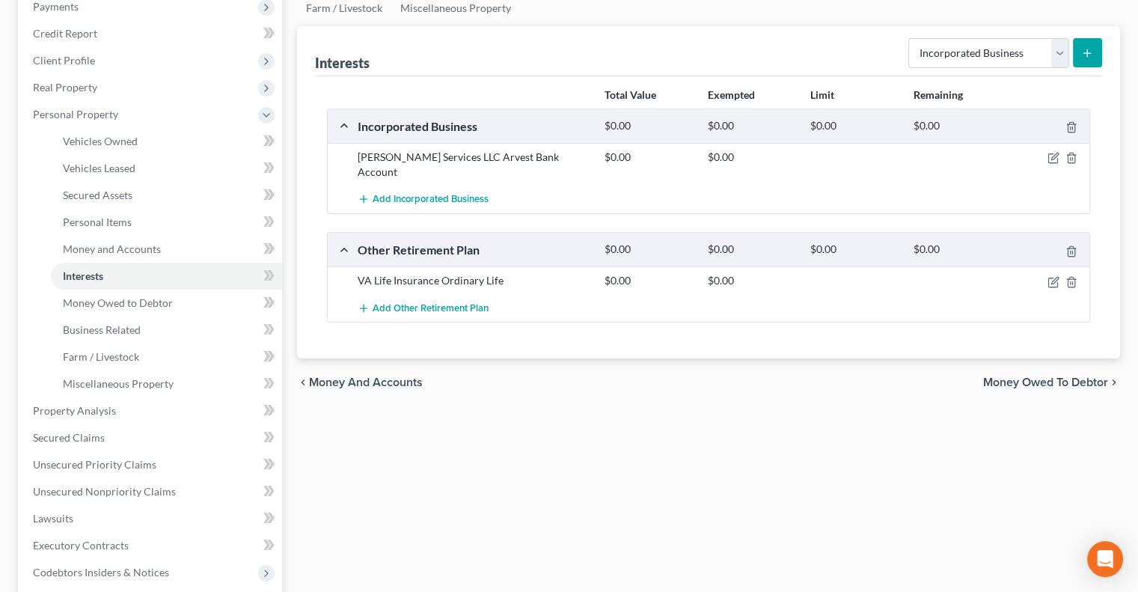
scroll to position [225, 0]
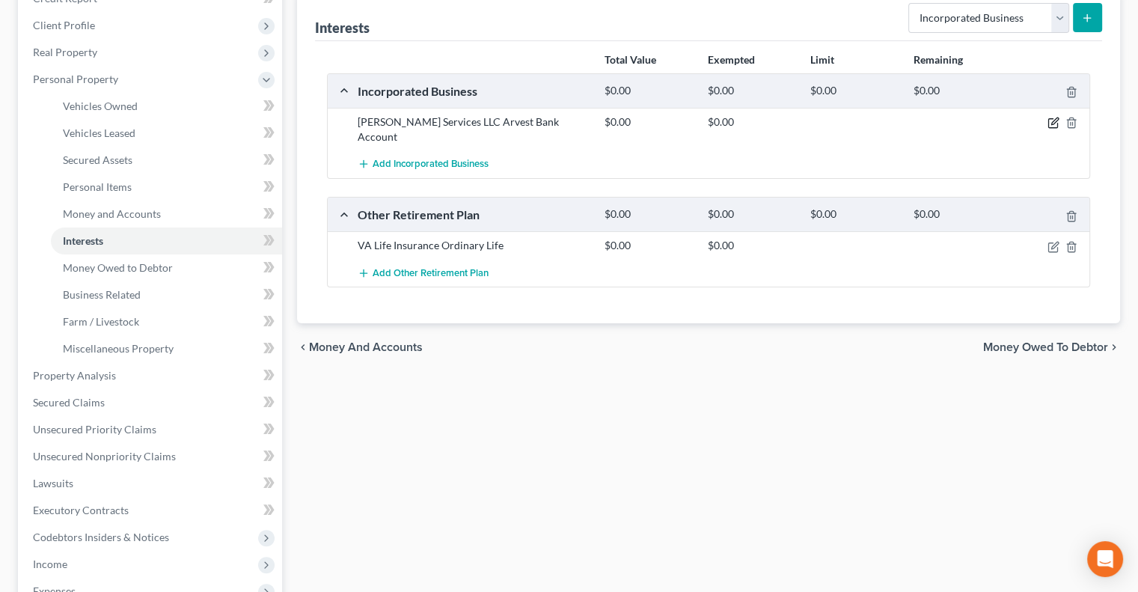
click at [1054, 125] on icon "button" at bounding box center [1054, 123] width 12 height 12
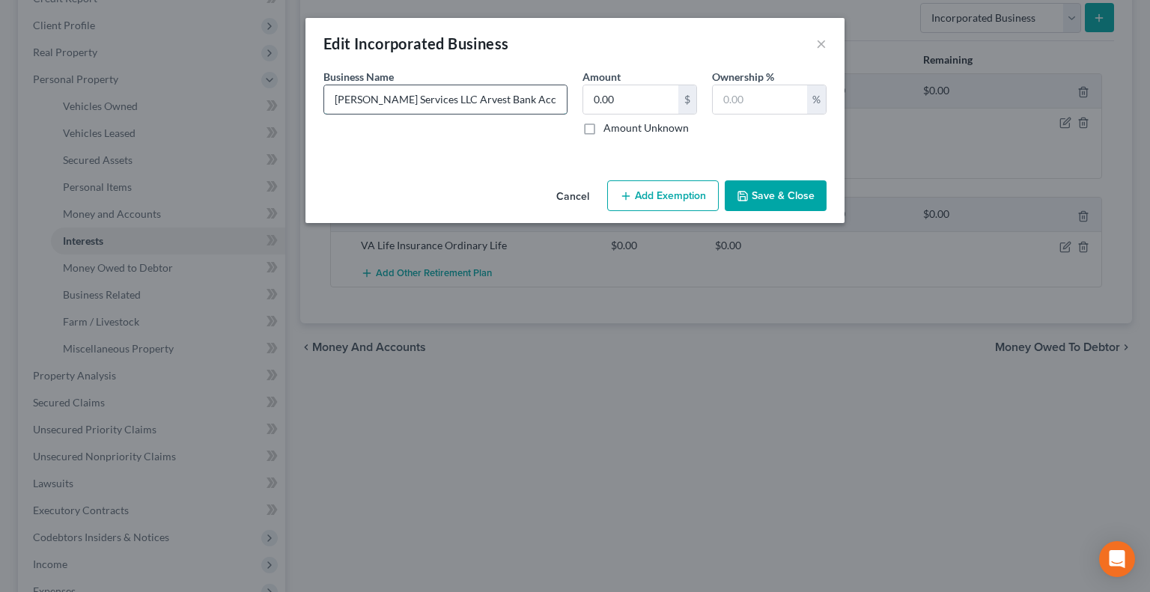
click at [454, 102] on input "Stonebraker Services LLC Arvest Bank Account" at bounding box center [445, 99] width 242 height 28
type input "Stonebraker Services LLC Asset: Arvest Bank Account"
click at [768, 195] on button "Save & Close" at bounding box center [775, 195] width 102 height 31
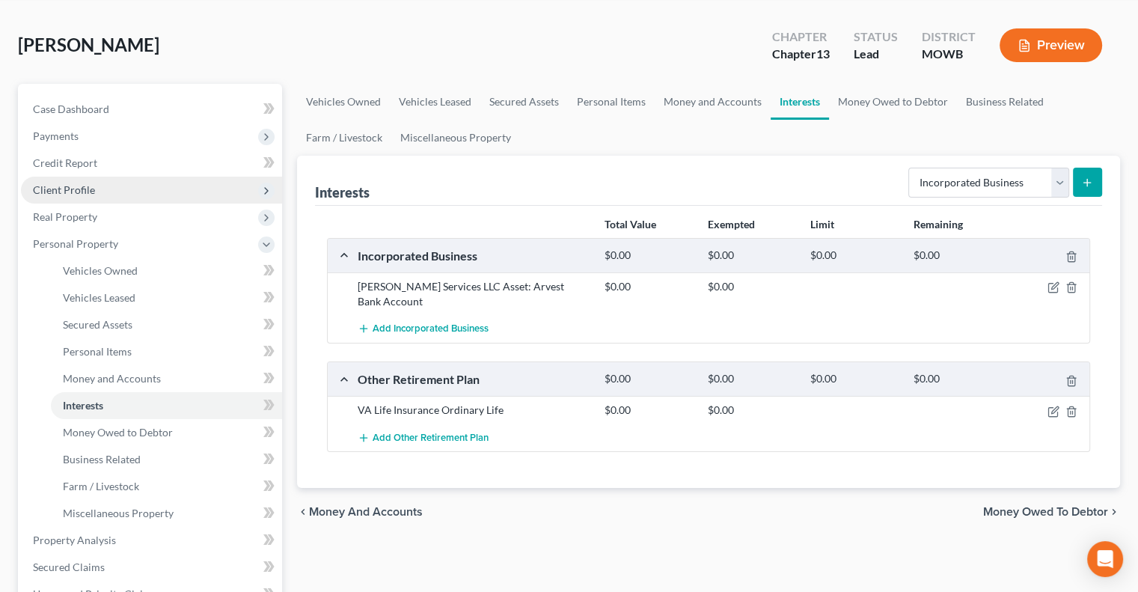
scroll to position [56, 0]
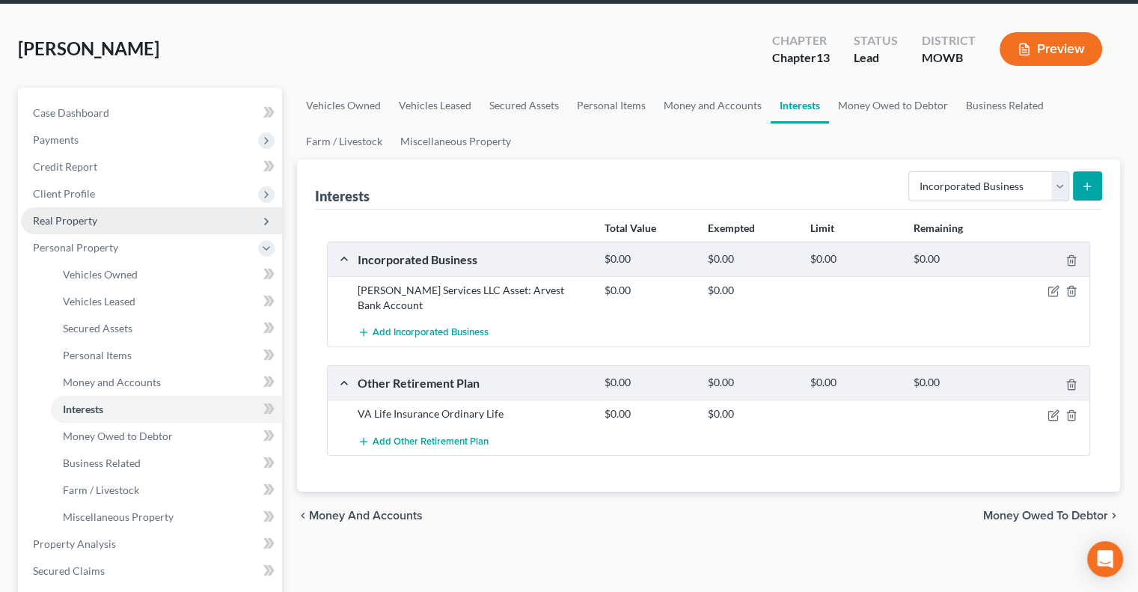
click at [91, 216] on span "Real Property" at bounding box center [65, 220] width 64 height 13
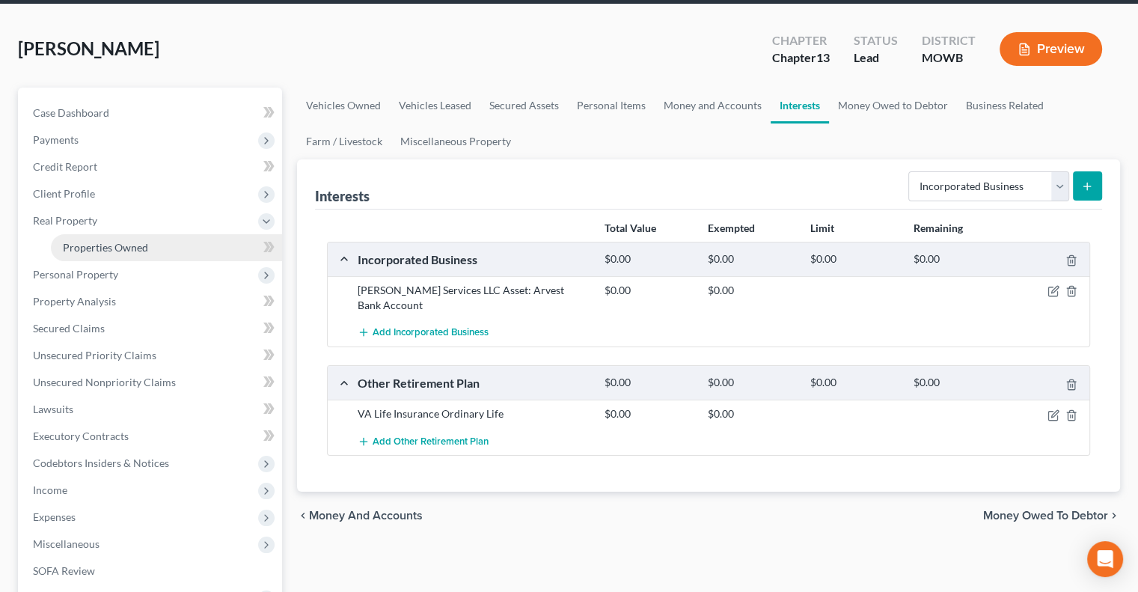
click at [115, 243] on span "Properties Owned" at bounding box center [105, 247] width 85 height 13
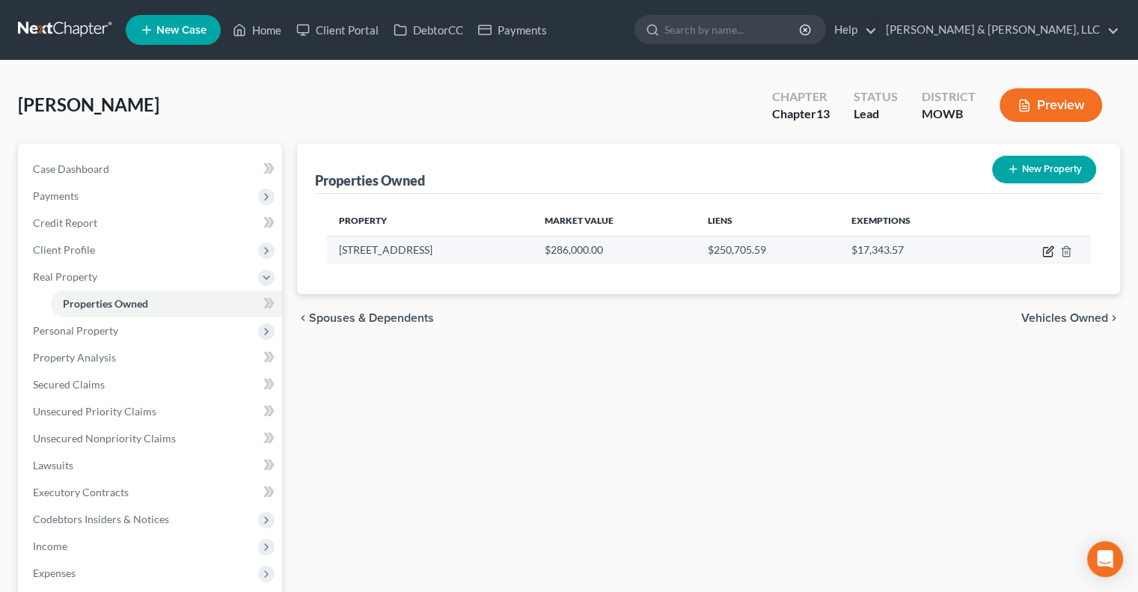
click at [1041, 252] on td at bounding box center [1038, 250] width 105 height 28
click at [1048, 251] on icon "button" at bounding box center [1049, 251] width 12 height 12
select select "26"
select select "47"
select select "0"
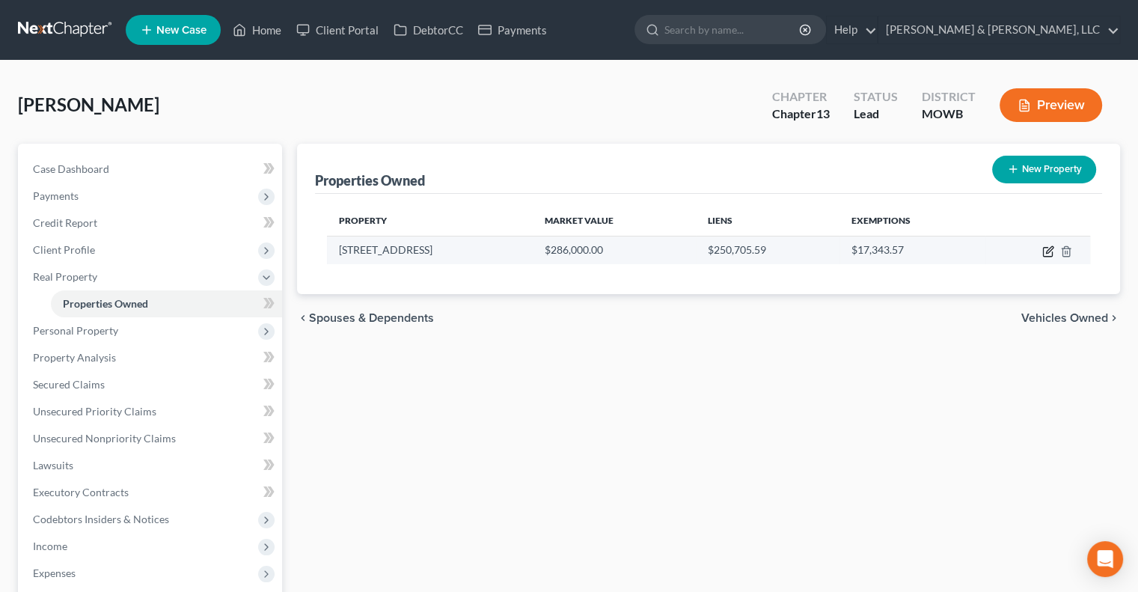
select select "0"
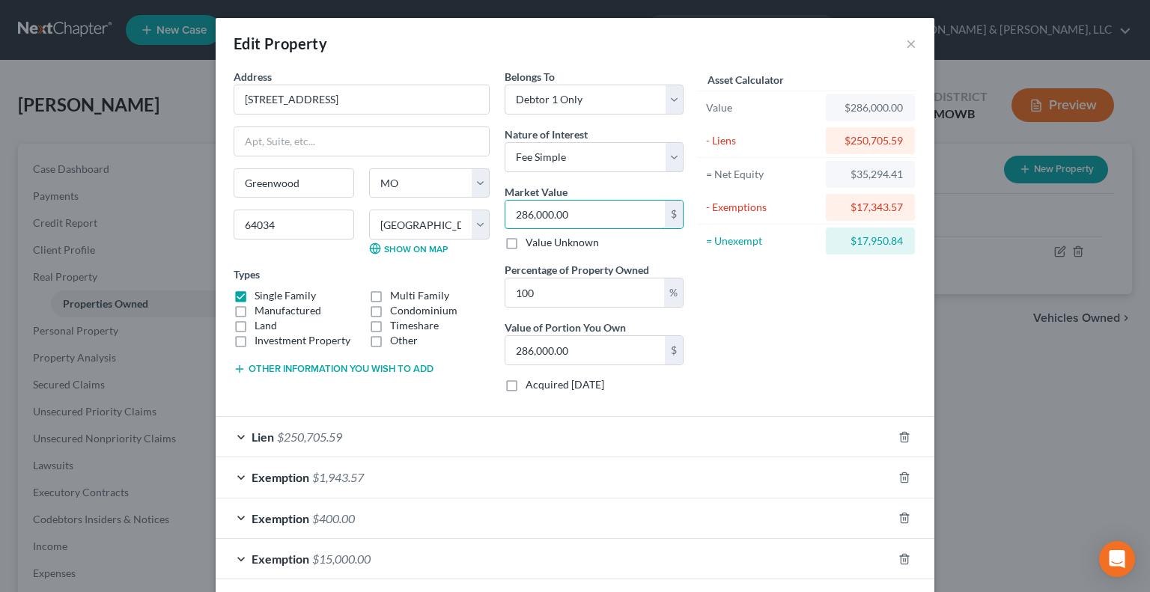
type input "2"
type input "2.00"
type input "29"
type input "29.00"
type input "292"
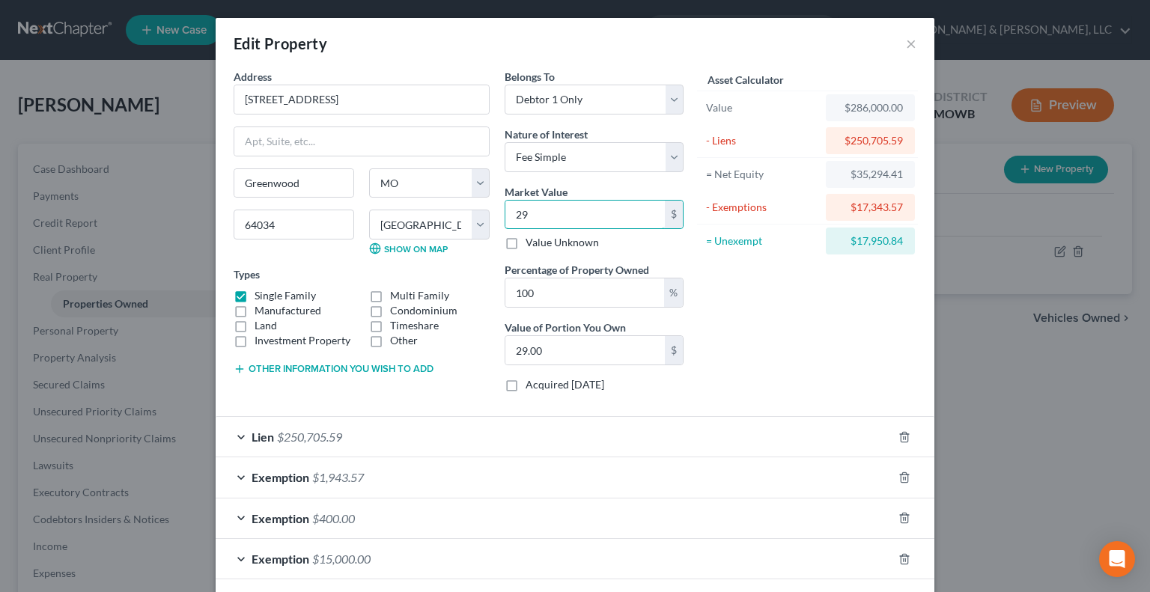
type input "292.00"
type input "2920"
type input "2,920.00"
type input "2,9200"
type input "29,200.00"
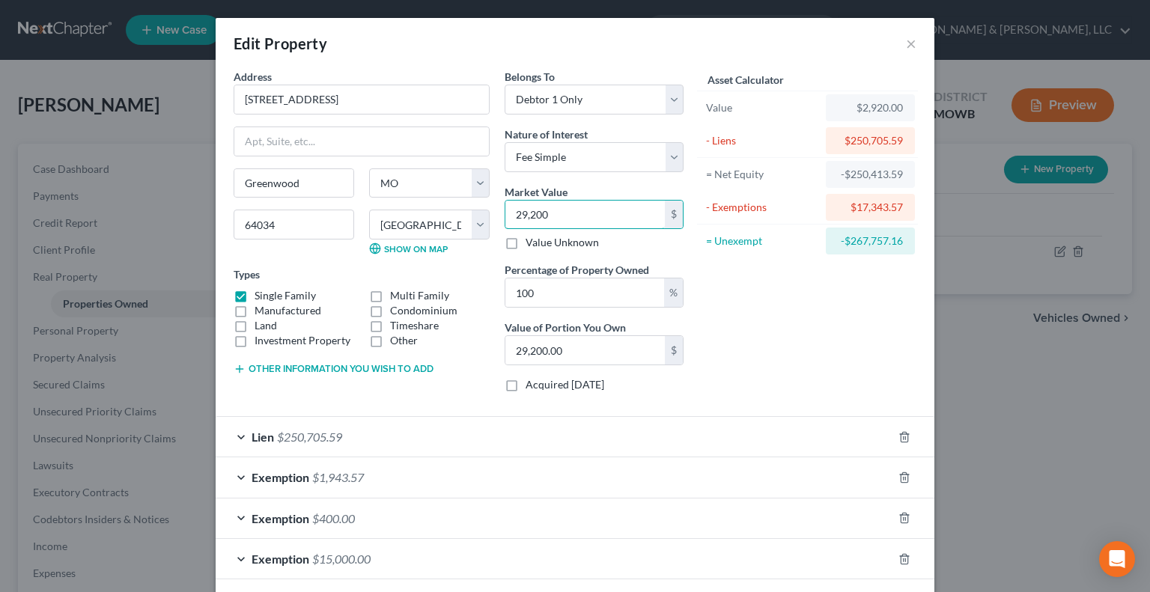
type input "29,2000"
type input "292,000.00"
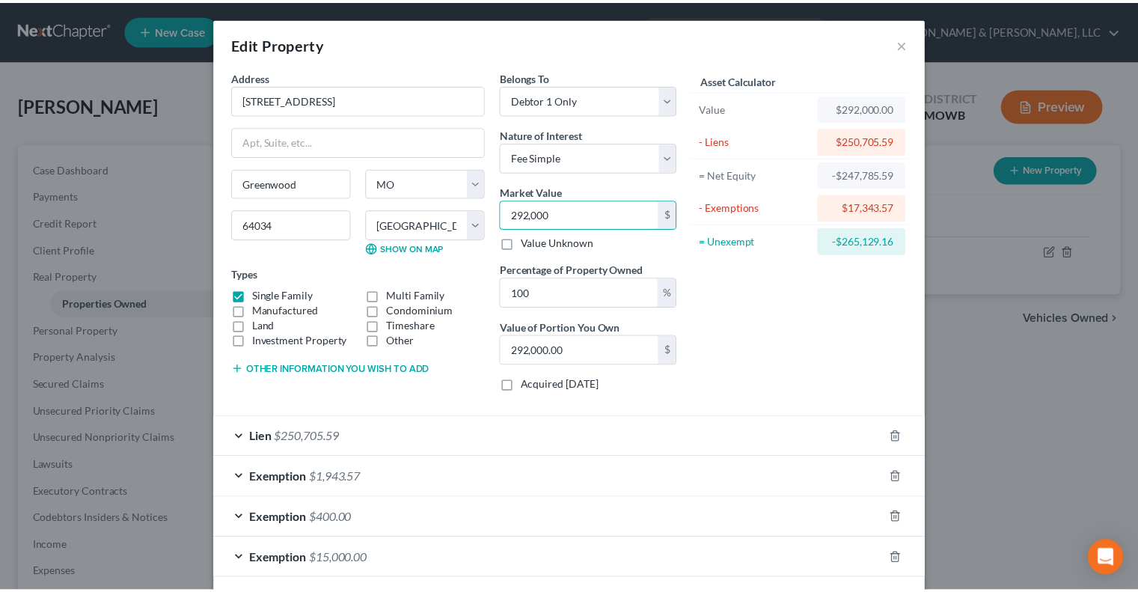
scroll to position [67, 0]
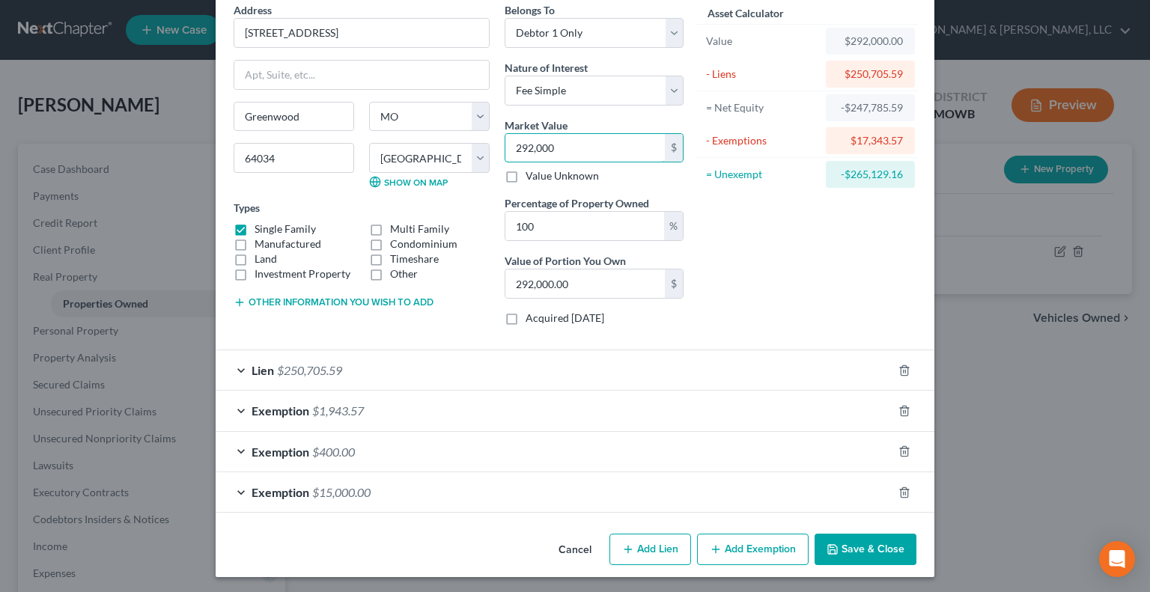
type input "292,000"
click at [876, 545] on button "Save & Close" at bounding box center [865, 549] width 102 height 31
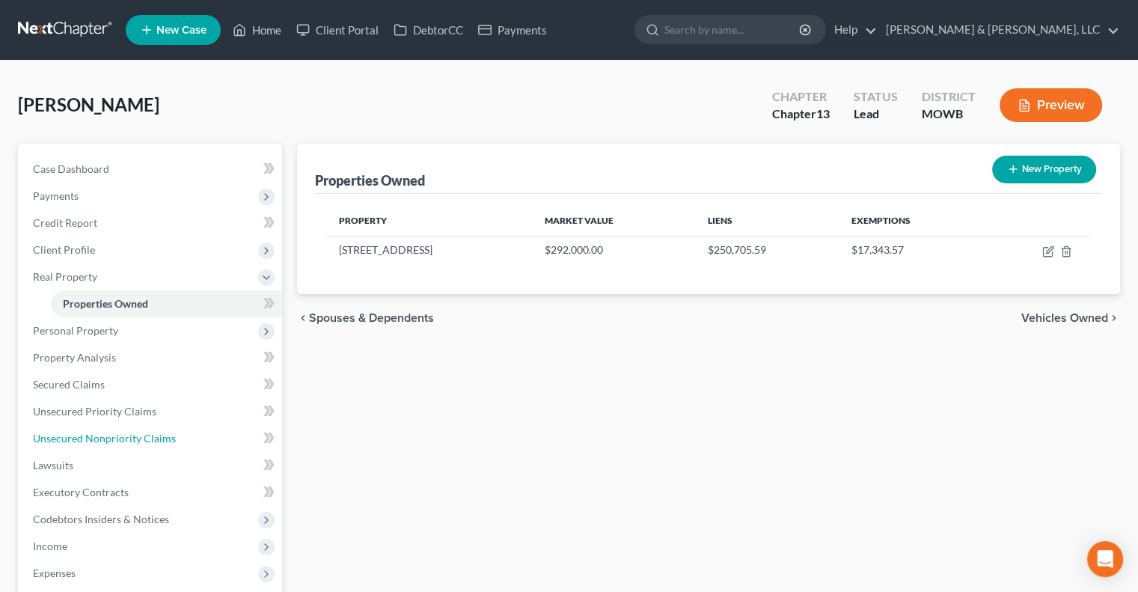
drag, startPoint x: 141, startPoint y: 438, endPoint x: 343, endPoint y: 414, distance: 203.5
click at [141, 438] on span "Unsecured Nonpriority Claims" at bounding box center [104, 438] width 143 height 13
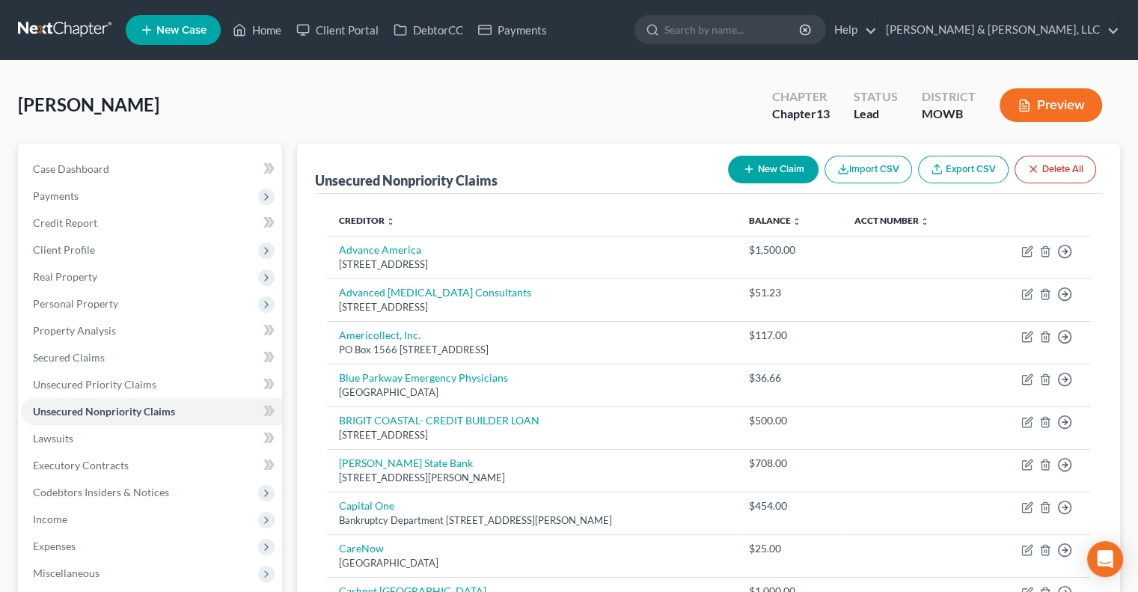
click at [772, 168] on button "New Claim" at bounding box center [773, 170] width 91 height 28
select select "0"
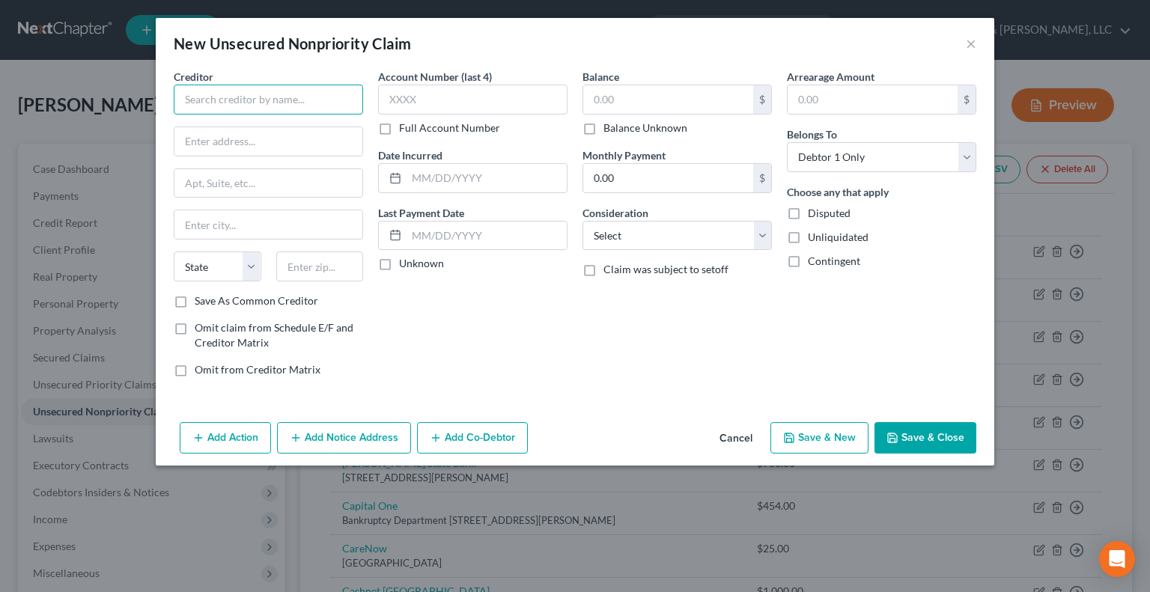
click at [336, 103] on input "text" at bounding box center [268, 100] width 189 height 30
drag, startPoint x: 299, startPoint y: 100, endPoint x: 156, endPoint y: 85, distance: 144.4
click at [156, 85] on div "Creditor * Fry Orthodontics State AL AK AR AZ CA CO CT DE DC FL GA GU HI ID IL …" at bounding box center [575, 242] width 838 height 347
type input "Fry Orthodontics"
click at [265, 150] on input "text" at bounding box center [268, 141] width 188 height 28
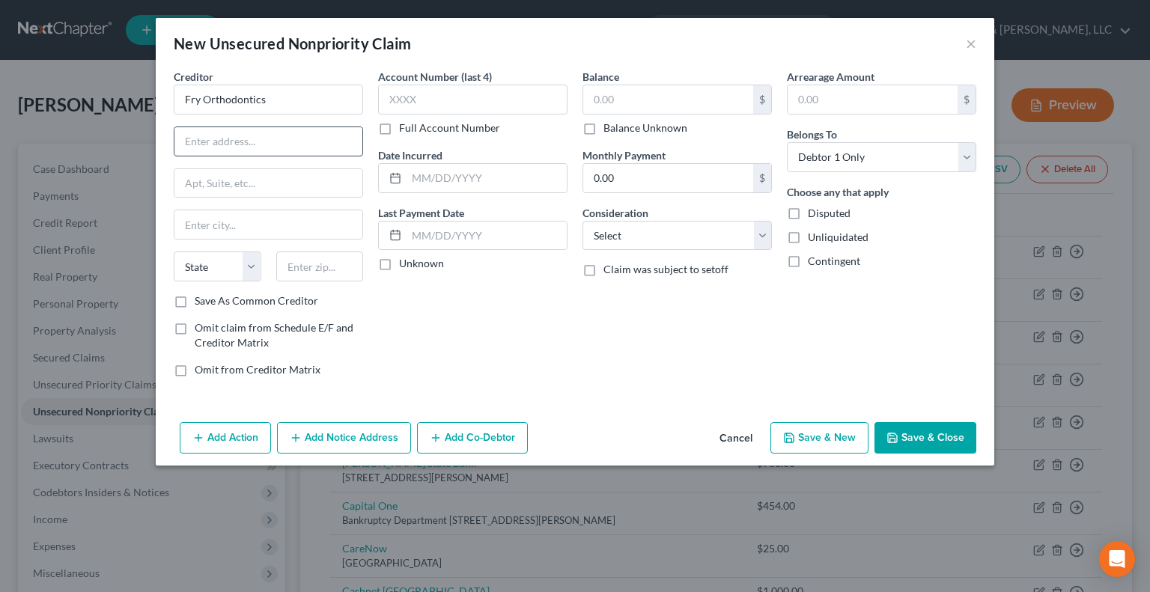
paste input "304 SW Greenwich Dr"
type input "304 SW Greenwich Dr"
click at [321, 267] on input "text" at bounding box center [320, 266] width 88 height 30
type input "64082"
type input "Lees Summit"
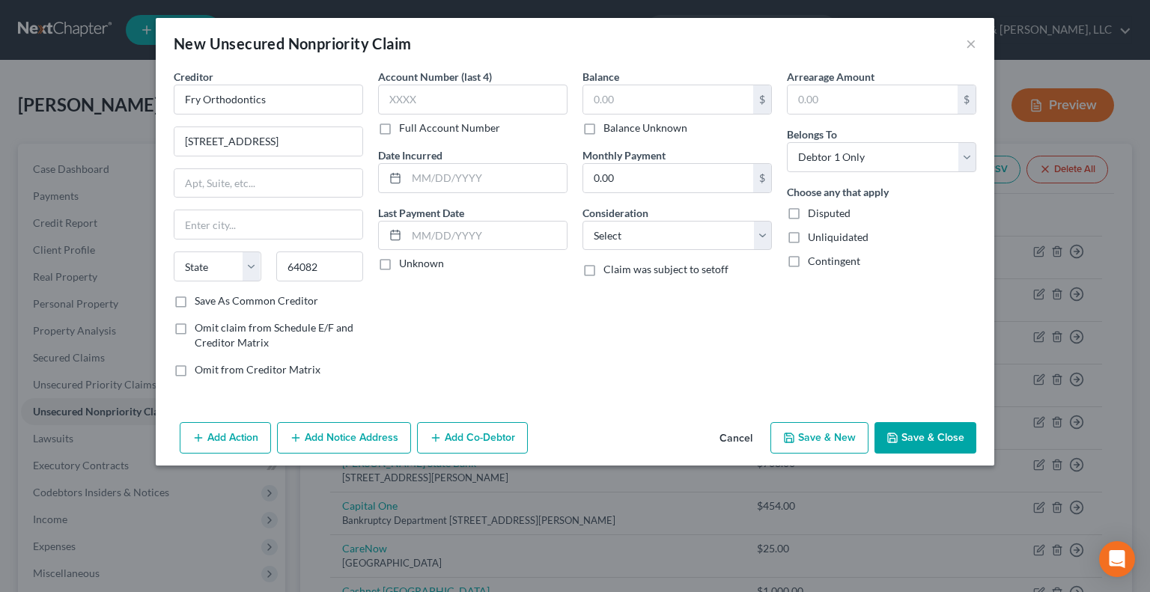
select select "26"
click at [629, 97] on input "text" at bounding box center [668, 99] width 170 height 28
type input "3,000"
click at [927, 437] on button "Save & Close" at bounding box center [925, 437] width 102 height 31
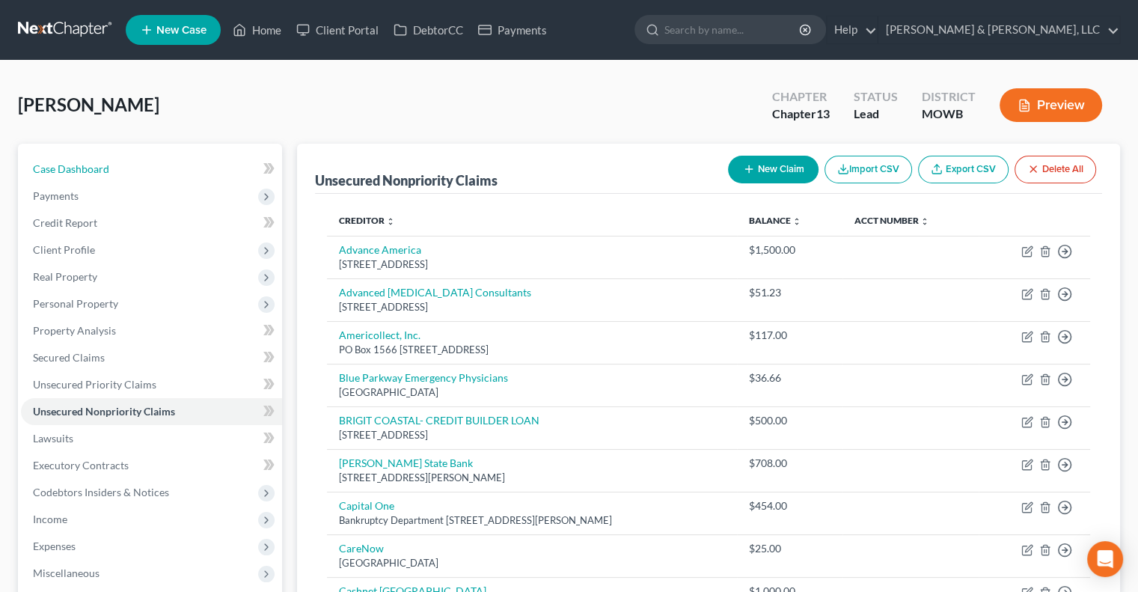
drag, startPoint x: 79, startPoint y: 165, endPoint x: 367, endPoint y: 188, distance: 288.3
click at [79, 165] on span "Case Dashboard" at bounding box center [71, 168] width 76 height 13
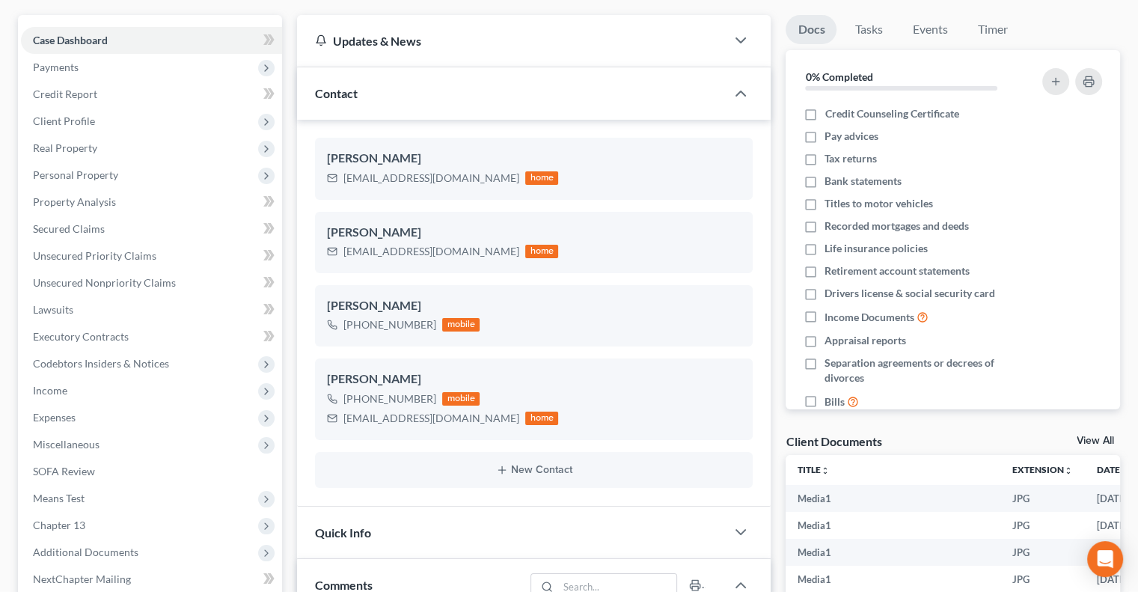
scroll to position [112, 0]
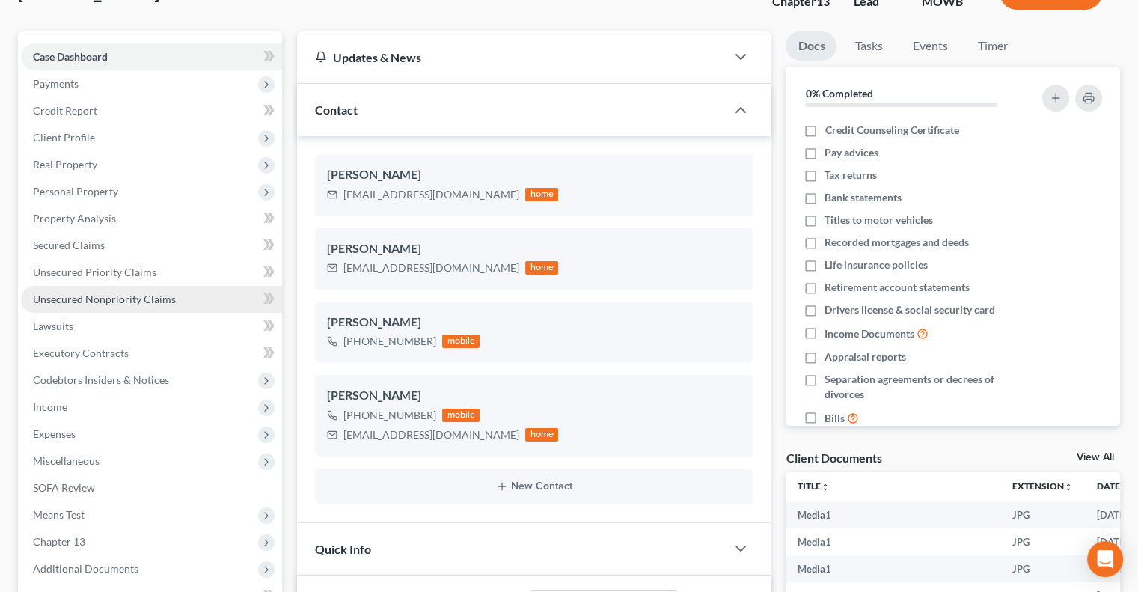
click at [138, 296] on span "Unsecured Nonpriority Claims" at bounding box center [104, 299] width 143 height 13
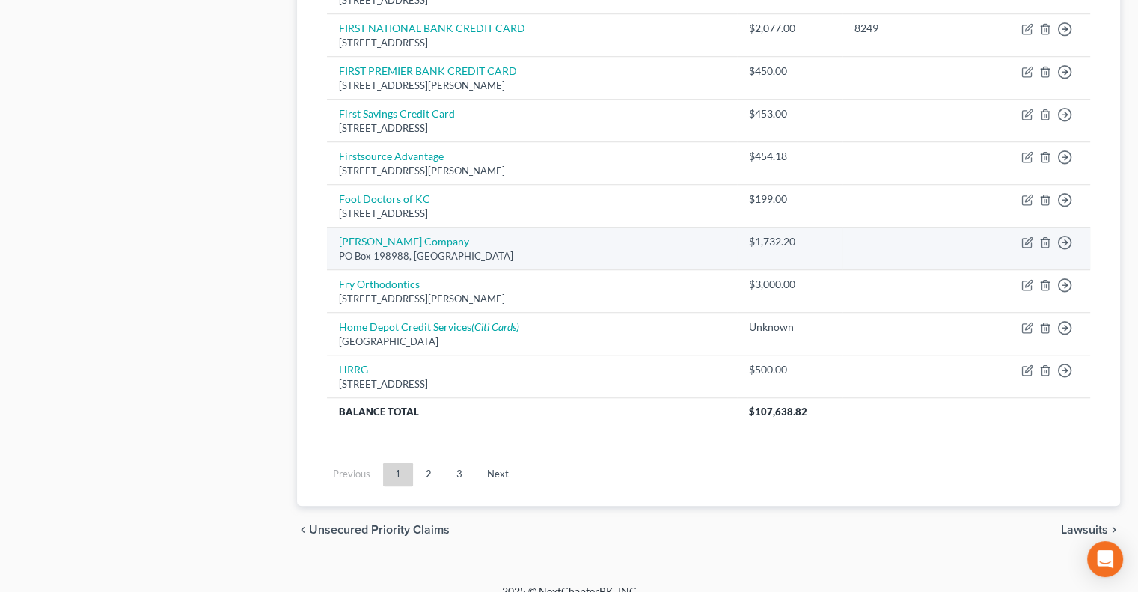
scroll to position [1123, 0]
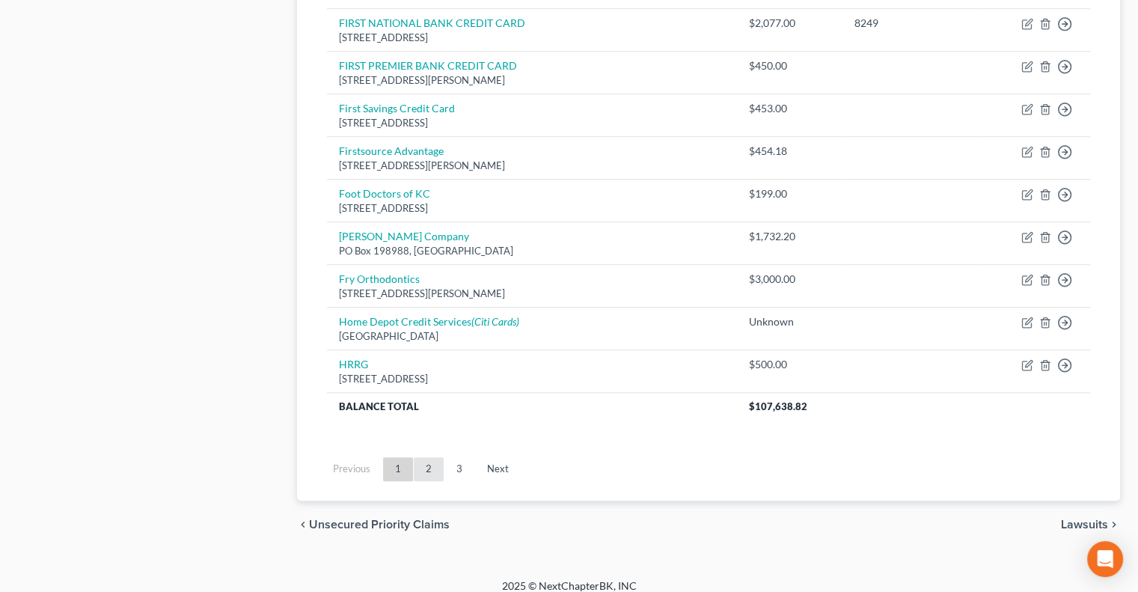
click at [430, 463] on link "2" at bounding box center [429, 469] width 30 height 24
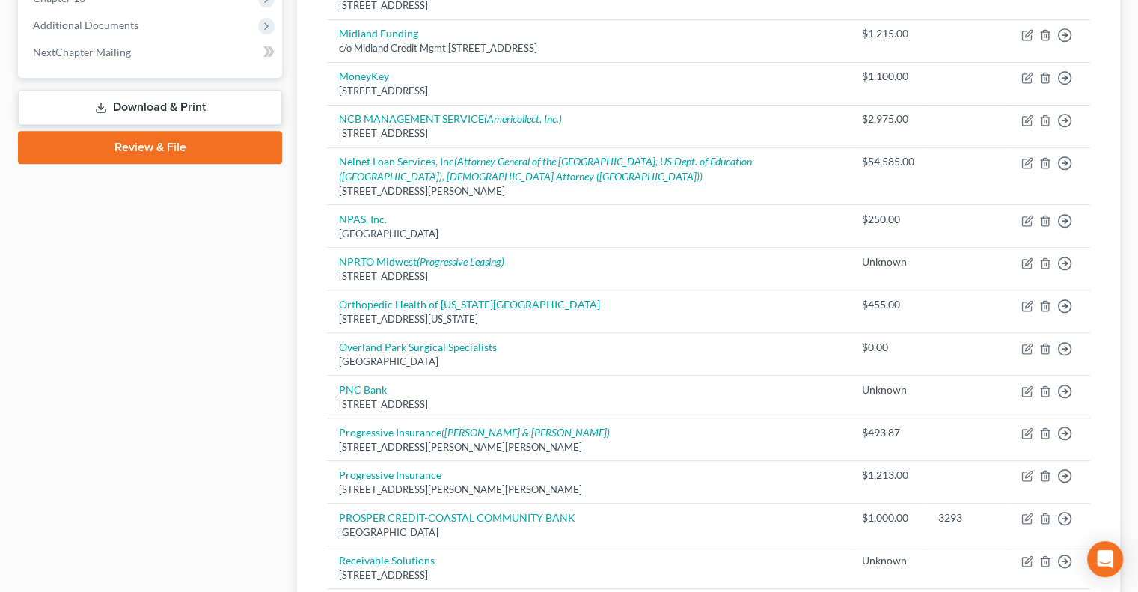
scroll to position [636, 0]
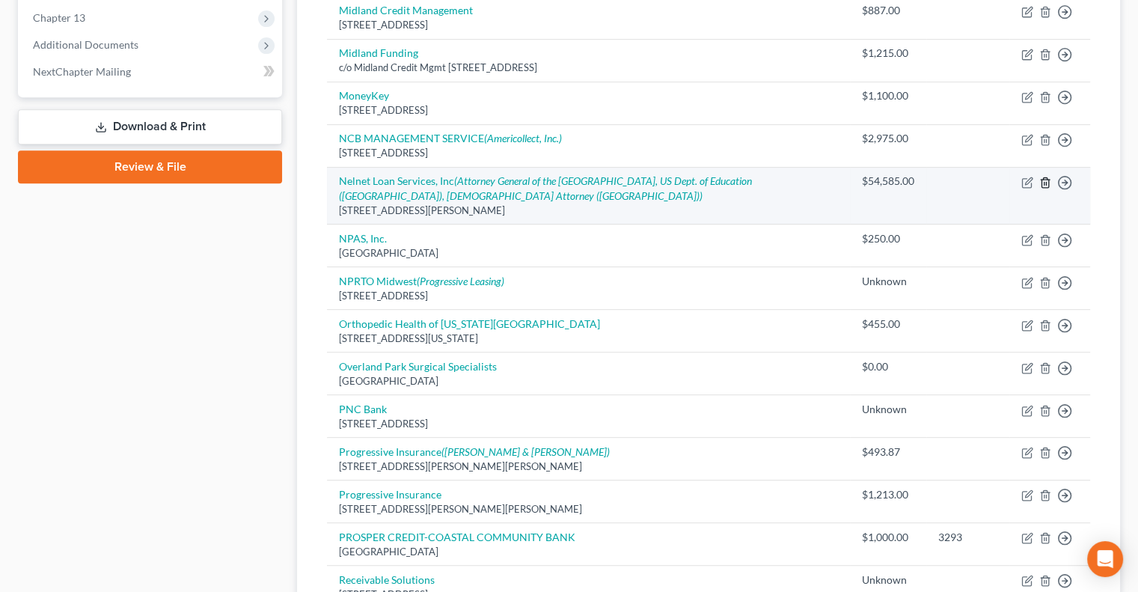
click at [1043, 177] on icon "button" at bounding box center [1045, 182] width 7 height 10
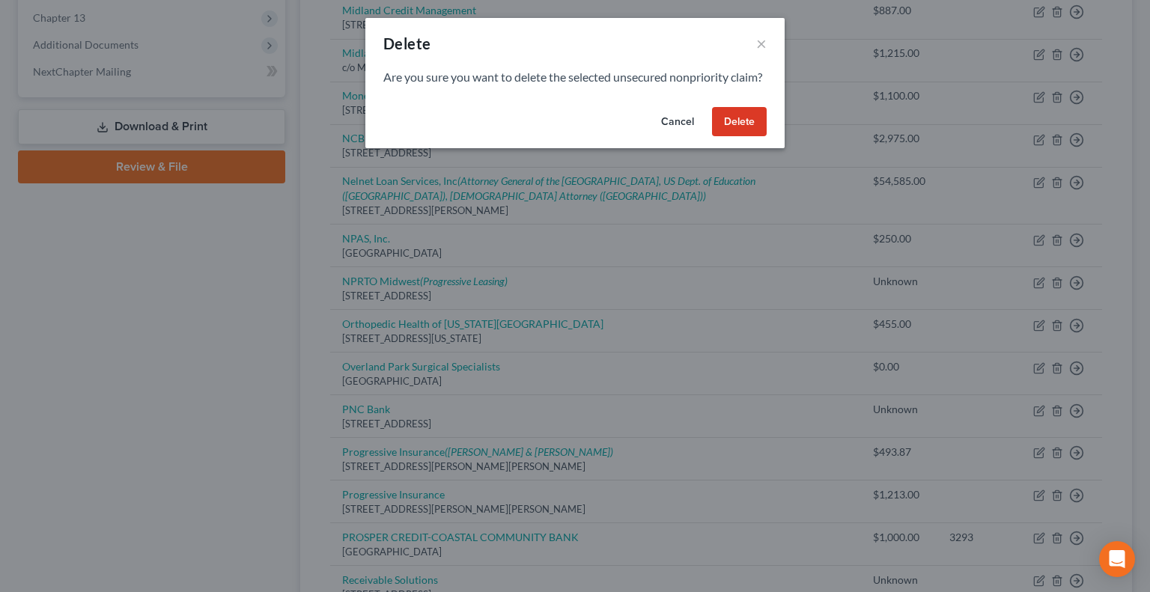
click at [717, 137] on button "Delete" at bounding box center [739, 122] width 55 height 30
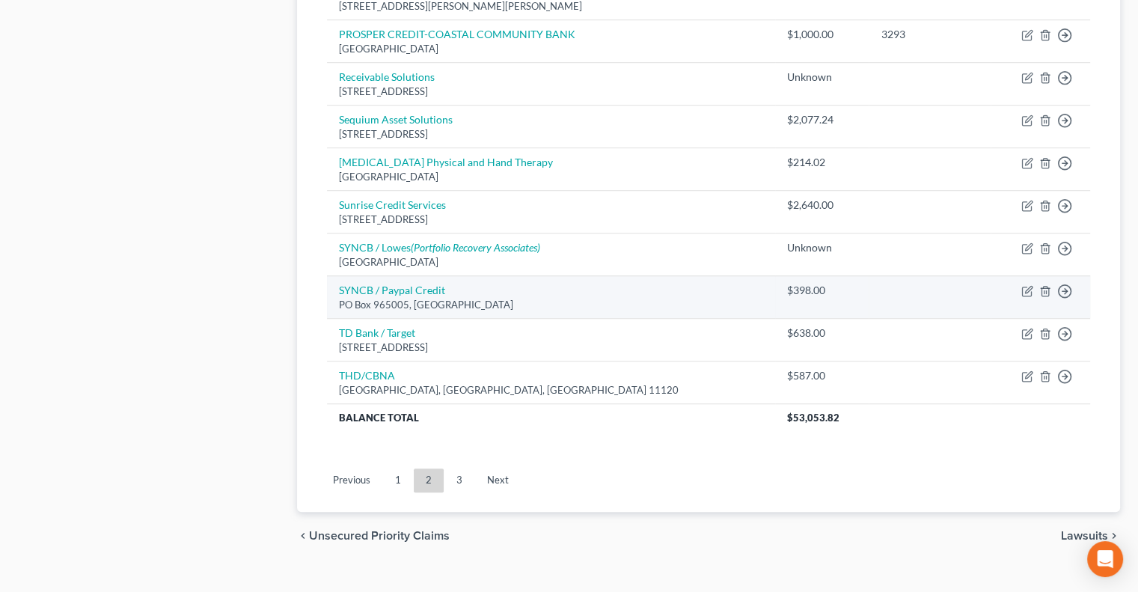
scroll to position [1088, 0]
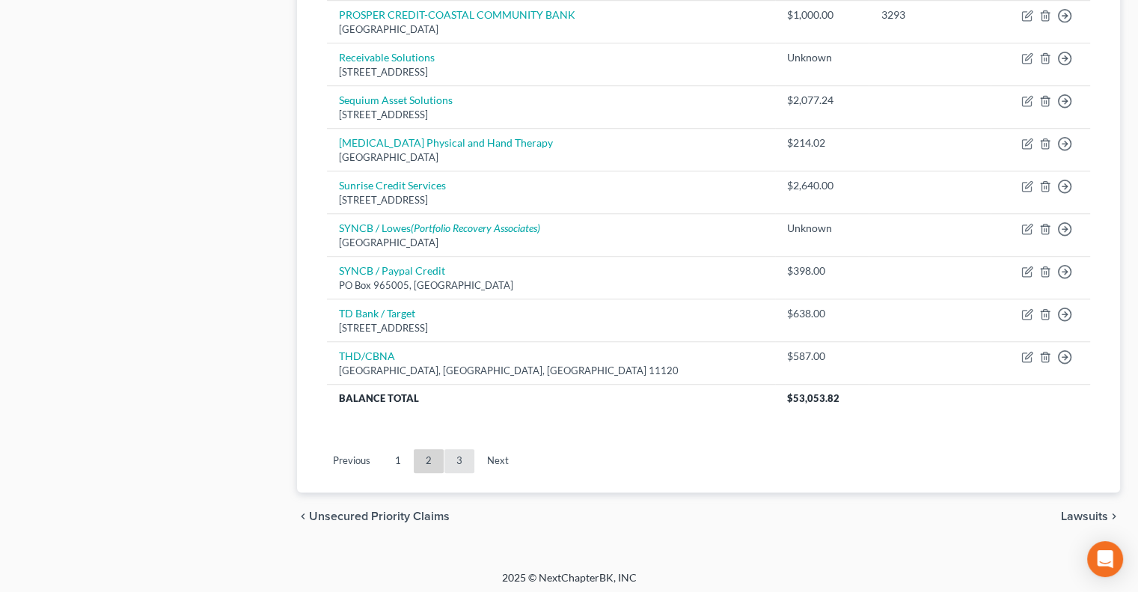
click at [457, 453] on link "3" at bounding box center [460, 461] width 30 height 24
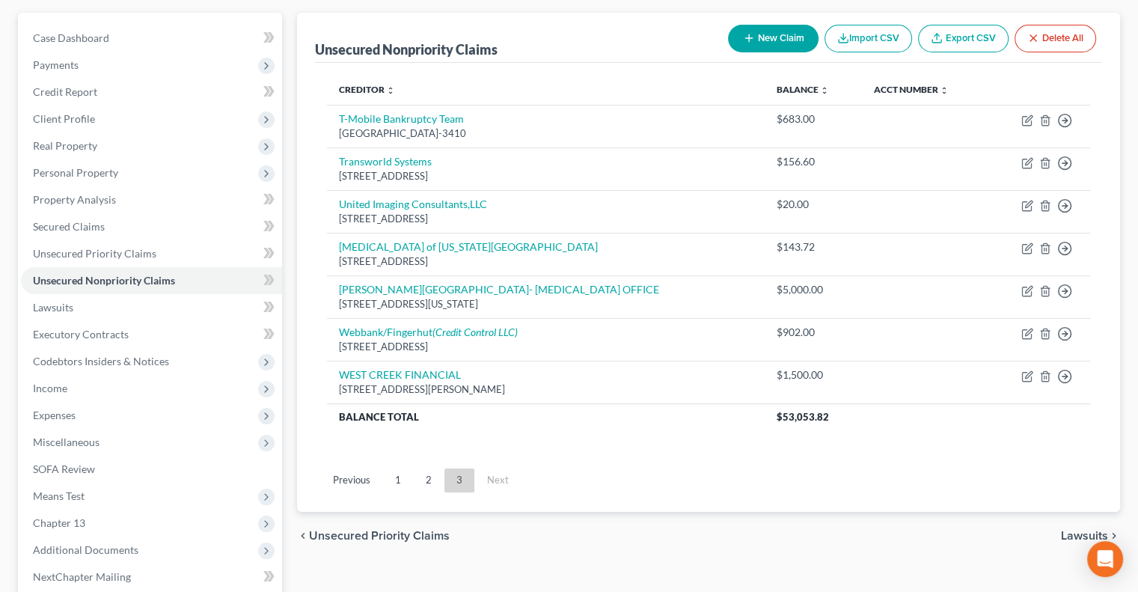
scroll to position [77, 0]
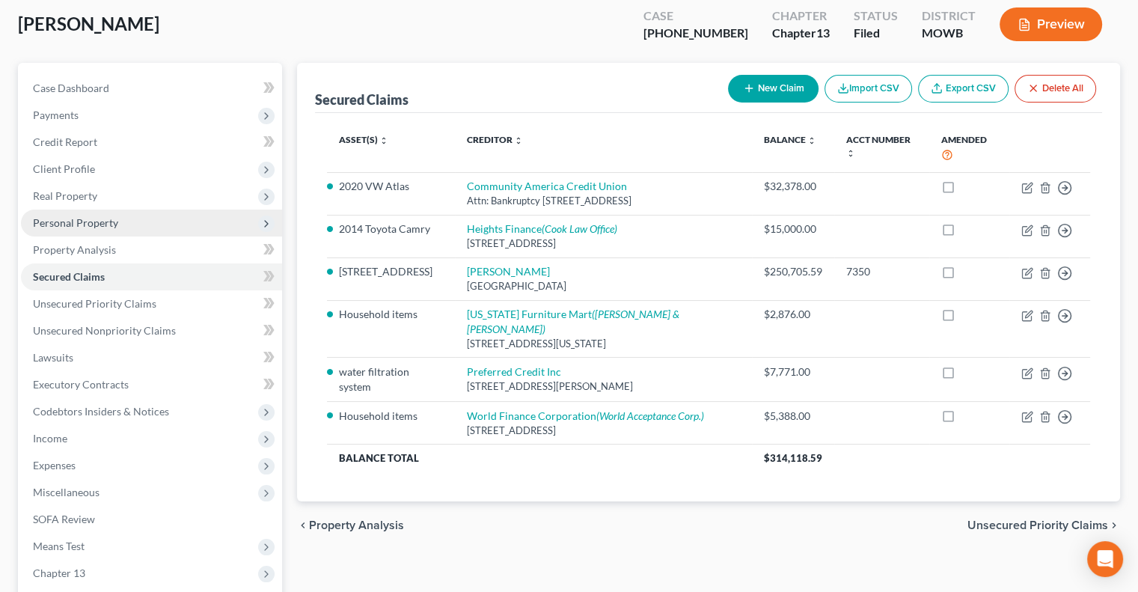
scroll to position [283, 0]
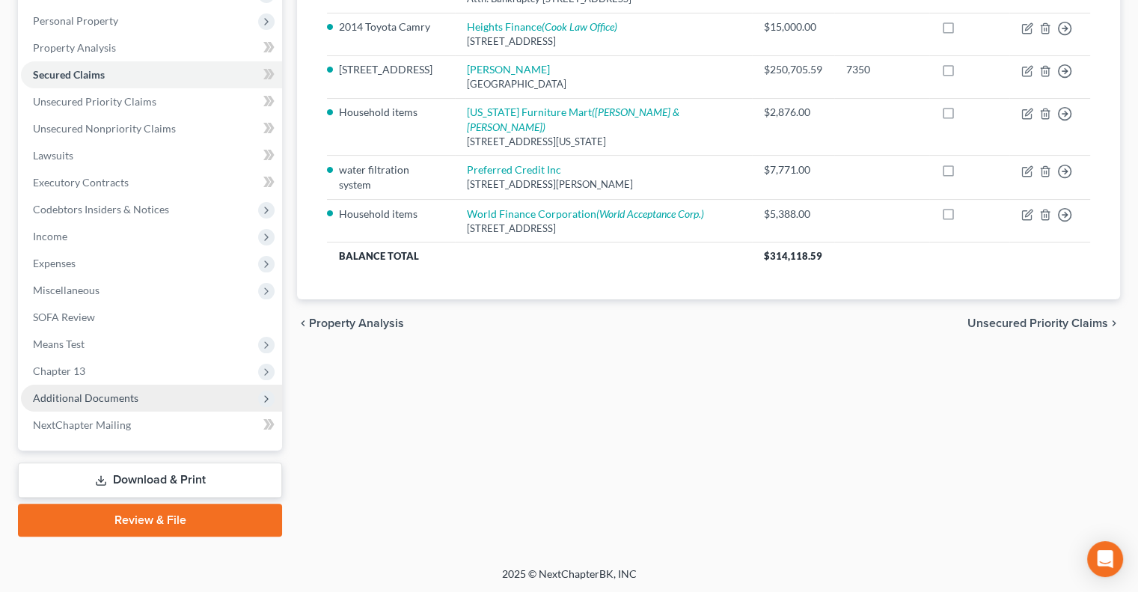
click at [123, 390] on span "Additional Documents" at bounding box center [151, 398] width 261 height 27
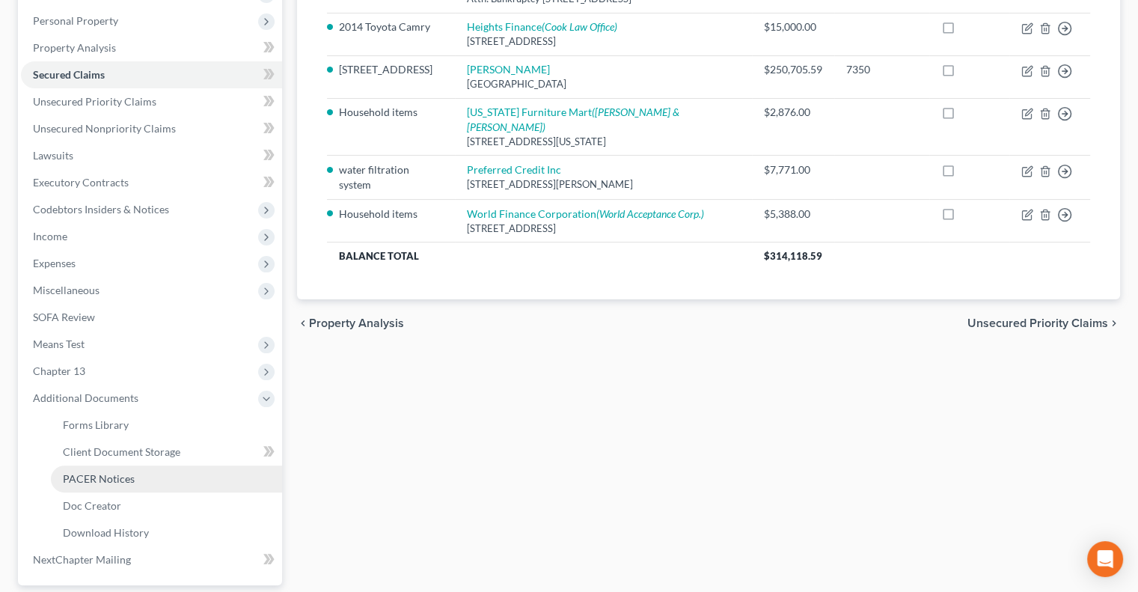
click at [117, 478] on span "PACER Notices" at bounding box center [99, 478] width 72 height 13
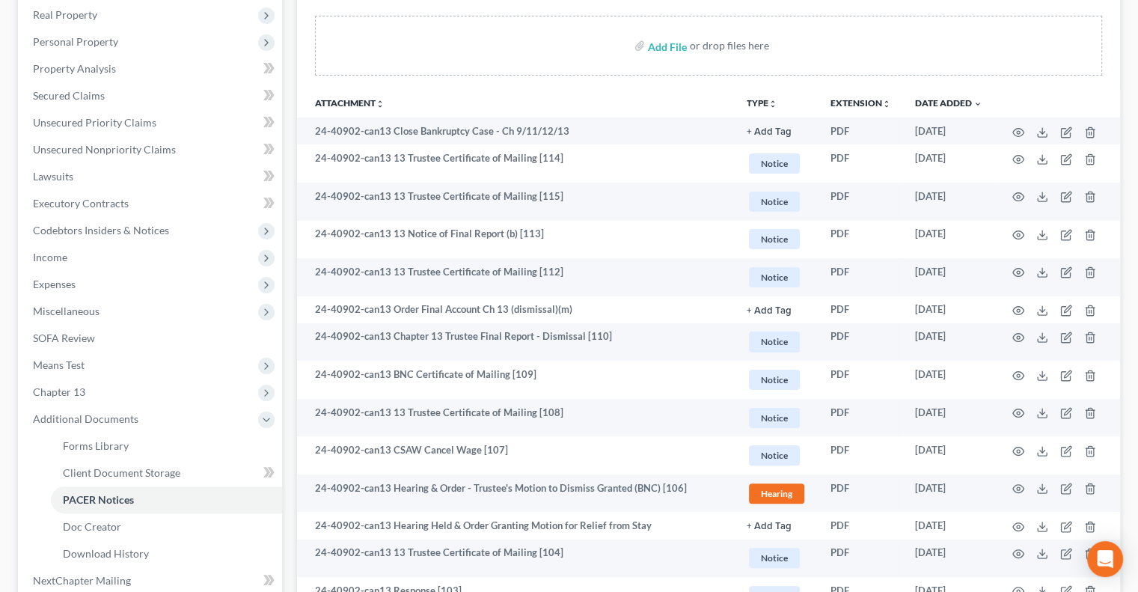
scroll to position [317, 0]
